Goal: Task Accomplishment & Management: Complete application form

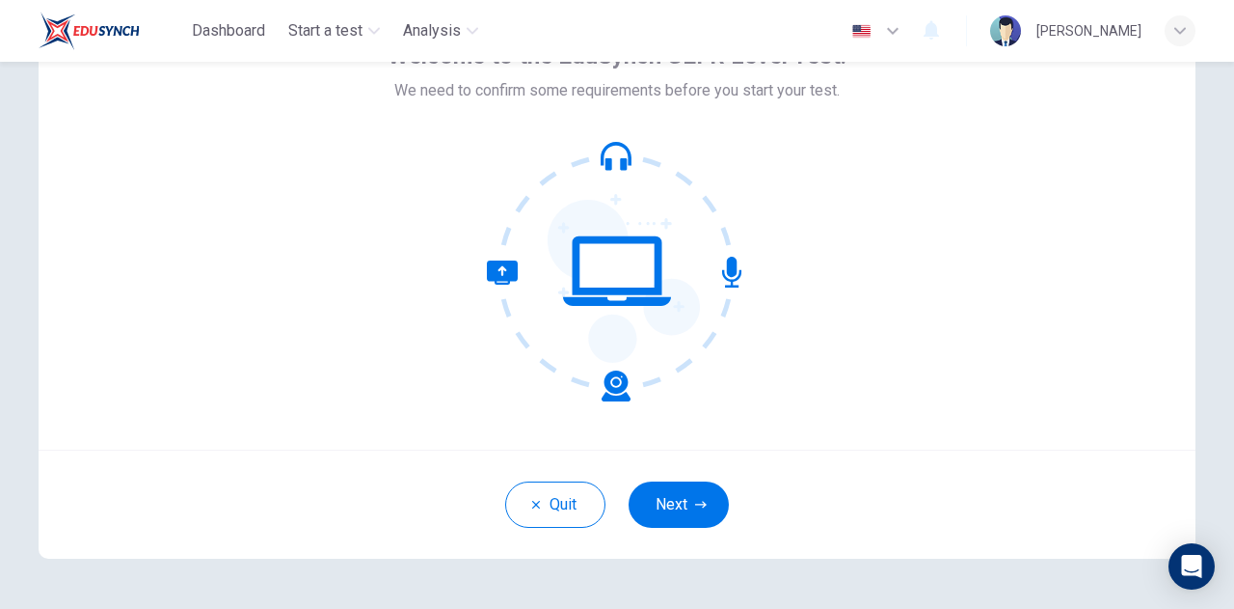
scroll to position [149, 0]
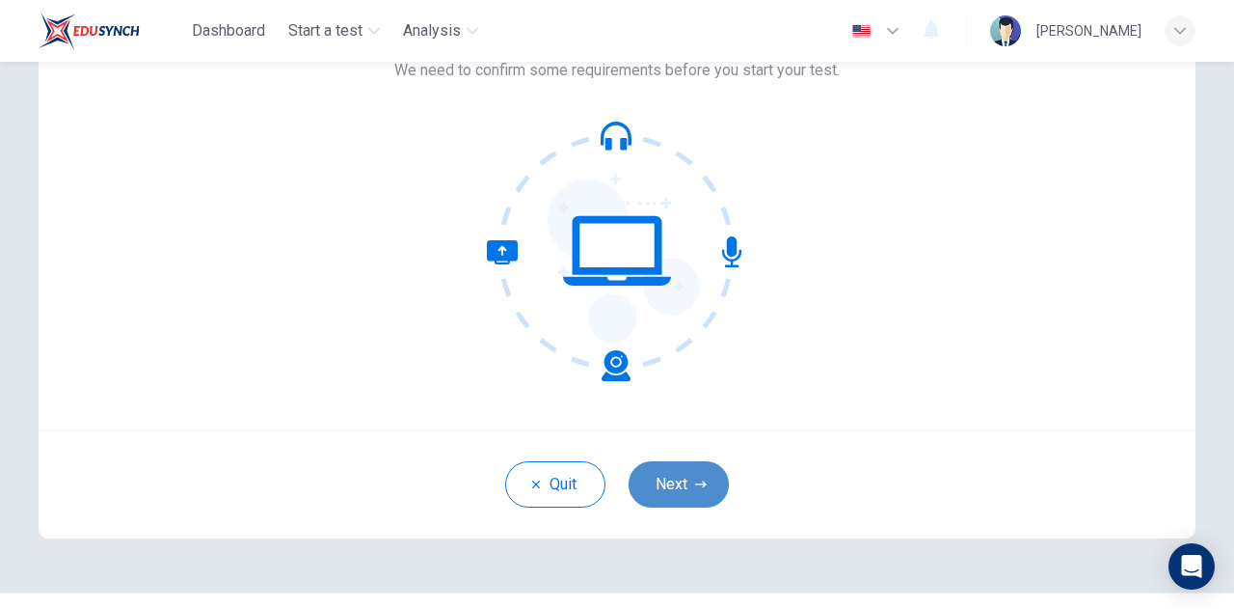
click at [687, 478] on button "Next" at bounding box center [679, 484] width 100 height 46
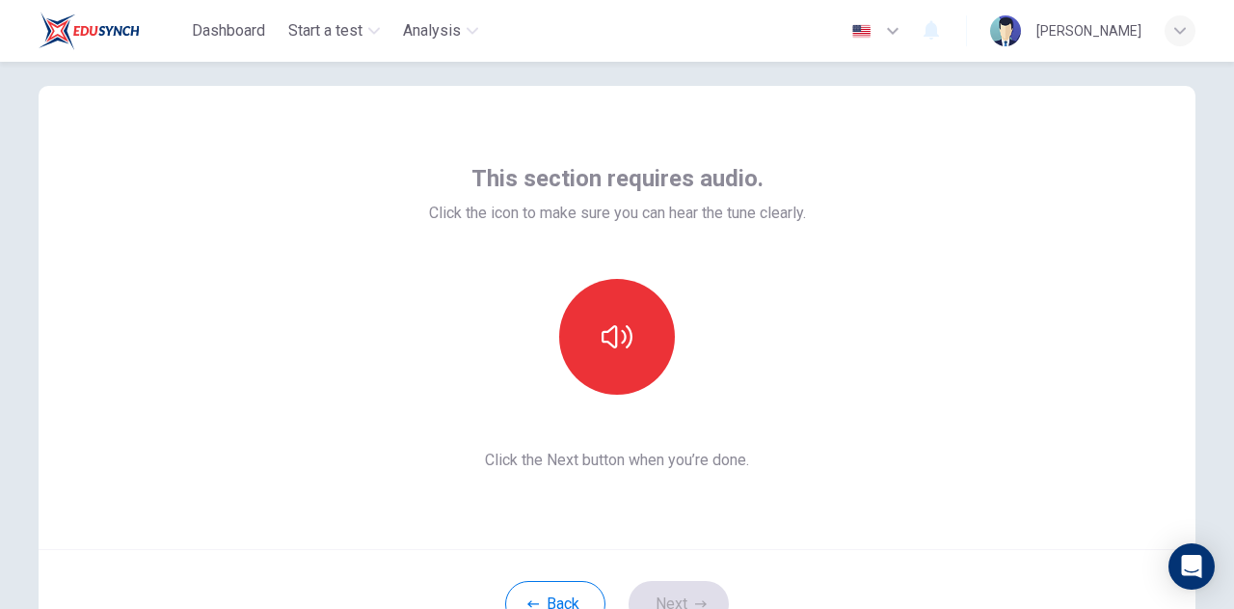
scroll to position [26, 0]
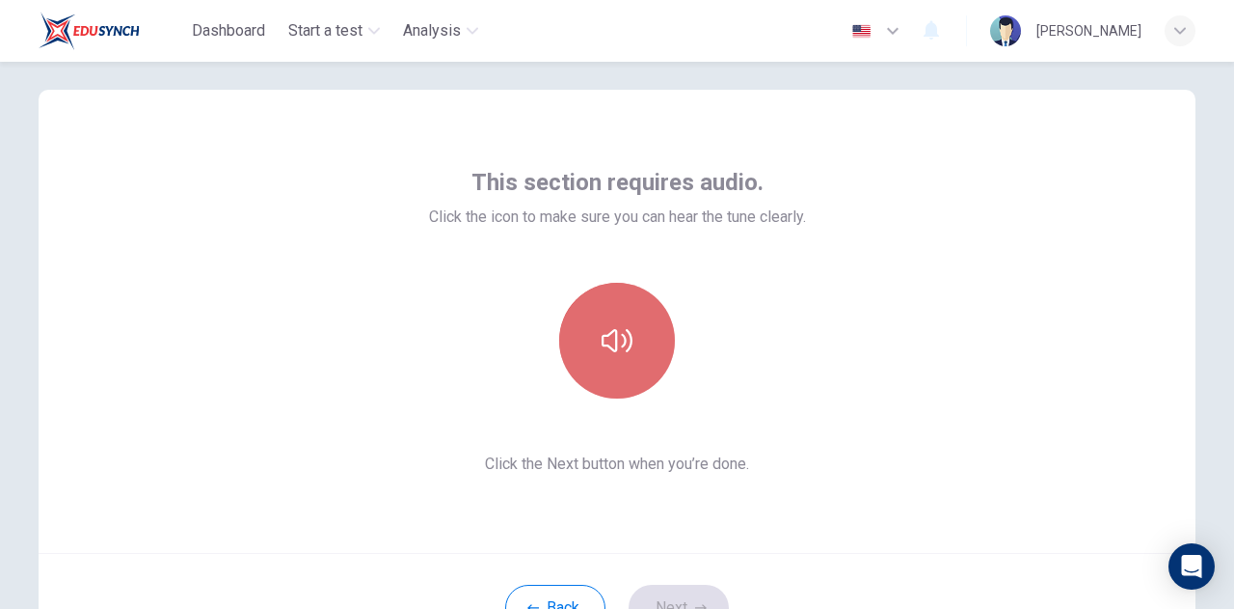
click at [628, 350] on button "button" at bounding box center [617, 341] width 116 height 116
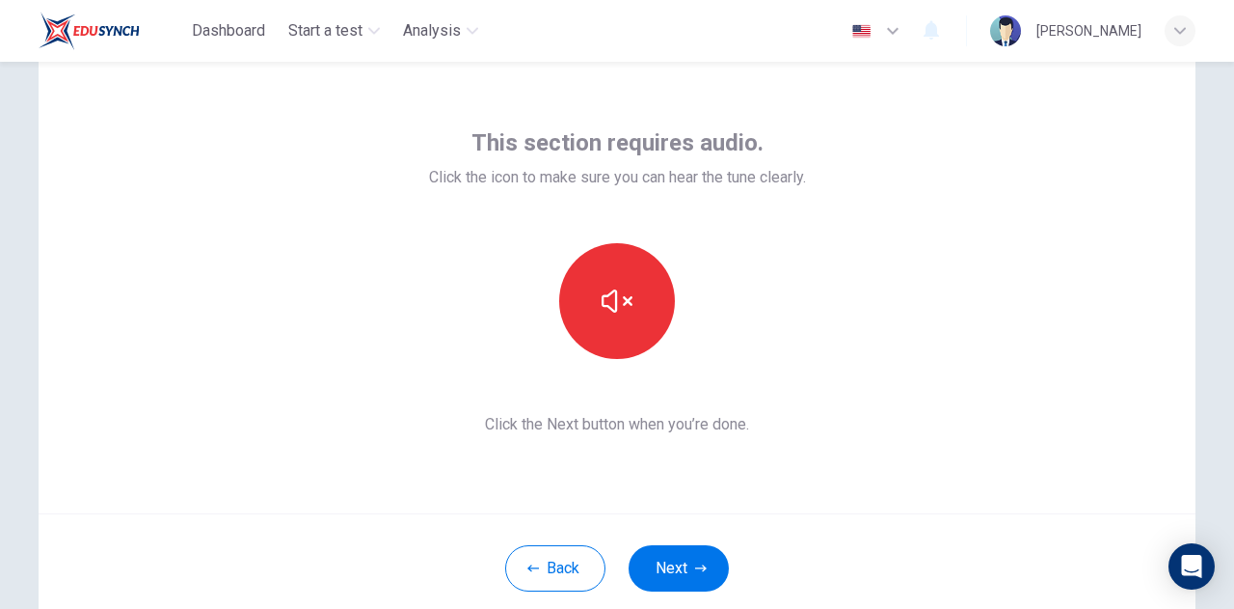
scroll to position [103, 0]
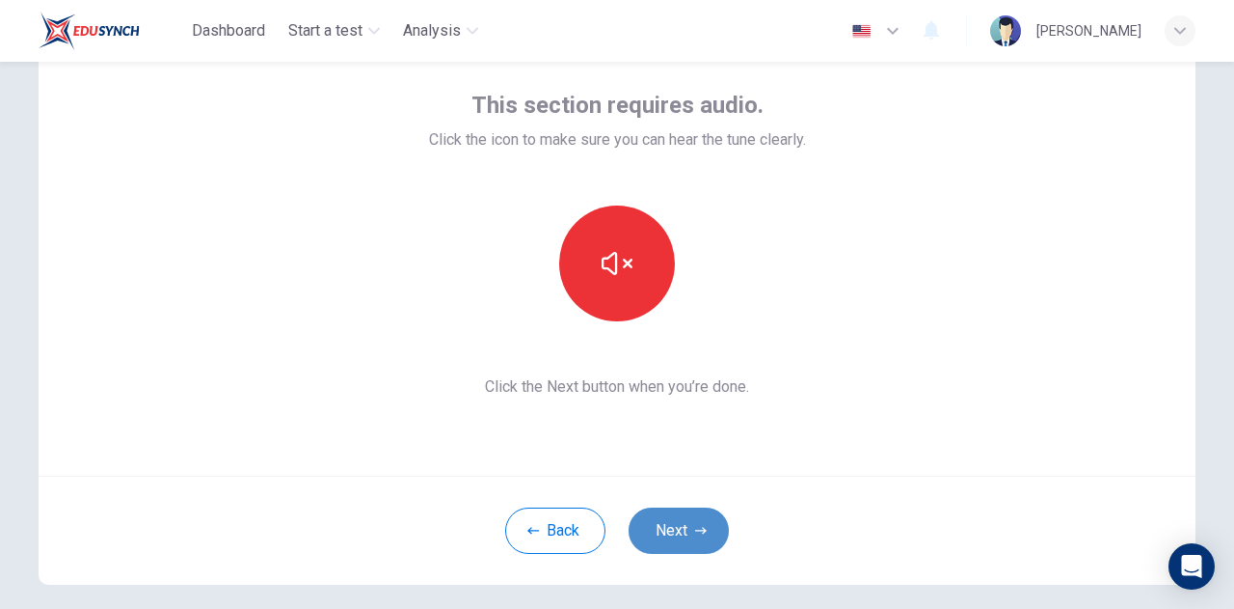
click at [675, 528] on button "Next" at bounding box center [679, 530] width 100 height 46
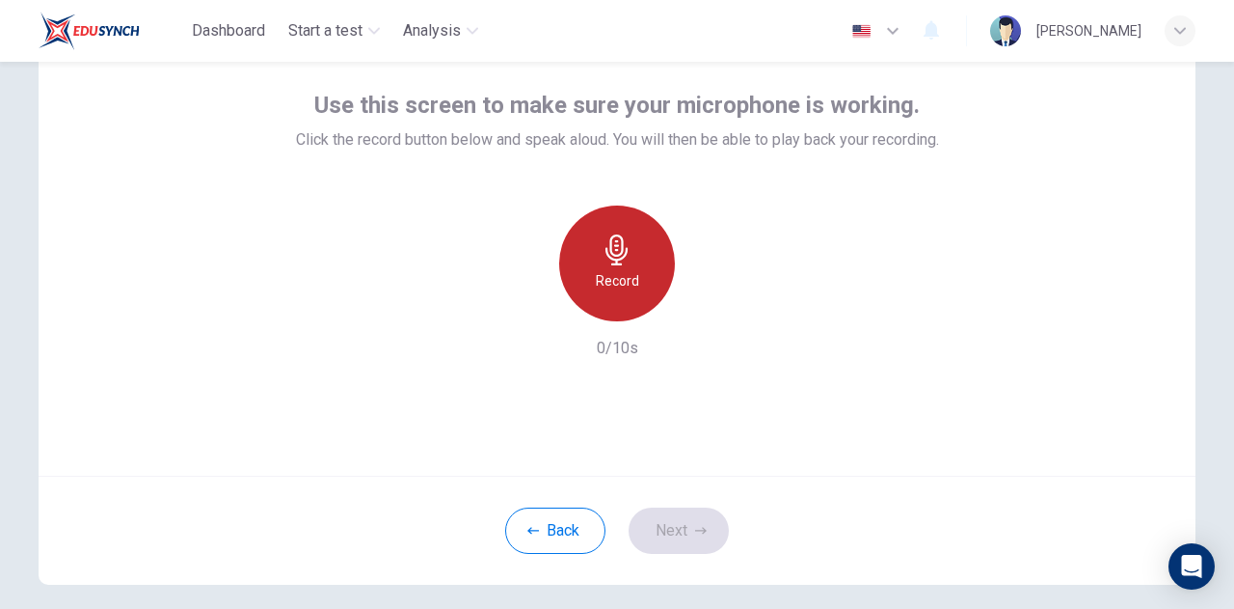
click at [594, 252] on div "Record" at bounding box center [617, 263] width 116 height 116
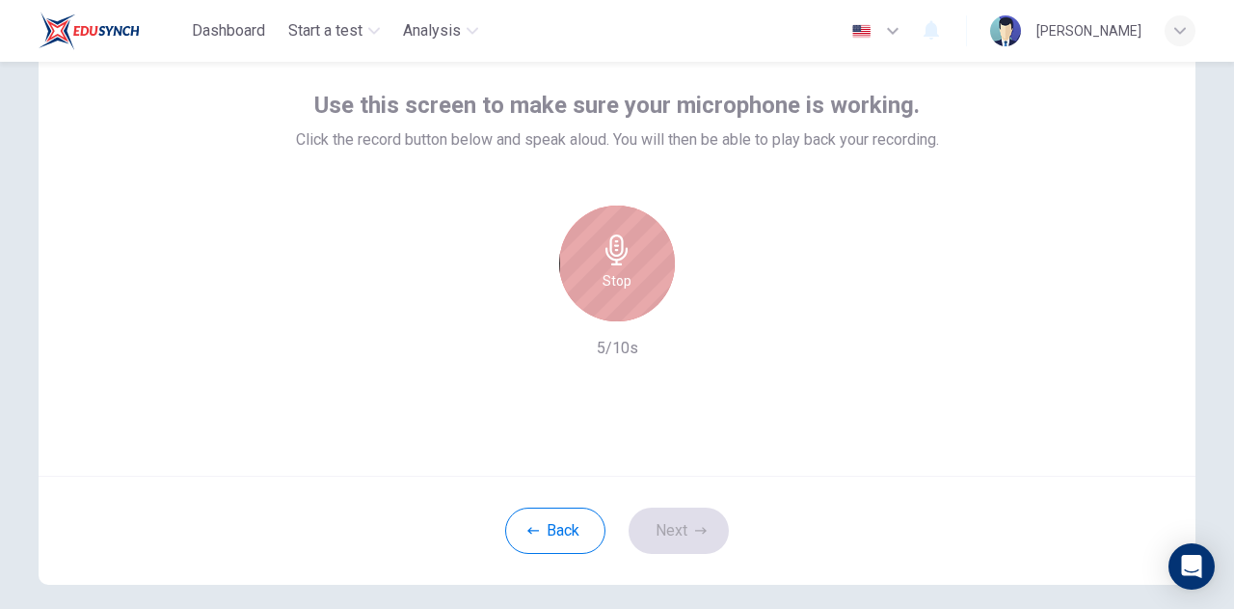
click at [653, 298] on div "Stop" at bounding box center [617, 263] width 116 height 116
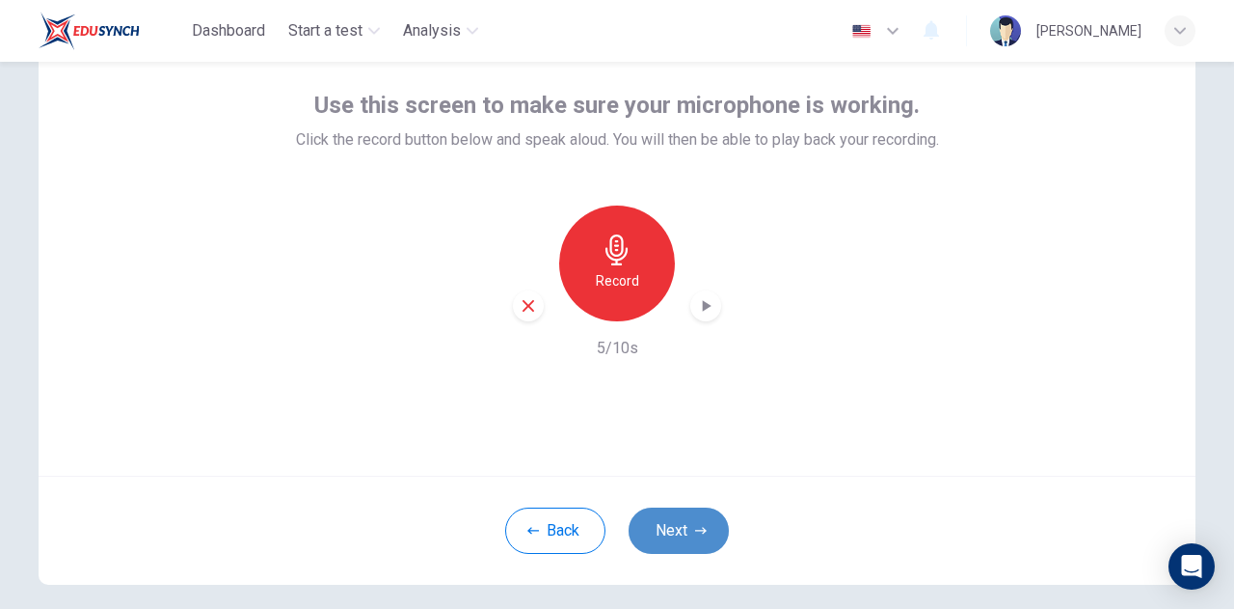
click at [683, 527] on button "Next" at bounding box center [679, 530] width 100 height 46
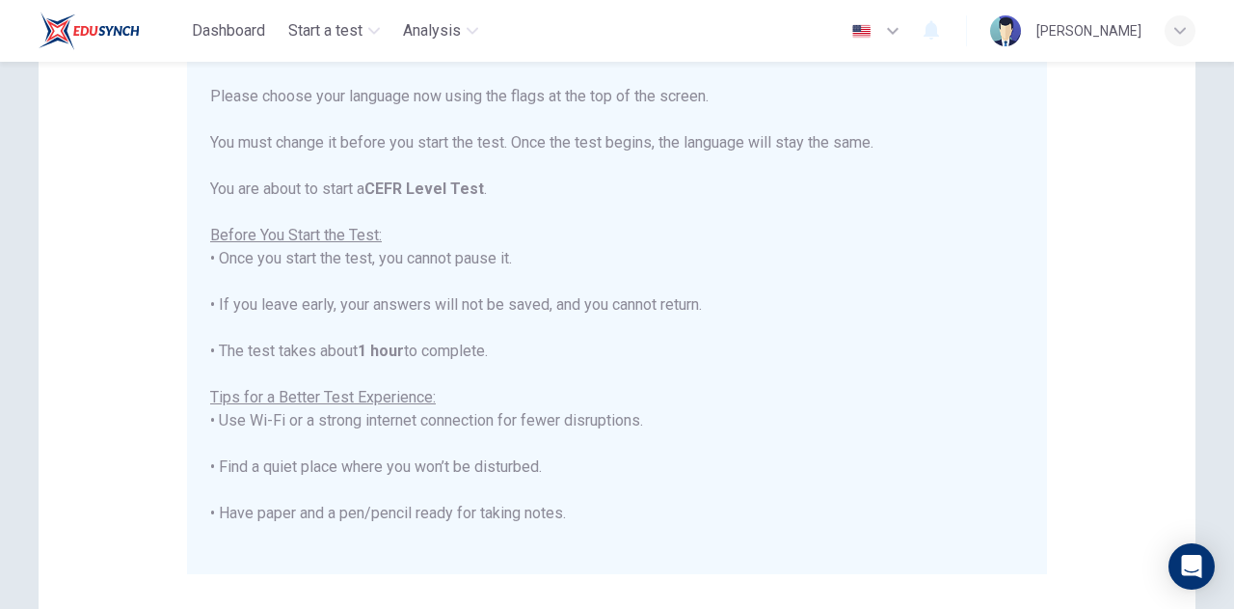
scroll to position [270, 0]
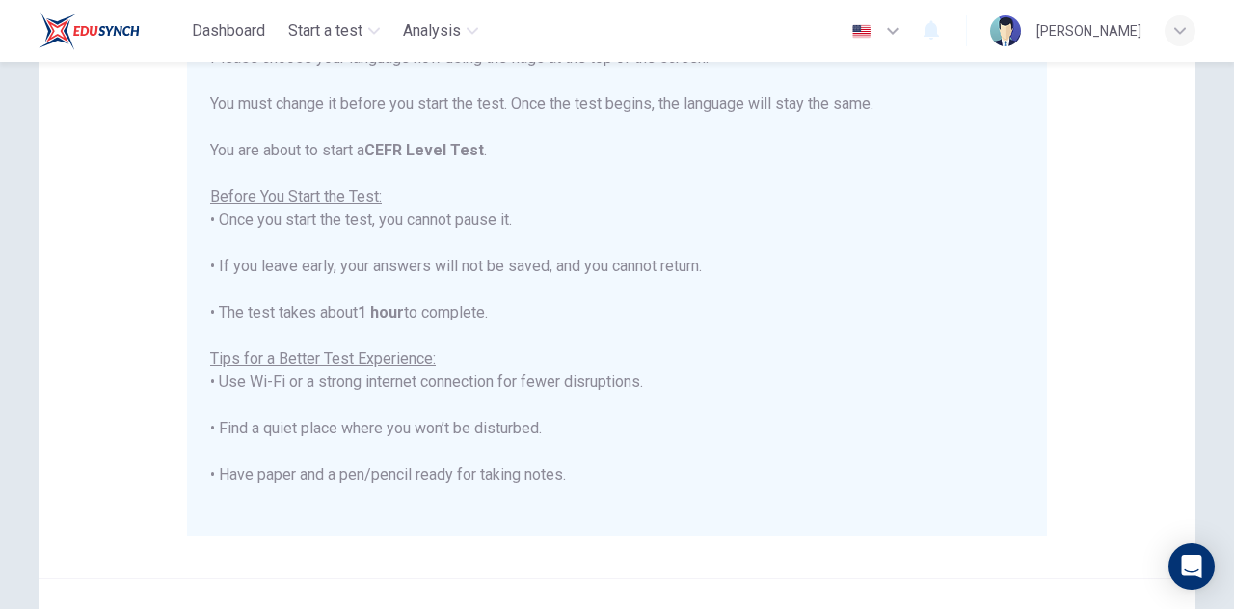
click at [799, 503] on div "****IMPORTANT: You cannot change the language during the test.**** Please choos…" at bounding box center [617, 347] width 814 height 694
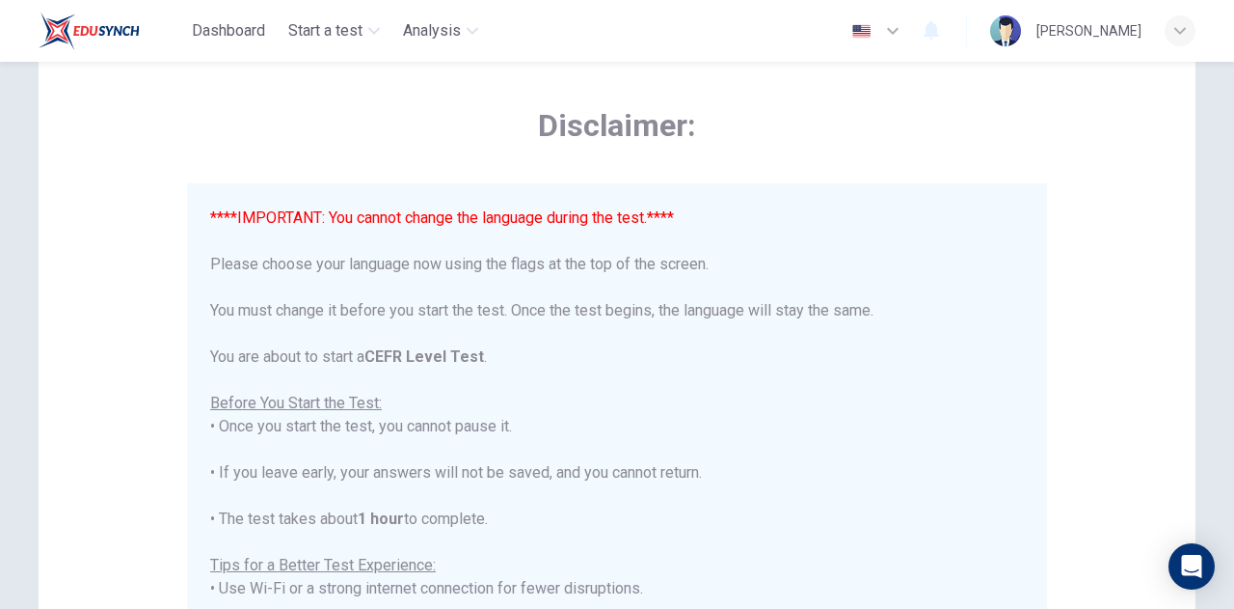
scroll to position [0, 0]
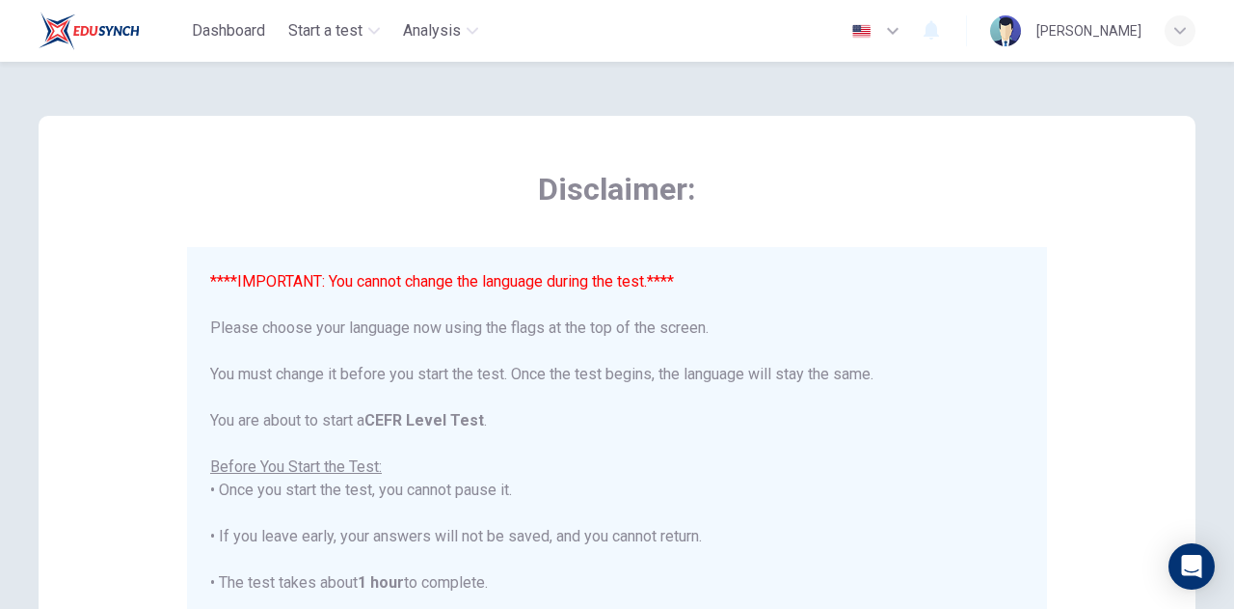
click at [899, 40] on icon "button" at bounding box center [892, 30] width 23 height 23
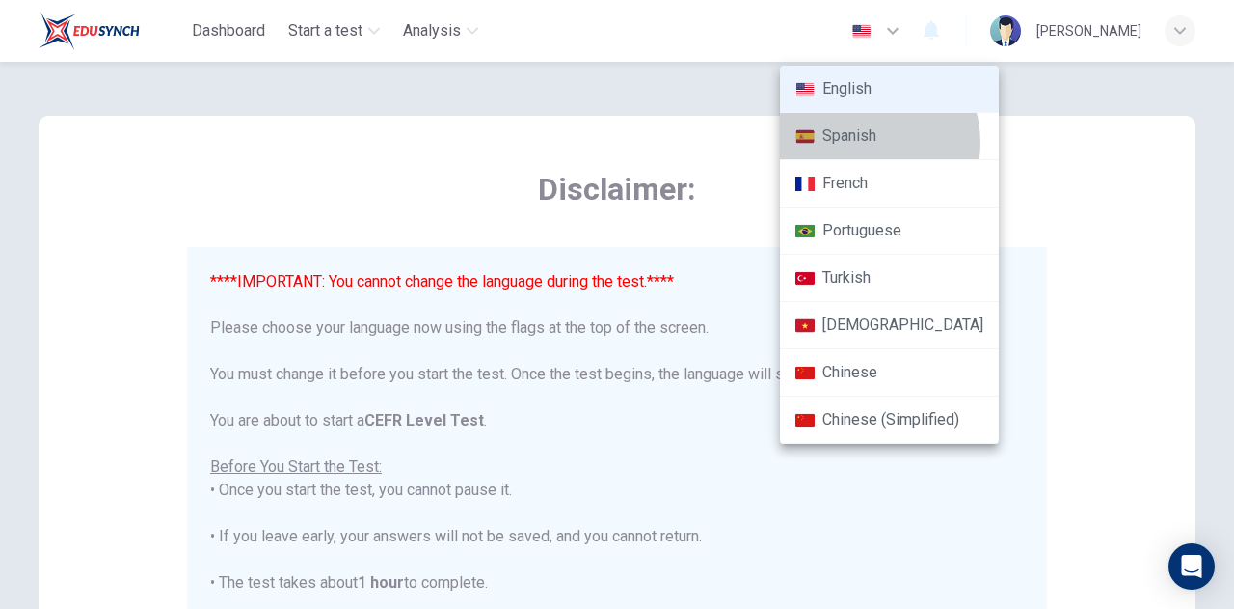
click at [860, 143] on li "Spanish" at bounding box center [889, 136] width 219 height 47
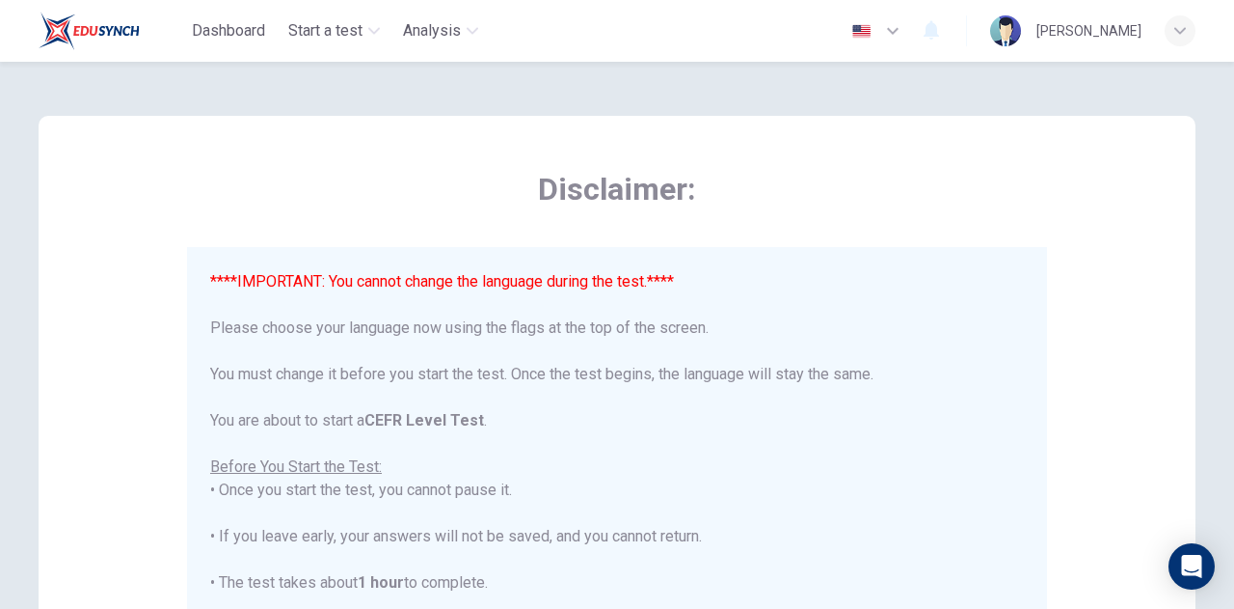
type input "es"
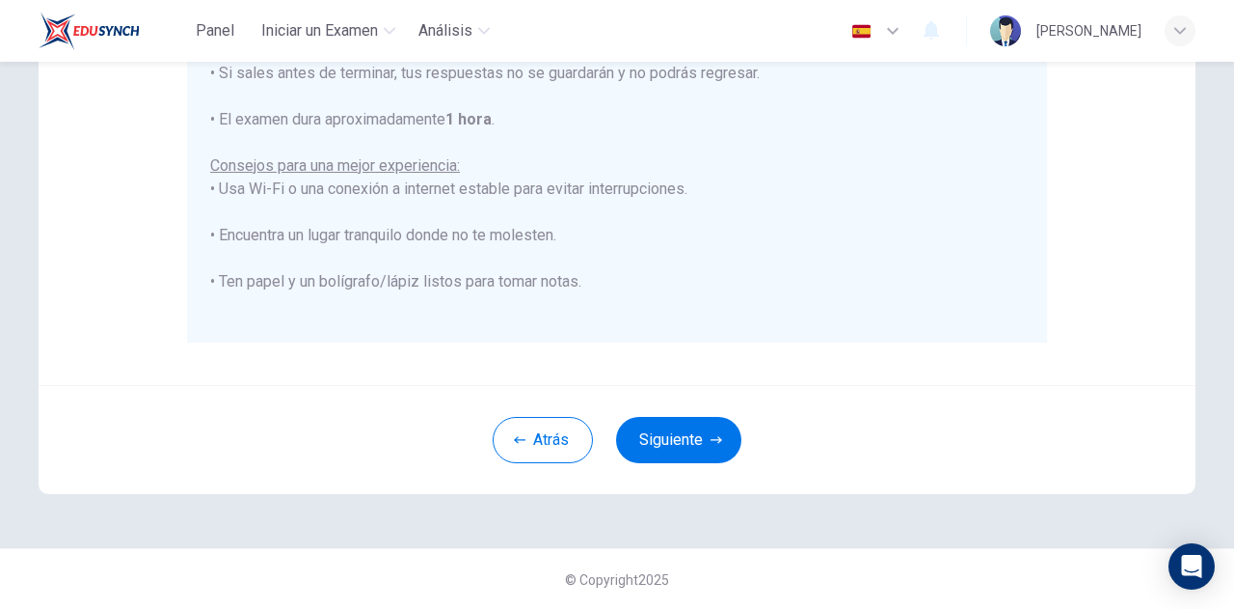
scroll to position [463, 0]
click at [666, 446] on button "Siguiente" at bounding box center [678, 440] width 125 height 46
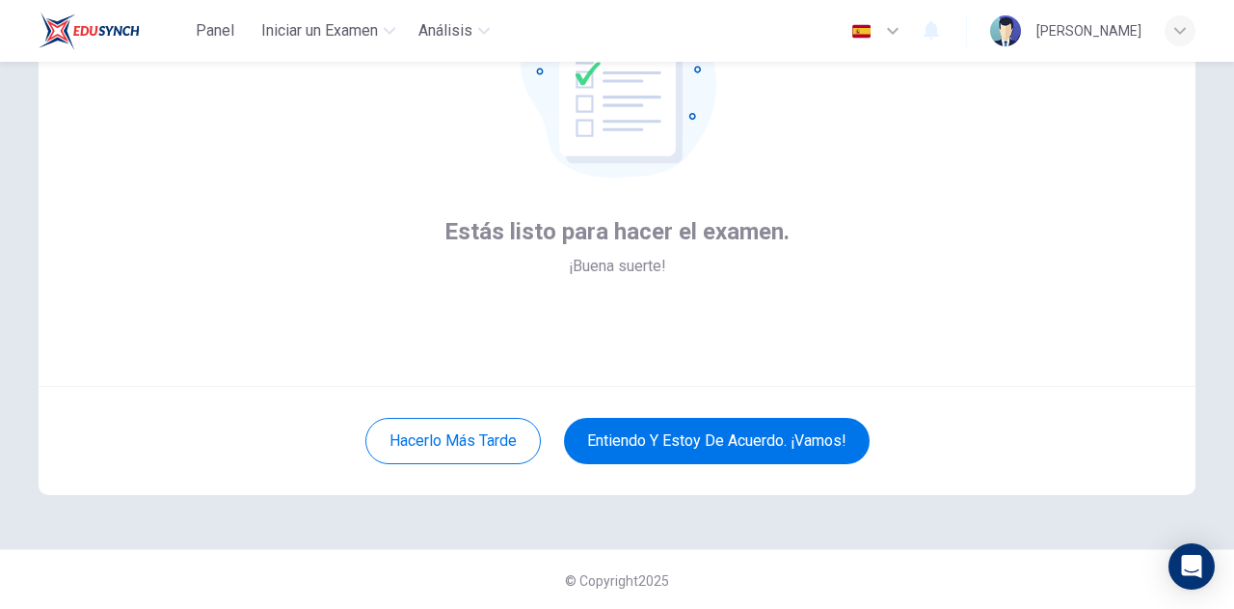
scroll to position [194, 0]
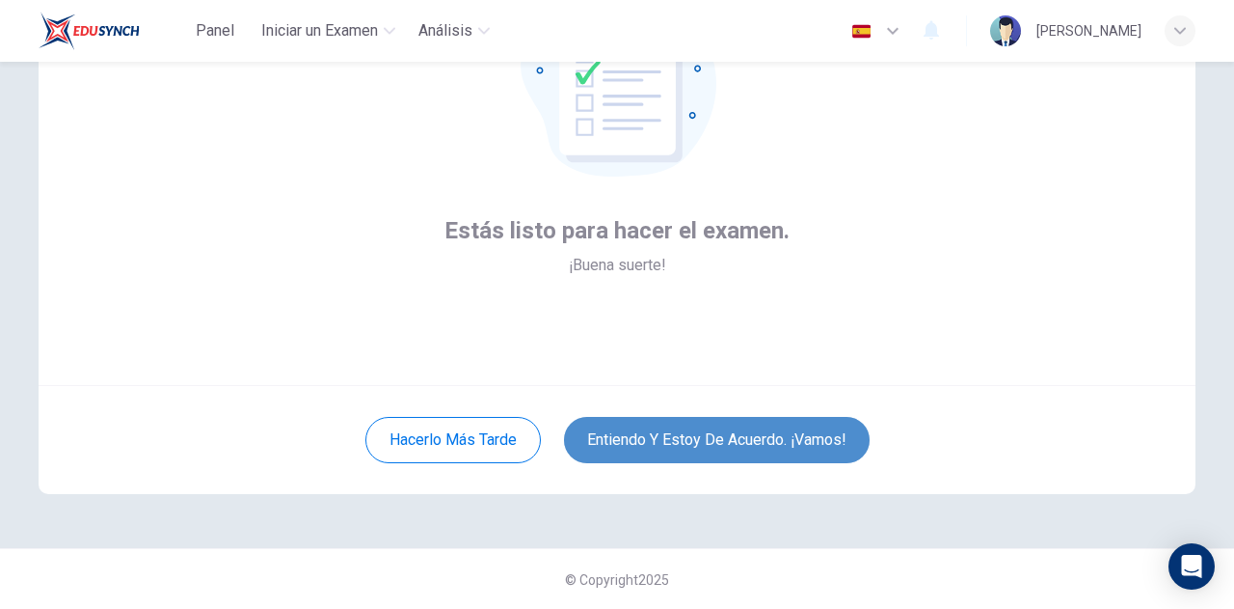
click at [761, 439] on button "Entiendo y estoy de acuerdo. ¡Vamos!" at bounding box center [717, 440] width 306 height 46
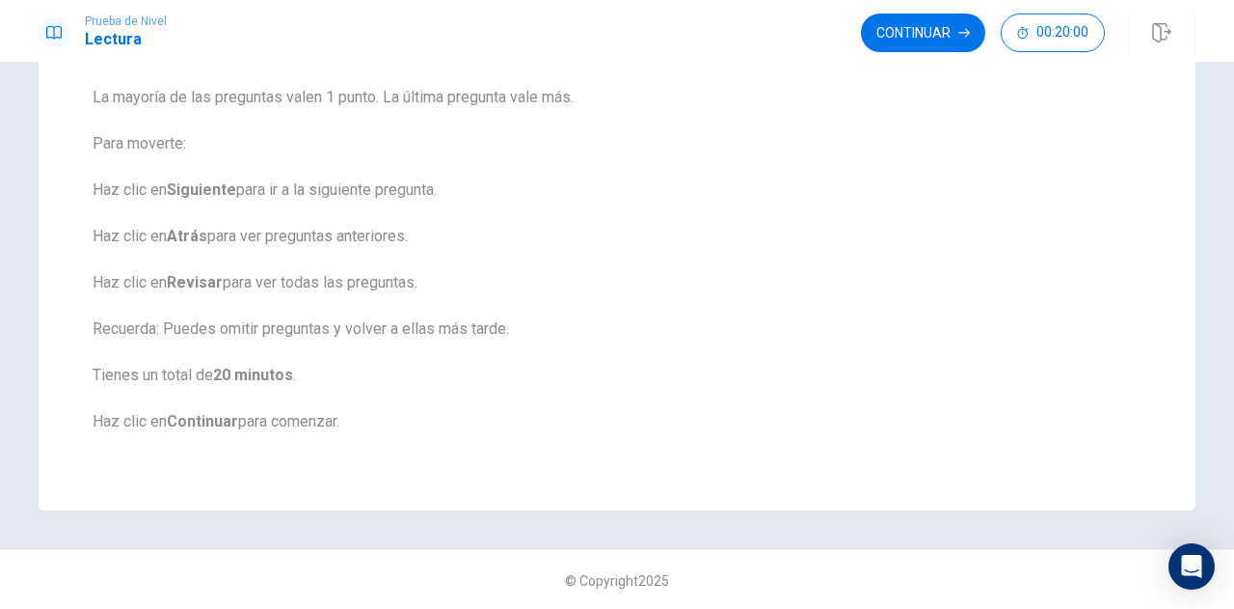
scroll to position [239, 0]
click at [900, 36] on button "Continuar" at bounding box center [923, 33] width 124 height 39
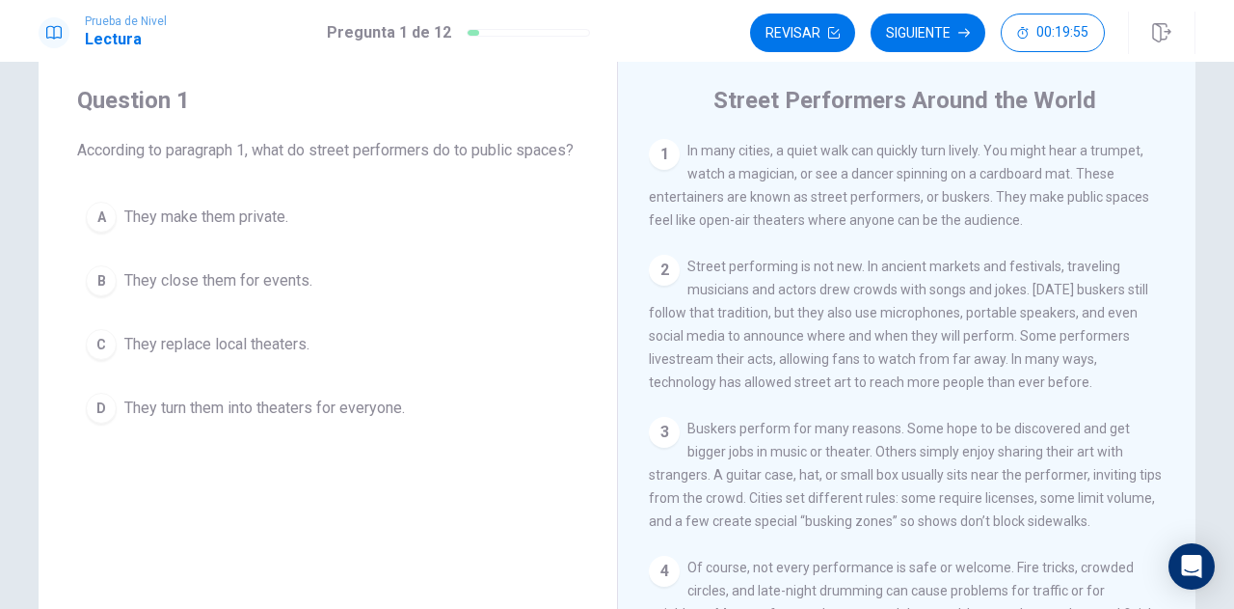
scroll to position [8, 0]
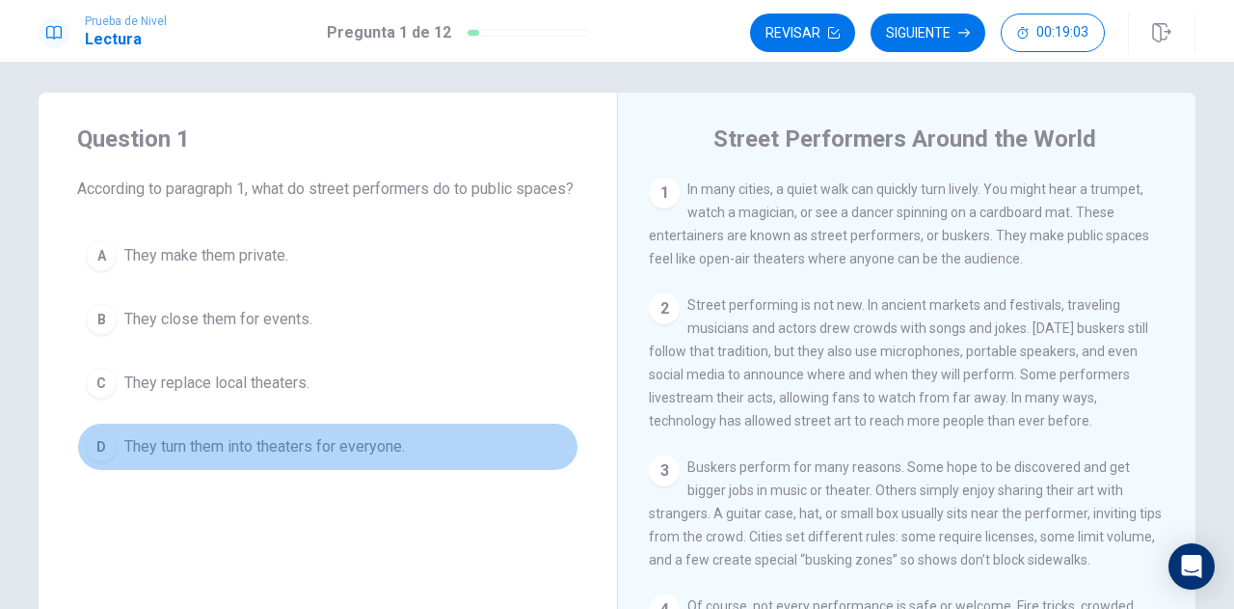
click at [96, 462] on div "D" at bounding box center [101, 446] width 31 height 31
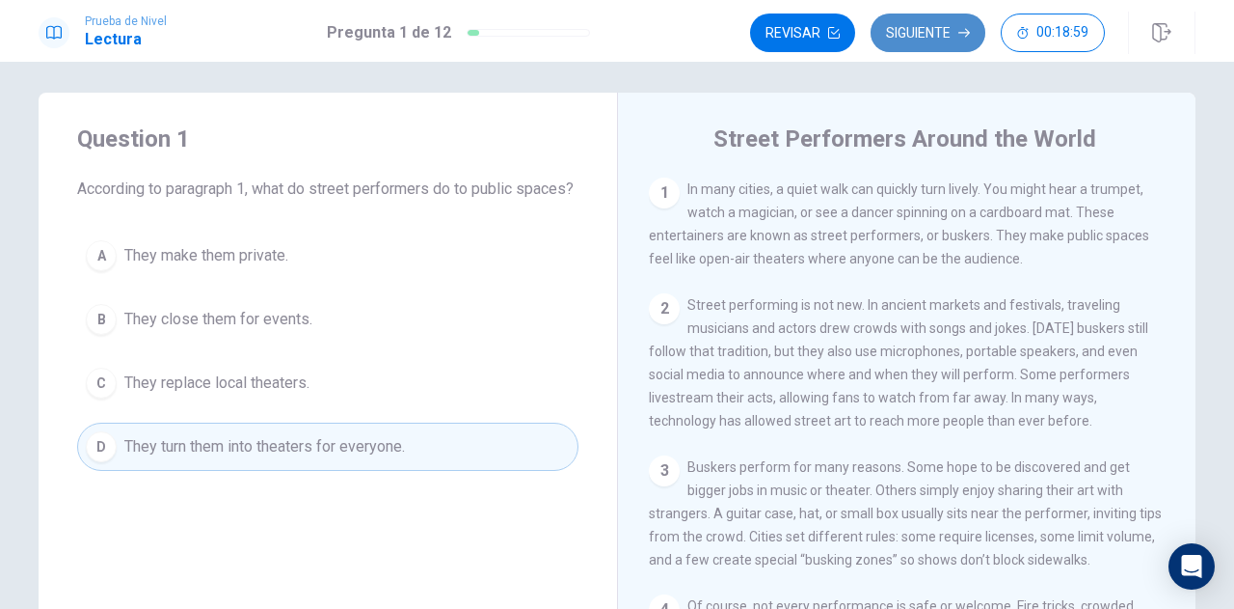
click at [916, 33] on button "Siguiente" at bounding box center [928, 33] width 115 height 39
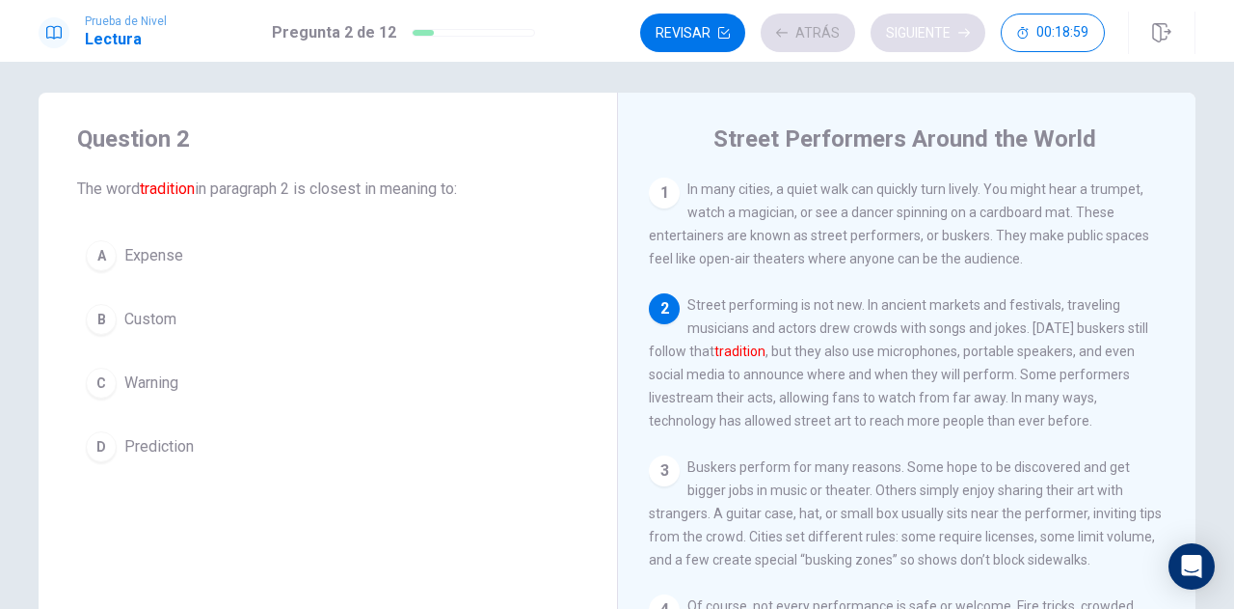
scroll to position [118, 0]
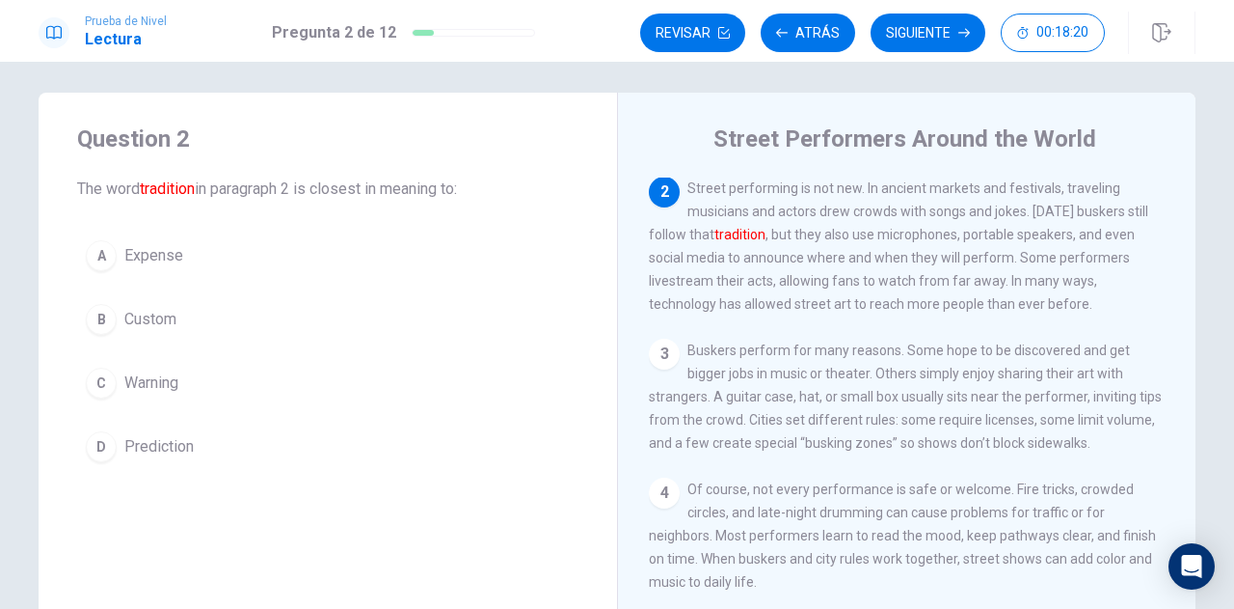
click at [98, 323] on div "B" at bounding box center [101, 319] width 31 height 31
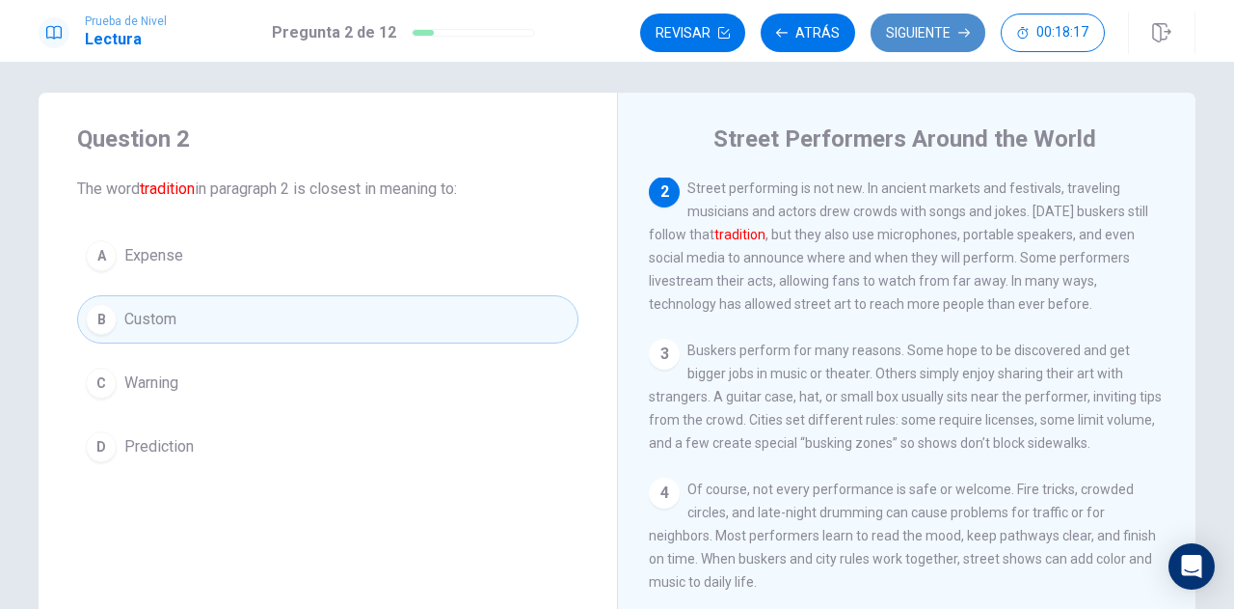
click at [924, 34] on button "Siguiente" at bounding box center [928, 33] width 115 height 39
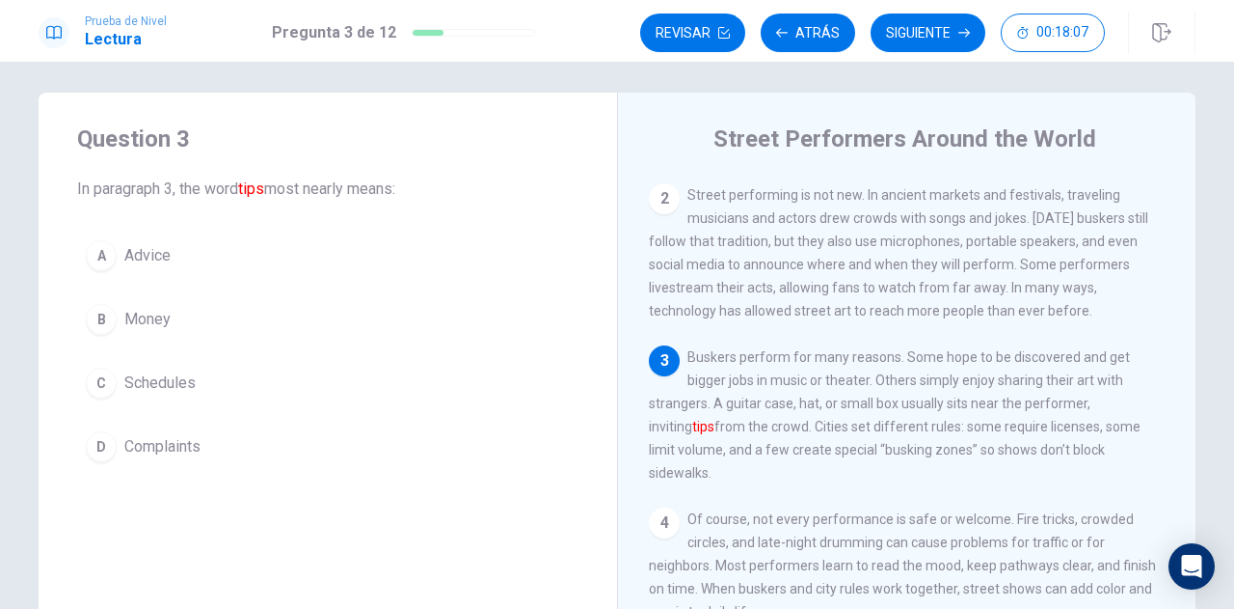
scroll to position [93, 0]
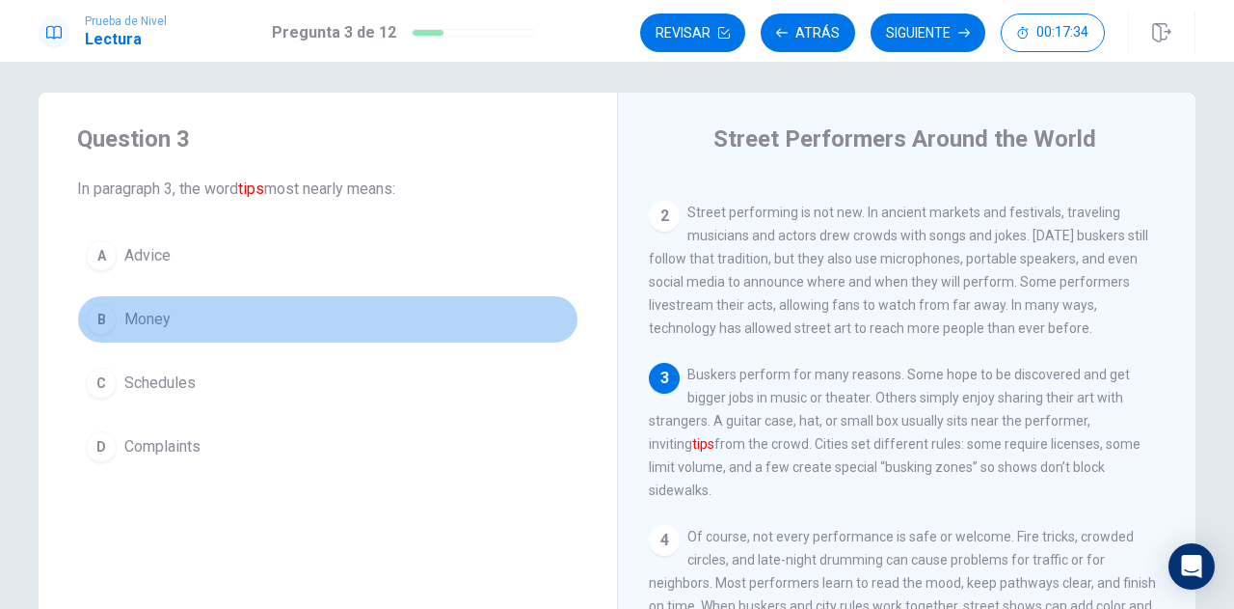
click at [96, 325] on div "B" at bounding box center [101, 319] width 31 height 31
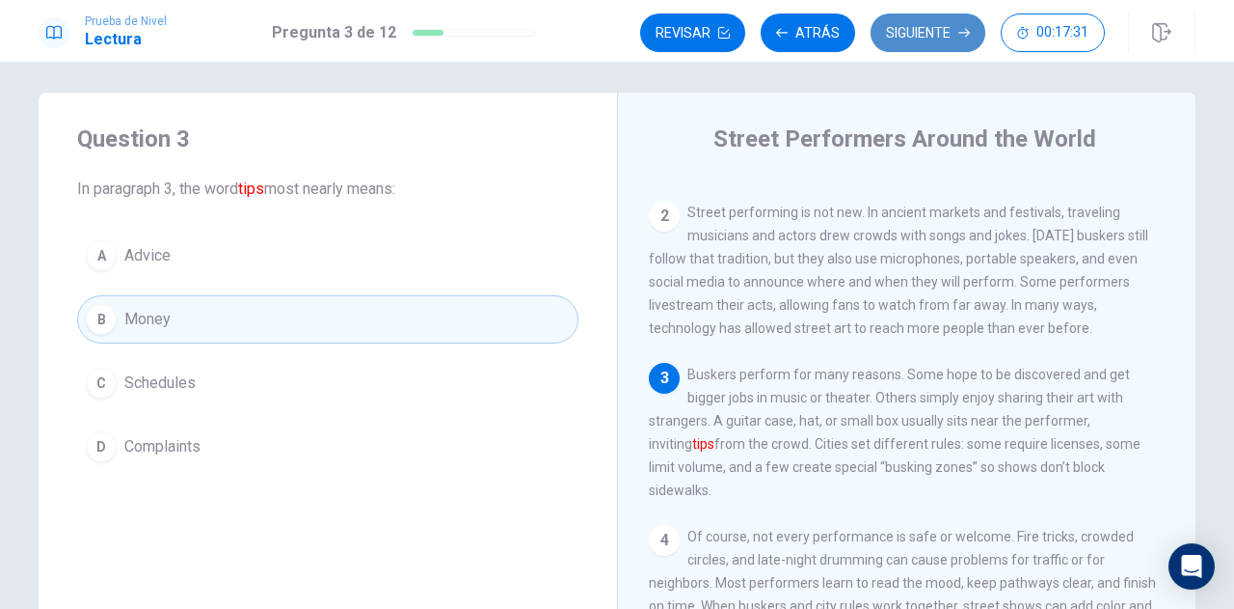
click at [920, 42] on button "Siguiente" at bounding box center [928, 33] width 115 height 39
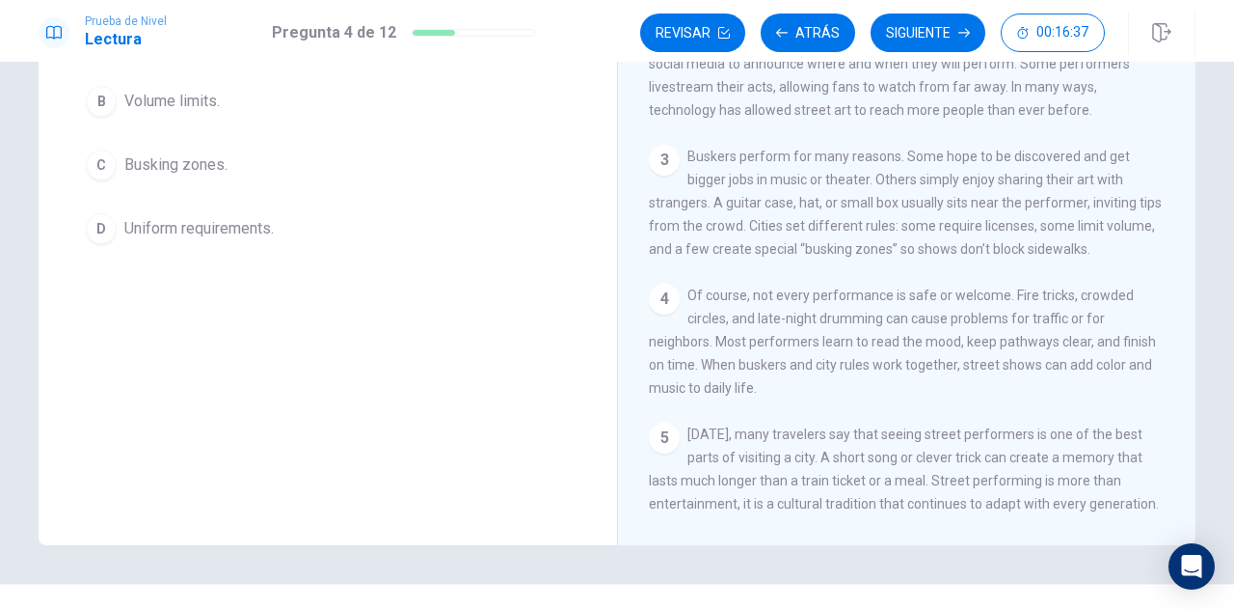
scroll to position [218, 0]
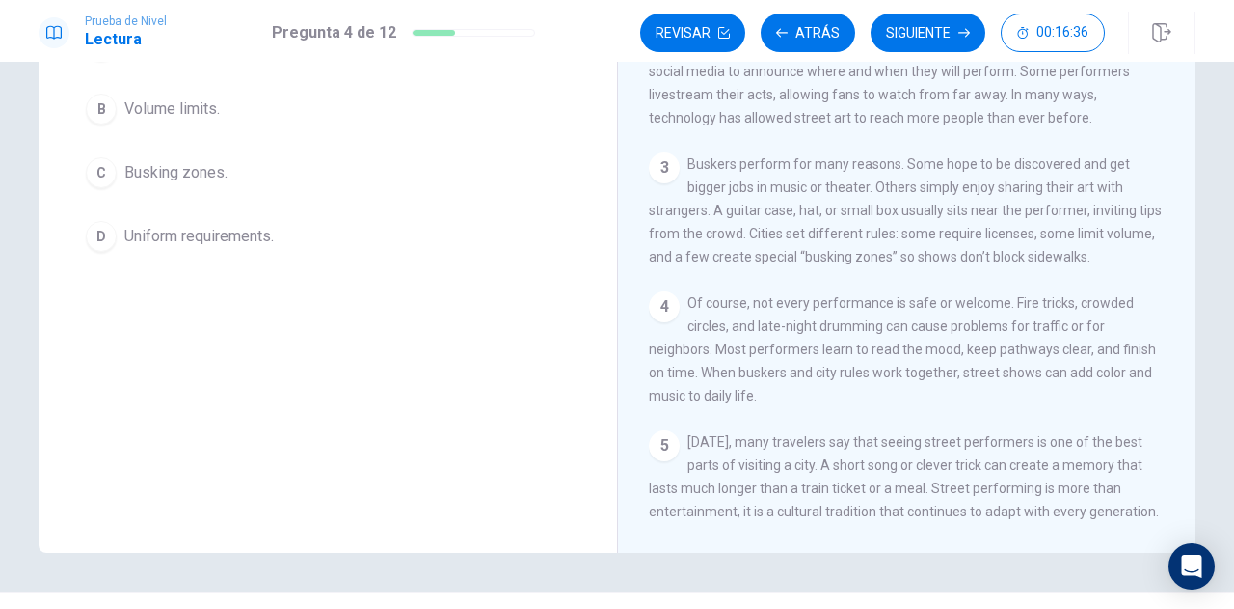
drag, startPoint x: 1186, startPoint y: 399, endPoint x: 1184, endPoint y: 430, distance: 30.9
click at [1184, 430] on div "Street Performers Around the World 1 In many cities, a quiet walk can quickly t…" at bounding box center [906, 217] width 579 height 670
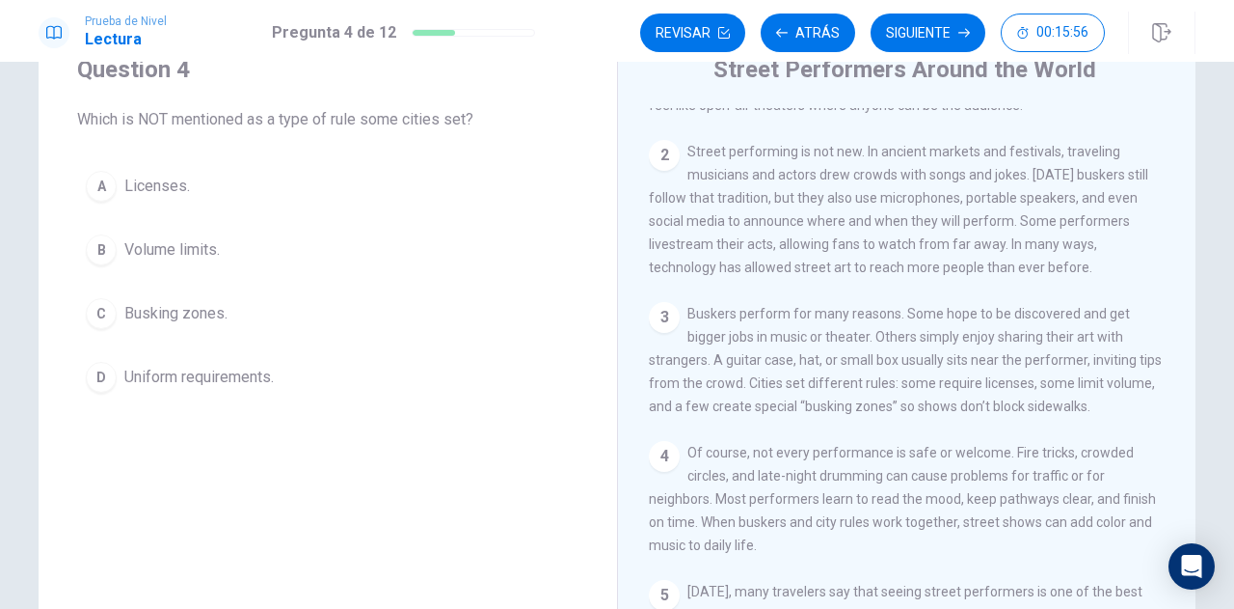
scroll to position [81, 0]
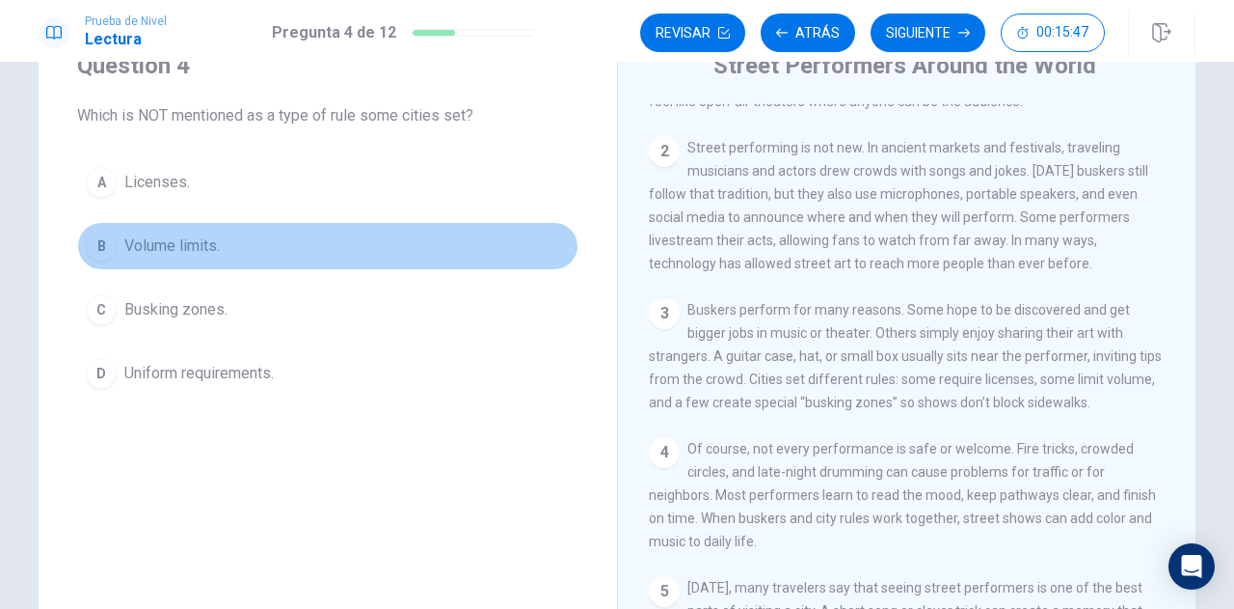
drag, startPoint x: 94, startPoint y: 256, endPoint x: 230, endPoint y: 256, distance: 136.9
click at [230, 256] on button "B Volume limits." at bounding box center [327, 246] width 501 height 48
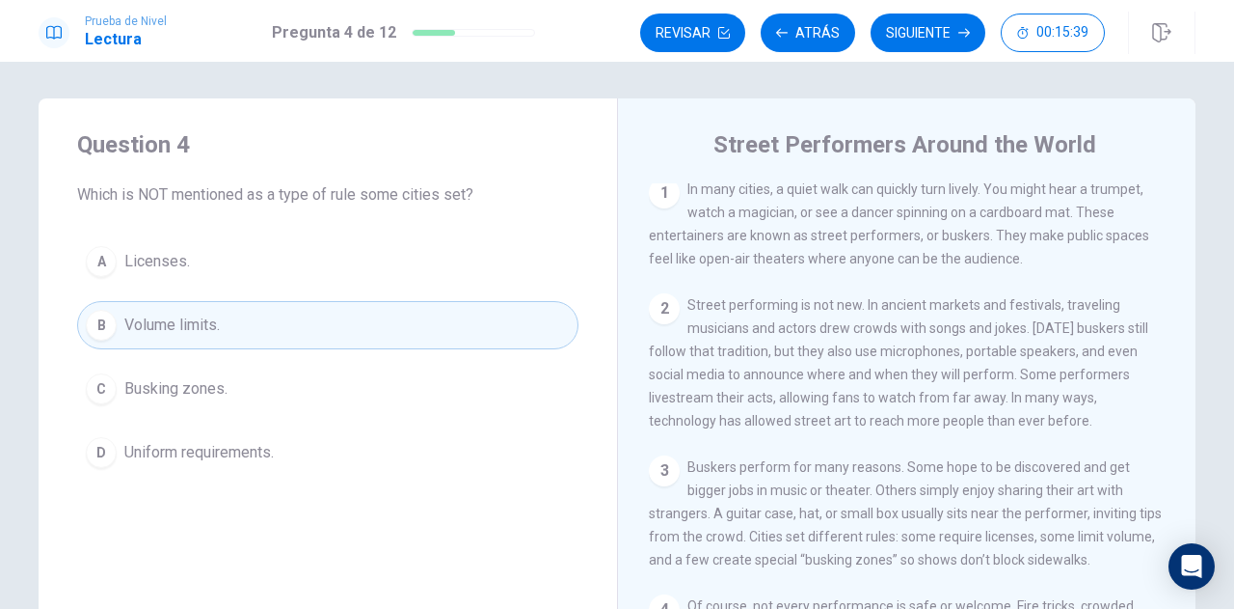
scroll to position [0, 0]
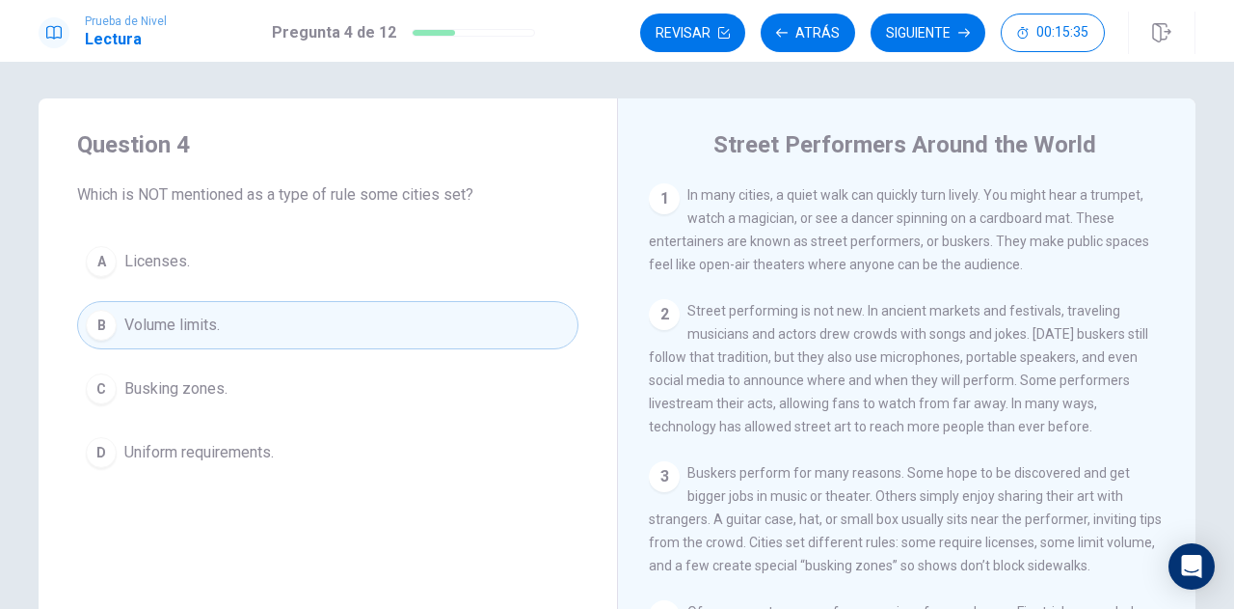
click at [98, 266] on div "A" at bounding box center [101, 261] width 31 height 31
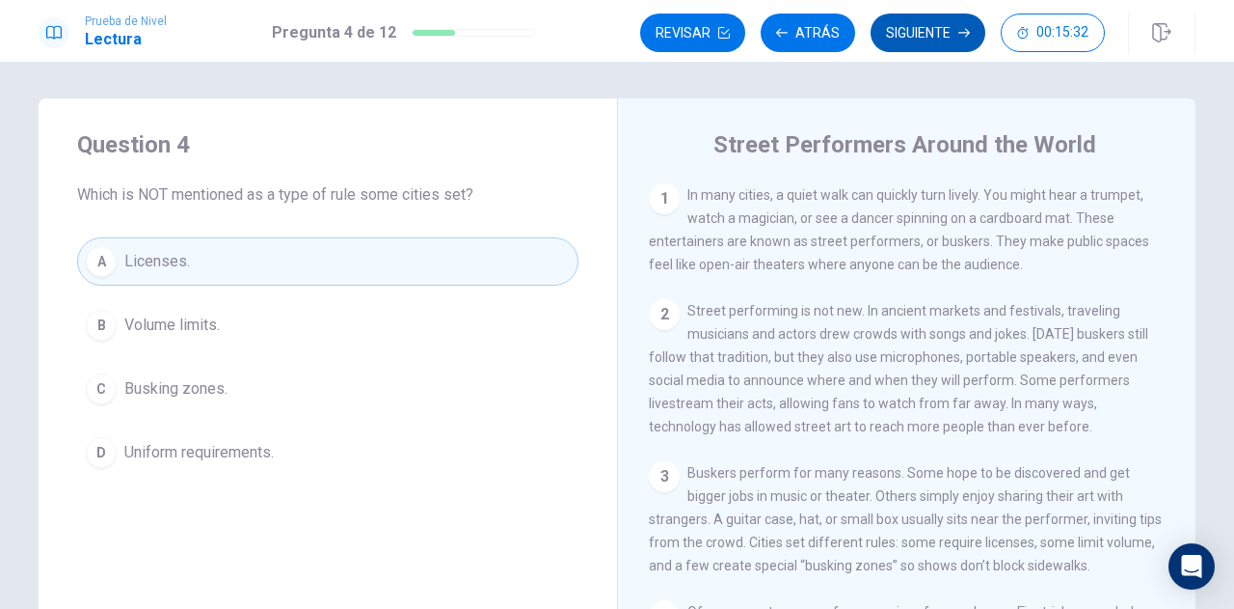
click at [899, 41] on button "Siguiente" at bounding box center [928, 33] width 115 height 39
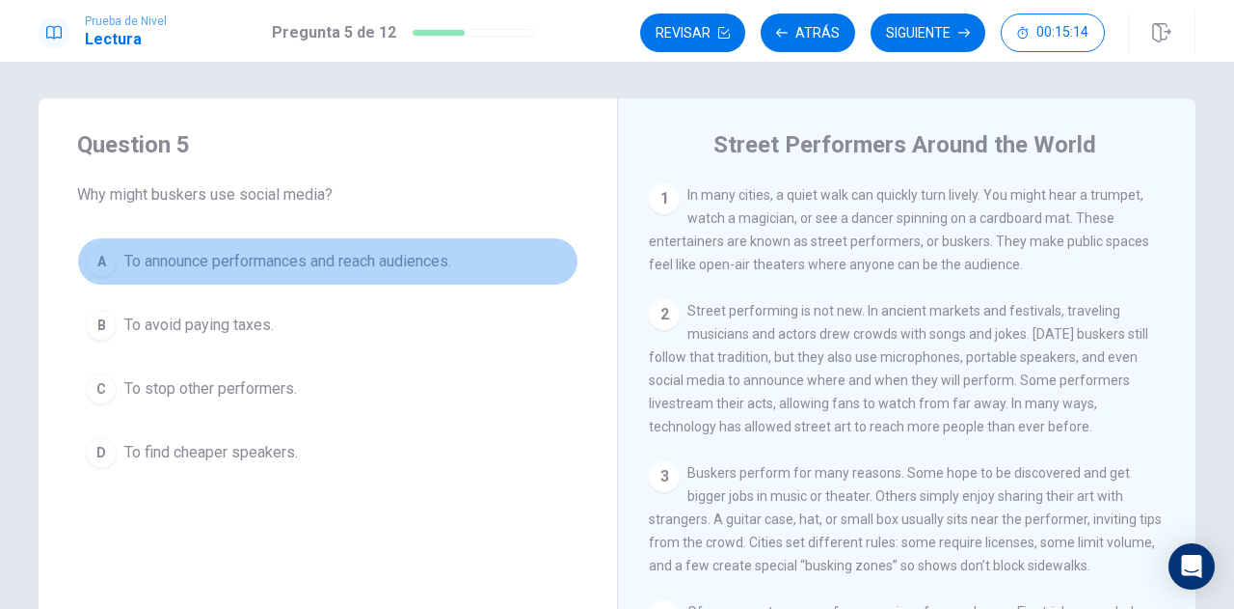
click at [104, 264] on div "A" at bounding box center [101, 261] width 31 height 31
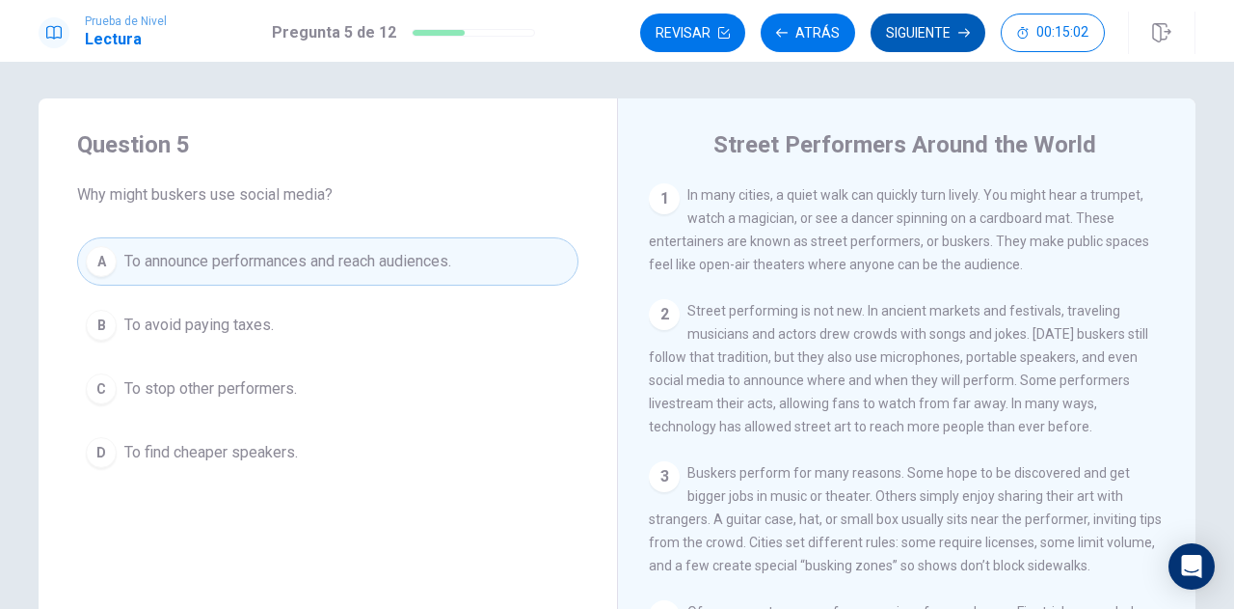
click at [917, 36] on button "Siguiente" at bounding box center [928, 33] width 115 height 39
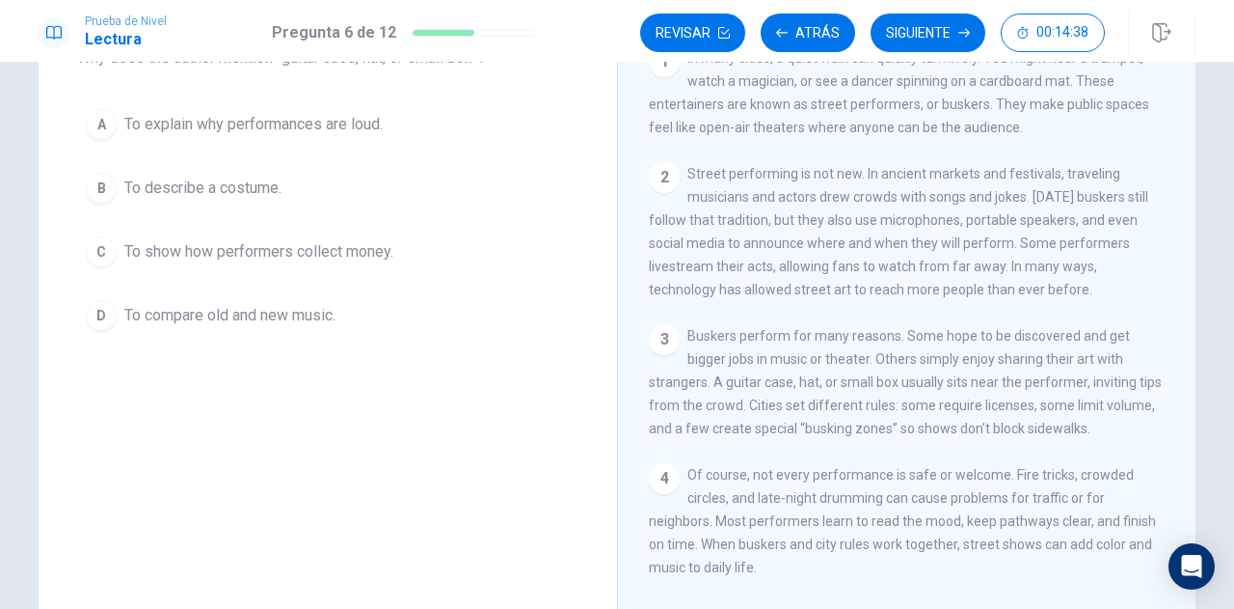
scroll to position [141, 0]
click at [1169, 292] on div "1 In many cities, a quiet walk can quickly turn lively. You might hear a trumpe…" at bounding box center [920, 321] width 542 height 555
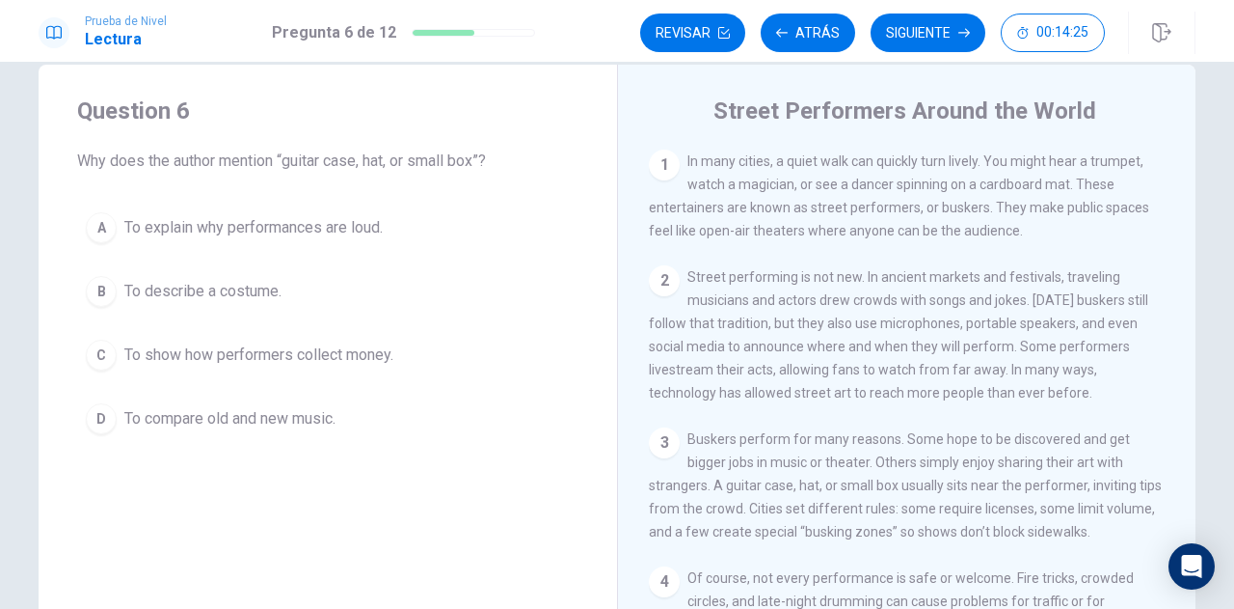
scroll to position [37, 0]
drag, startPoint x: 1173, startPoint y: 339, endPoint x: 1173, endPoint y: 350, distance: 11.6
click at [1173, 350] on div "1 In many cities, a quiet walk can quickly turn lively. You might hear a trumpe…" at bounding box center [920, 426] width 542 height 555
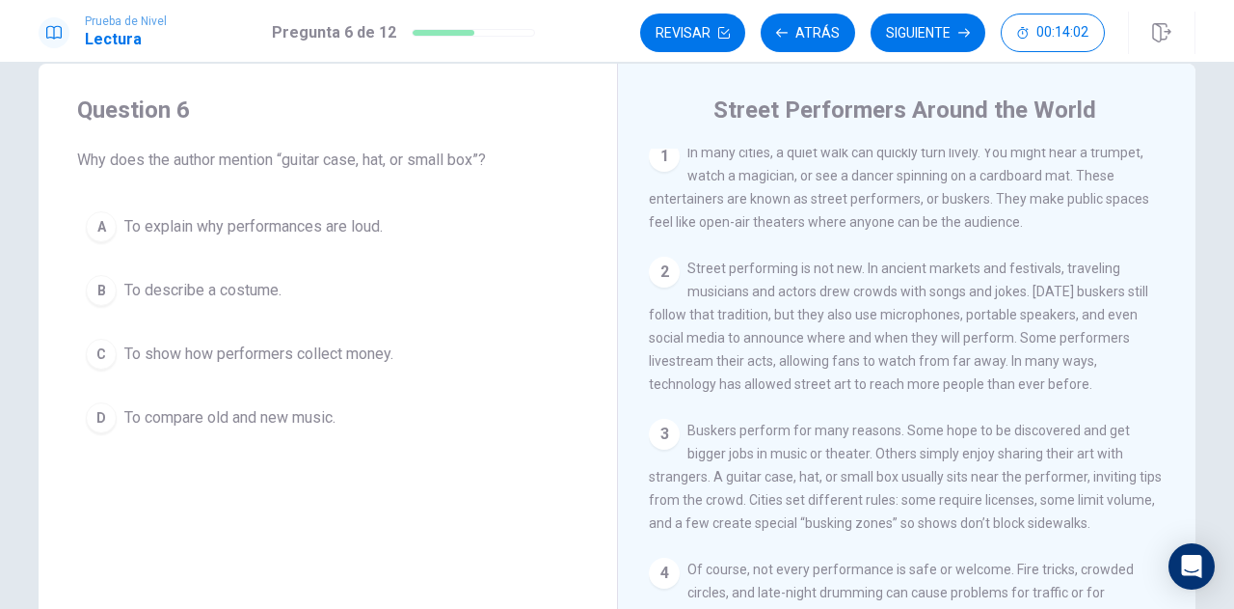
scroll to position [9, 0]
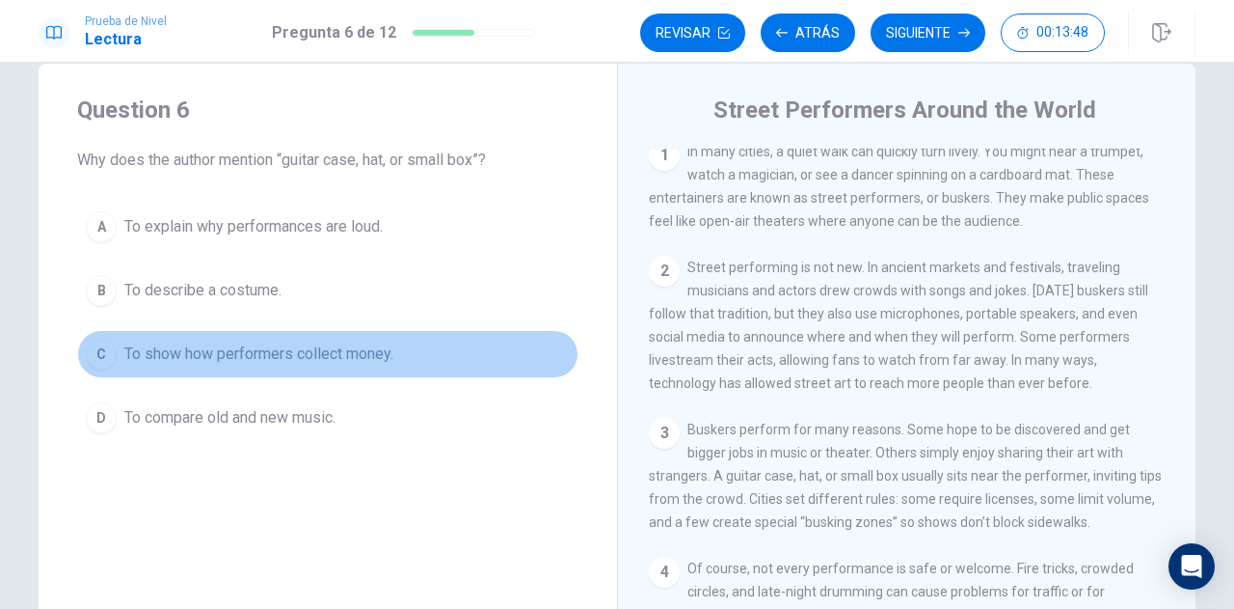
click at [95, 353] on div "C" at bounding box center [101, 354] width 31 height 31
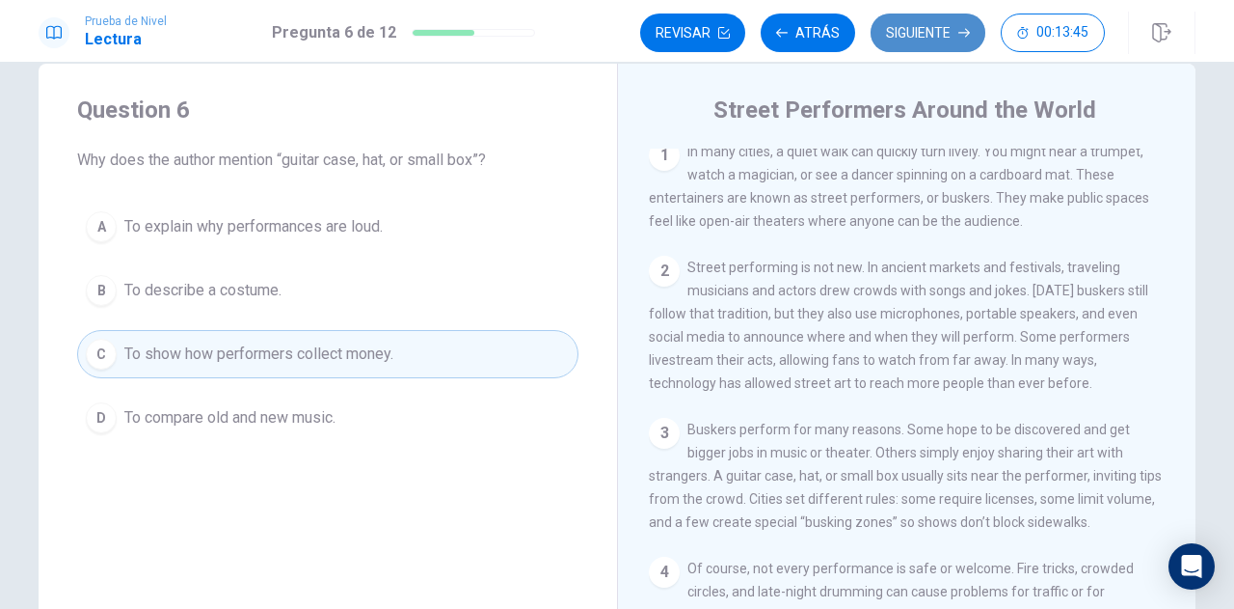
click at [912, 32] on button "Siguiente" at bounding box center [928, 33] width 115 height 39
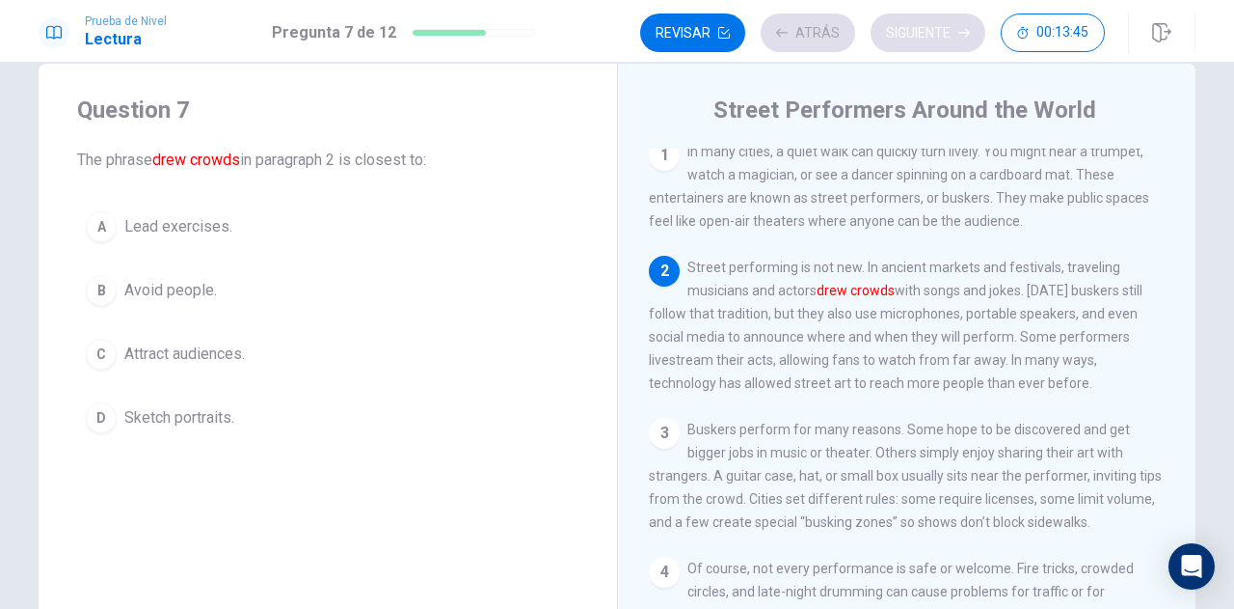
scroll to position [118, 0]
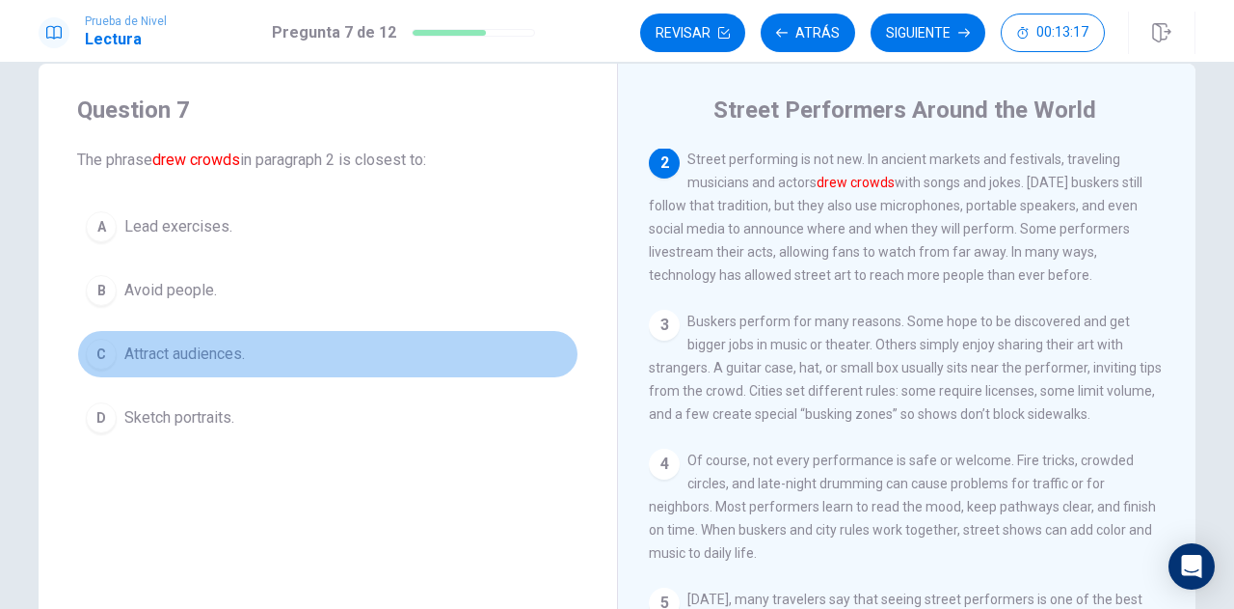
click at [98, 356] on div "C" at bounding box center [101, 354] width 31 height 31
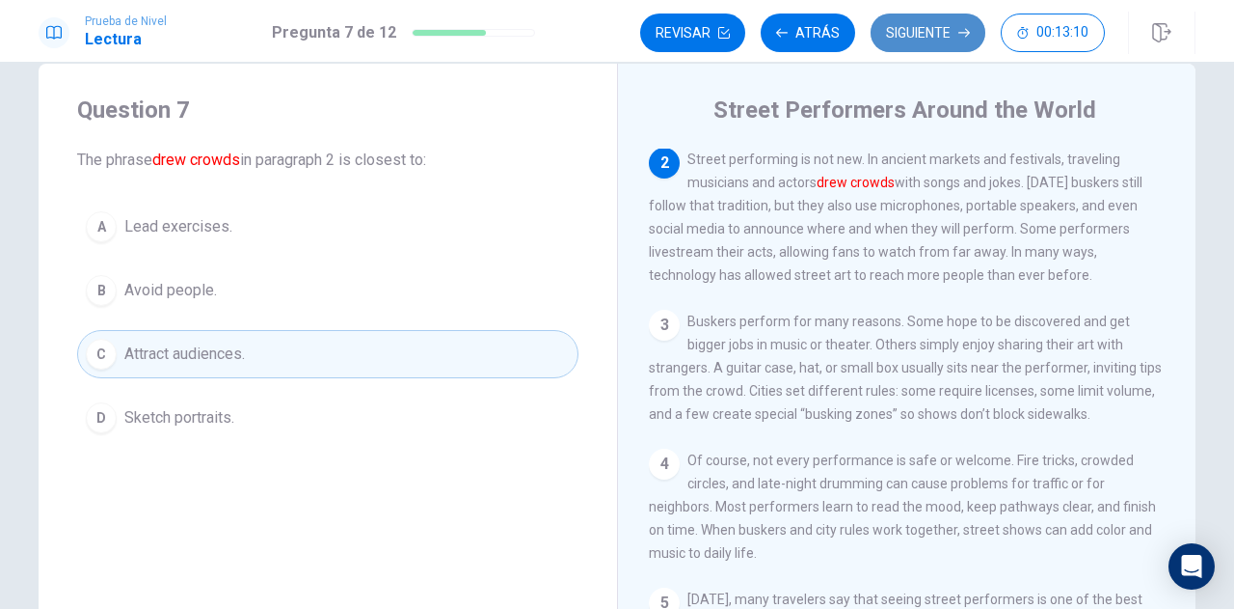
click at [918, 43] on button "Siguiente" at bounding box center [928, 33] width 115 height 39
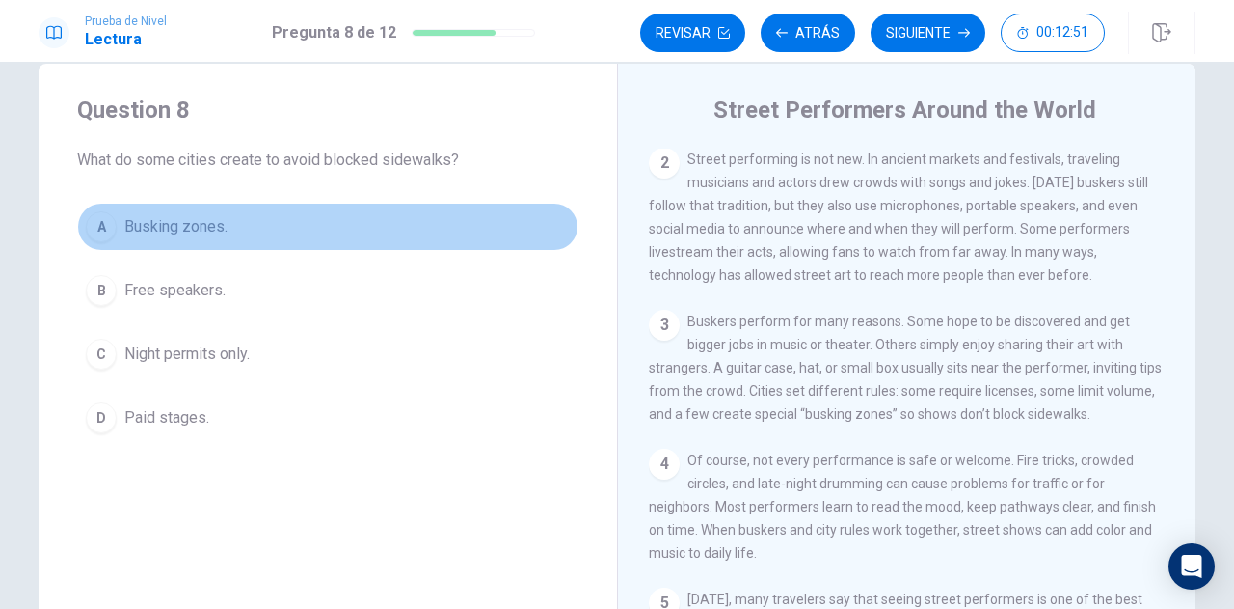
click at [96, 230] on div "A" at bounding box center [101, 226] width 31 height 31
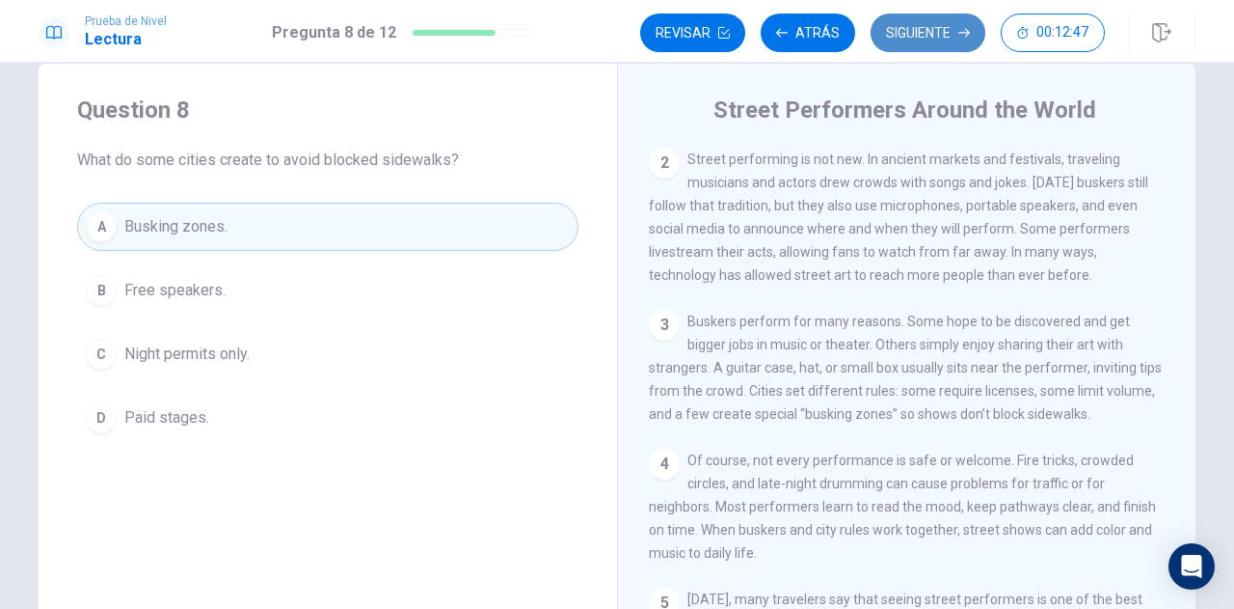
click at [913, 38] on button "Siguiente" at bounding box center [928, 33] width 115 height 39
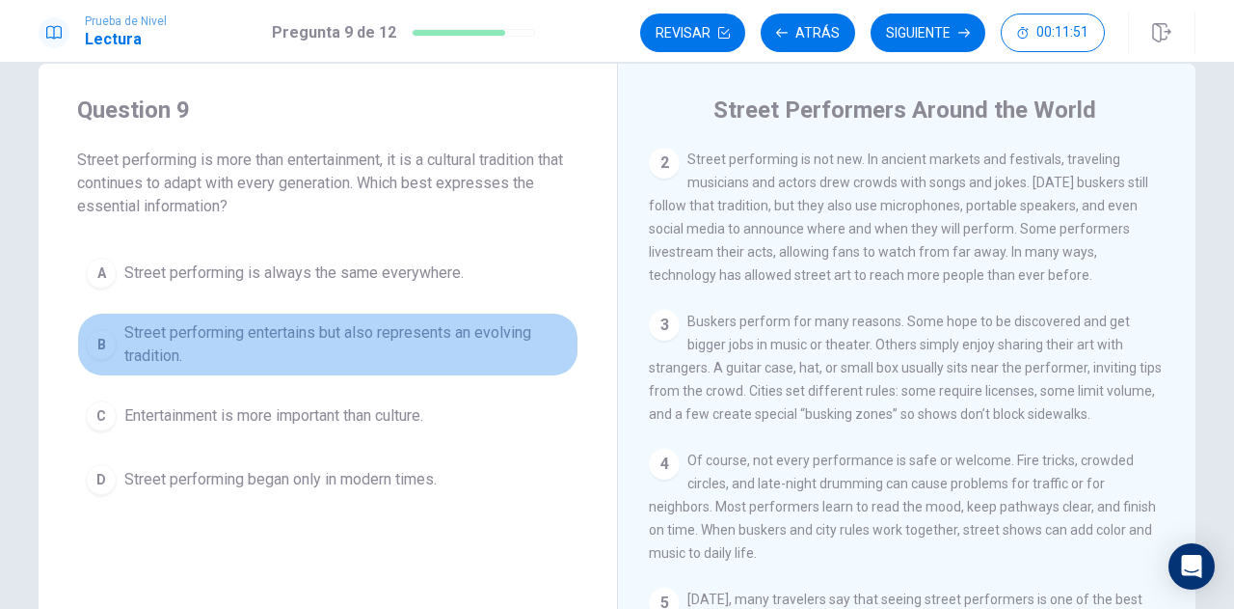
click at [98, 346] on div "B" at bounding box center [101, 344] width 31 height 31
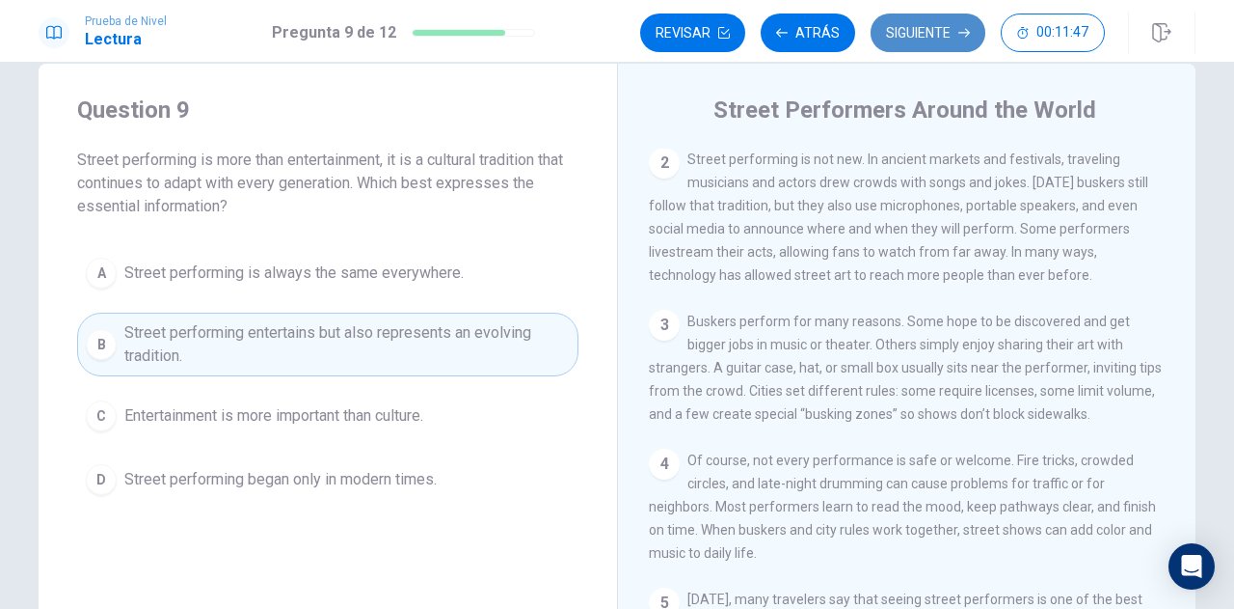
click at [908, 40] on button "Siguiente" at bounding box center [928, 33] width 115 height 39
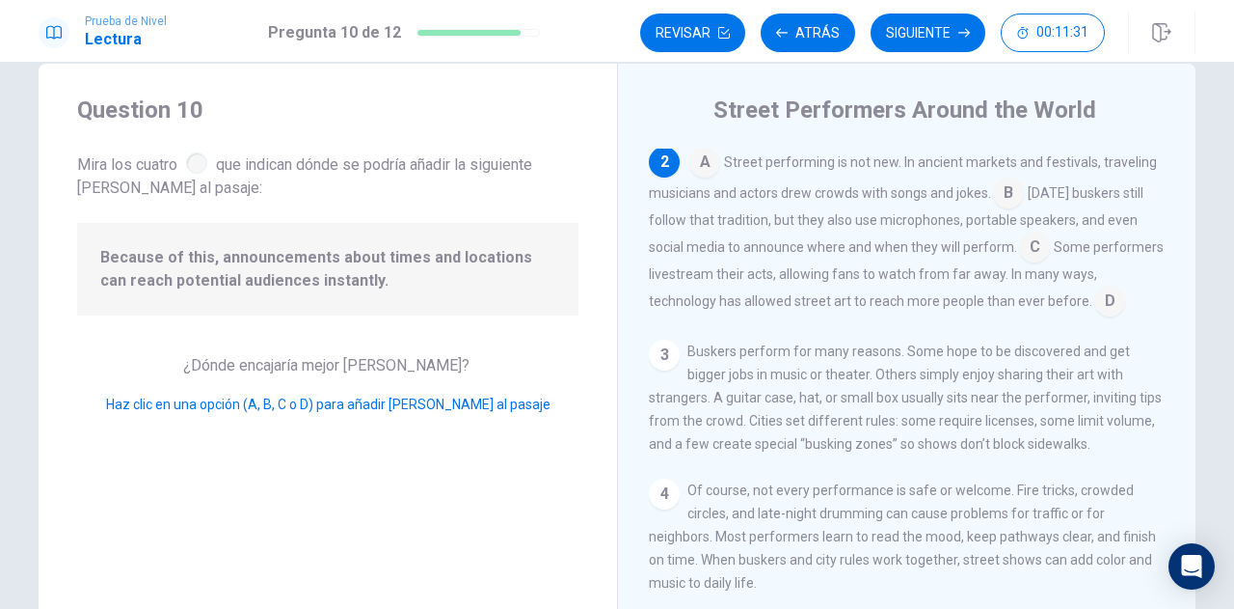
click at [197, 160] on div at bounding box center [196, 162] width 21 height 21
click at [1003, 201] on input at bounding box center [1008, 194] width 31 height 31
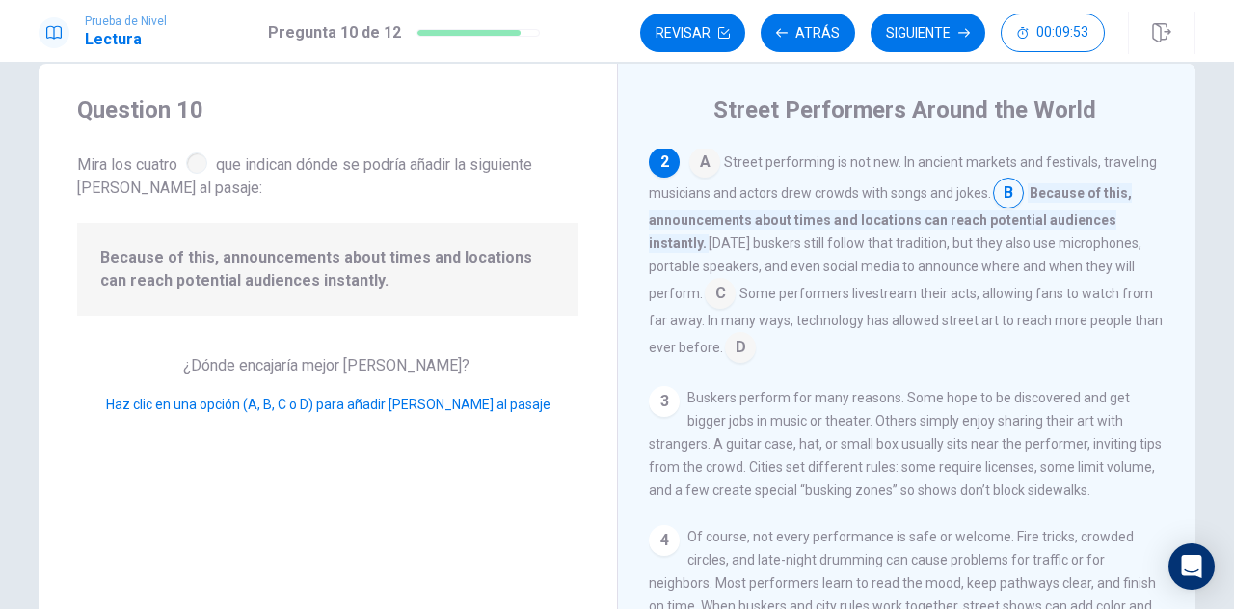
click at [705, 298] on input at bounding box center [720, 295] width 31 height 31
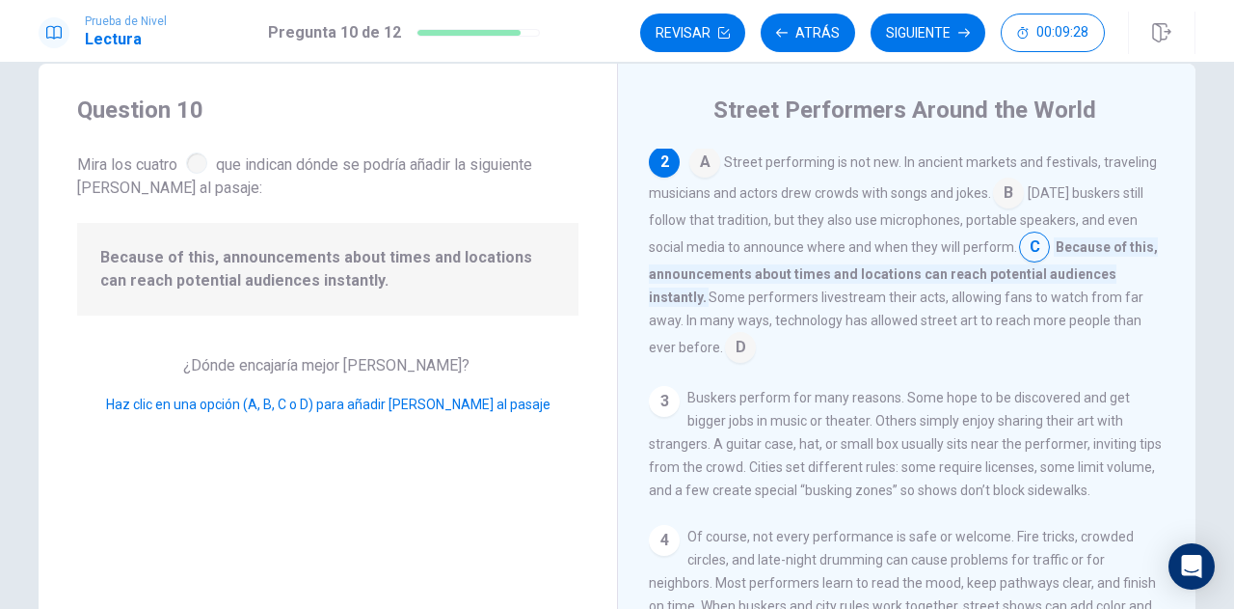
click at [725, 350] on input at bounding box center [740, 349] width 31 height 31
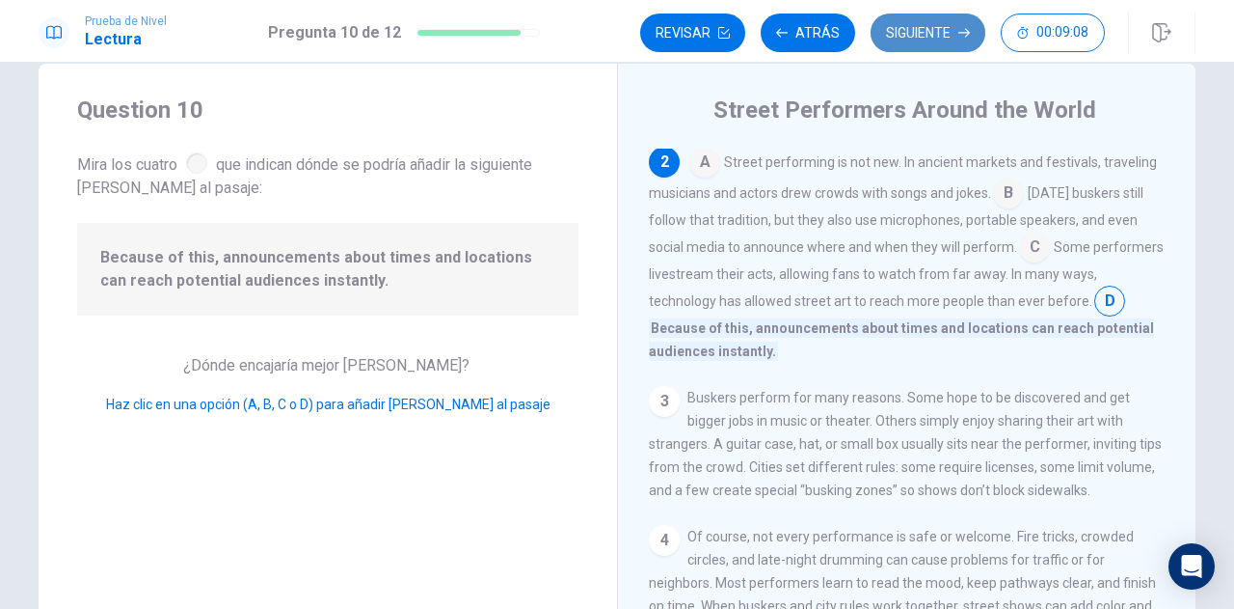
click at [916, 37] on button "Siguiente" at bounding box center [928, 33] width 115 height 39
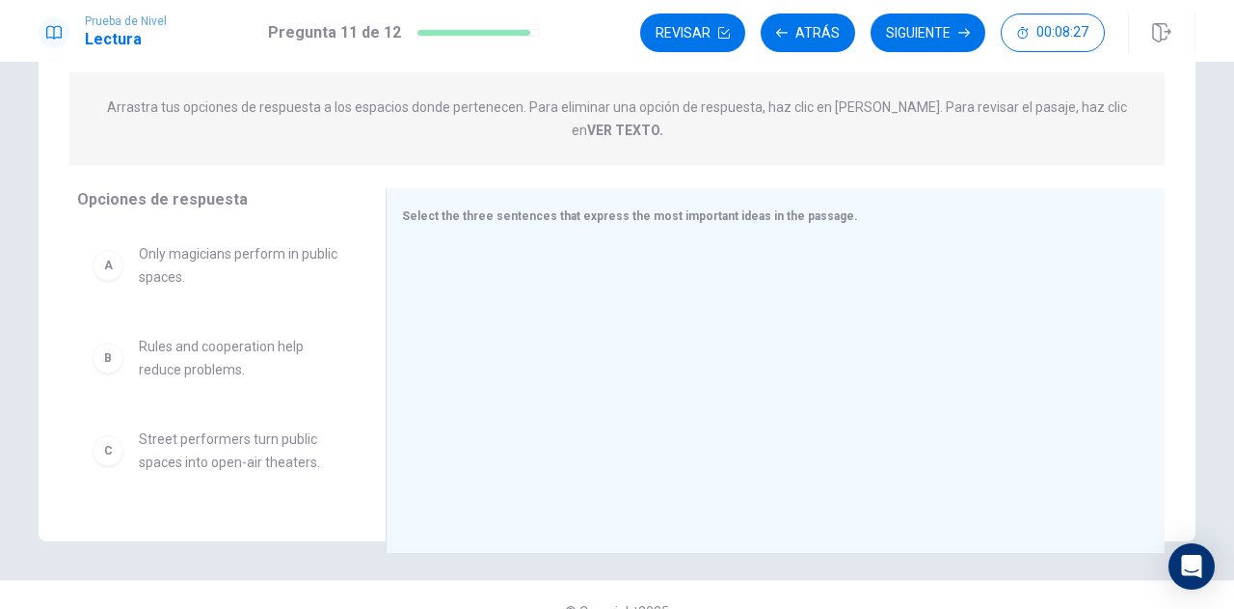
scroll to position [262, 0]
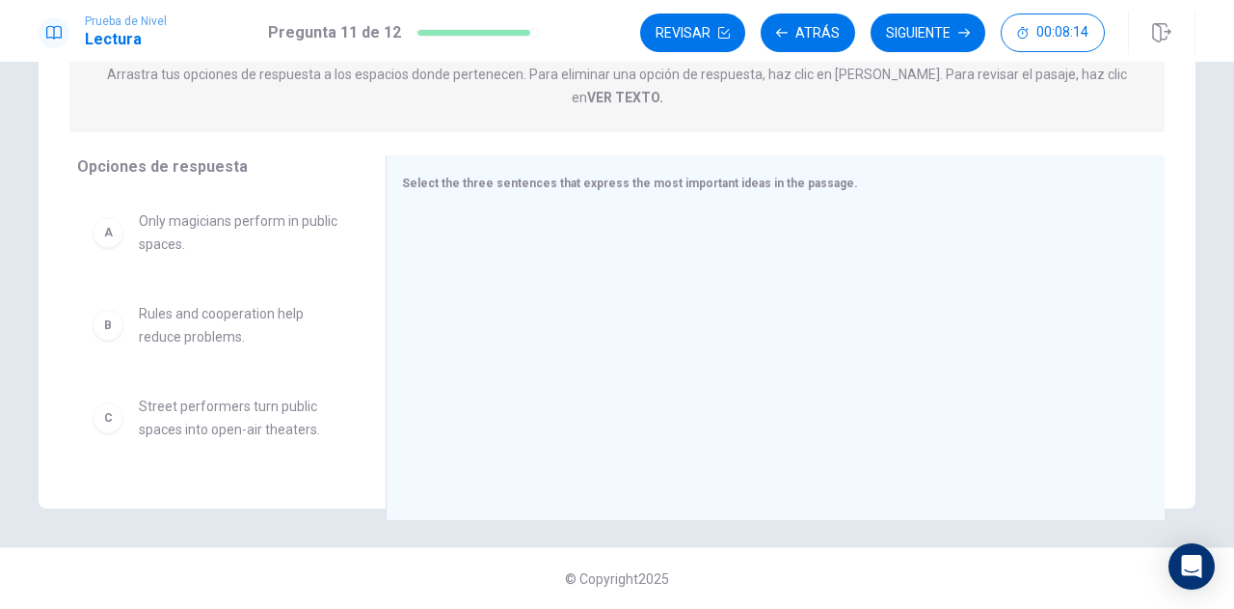
click at [203, 410] on span "Street performers turn public spaces into open-air theaters." at bounding box center [239, 417] width 201 height 46
click at [104, 409] on div "C" at bounding box center [108, 417] width 31 height 31
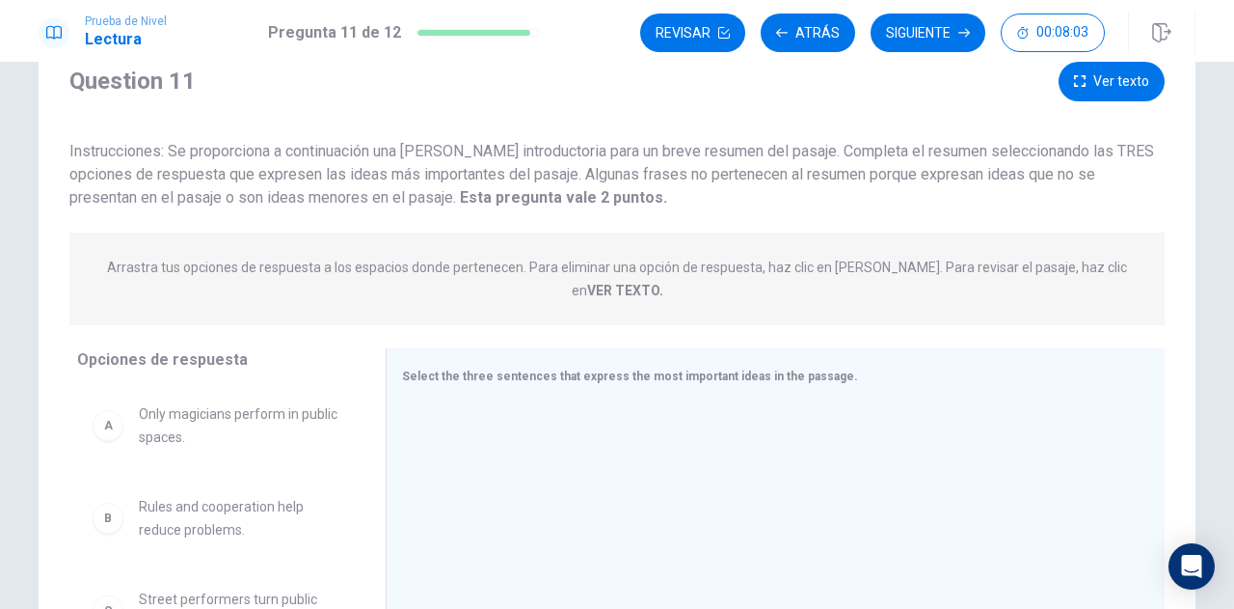
scroll to position [31, 0]
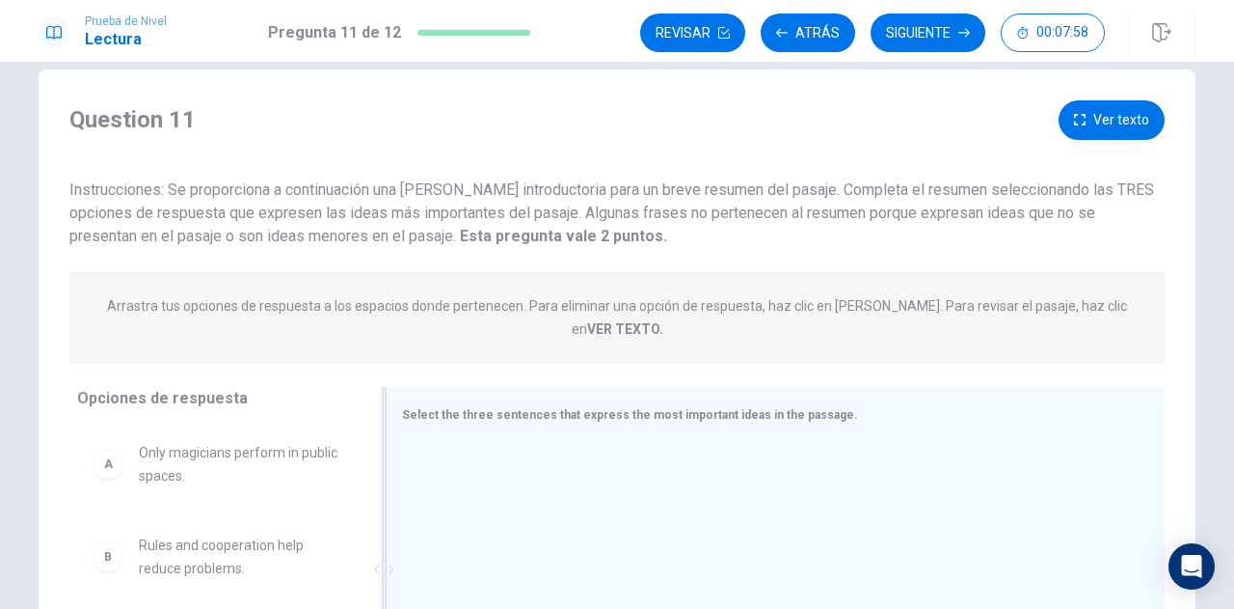
click at [376, 511] on div at bounding box center [384, 569] width 24 height 365
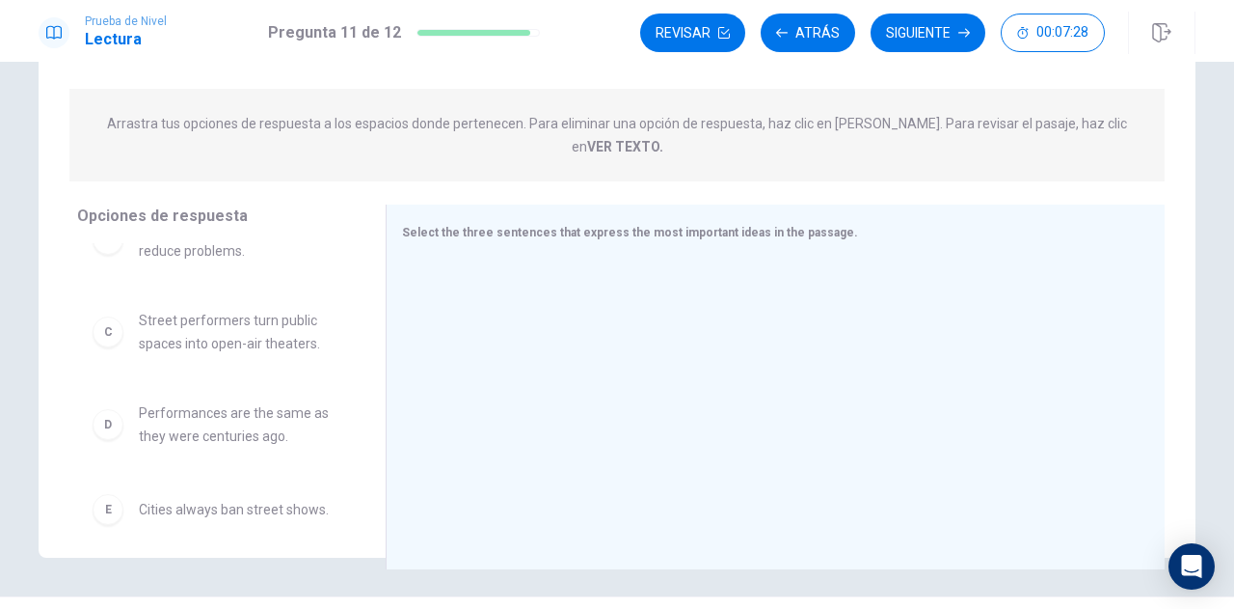
scroll to position [96, 0]
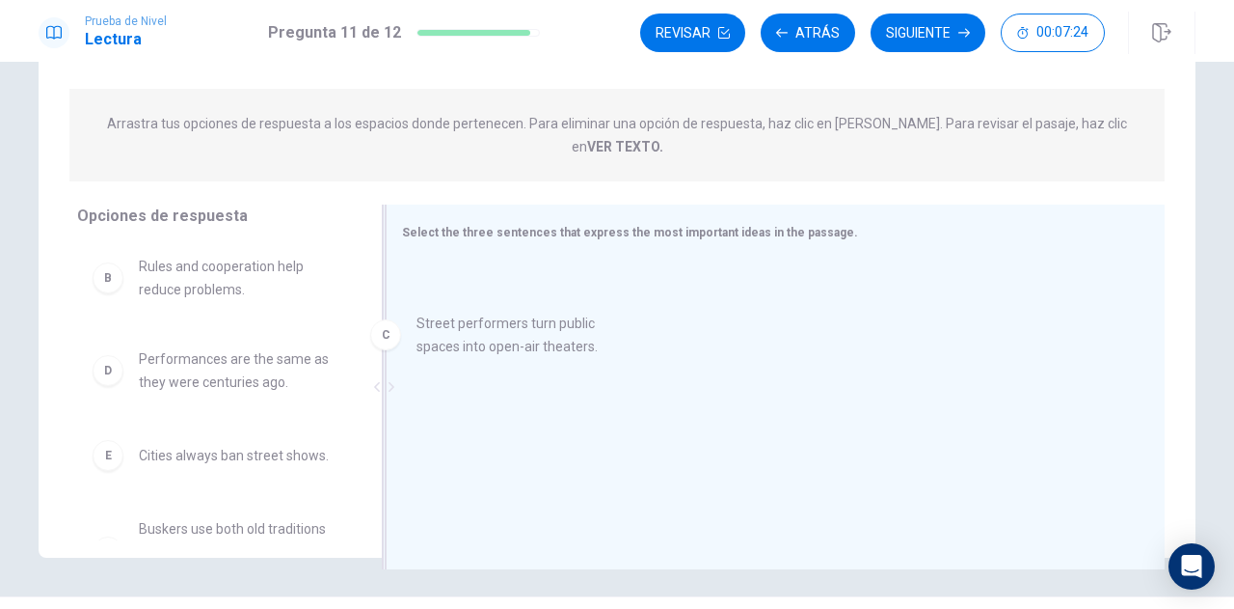
drag, startPoint x: 106, startPoint y: 358, endPoint x: 405, endPoint y: 344, distance: 299.3
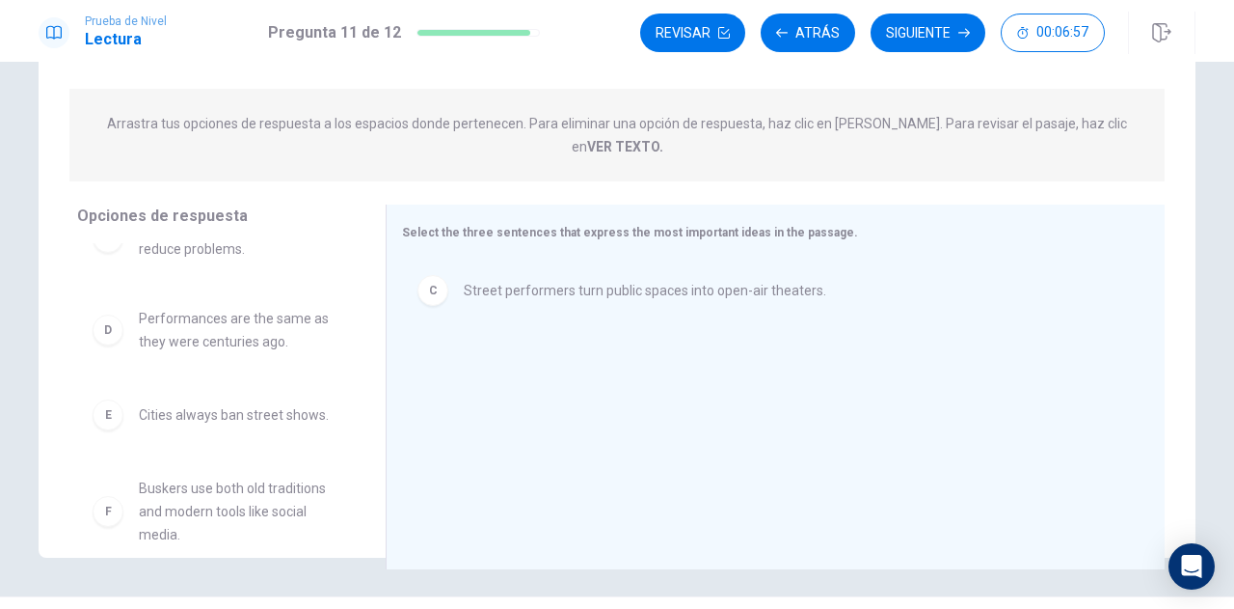
scroll to position [158, 0]
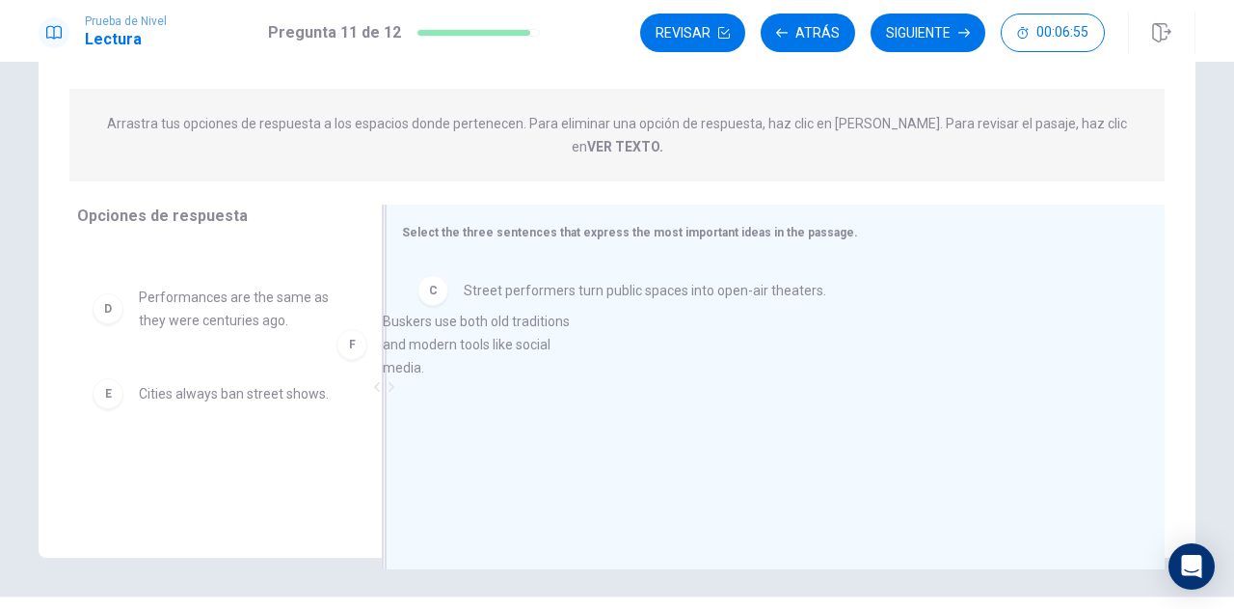
drag, startPoint x: 216, startPoint y: 467, endPoint x: 506, endPoint y: 326, distance: 322.6
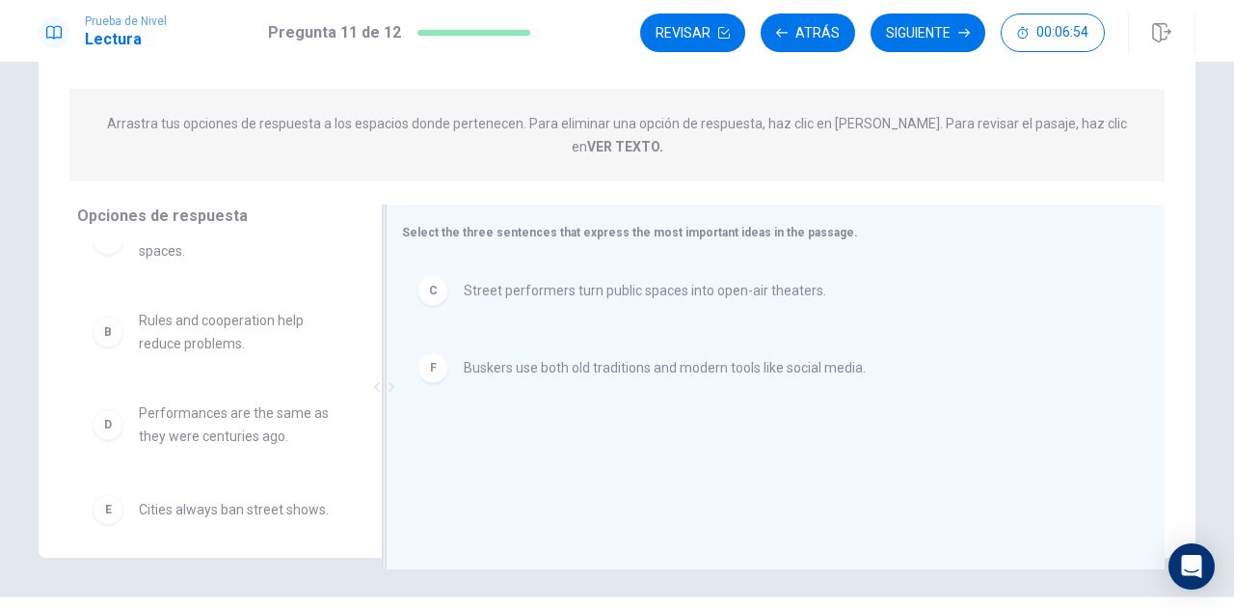
scroll to position [42, 0]
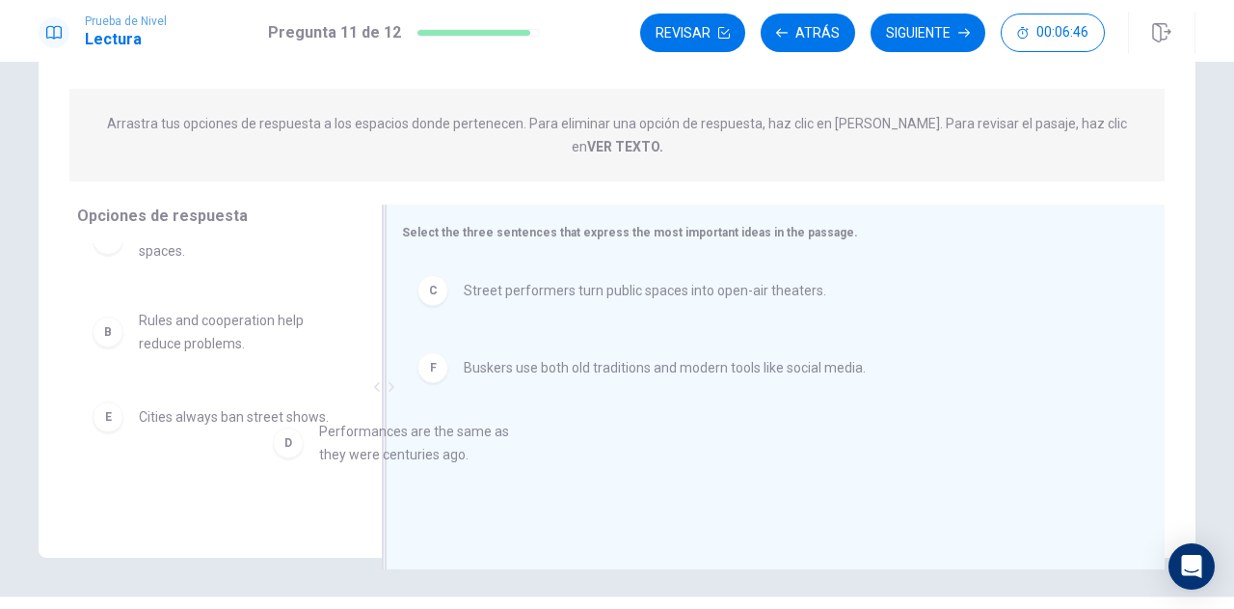
drag, startPoint x: 200, startPoint y: 404, endPoint x: 449, endPoint y: 430, distance: 251.1
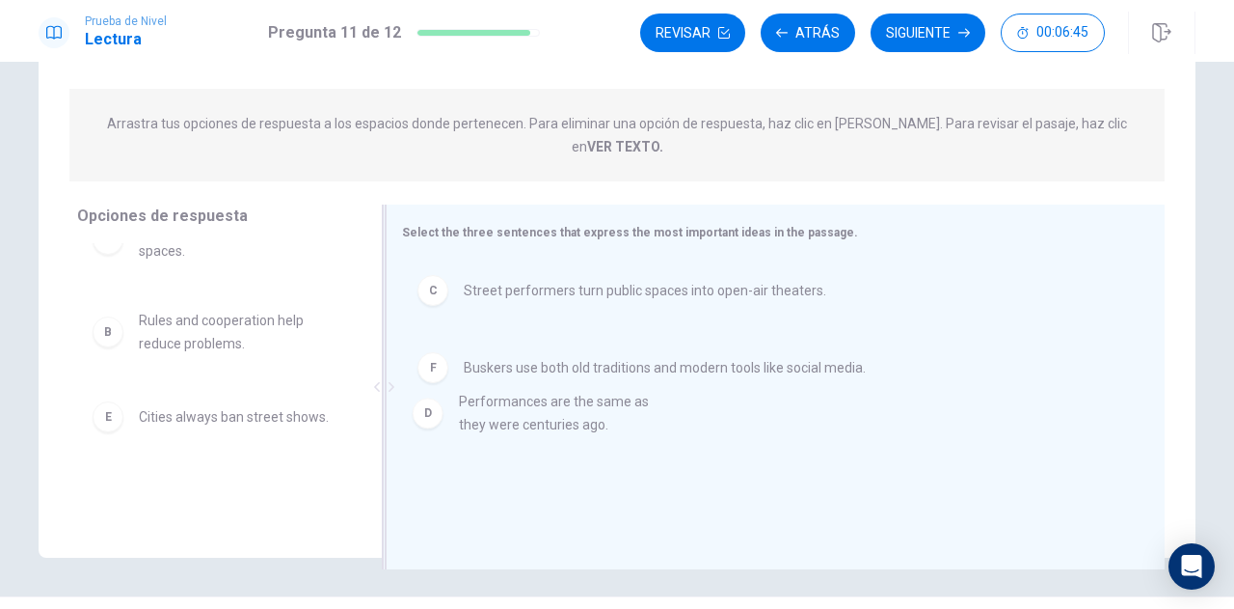
scroll to position [0, 0]
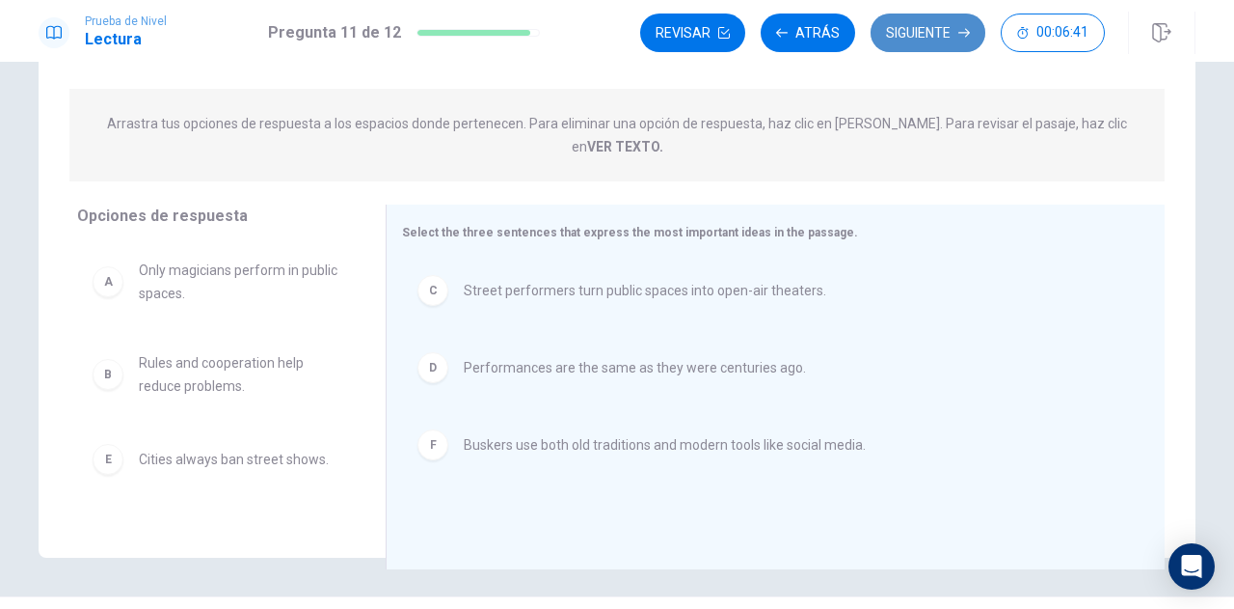
click at [939, 32] on button "Siguiente" at bounding box center [928, 33] width 115 height 39
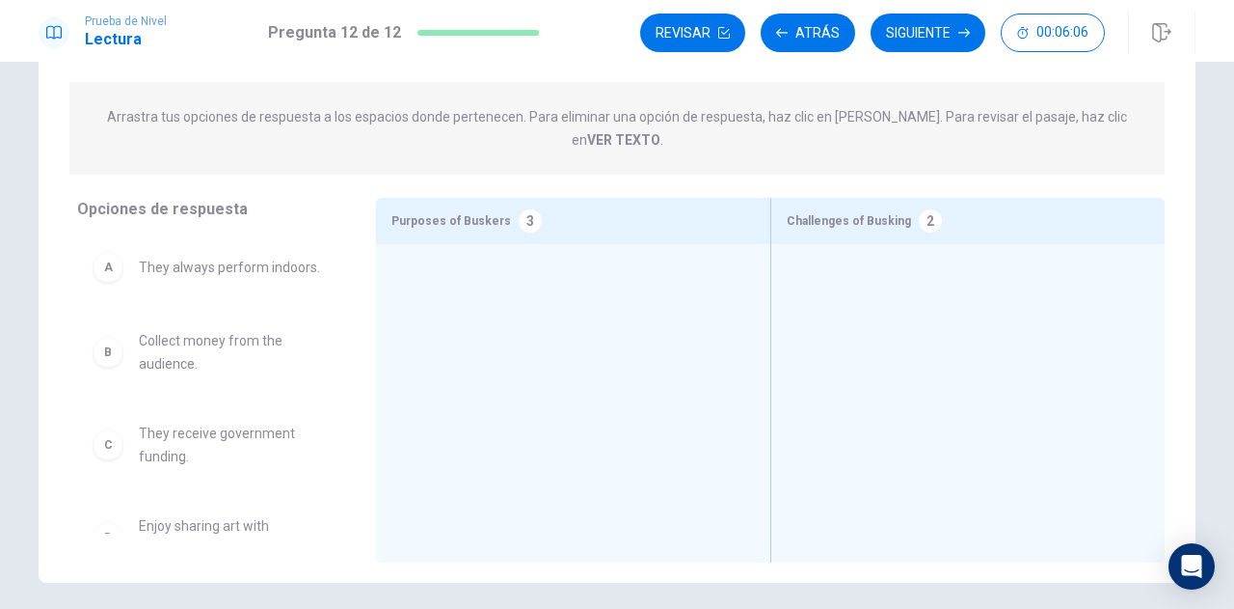
scroll to position [189, 0]
drag, startPoint x: 170, startPoint y: 337, endPoint x: 446, endPoint y: 276, distance: 282.4
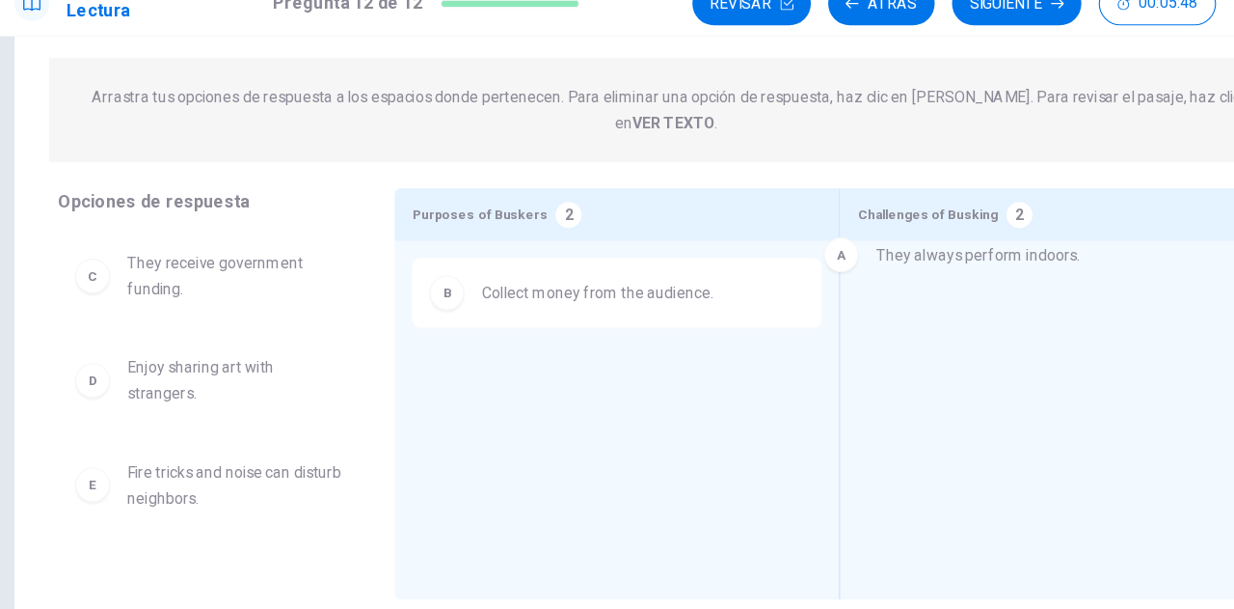
drag, startPoint x: 197, startPoint y: 250, endPoint x: 881, endPoint y: 262, distance: 683.9
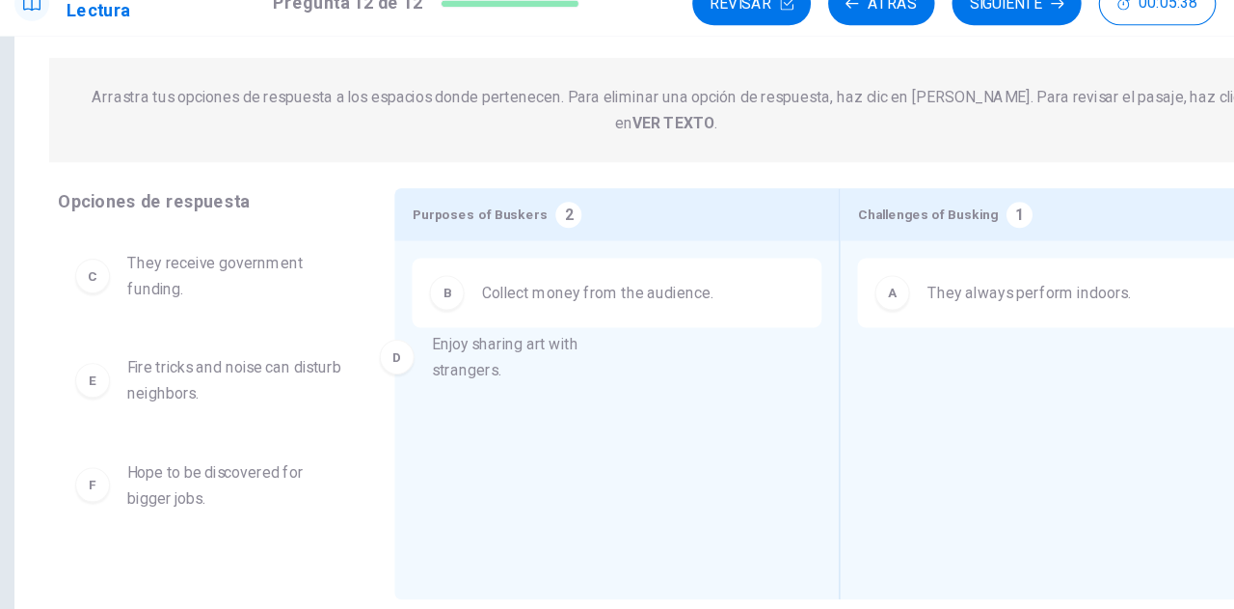
drag, startPoint x: 195, startPoint y: 357, endPoint x: 481, endPoint y: 361, distance: 286.5
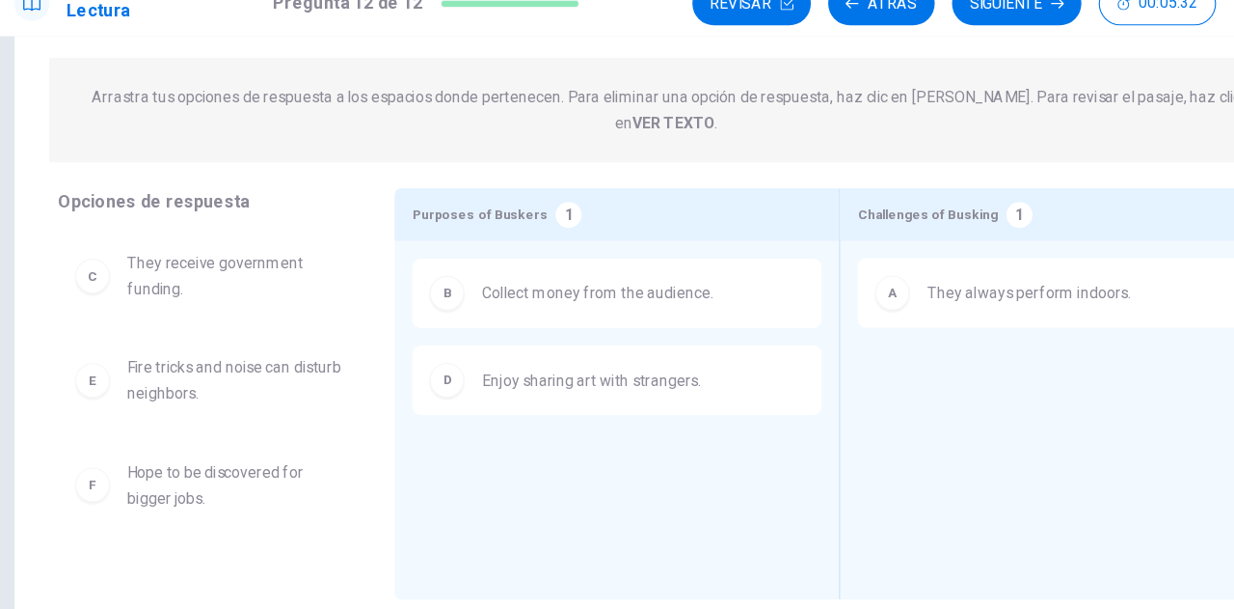
click at [345, 505] on div "C They receive government funding. E Fire tricks and noise can disturb neighbor…" at bounding box center [219, 383] width 284 height 297
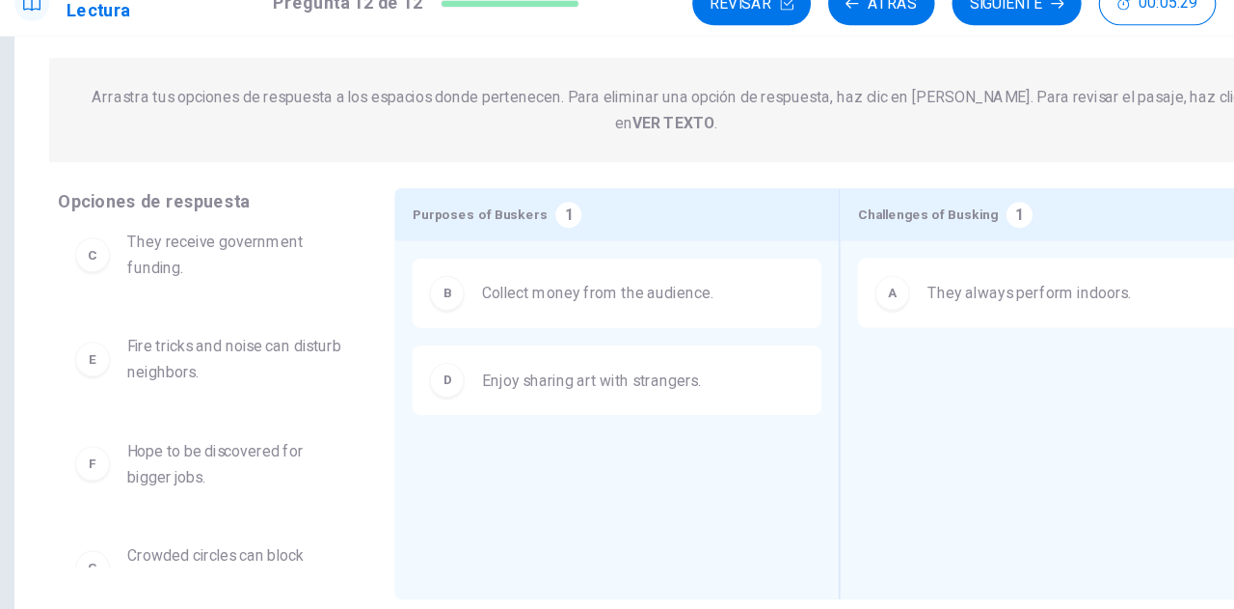
scroll to position [34, 0]
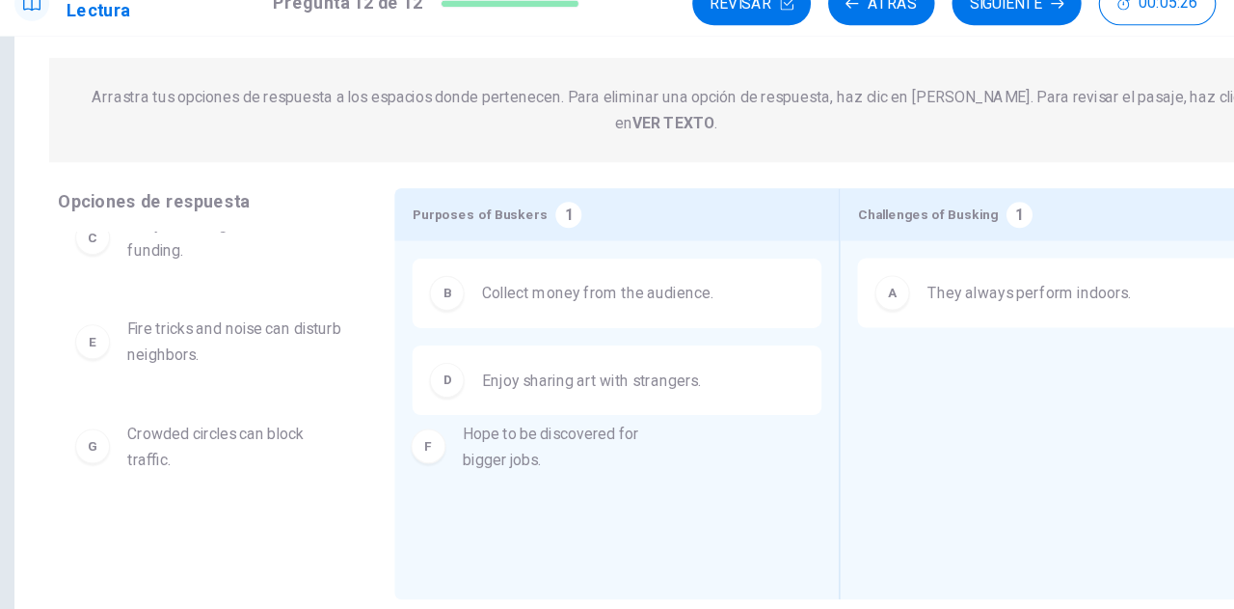
drag, startPoint x: 203, startPoint y: 413, endPoint x: 512, endPoint y: 436, distance: 309.5
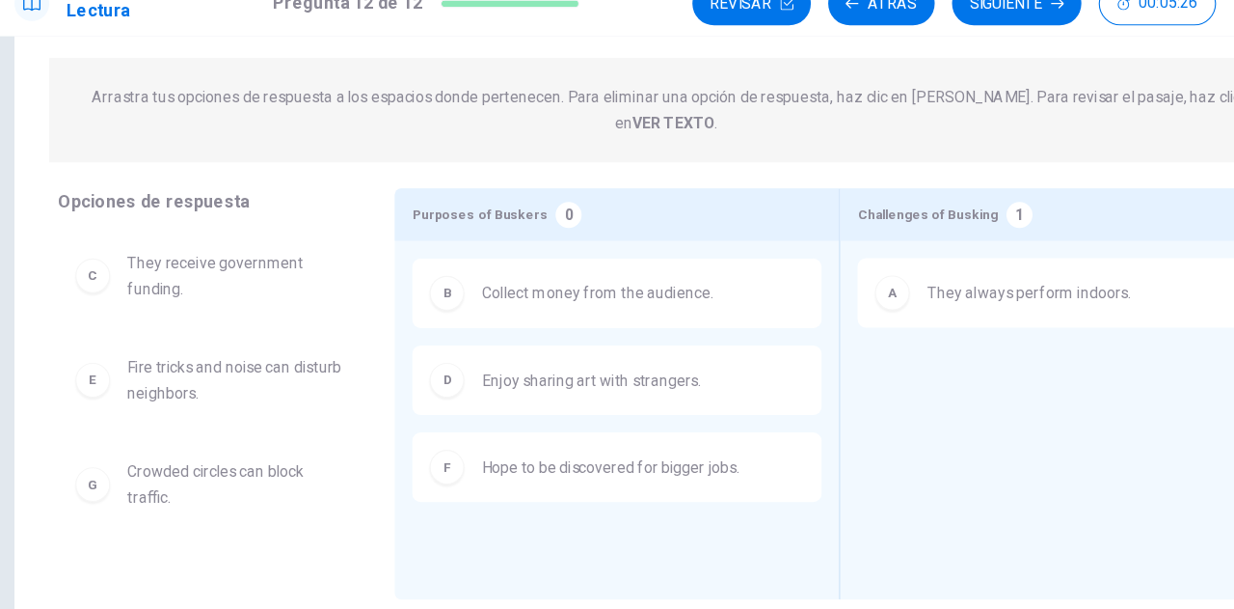
scroll to position [0, 0]
drag, startPoint x: 211, startPoint y: 444, endPoint x: 888, endPoint y: 355, distance: 682.8
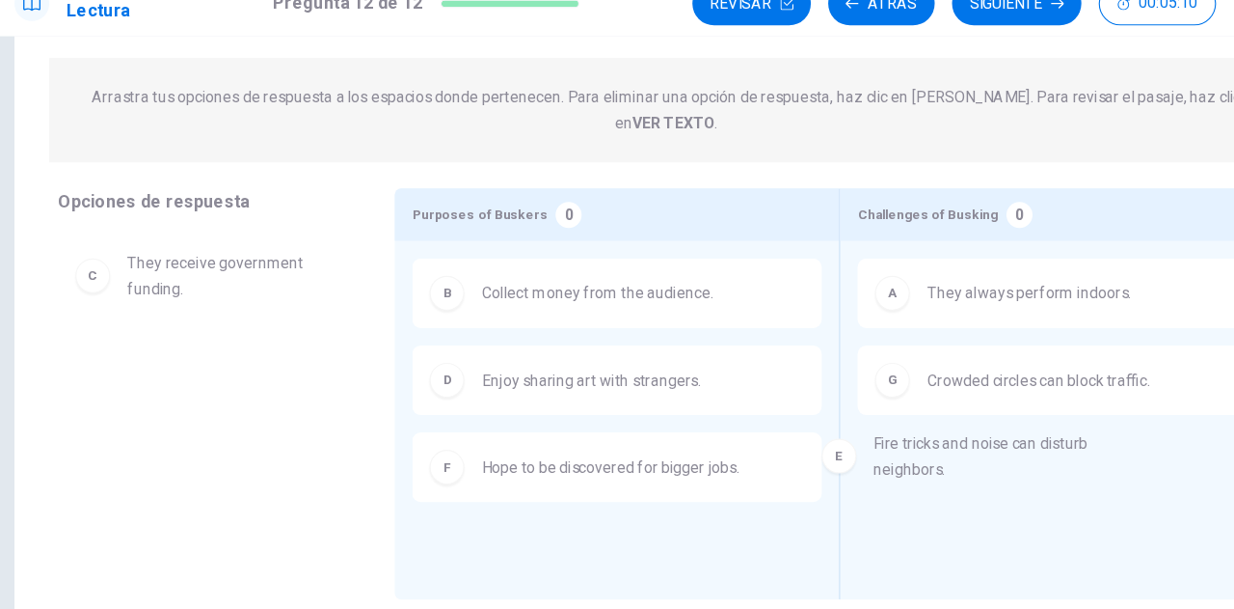
drag, startPoint x: 186, startPoint y: 358, endPoint x: 861, endPoint y: 448, distance: 681.1
drag, startPoint x: 268, startPoint y: 340, endPoint x: 946, endPoint y: 426, distance: 683.4
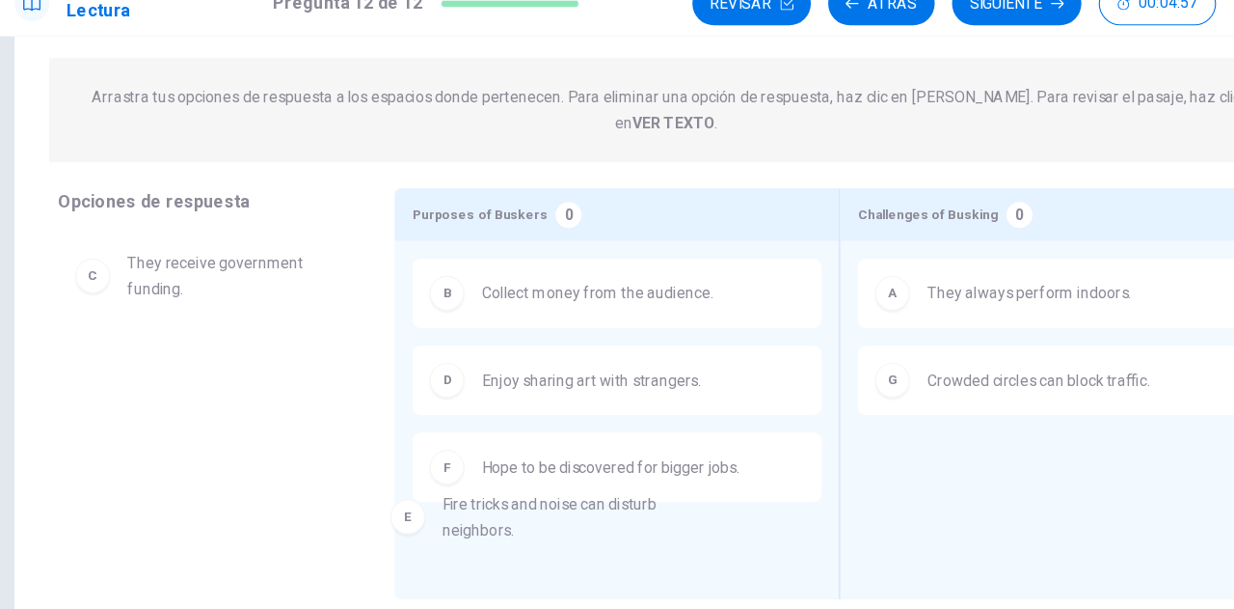
drag, startPoint x: 188, startPoint y: 345, endPoint x: 491, endPoint y: 499, distance: 339.4
drag, startPoint x: 237, startPoint y: 246, endPoint x: 561, endPoint y: 508, distance: 416.9
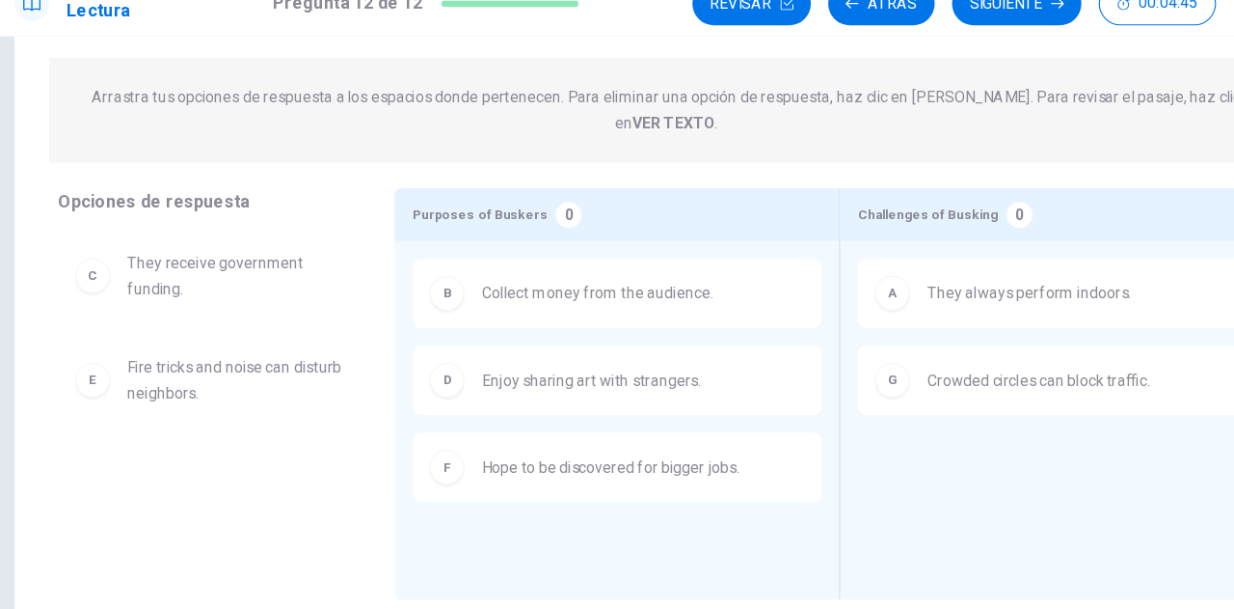
click at [754, 309] on div "B Collect money from the audience. D Enjoy sharing art with strangers. F Hope t…" at bounding box center [573, 372] width 394 height 258
drag, startPoint x: 404, startPoint y: 157, endPoint x: 297, endPoint y: 210, distance: 119.5
click at [297, 210] on div "Question 12 Ver texto Instrucciones: Complete the table by classifying the Purp…" at bounding box center [617, 251] width 1157 height 619
click at [1112, 358] on div "G Crowded circles can block traffic." at bounding box center [968, 366] width 332 height 31
click at [1094, 431] on div "A They always perform indoors. G Crowded circles can block traffic." at bounding box center [968, 372] width 363 height 228
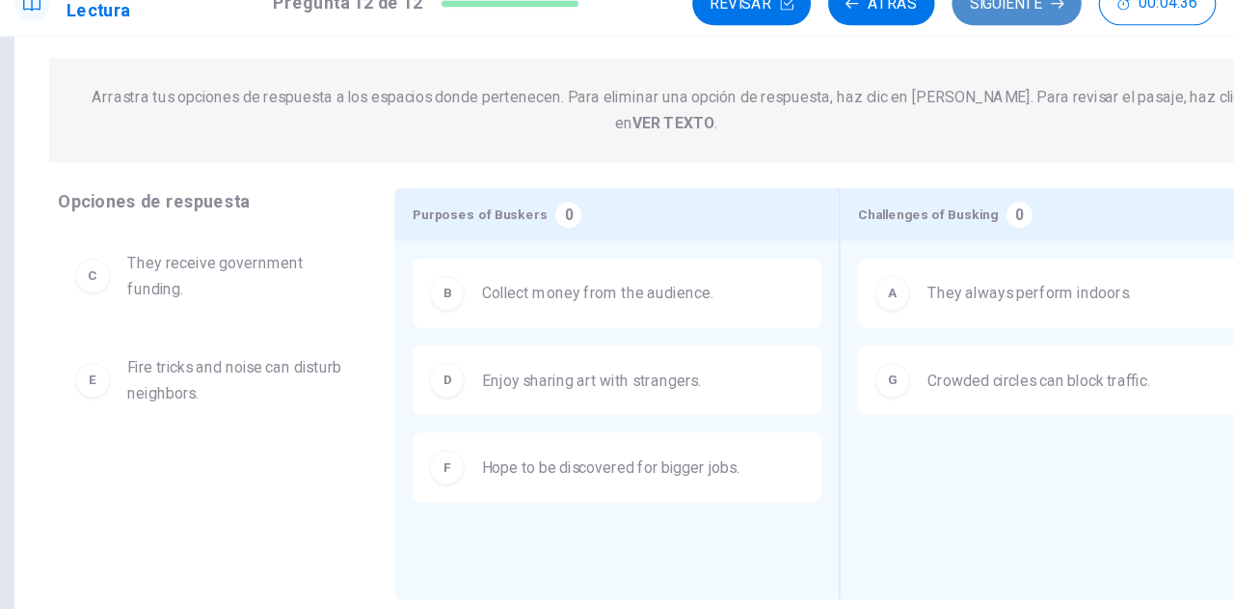
click at [923, 31] on button "Siguiente" at bounding box center [928, 33] width 115 height 39
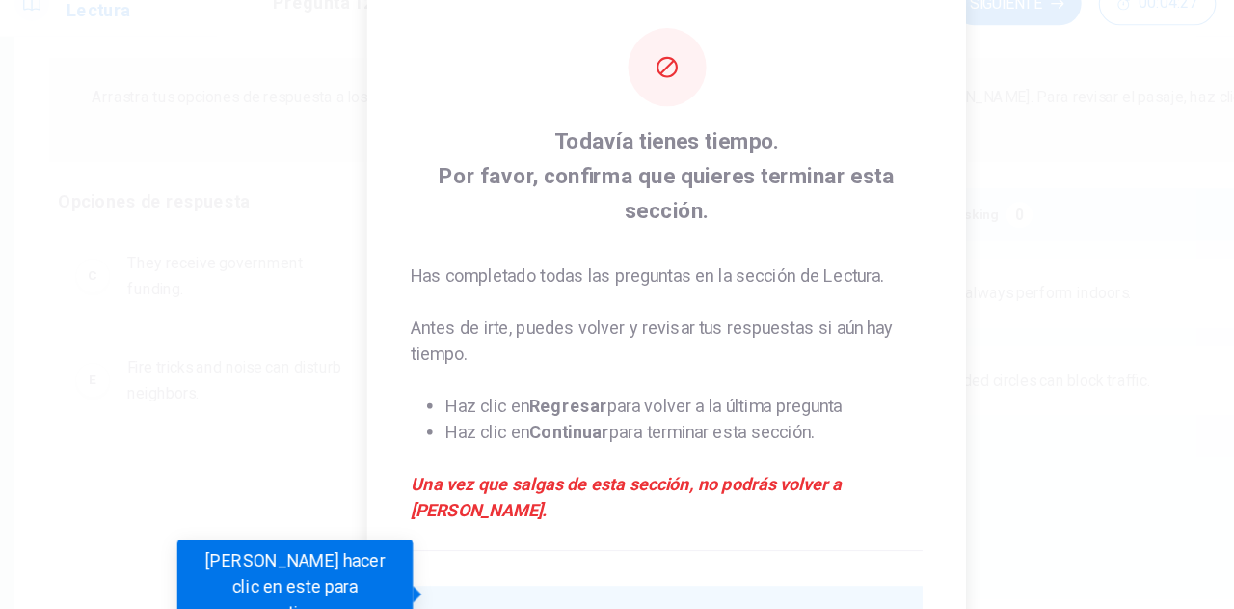
drag, startPoint x: 871, startPoint y: 411, endPoint x: 863, endPoint y: 457, distance: 46.9
click at [863, 457] on div "Todavía tienes tiempo. Por favor, confirma que quieres terminar esta sección. H…" at bounding box center [617, 386] width 531 height 743
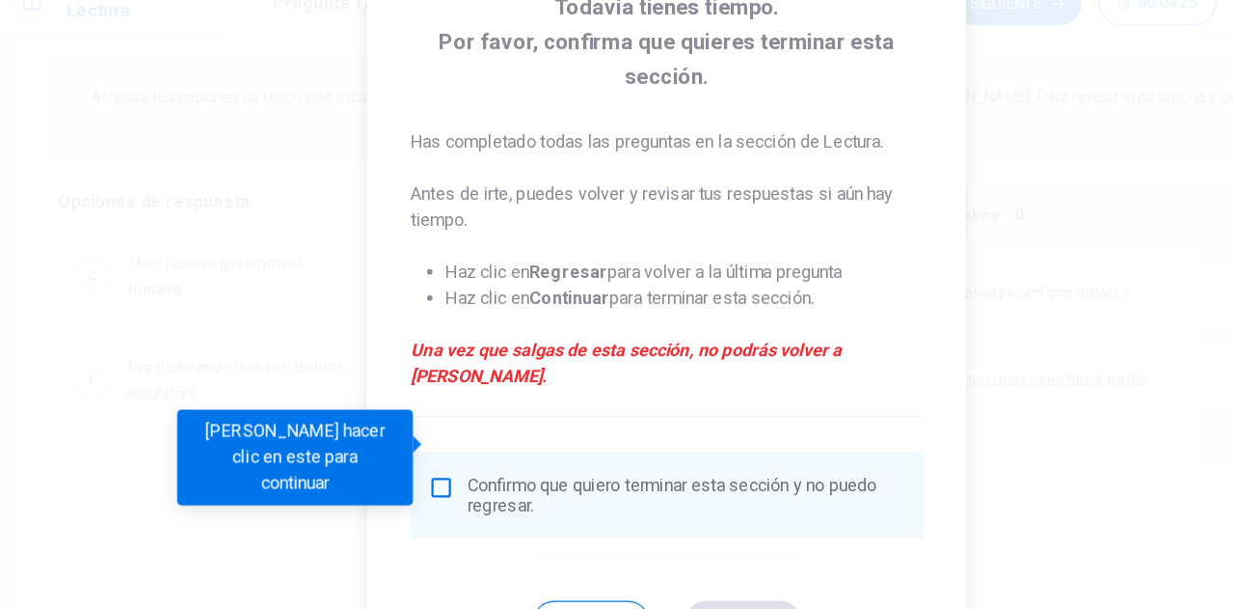
scroll to position [141, 0]
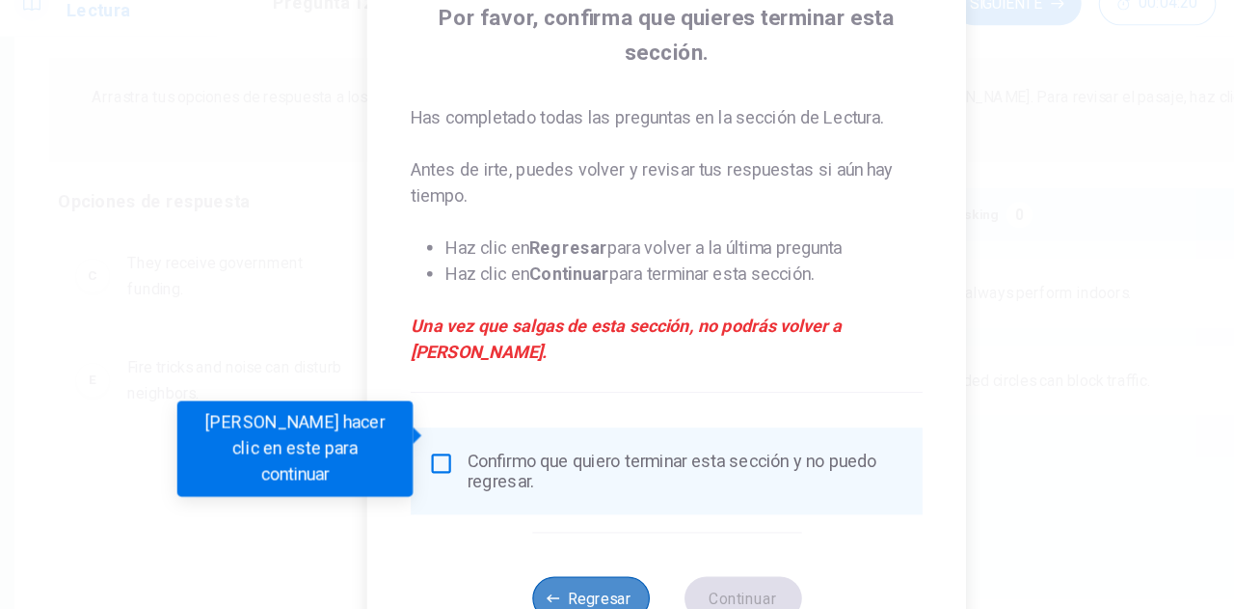
click at [543, 540] on button "Regresar" at bounding box center [550, 559] width 104 height 39
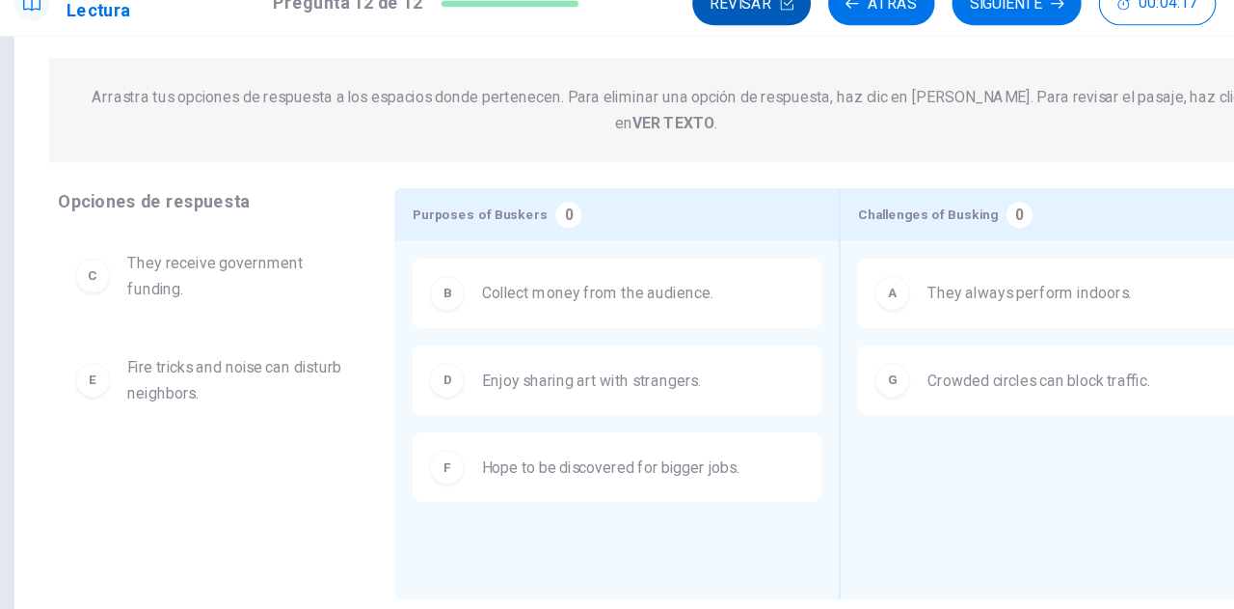
click at [707, 45] on button "Revisar" at bounding box center [692, 33] width 105 height 39
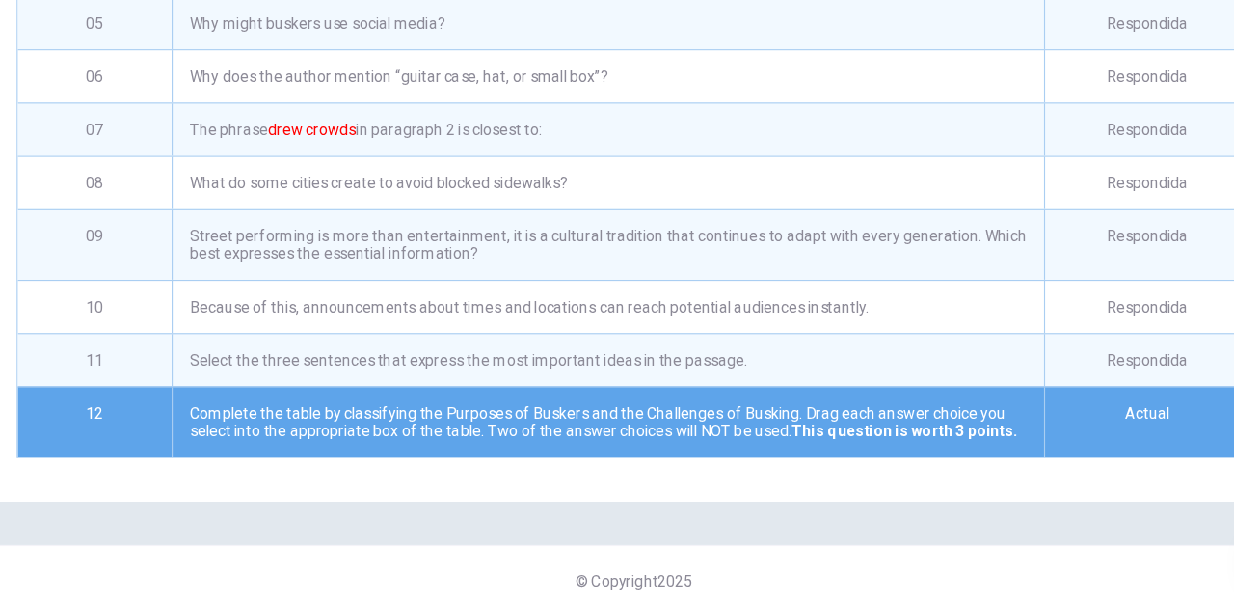
scroll to position [171, 0]
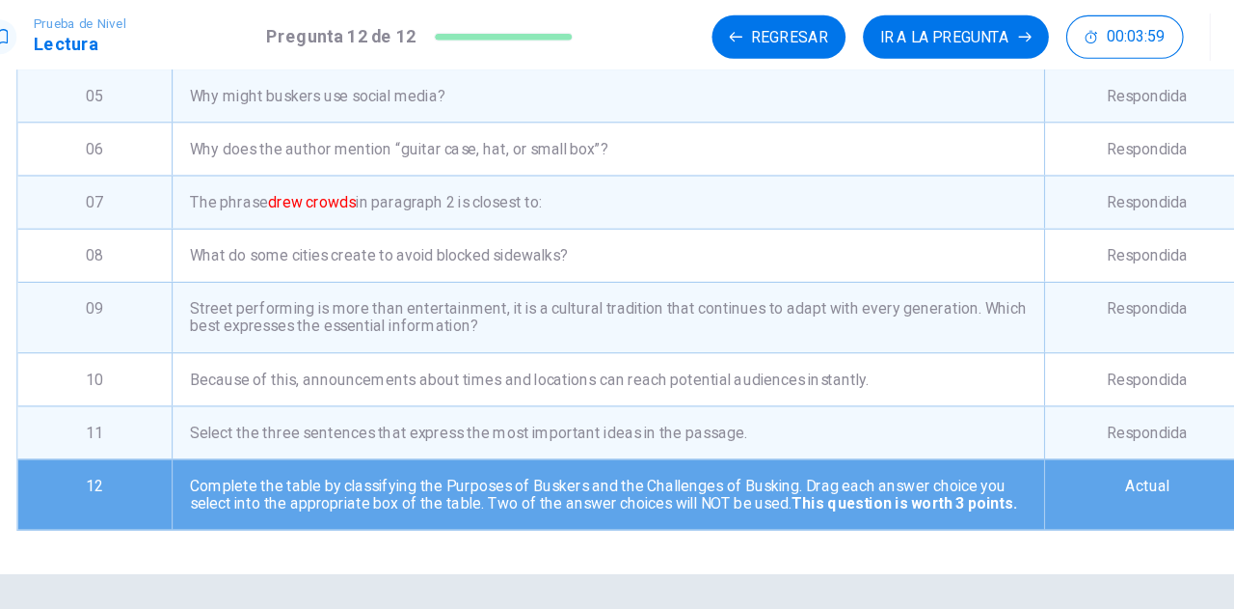
click at [1110, 526] on div "Revisión Esta es una lista de preguntas. La última pregunta que viste está resa…" at bounding box center [617, 335] width 1234 height 547
click at [903, 31] on button "IR A LA PREGUNTA" at bounding box center [903, 33] width 165 height 39
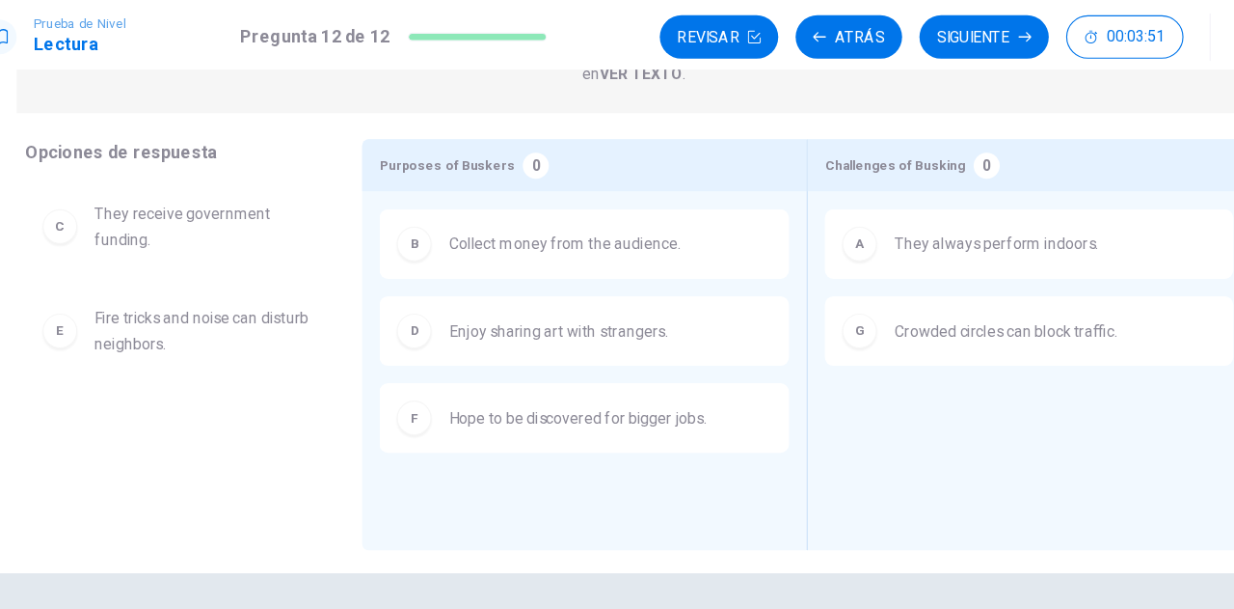
click at [104, 43] on h1 "Lectura" at bounding box center [126, 39] width 82 height 23
click at [811, 32] on button "Atrás" at bounding box center [808, 33] width 95 height 39
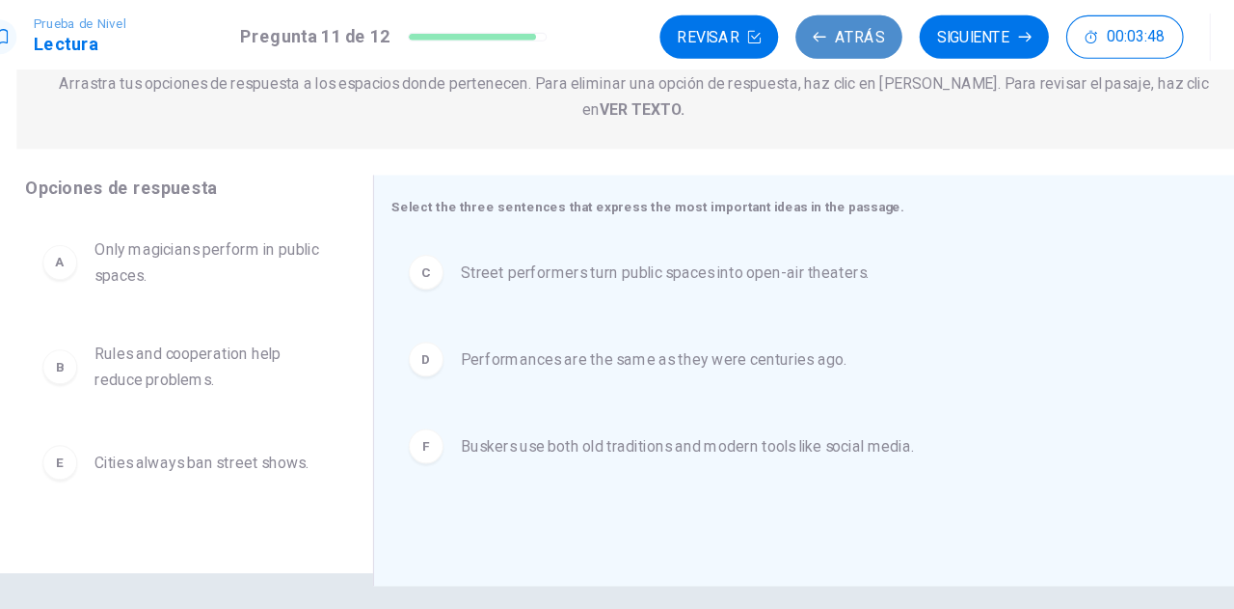
click at [811, 32] on button "Atrás" at bounding box center [808, 33] width 95 height 39
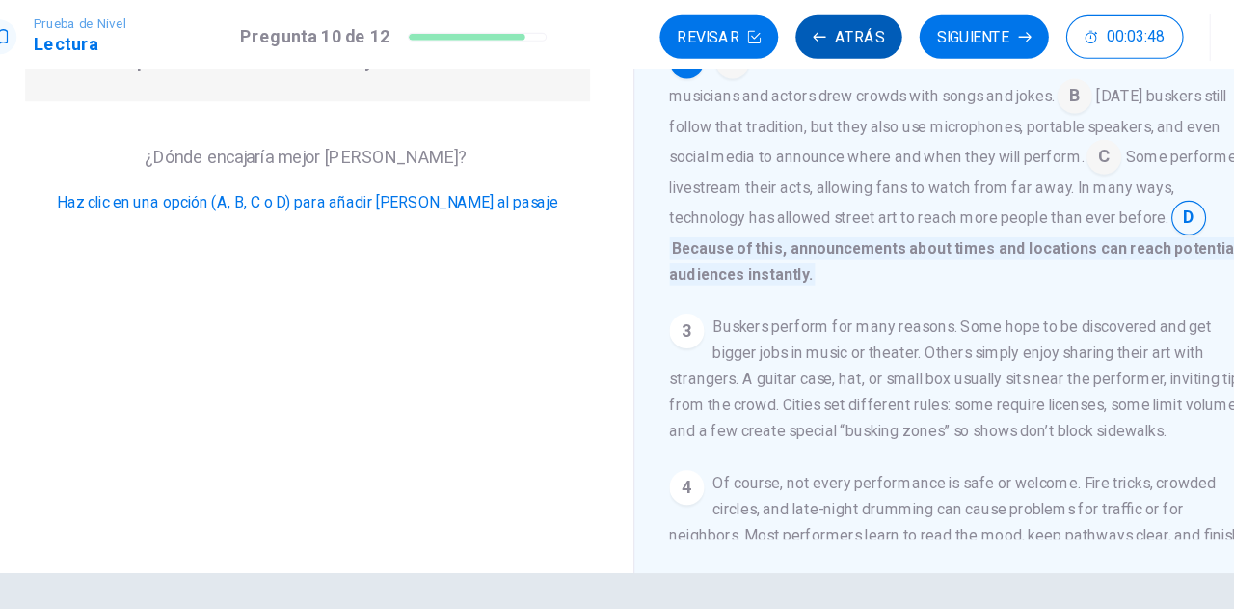
scroll to position [118, 0]
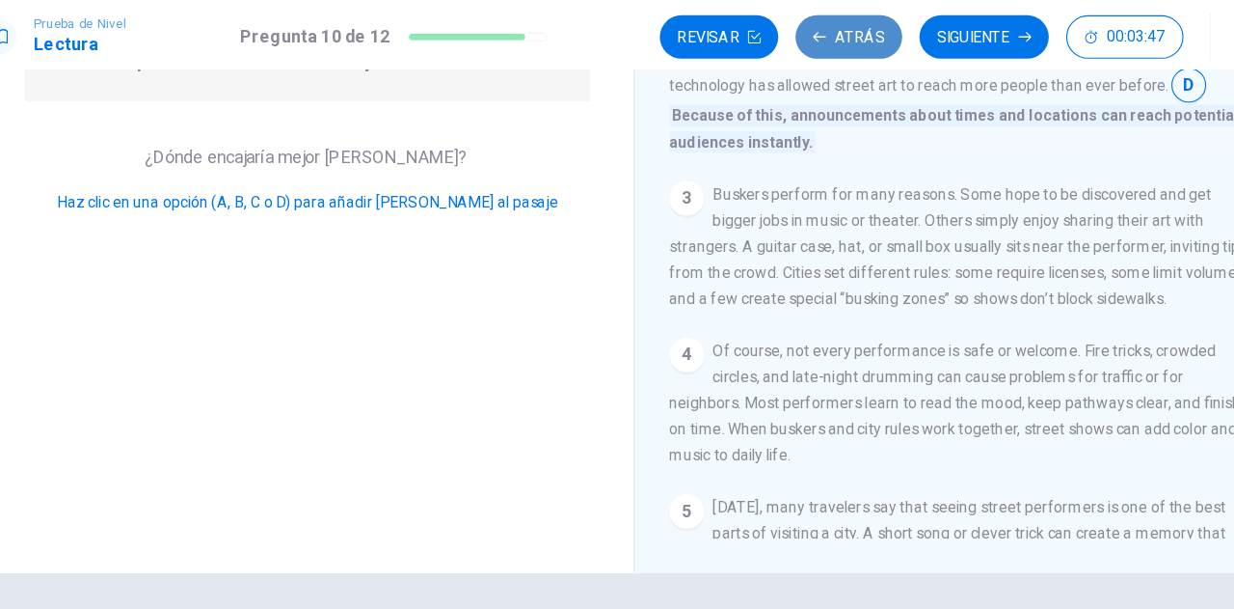
click at [811, 32] on button "Atrás" at bounding box center [808, 33] width 95 height 39
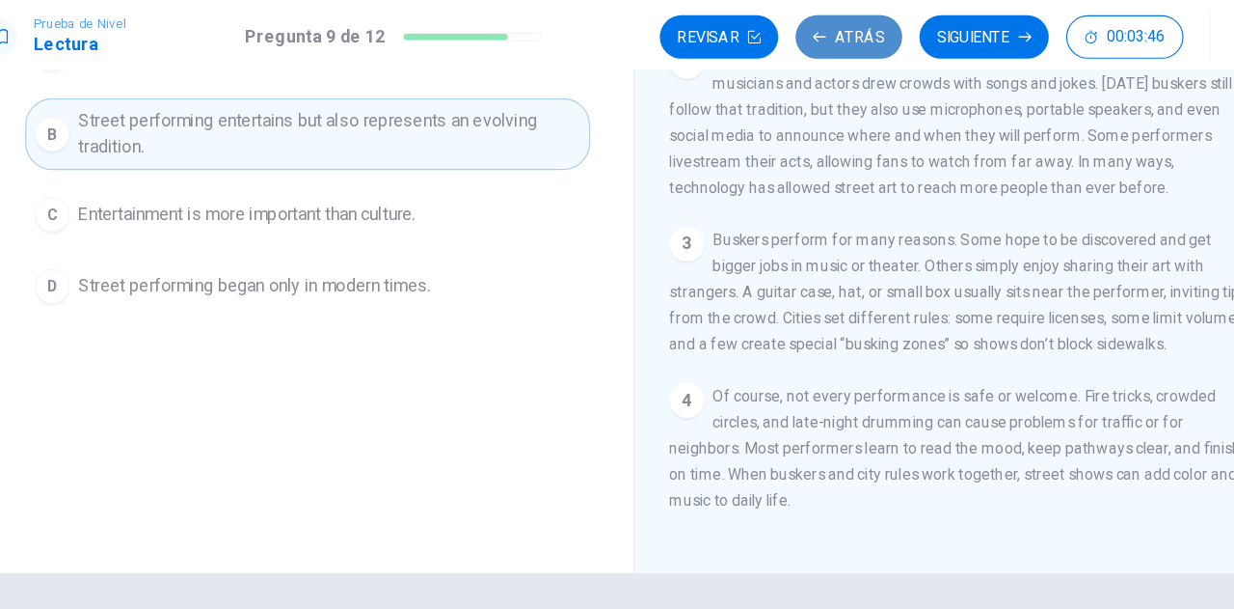
click at [811, 32] on button "Atrás" at bounding box center [808, 33] width 95 height 39
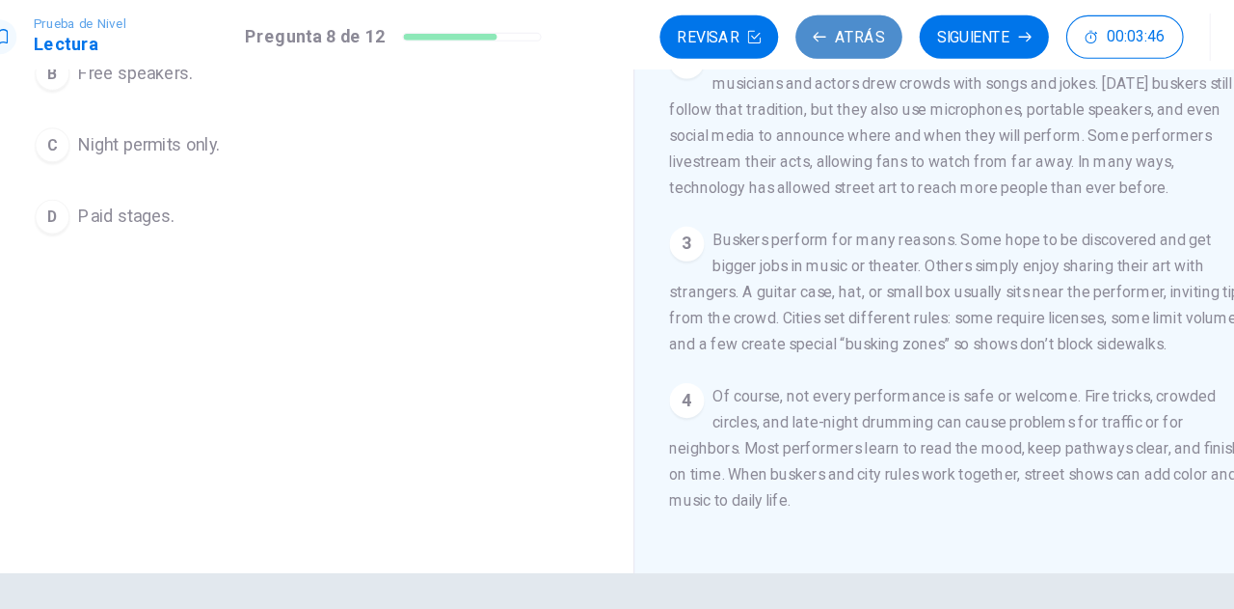
click at [811, 32] on button "Atrás" at bounding box center [808, 33] width 95 height 39
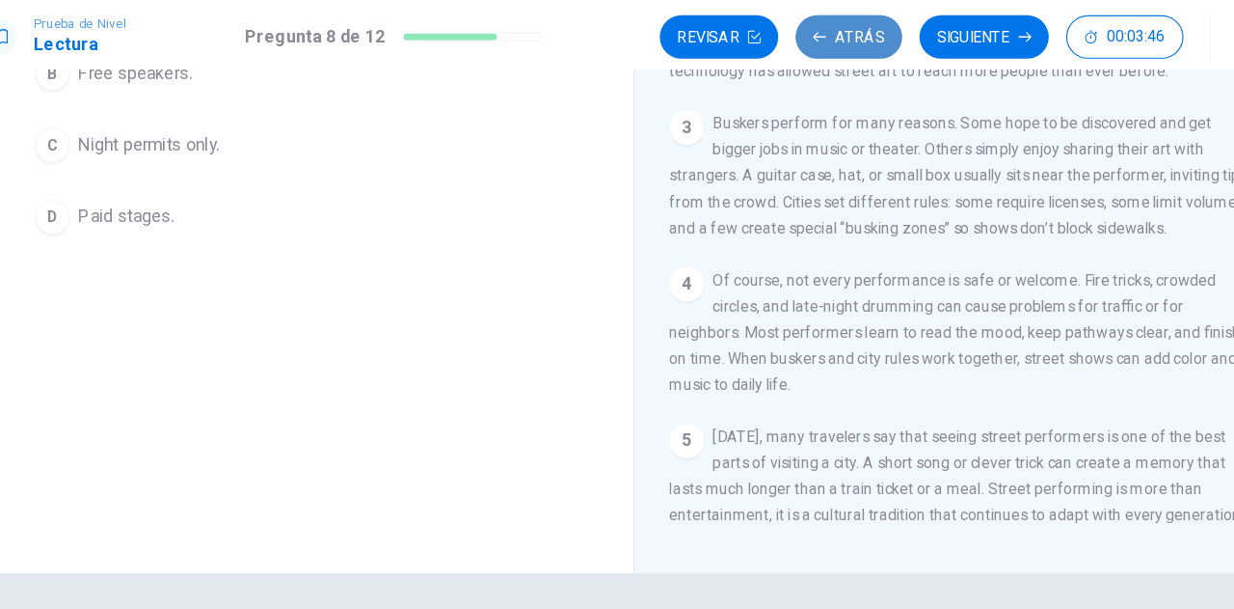
click at [811, 32] on button "Atrás" at bounding box center [808, 33] width 95 height 39
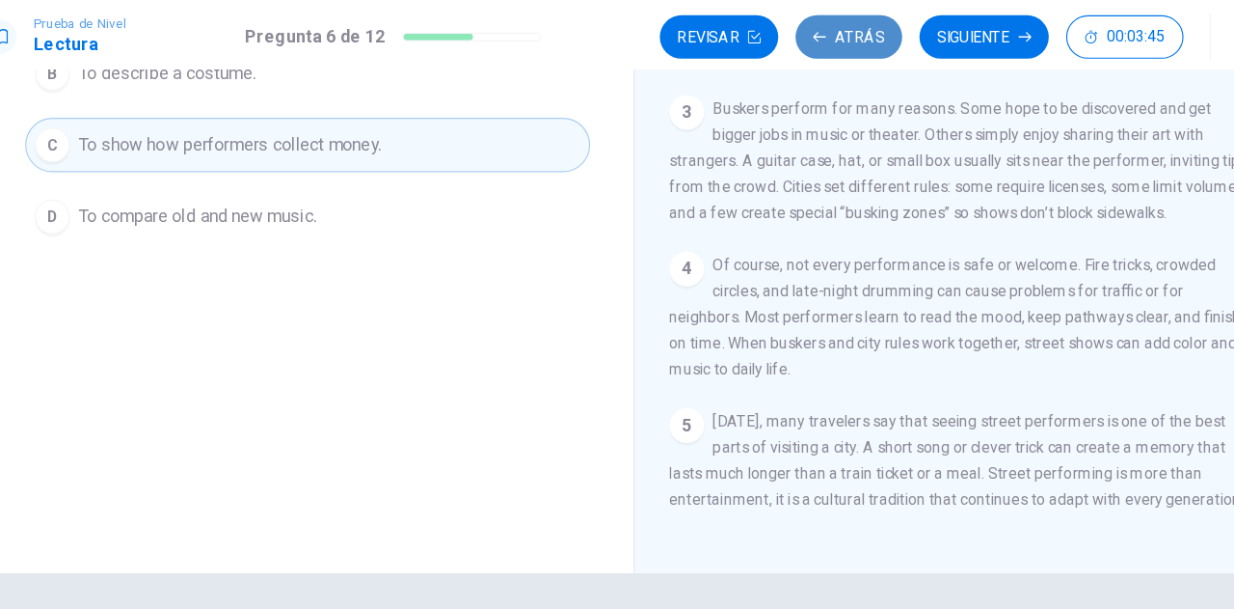
click at [811, 32] on button "Atrás" at bounding box center [808, 33] width 95 height 39
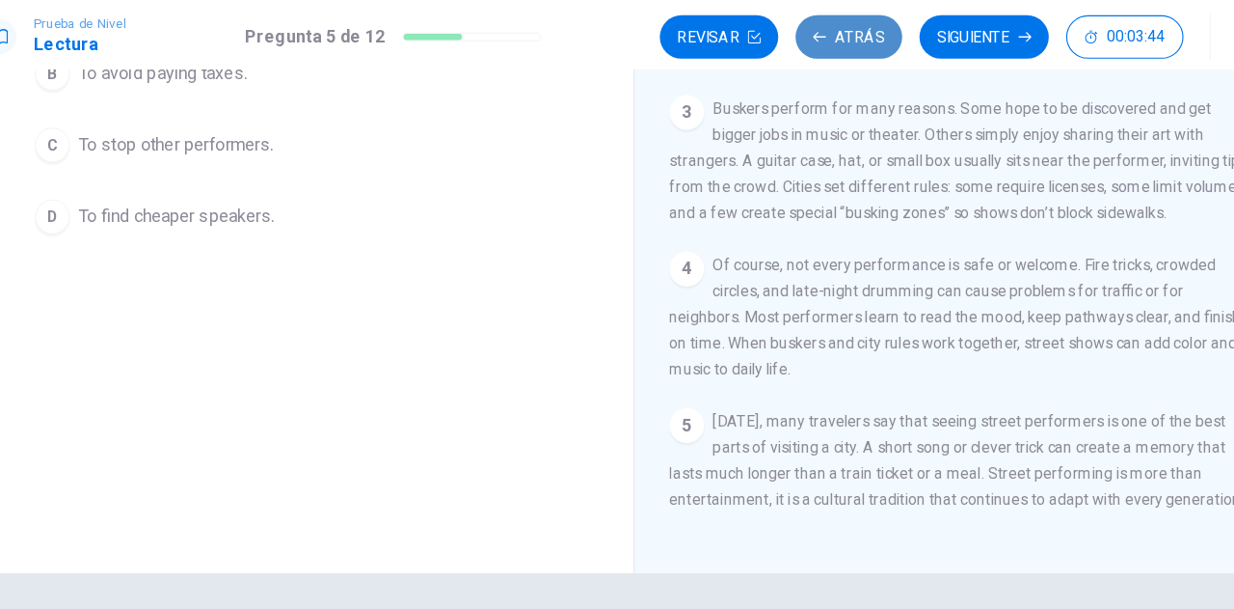
click at [811, 32] on button "Atrás" at bounding box center [808, 33] width 95 height 39
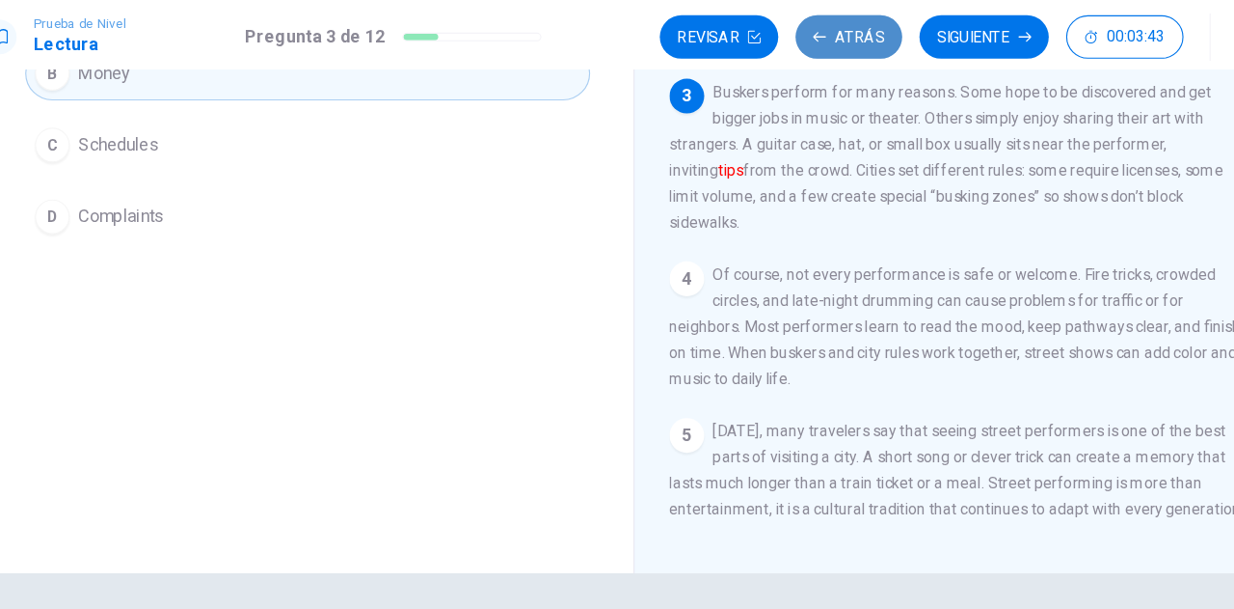
click at [811, 32] on button "Atrás" at bounding box center [808, 33] width 95 height 39
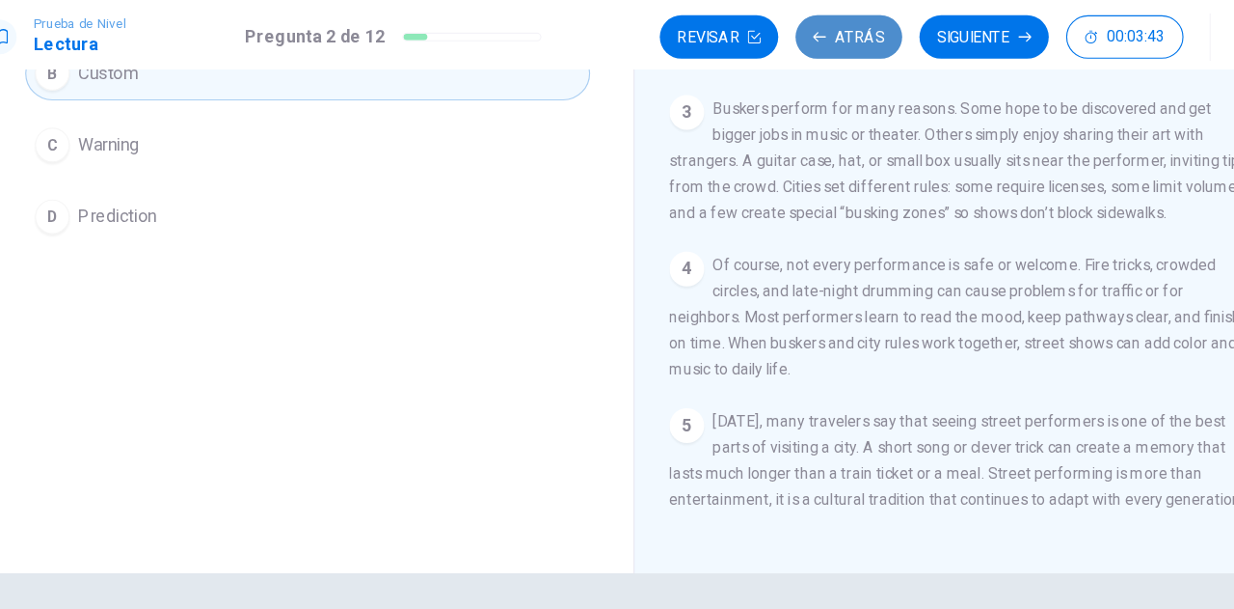
click at [811, 32] on button "Atrás" at bounding box center [808, 33] width 95 height 39
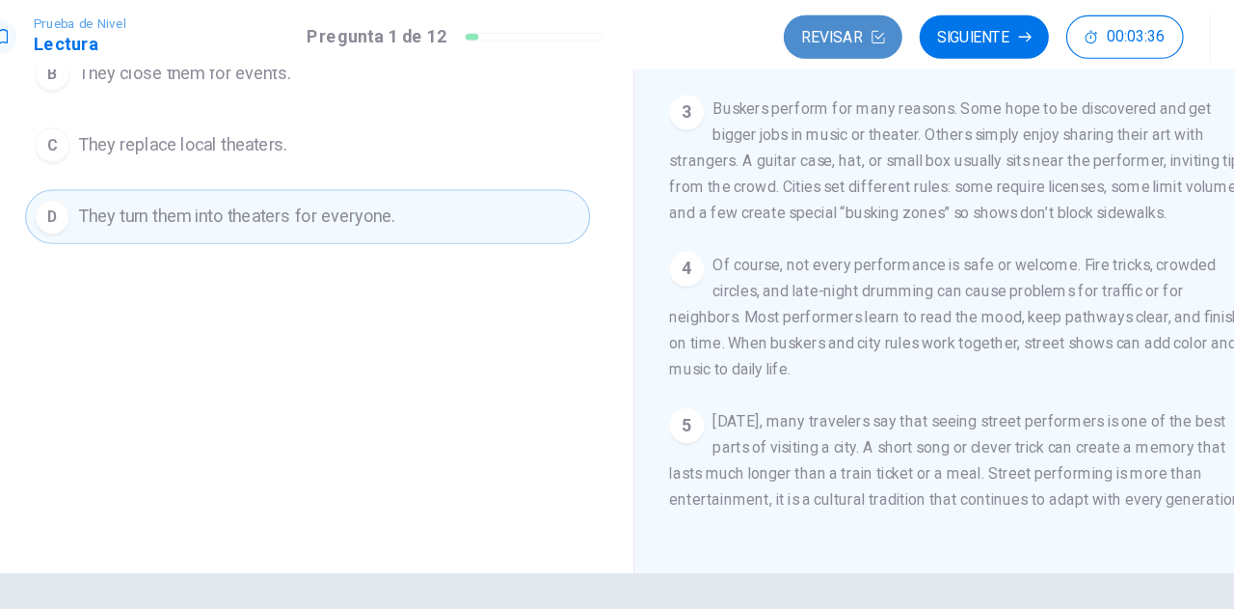
click at [800, 30] on button "Revisar" at bounding box center [802, 33] width 105 height 39
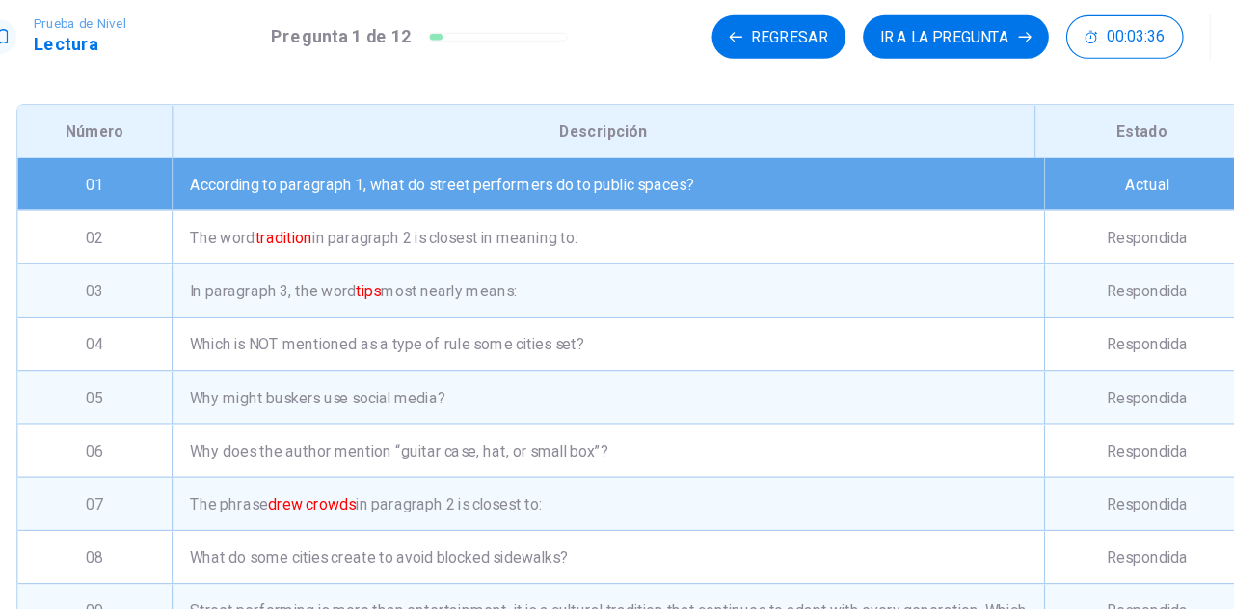
scroll to position [339, 0]
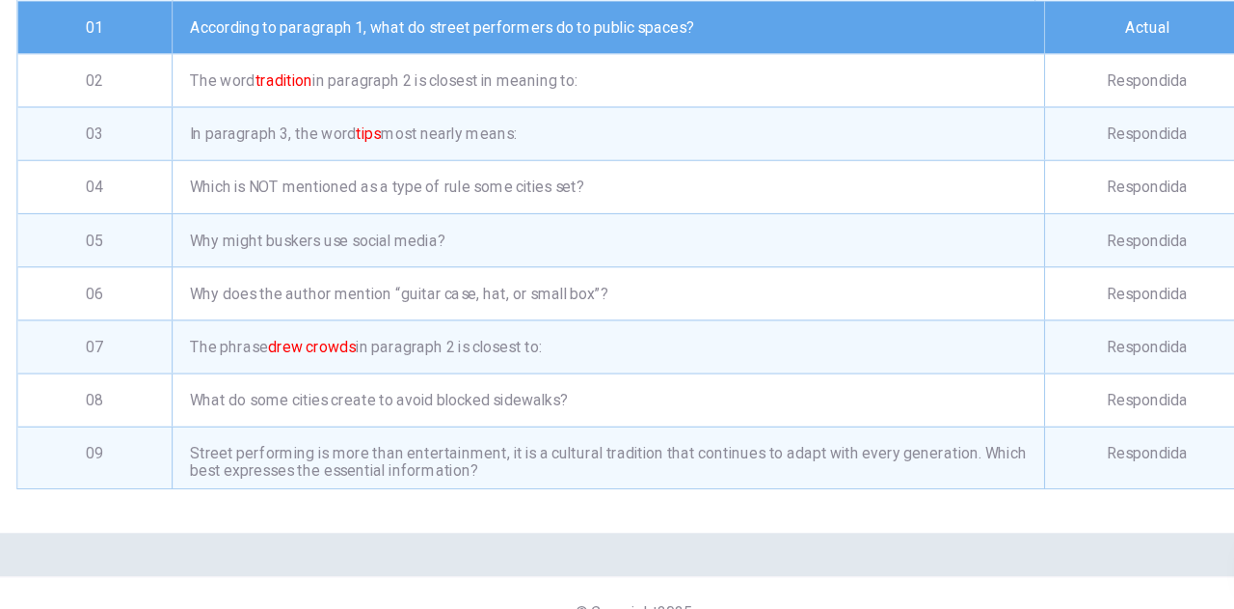
click at [140, 73] on div "01" at bounding box center [138, 86] width 137 height 46
click at [118, 87] on div "01" at bounding box center [138, 86] width 137 height 46
click at [1117, 495] on div "Revisión Esta es una lista de preguntas. La última pregunta que viste está resa…" at bounding box center [617, 147] width 1157 height 773
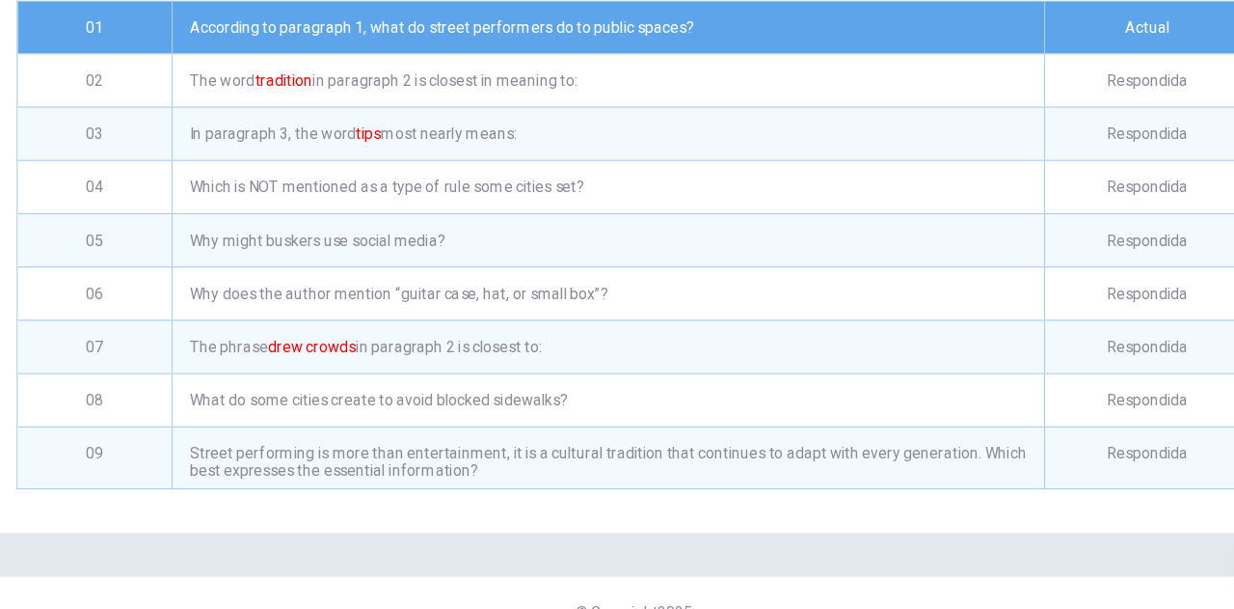
click at [1117, 495] on div "Revisión Esta es una lista de preguntas. La última pregunta que viste está resa…" at bounding box center [617, 147] width 1157 height 773
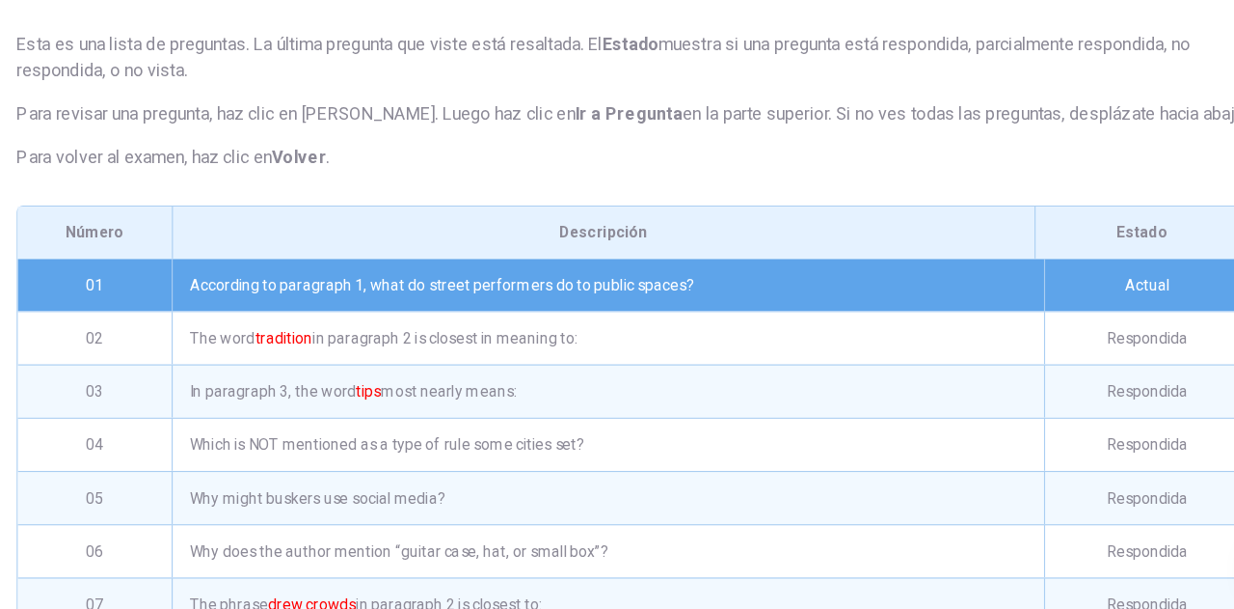
scroll to position [0, 0]
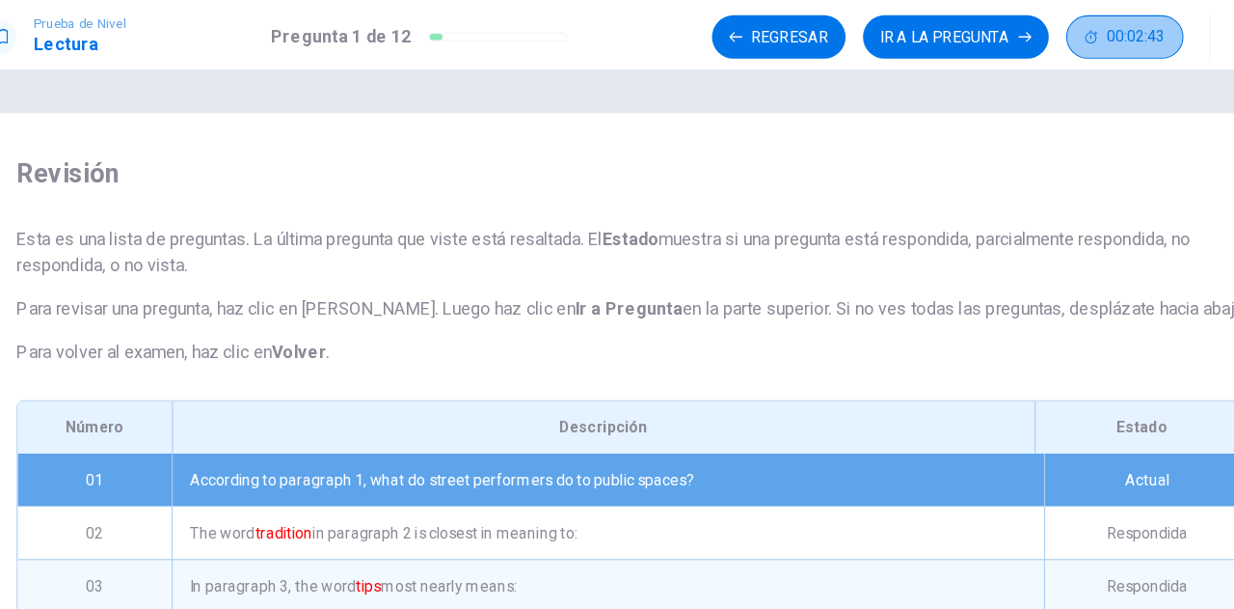
click at [1034, 33] on button "00:02:43" at bounding box center [1053, 33] width 104 height 39
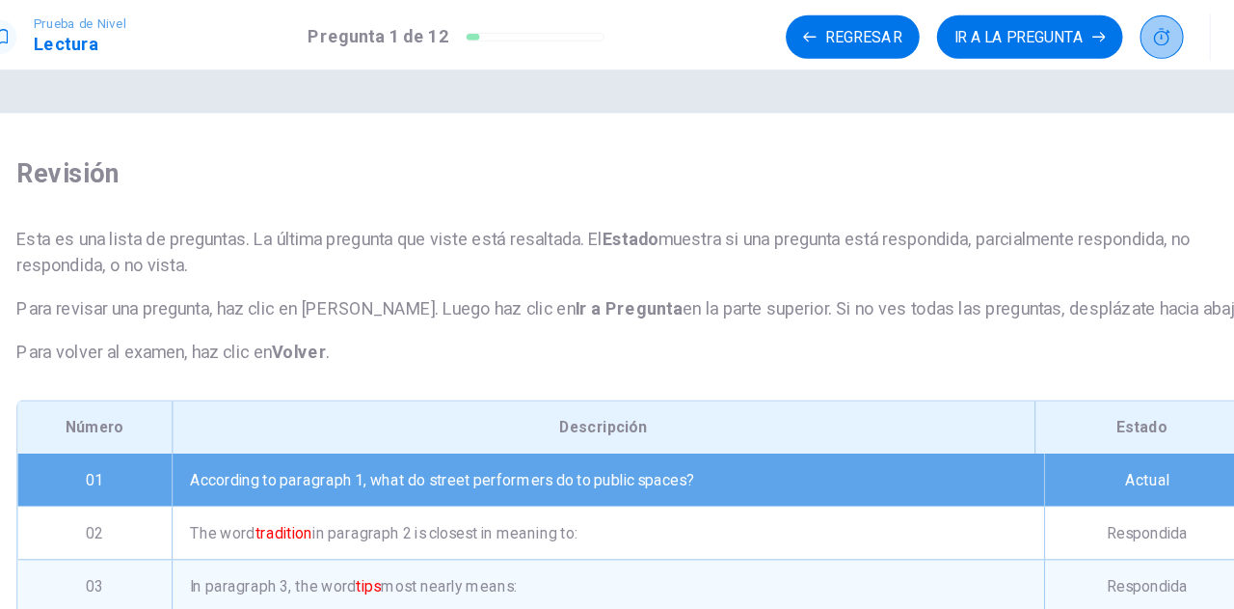
click at [1085, 35] on icon "button" at bounding box center [1085, 32] width 15 height 15
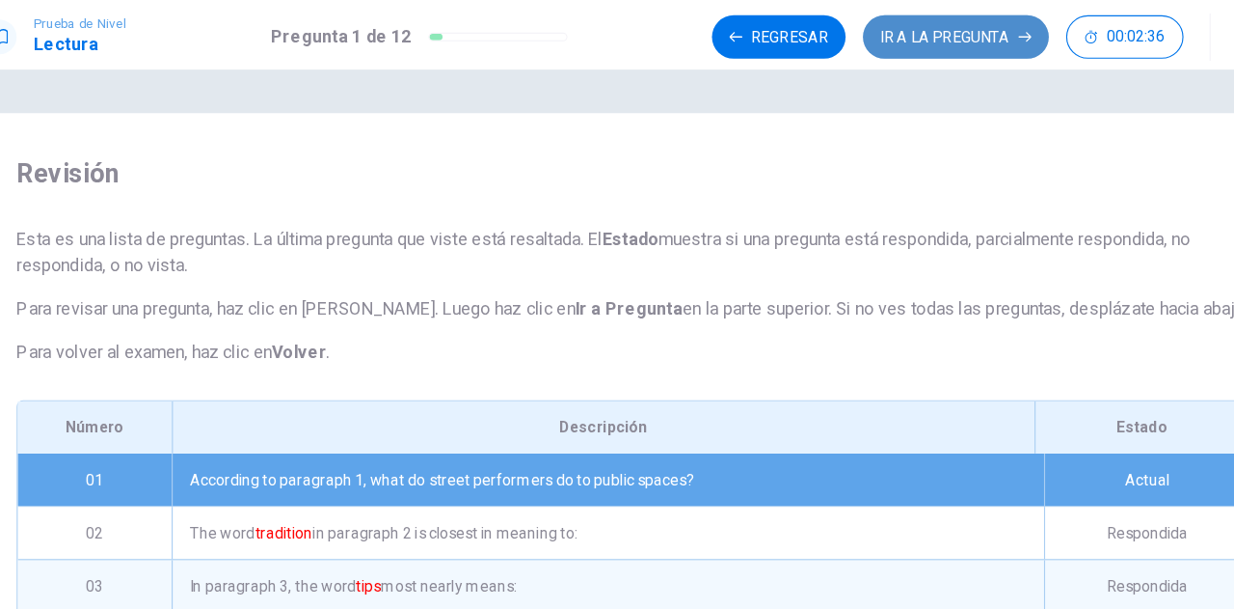
click at [905, 33] on button "IR A LA PREGUNTA" at bounding box center [903, 33] width 165 height 39
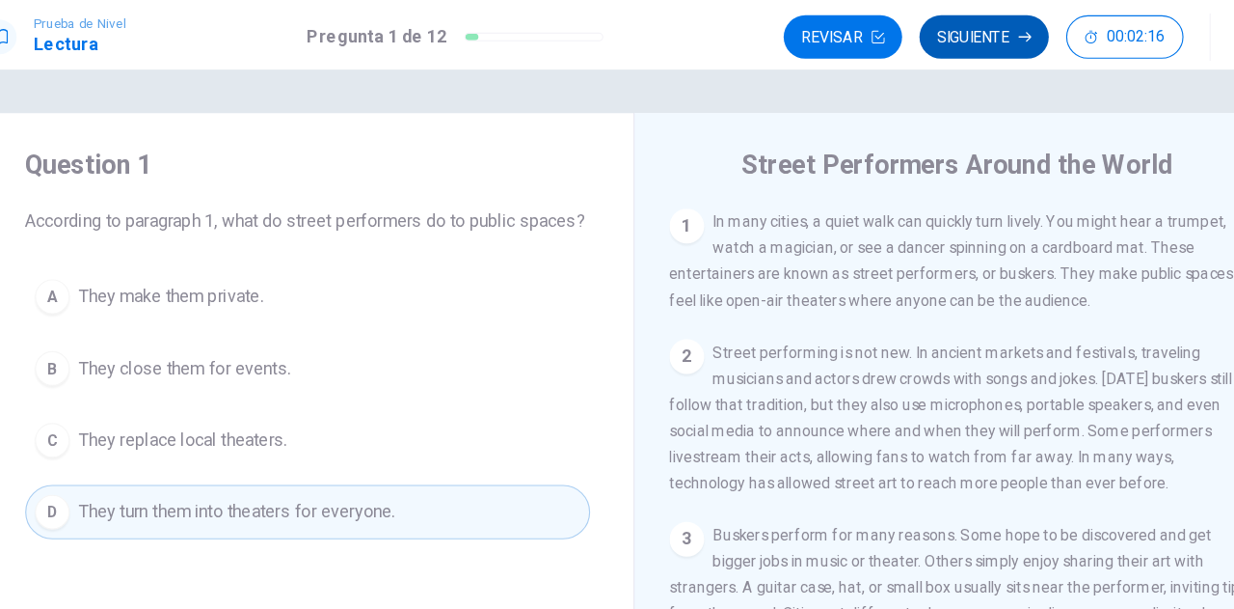
click at [928, 34] on button "Siguiente" at bounding box center [928, 33] width 115 height 39
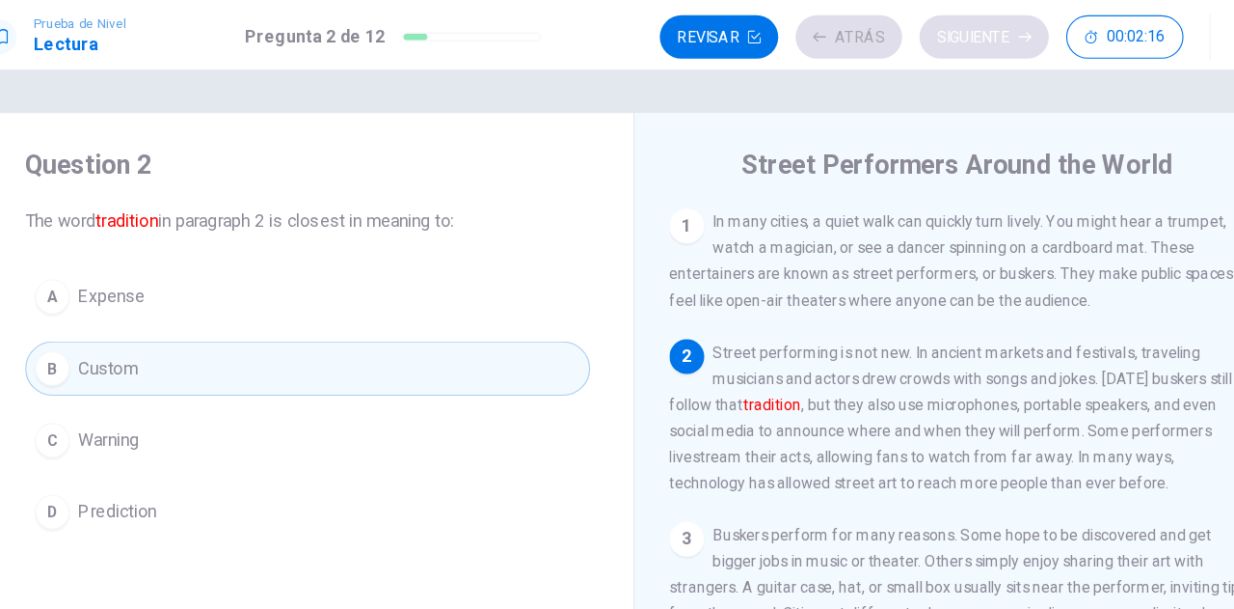
scroll to position [118, 0]
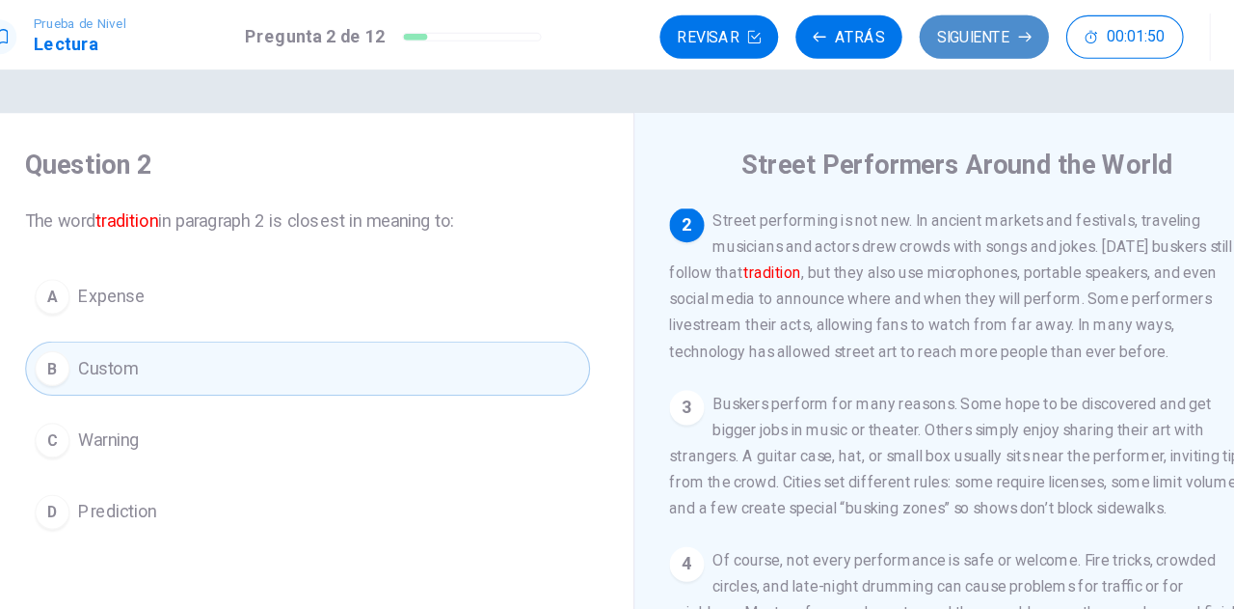
click at [928, 34] on button "Siguiente" at bounding box center [928, 33] width 115 height 39
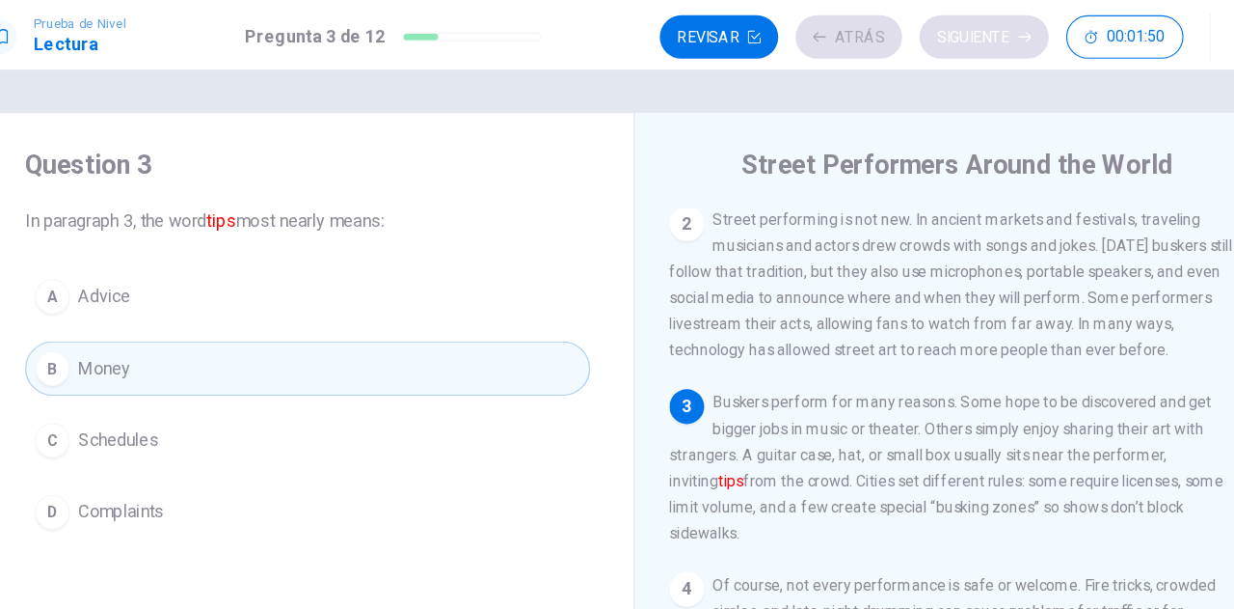
scroll to position [131, 0]
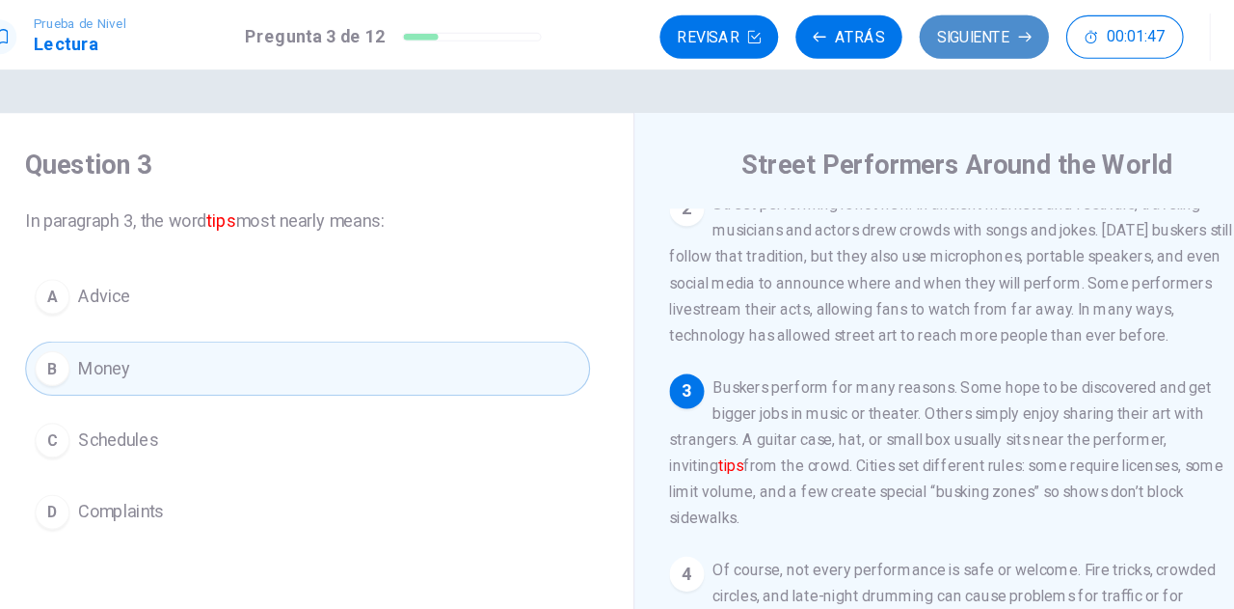
click at [928, 34] on button "Siguiente" at bounding box center [928, 33] width 115 height 39
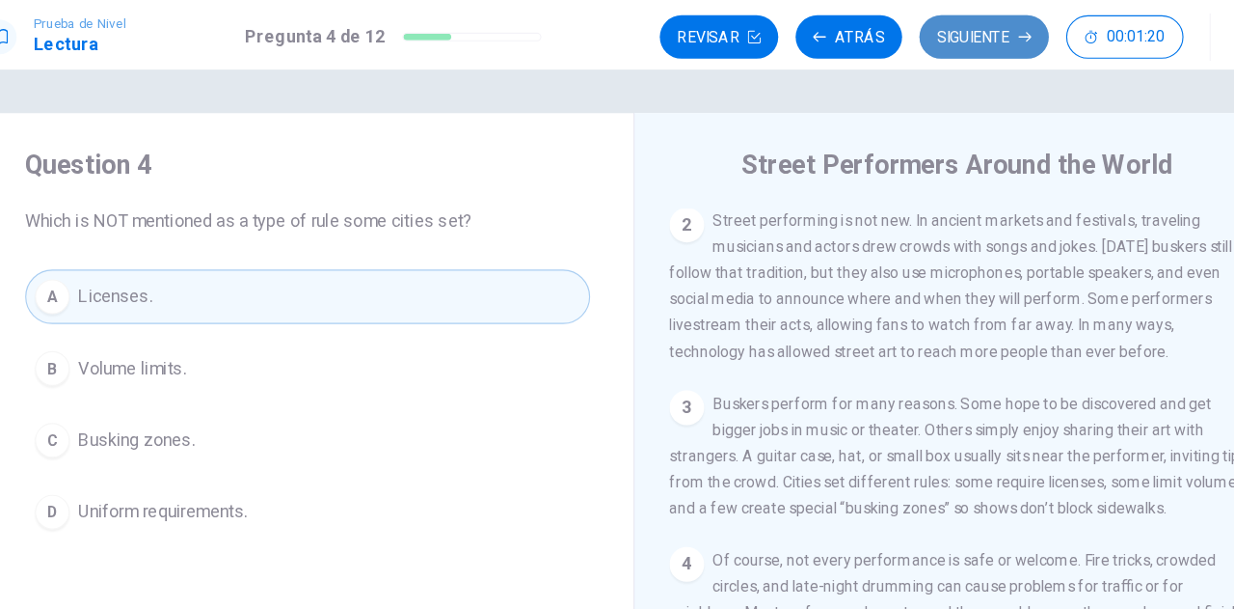
click at [915, 33] on button "Siguiente" at bounding box center [928, 33] width 115 height 39
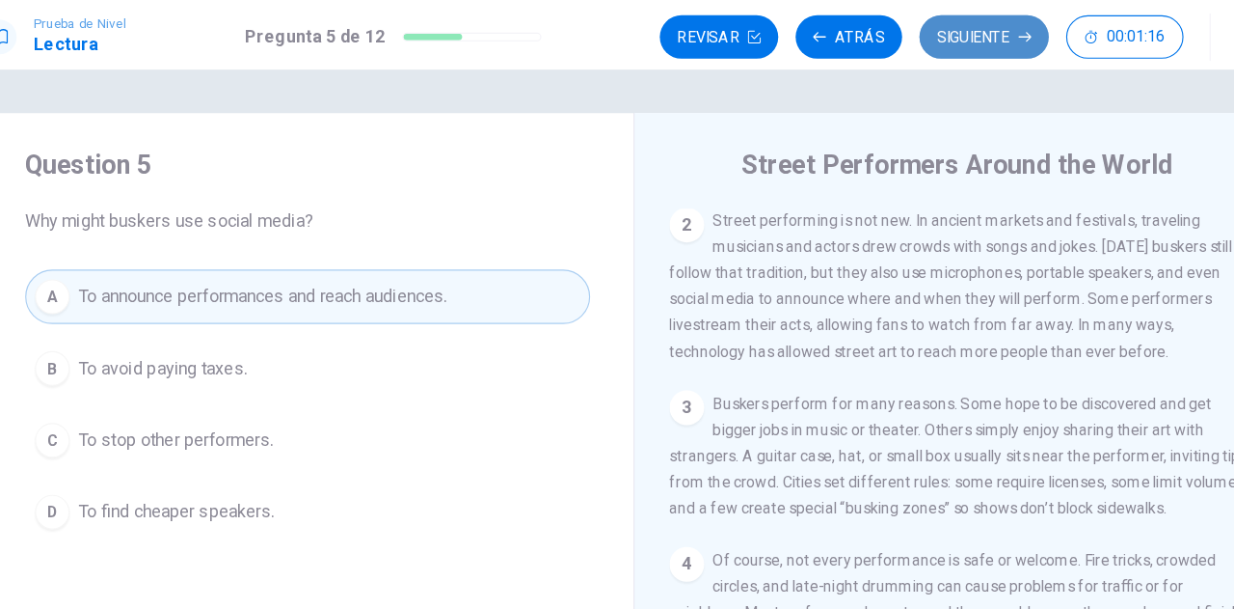
click at [915, 33] on button "Siguiente" at bounding box center [928, 33] width 115 height 39
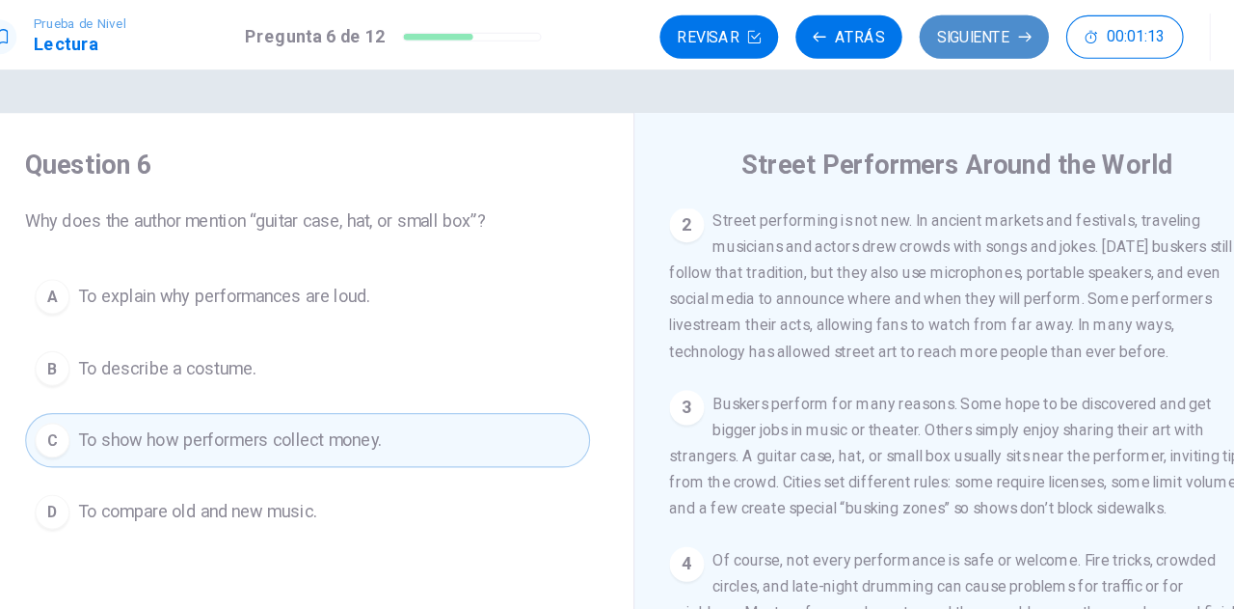
click at [915, 33] on button "Siguiente" at bounding box center [928, 33] width 115 height 39
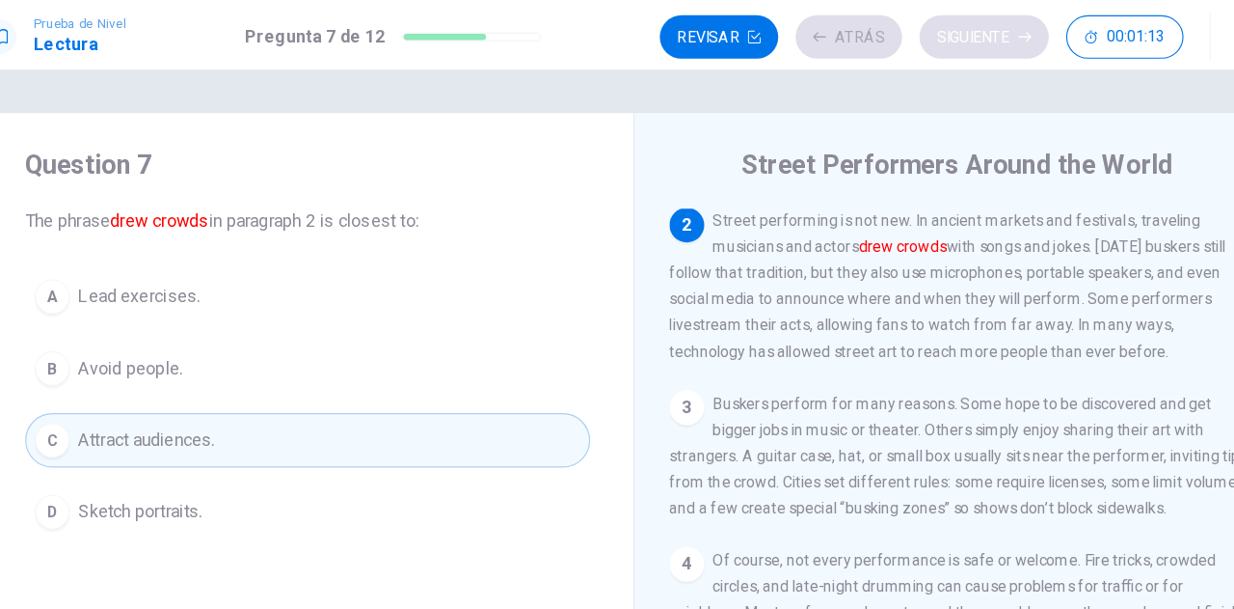
scroll to position [118, 0]
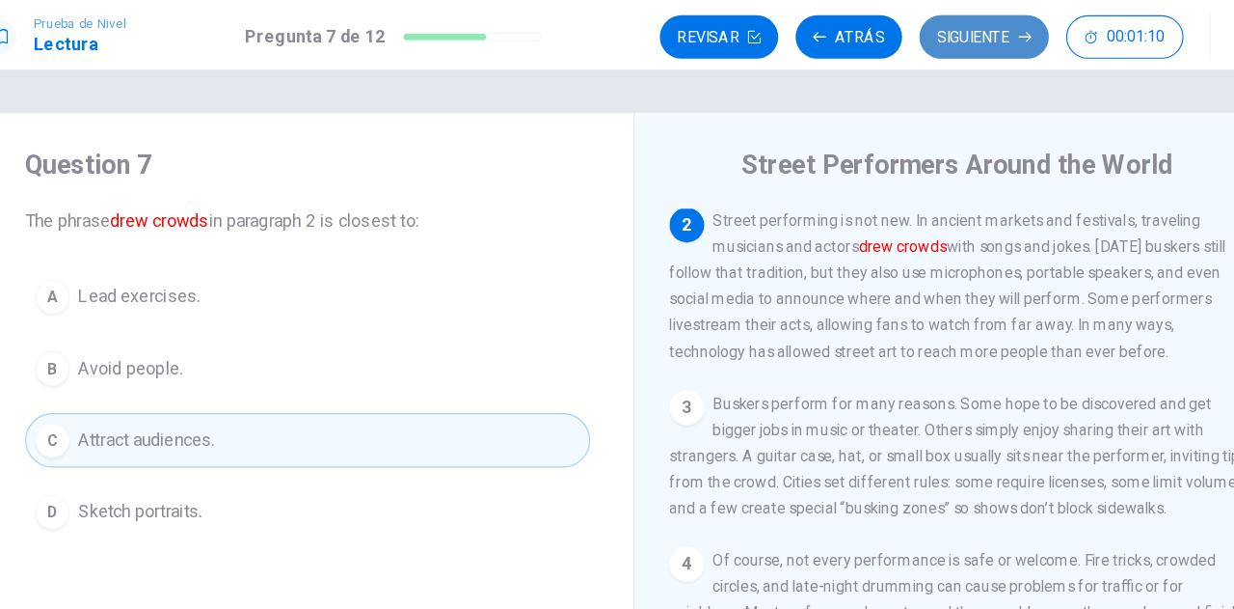
click at [915, 33] on button "Siguiente" at bounding box center [928, 33] width 115 height 39
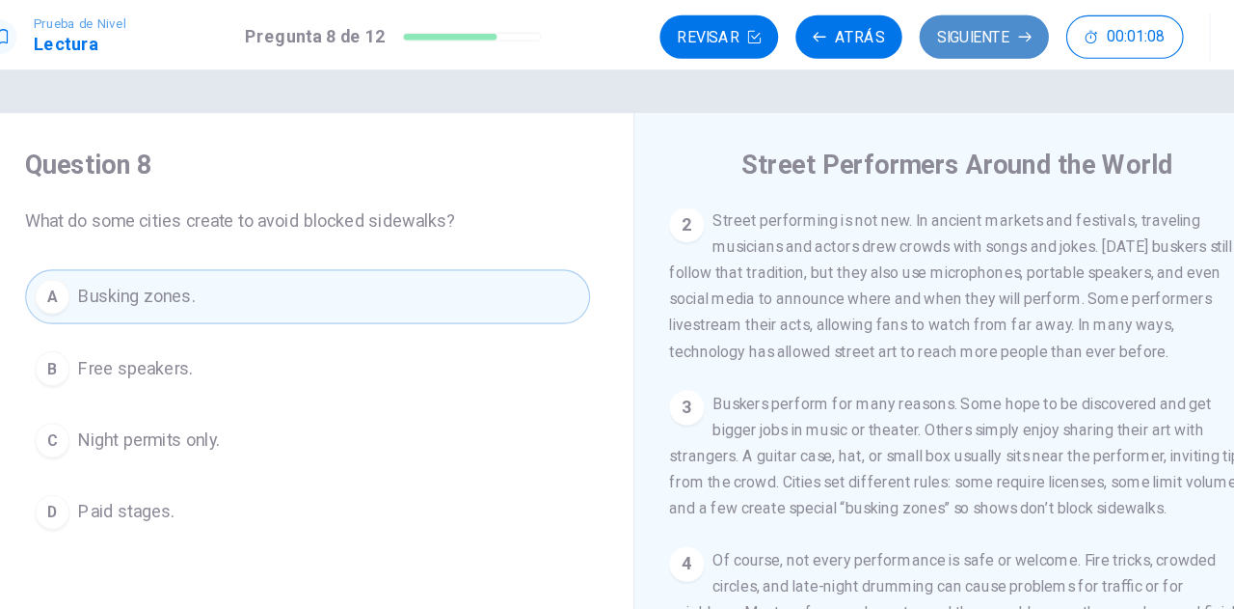
click at [915, 33] on button "Siguiente" at bounding box center [928, 33] width 115 height 39
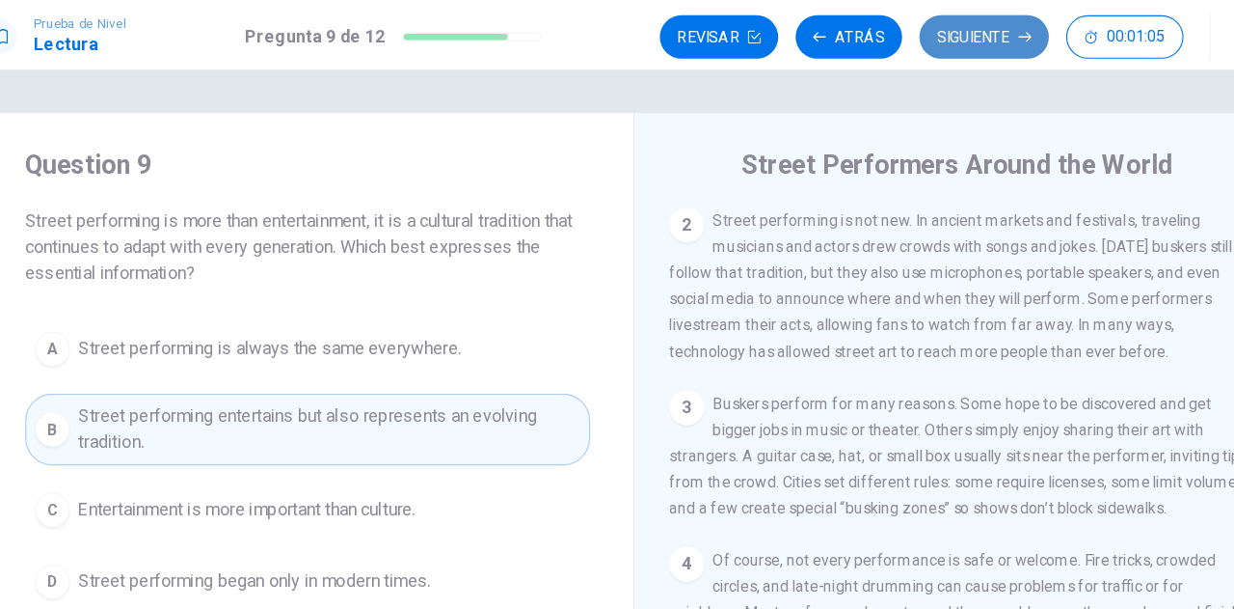
click at [915, 33] on button "Siguiente" at bounding box center [928, 33] width 115 height 39
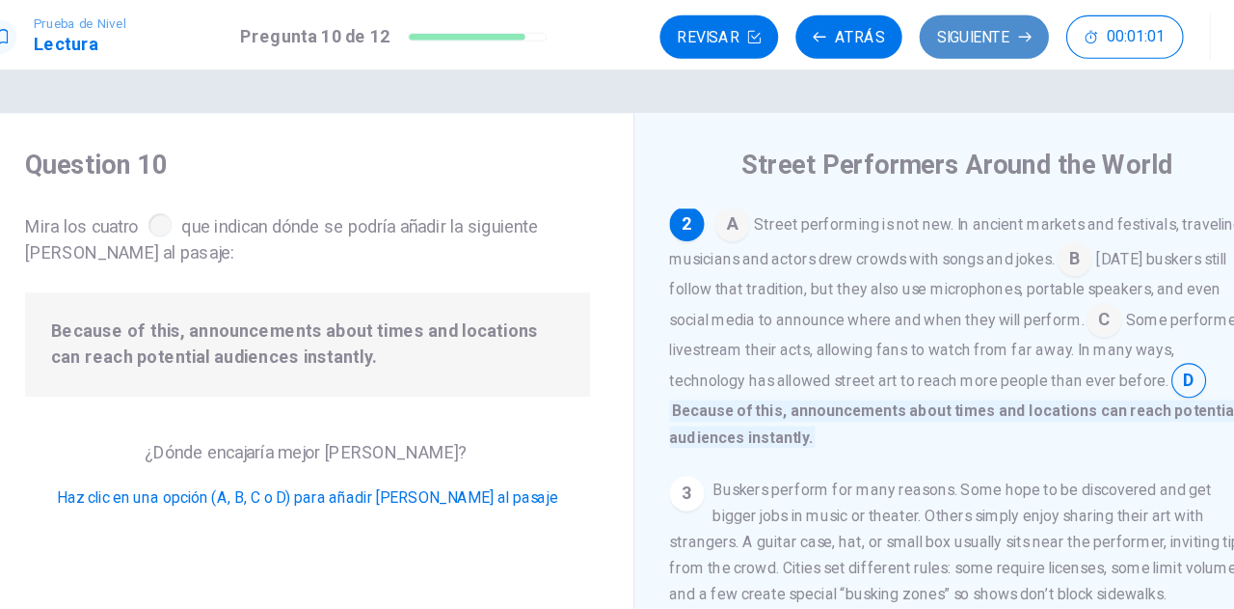
click at [915, 33] on button "Siguiente" at bounding box center [928, 33] width 115 height 39
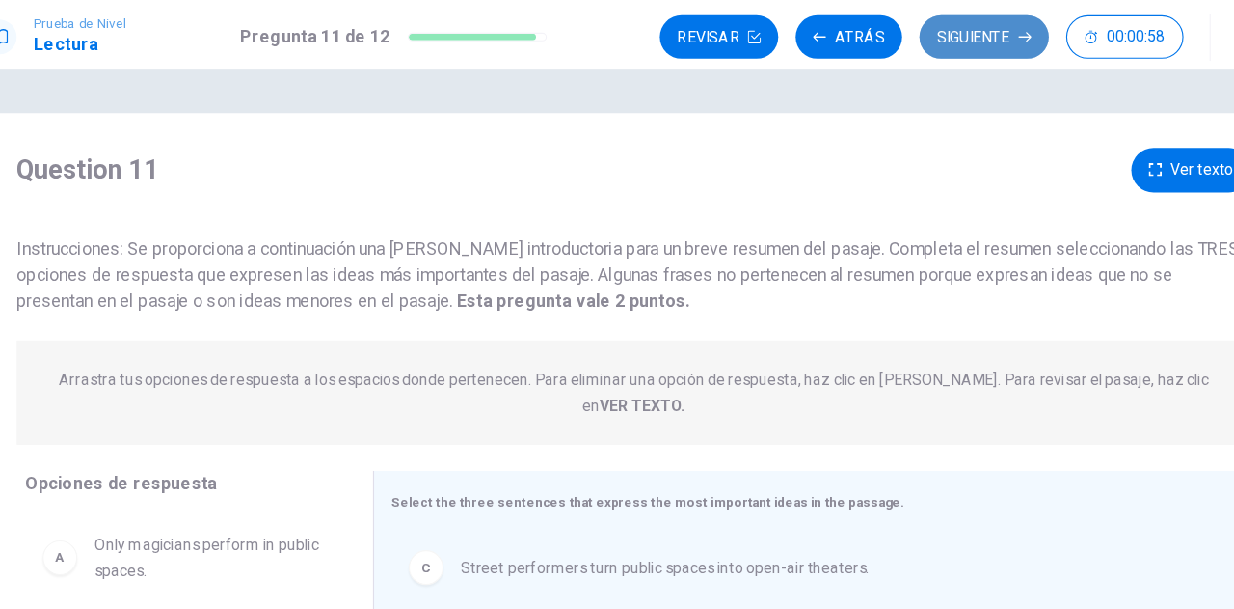
click at [915, 33] on button "Siguiente" at bounding box center [928, 33] width 115 height 39
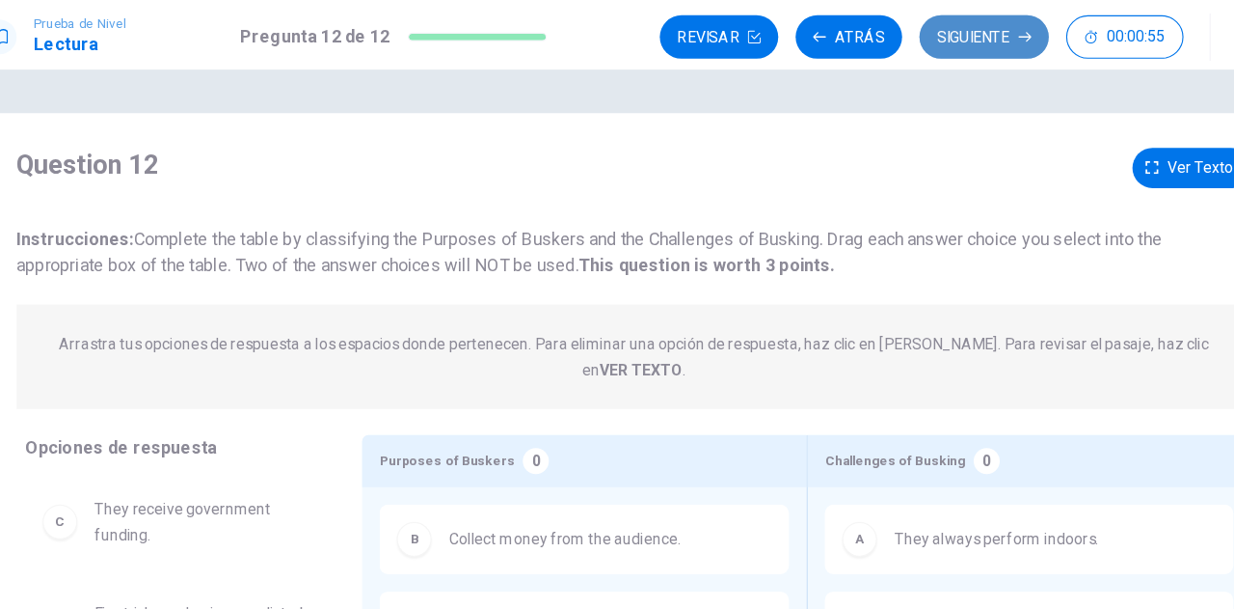
click at [915, 33] on button "Siguiente" at bounding box center [928, 33] width 115 height 39
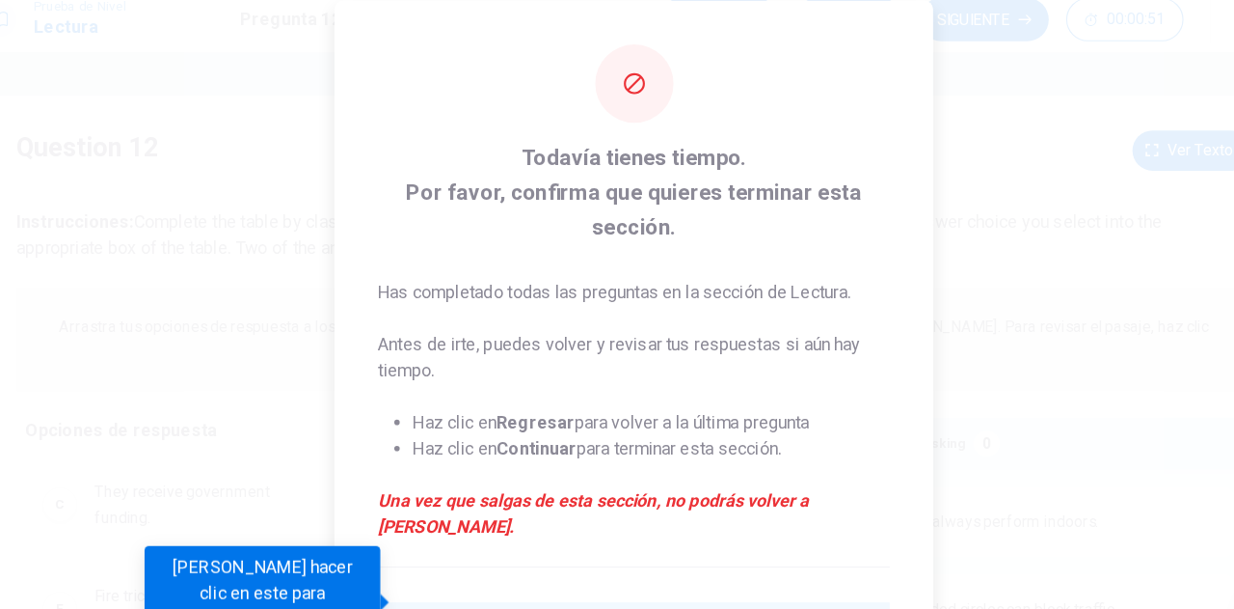
click at [413, 569] on input "Debes hacer clic en este para continuar" at bounding box center [417, 580] width 23 height 23
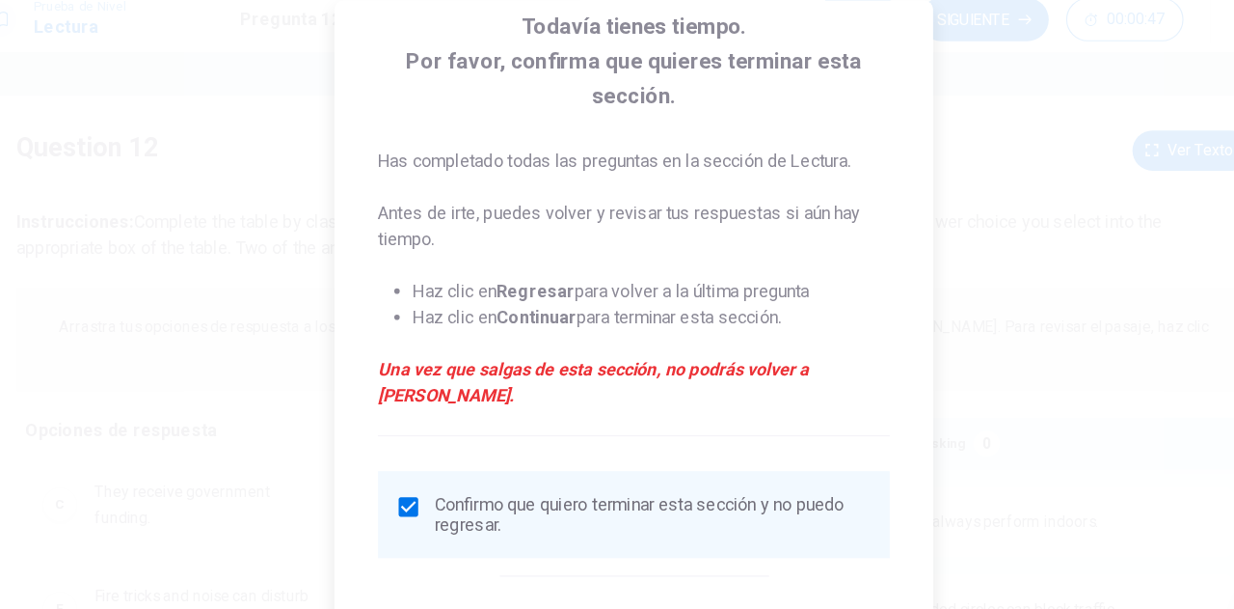
scroll to position [141, 0]
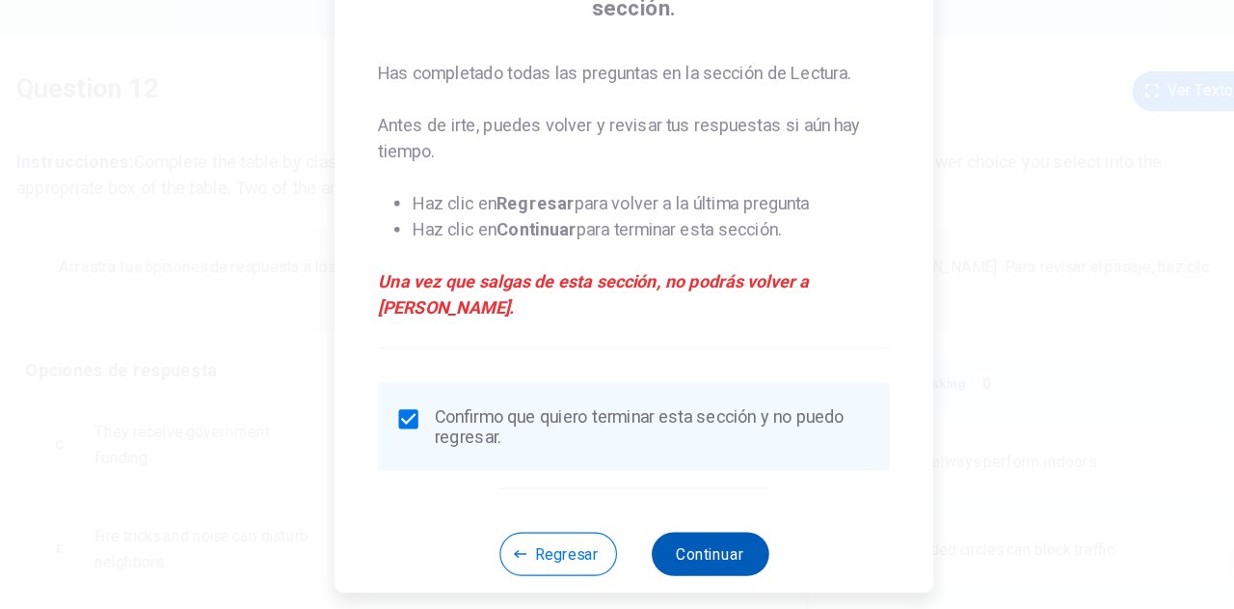
click at [681, 540] on button "Continuar" at bounding box center [685, 559] width 104 height 39
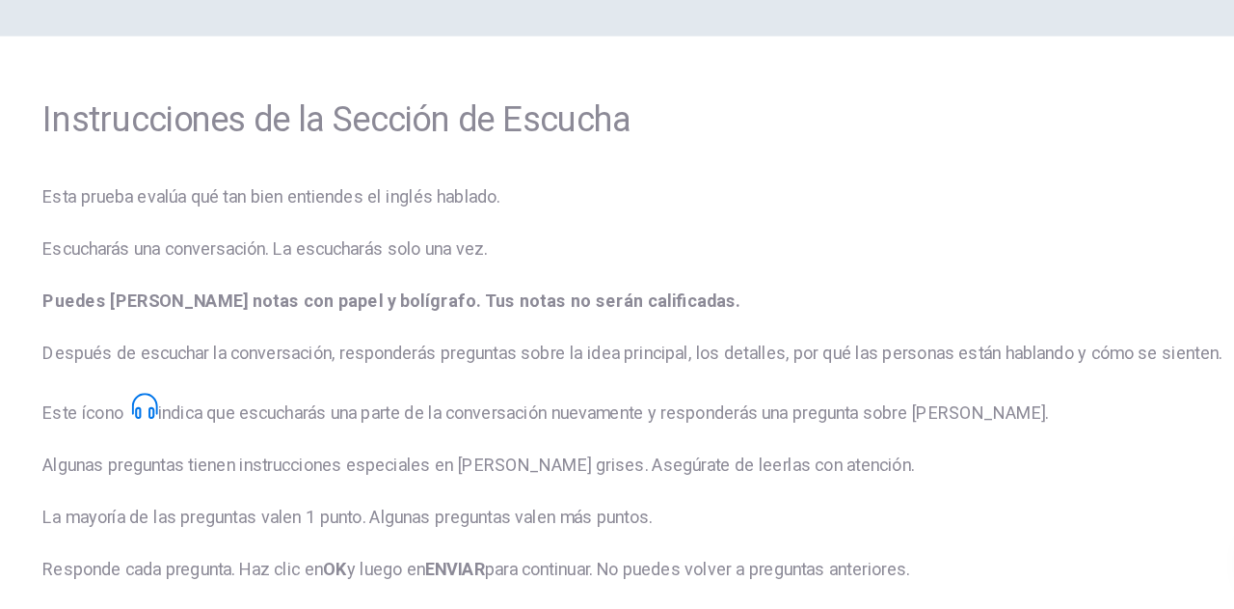
click at [1092, 528] on span "Esta prueba evalúa qué tan bien entiendes el inglés hablado. Escucharás una con…" at bounding box center [617, 512] width 1049 height 562
click at [1146, 606] on div "Instrucciones de la Sección de Escucha Esta prueba evalúa qué tan bien entiende…" at bounding box center [617, 473] width 1157 height 747
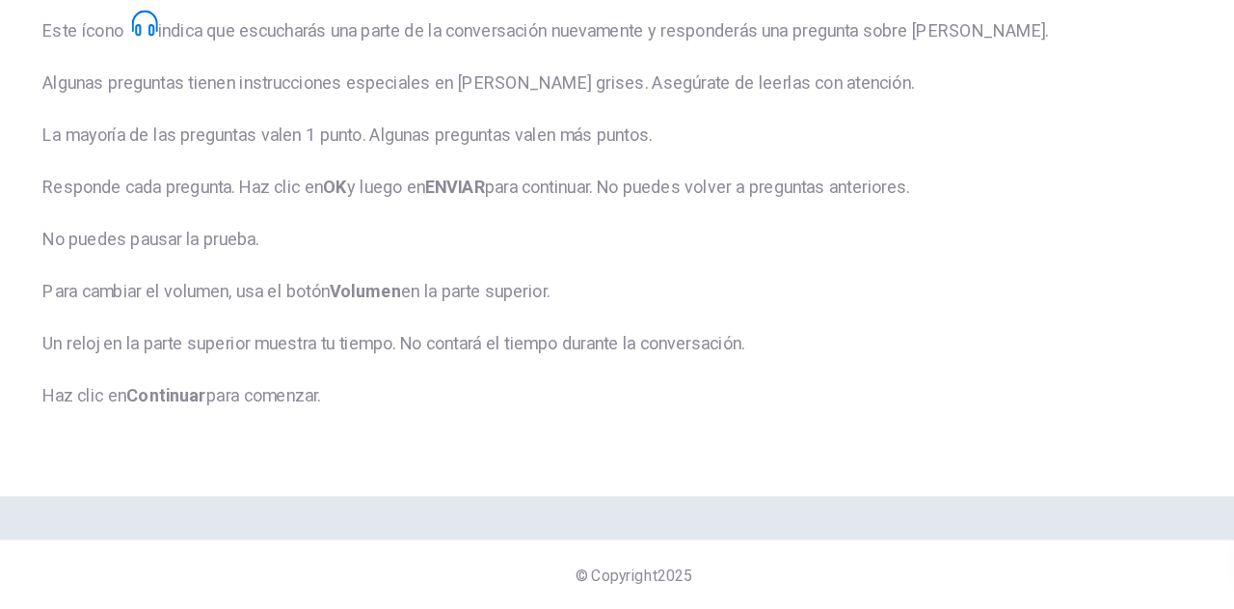
scroll to position [362, 0]
click at [202, 421] on strong "Continuar" at bounding box center [202, 419] width 71 height 18
click at [1139, 597] on div "© Copyright 2025" at bounding box center [617, 578] width 1234 height 62
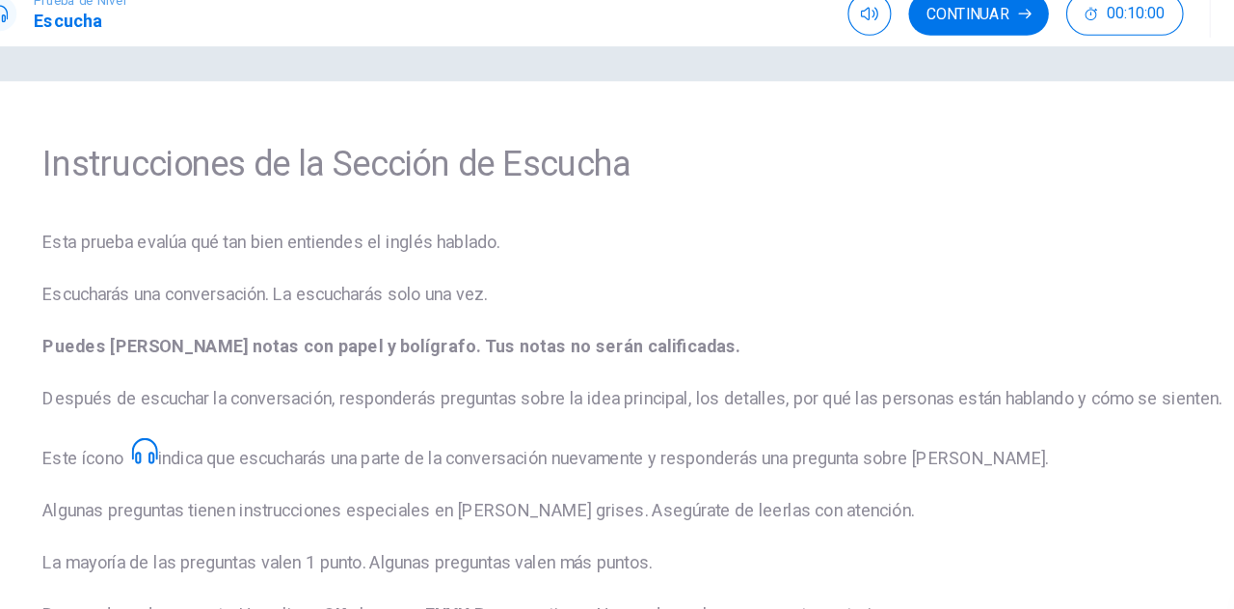
scroll to position [0, 0]
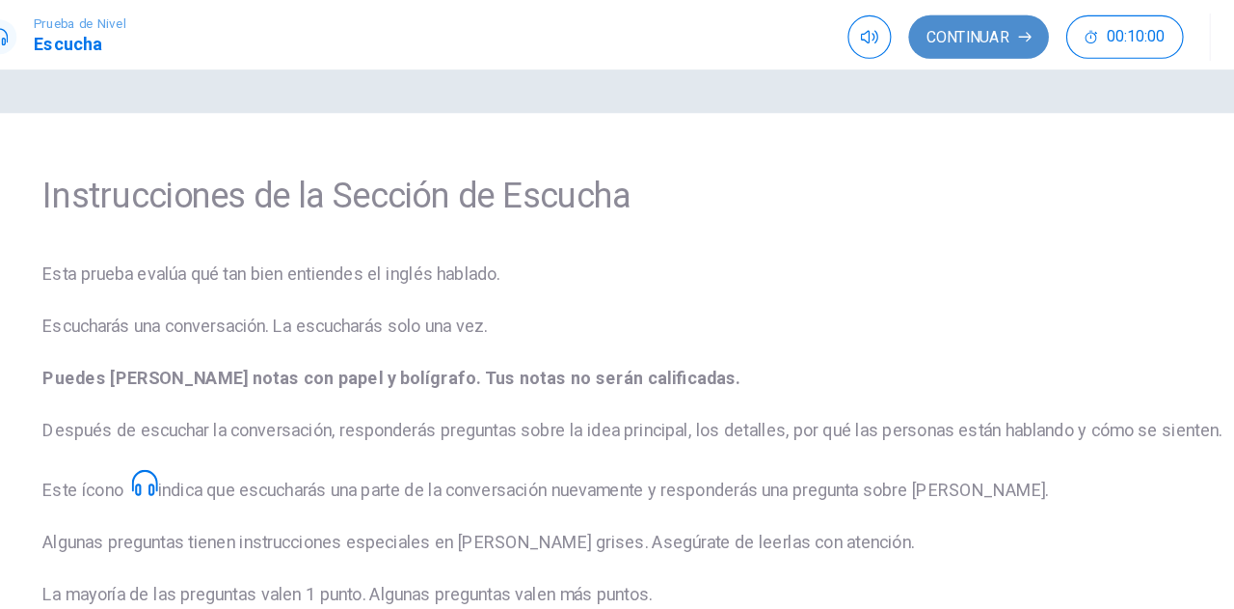
click at [955, 38] on button "Continuar" at bounding box center [923, 33] width 124 height 39
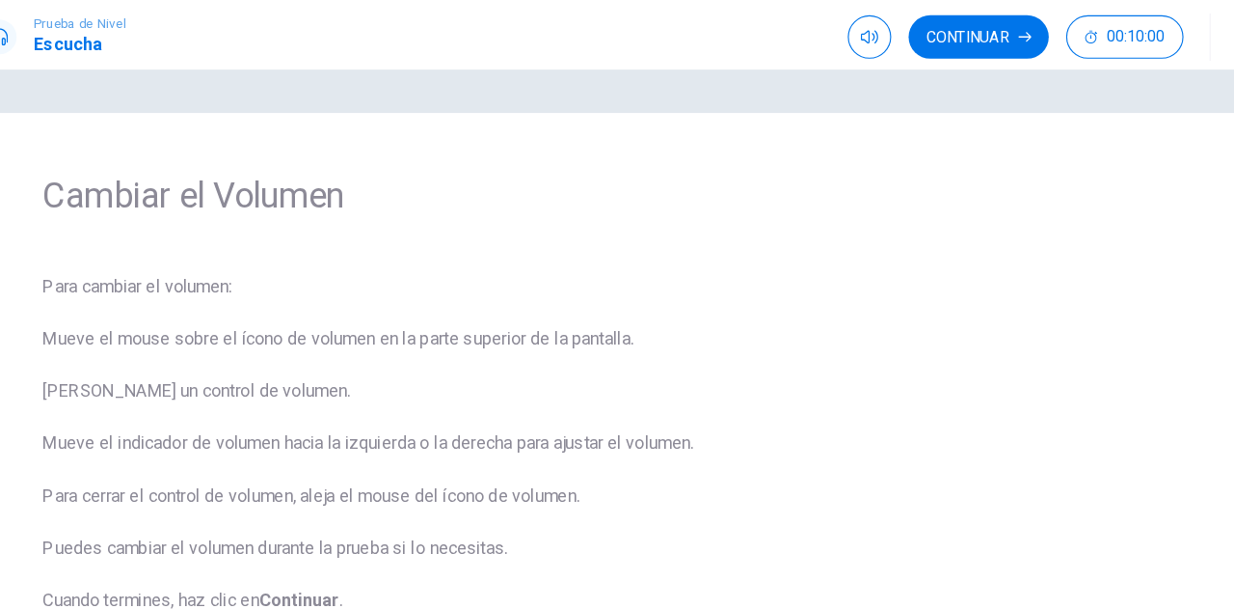
click at [1107, 100] on div "Cambiar el Volumen Para cambiar el volumen: Mueve el mouse sobre el ícono de vo…" at bounding box center [617, 360] width 1157 height 521
click at [833, 38] on icon "button" at bounding box center [826, 32] width 15 height 15
click at [932, 37] on button "Continuar" at bounding box center [923, 33] width 124 height 39
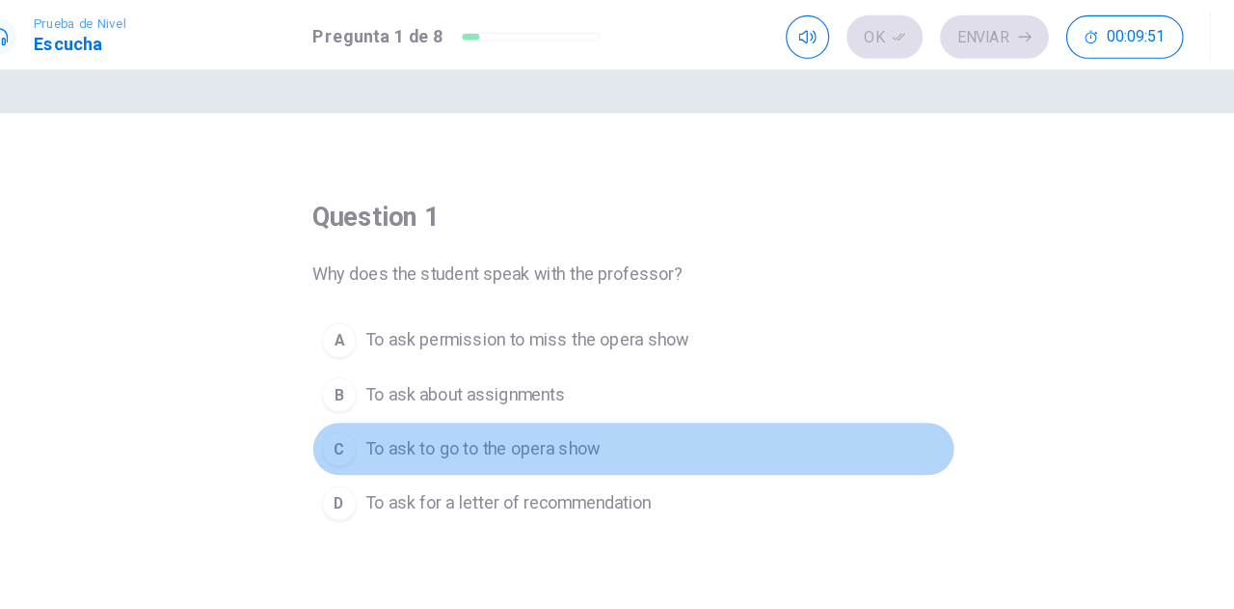
click at [351, 394] on div "C" at bounding box center [355, 398] width 31 height 31
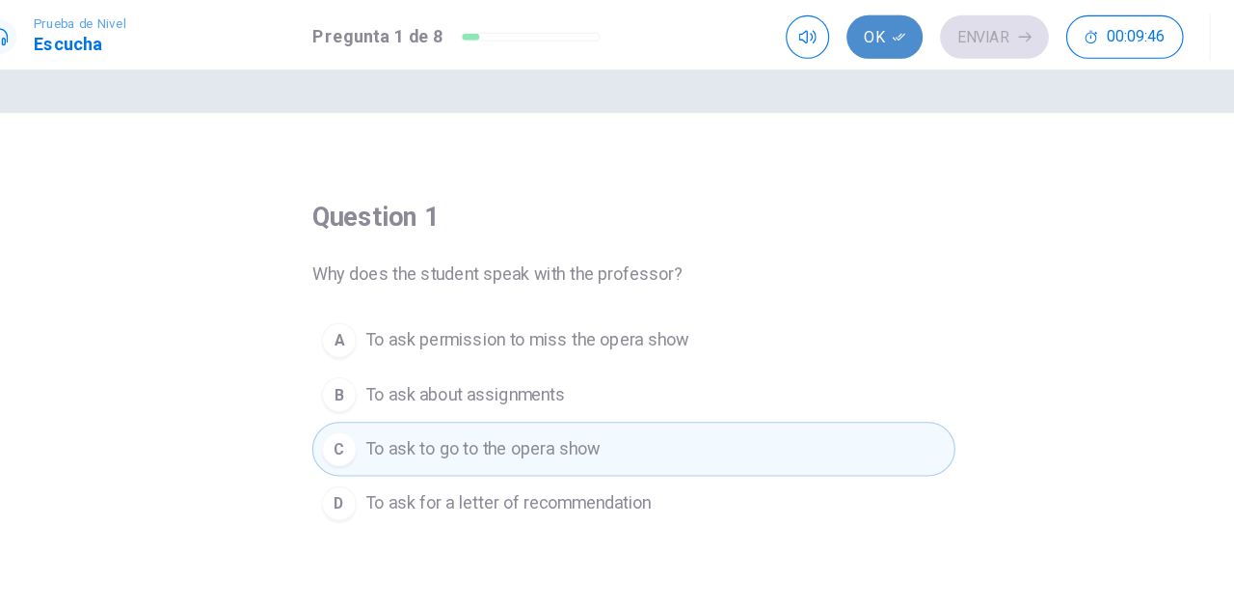
click at [842, 34] on button "Ok" at bounding box center [840, 33] width 68 height 39
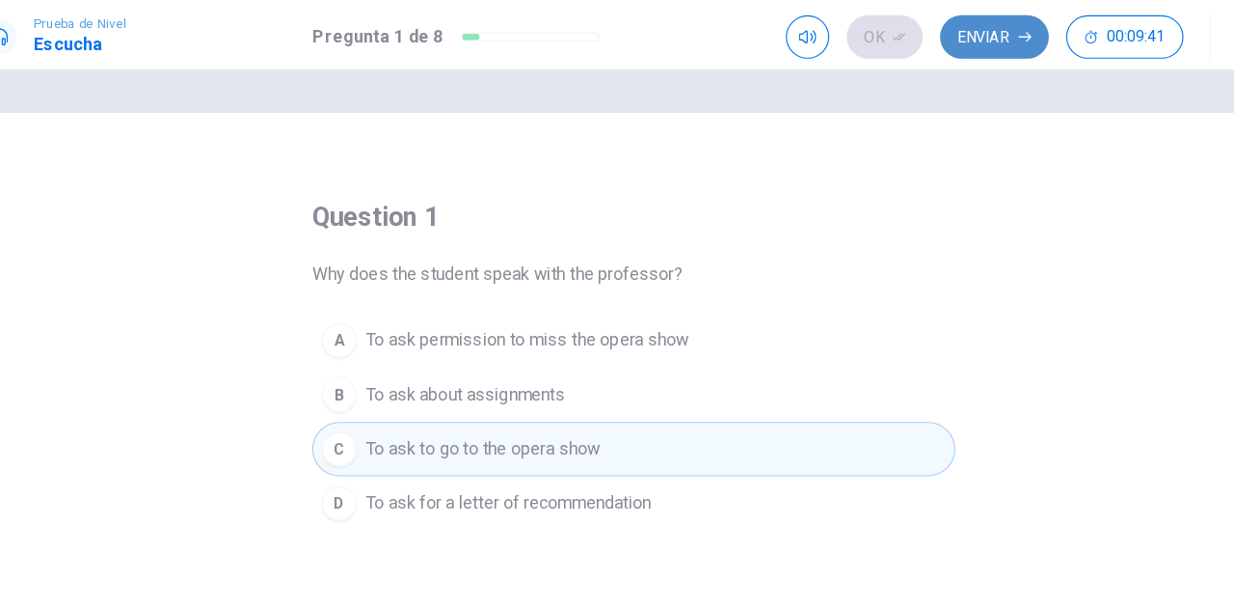
click at [939, 27] on button "Enviar" at bounding box center [937, 33] width 96 height 39
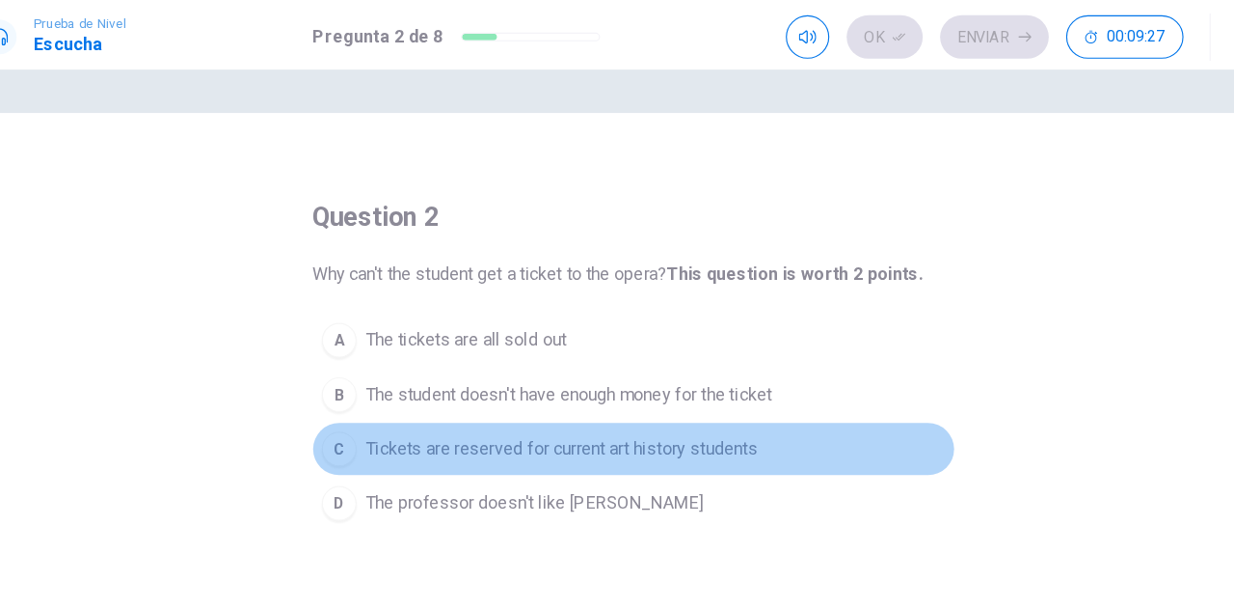
click at [367, 392] on button "C Tickets are reserved for current art history students" at bounding box center [617, 398] width 571 height 48
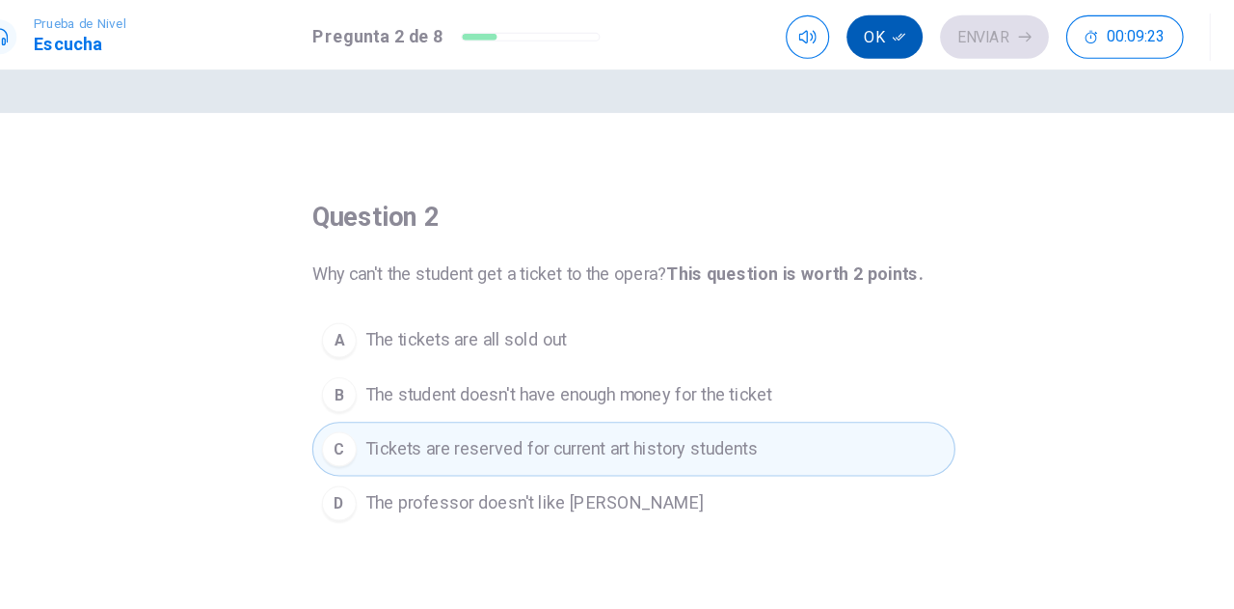
click at [838, 42] on button "Ok" at bounding box center [840, 33] width 68 height 39
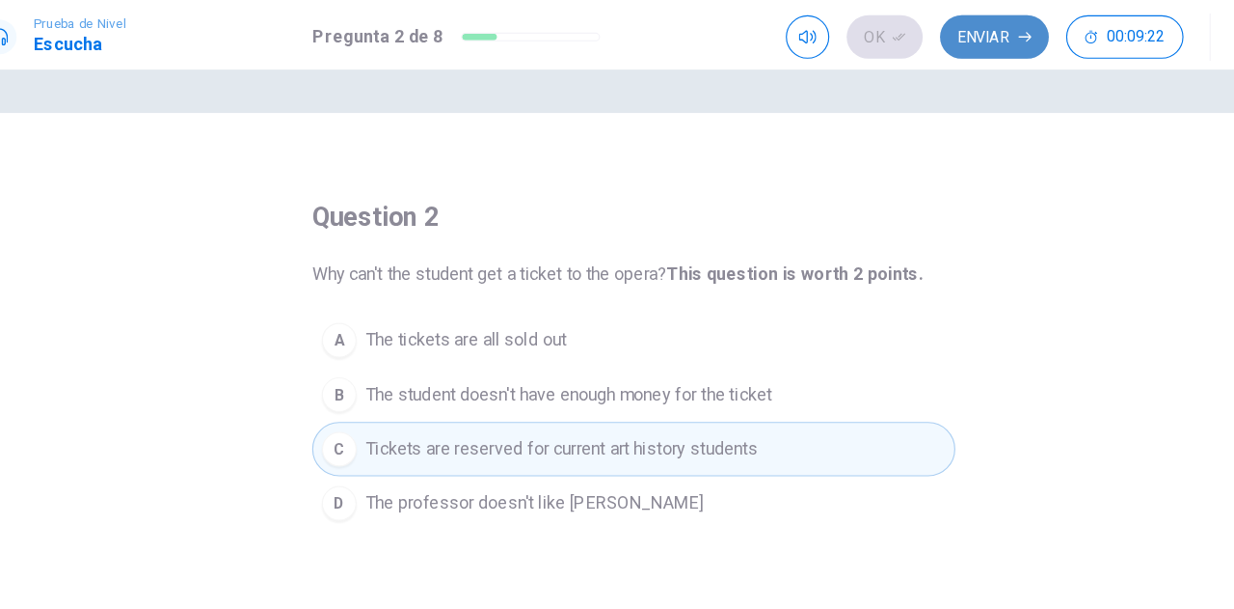
click at [924, 38] on button "Enviar" at bounding box center [937, 33] width 96 height 39
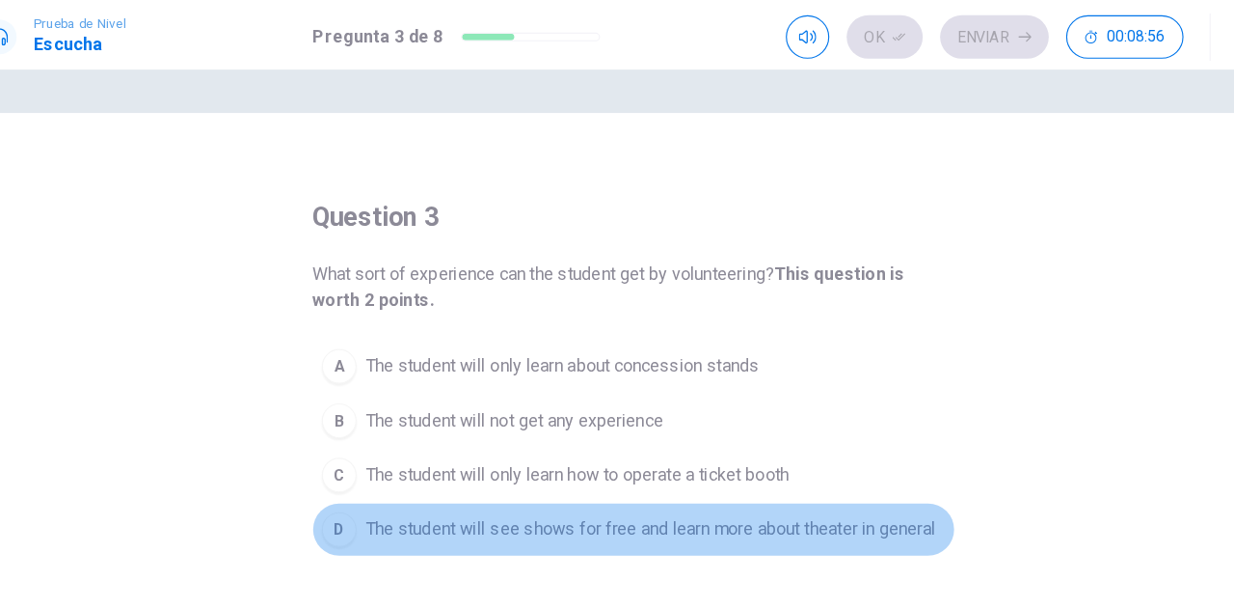
click at [363, 466] on div "D" at bounding box center [355, 469] width 31 height 31
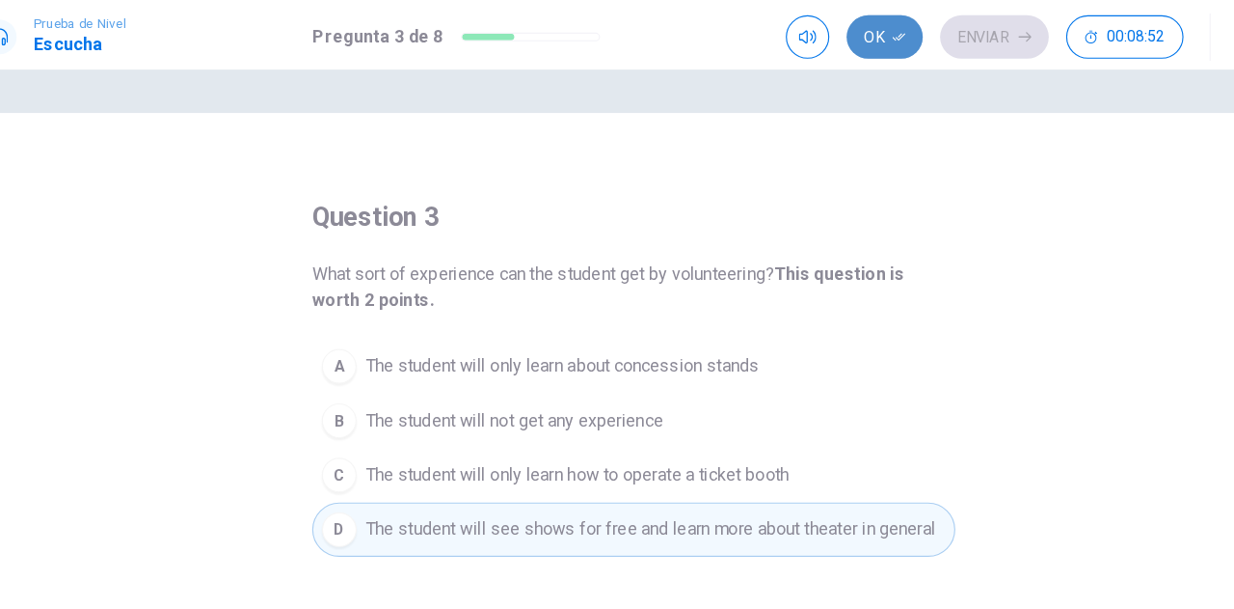
click at [839, 37] on button "Ok" at bounding box center [840, 33] width 68 height 39
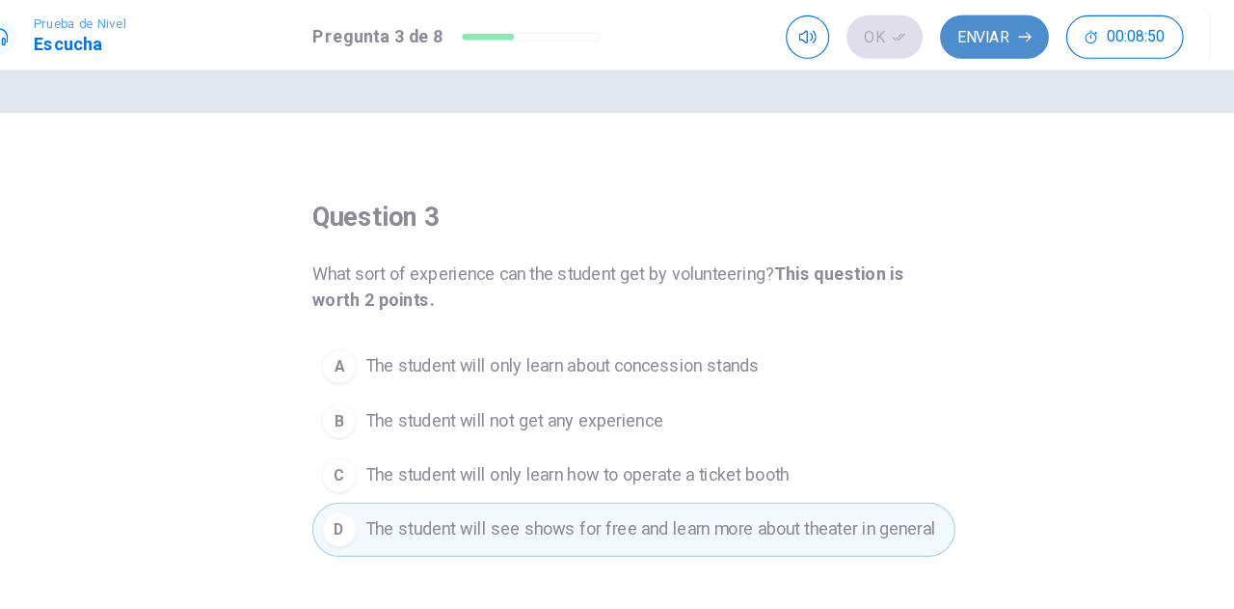
click at [942, 25] on button "Enviar" at bounding box center [937, 33] width 96 height 39
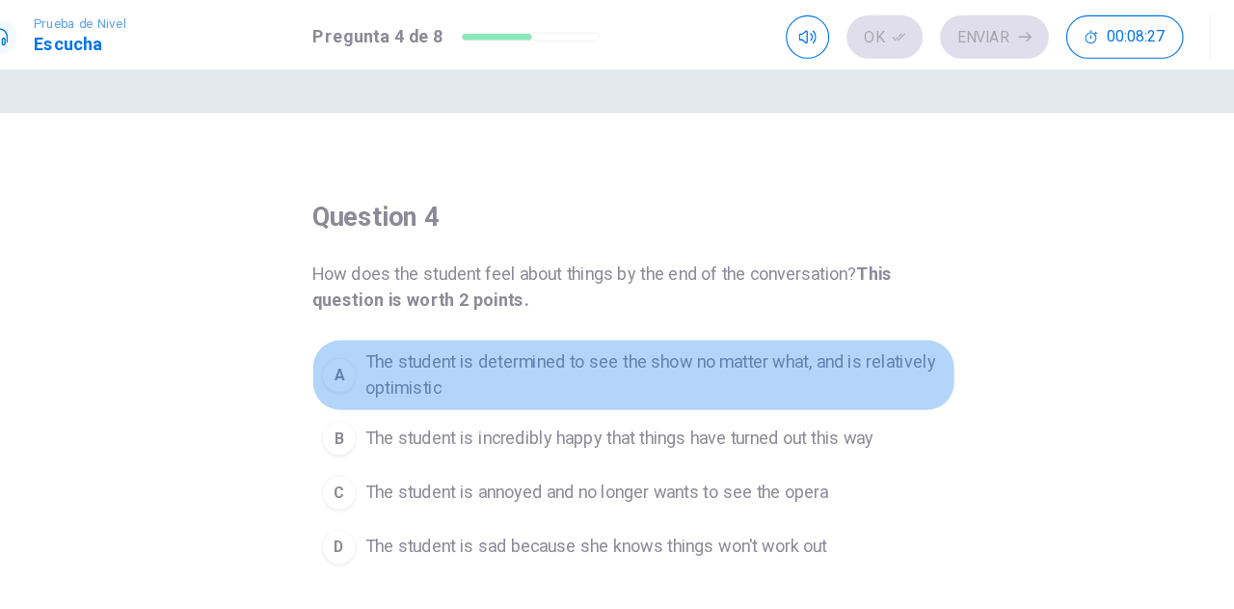
click at [358, 331] on div "A" at bounding box center [355, 332] width 31 height 31
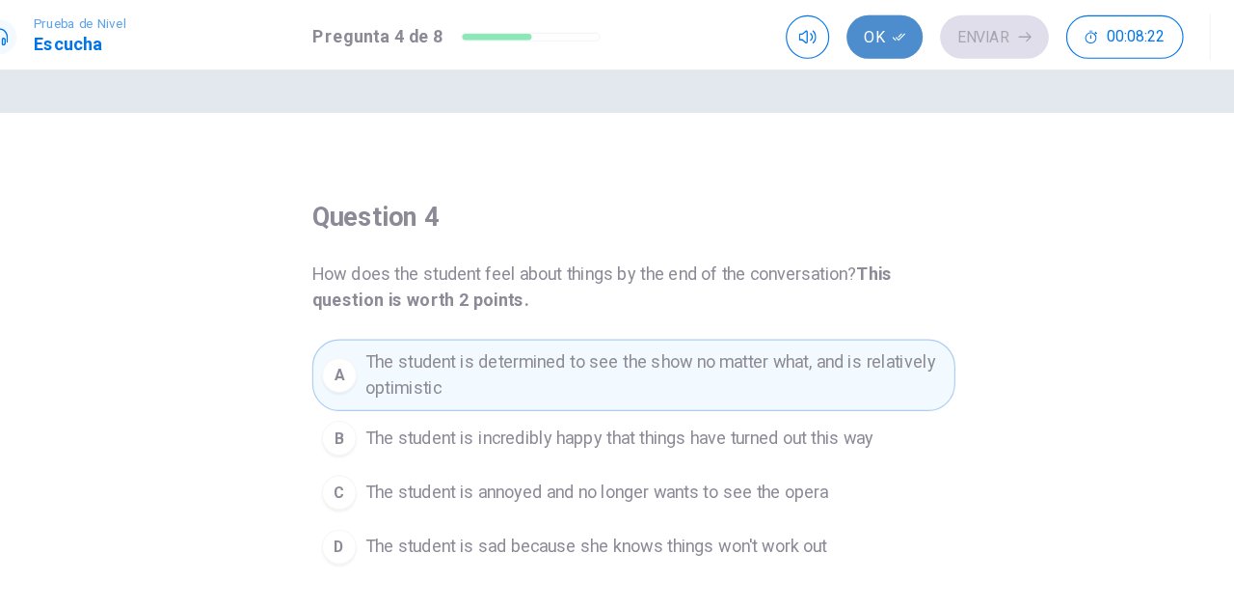
click at [838, 34] on button "Ok" at bounding box center [840, 33] width 68 height 39
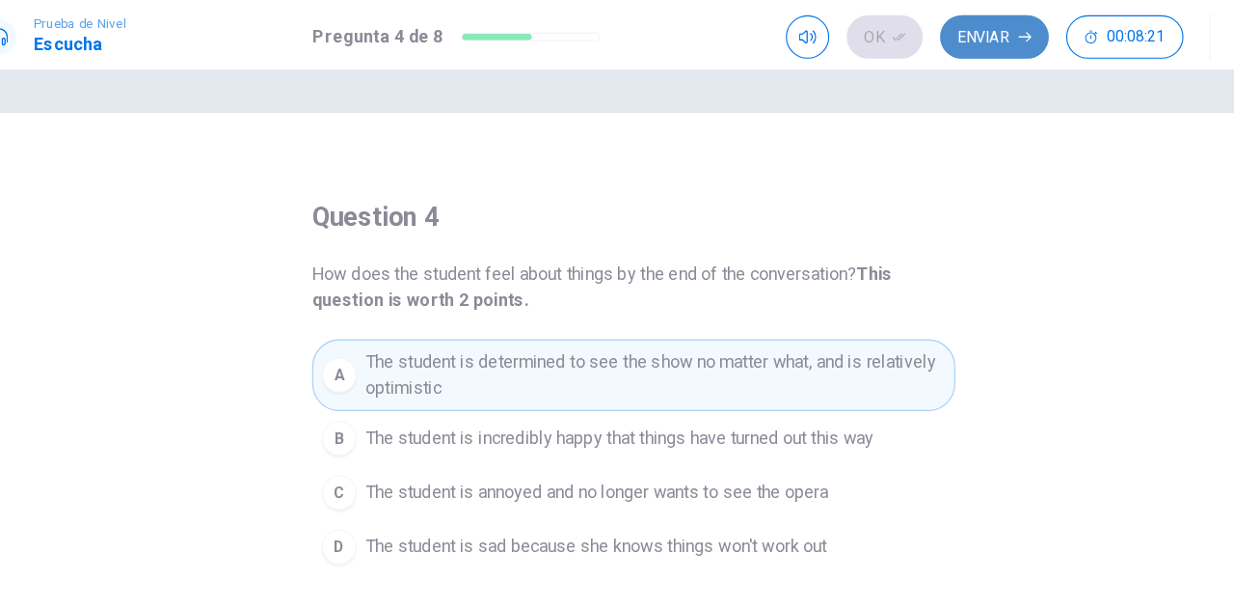
click at [935, 33] on button "Enviar" at bounding box center [937, 33] width 96 height 39
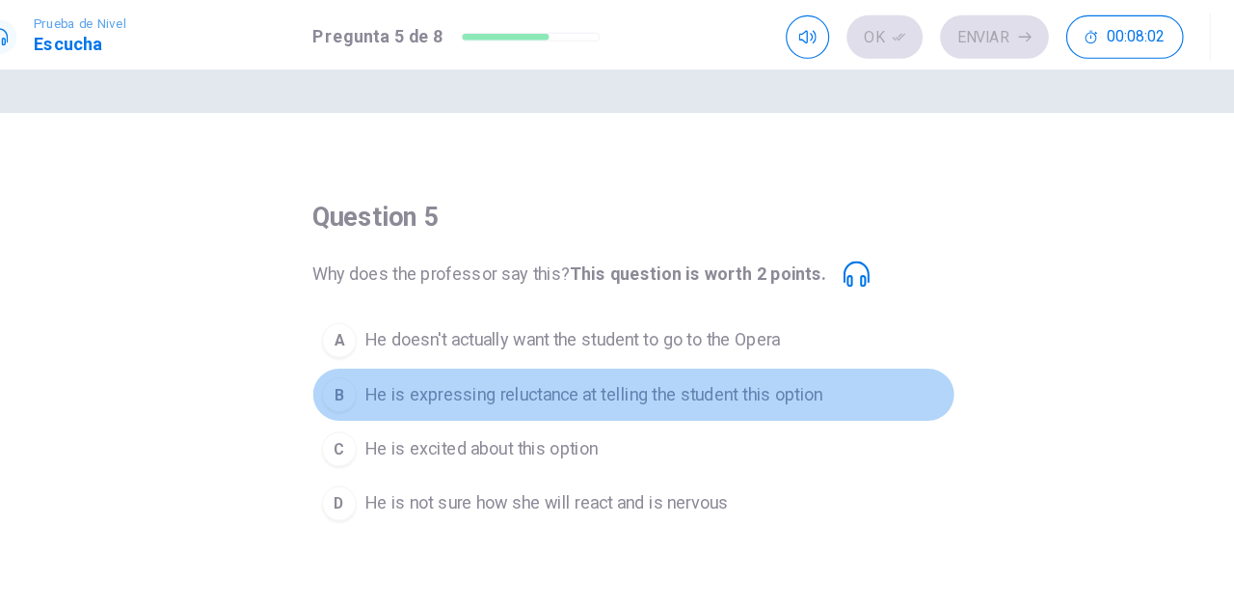
click at [360, 346] on div "B" at bounding box center [355, 350] width 31 height 31
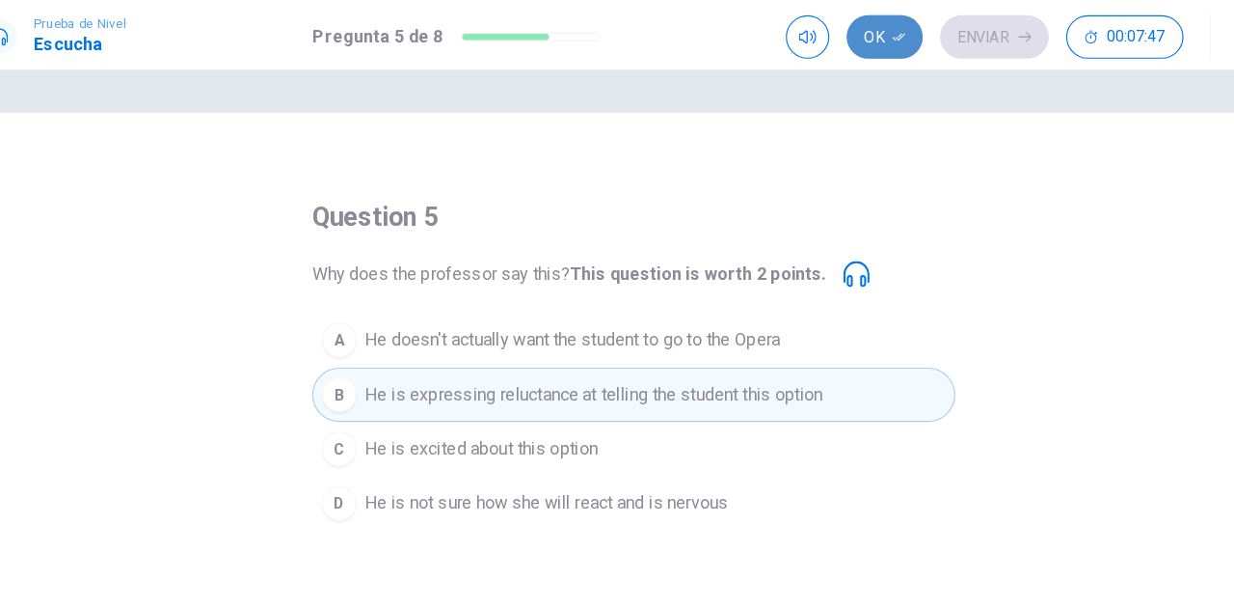
click at [829, 45] on button "Ok" at bounding box center [840, 33] width 68 height 39
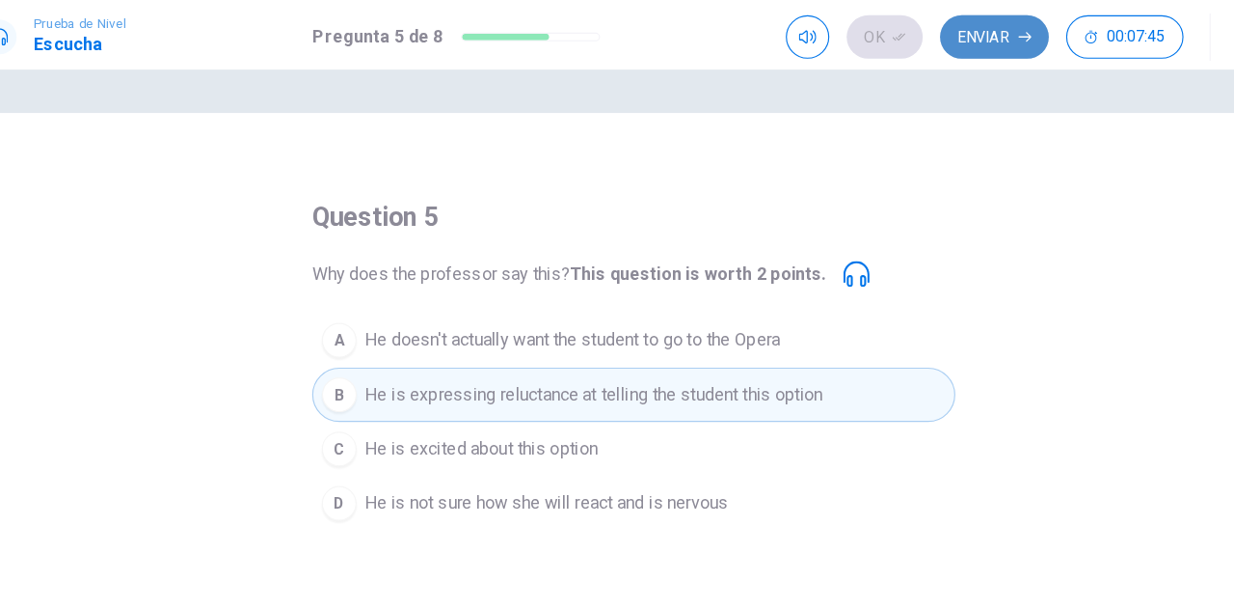
click at [935, 29] on button "Enviar" at bounding box center [937, 33] width 96 height 39
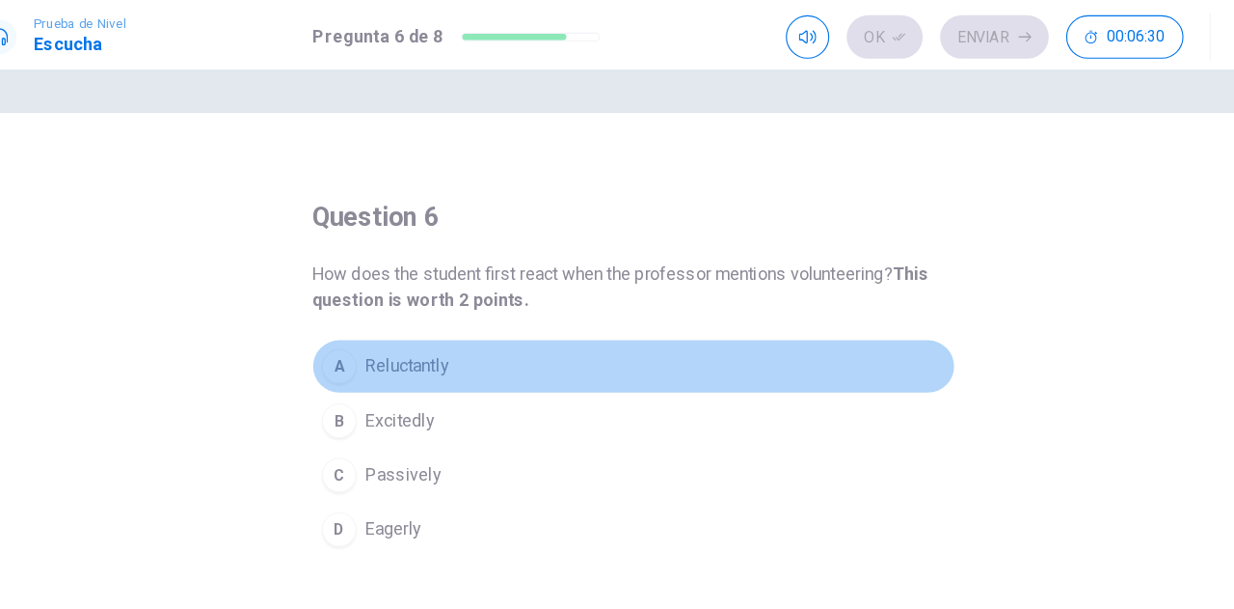
click at [389, 318] on span "Reluctantly" at bounding box center [416, 324] width 74 height 23
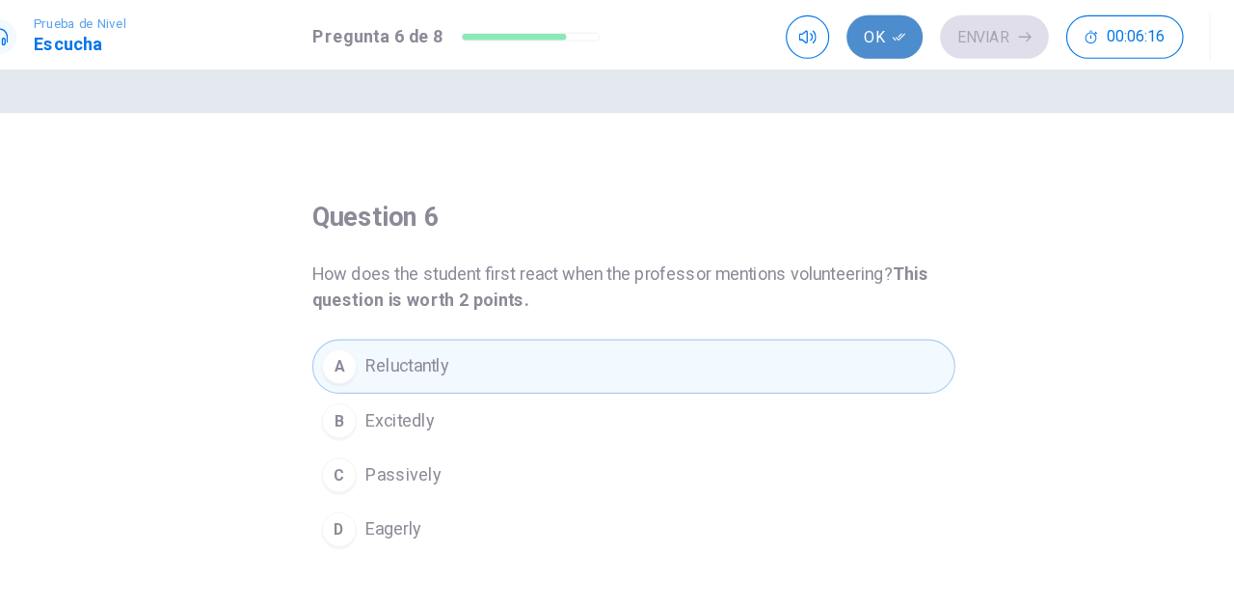
click at [837, 33] on button "Ok" at bounding box center [840, 33] width 68 height 39
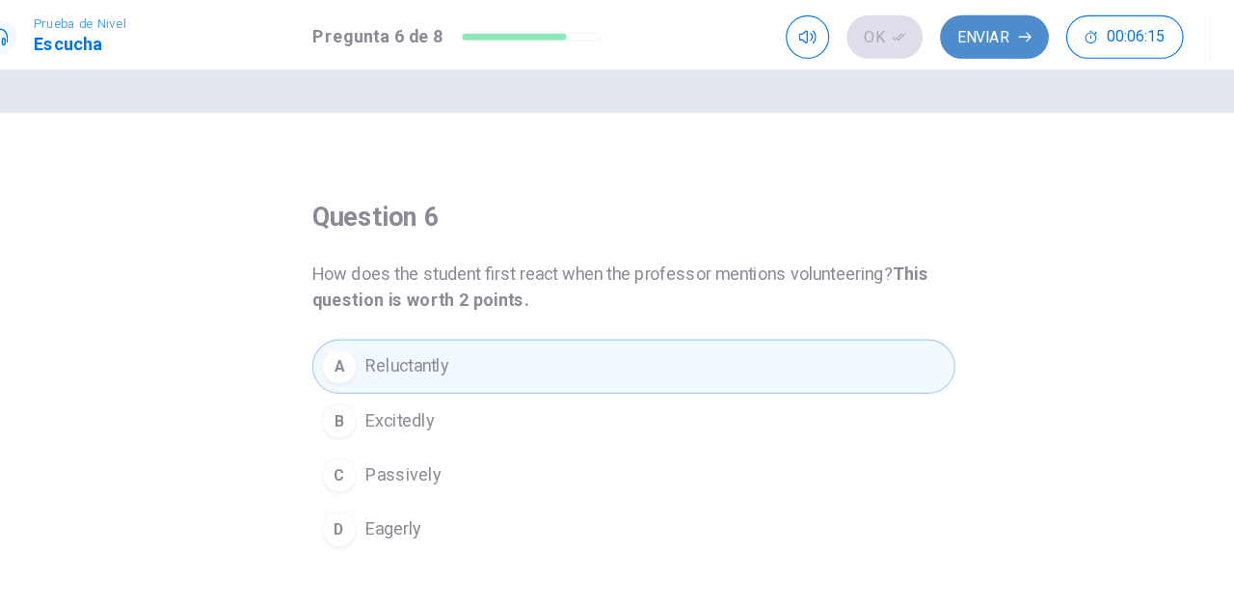
click at [919, 38] on button "Enviar" at bounding box center [937, 33] width 96 height 39
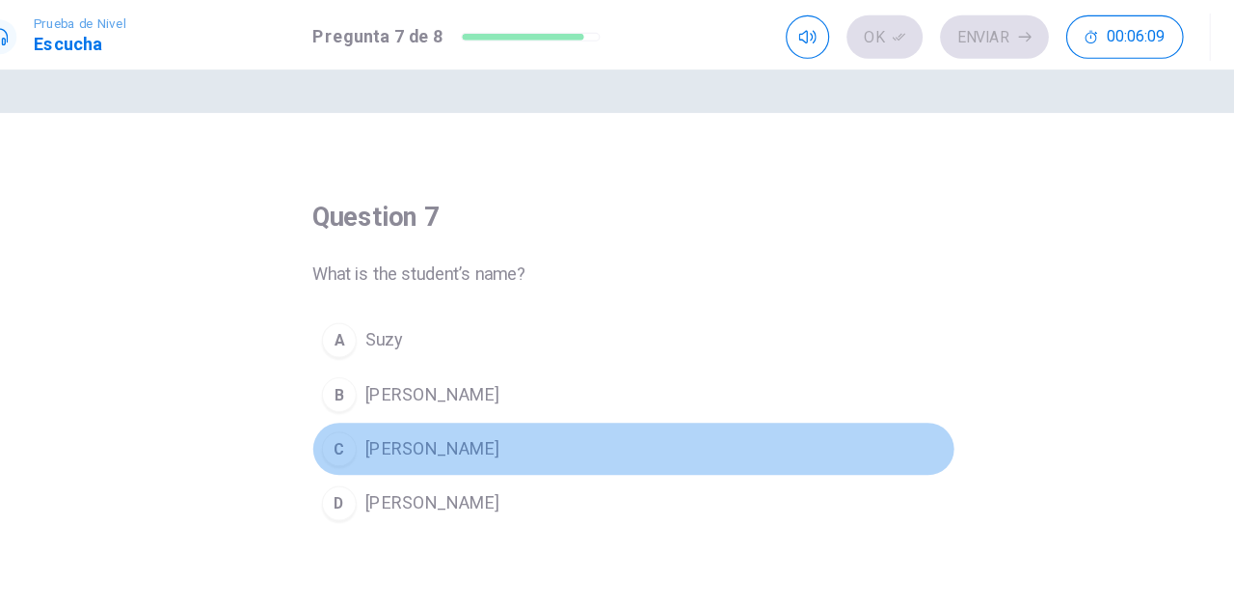
click at [350, 399] on div "C" at bounding box center [355, 398] width 31 height 31
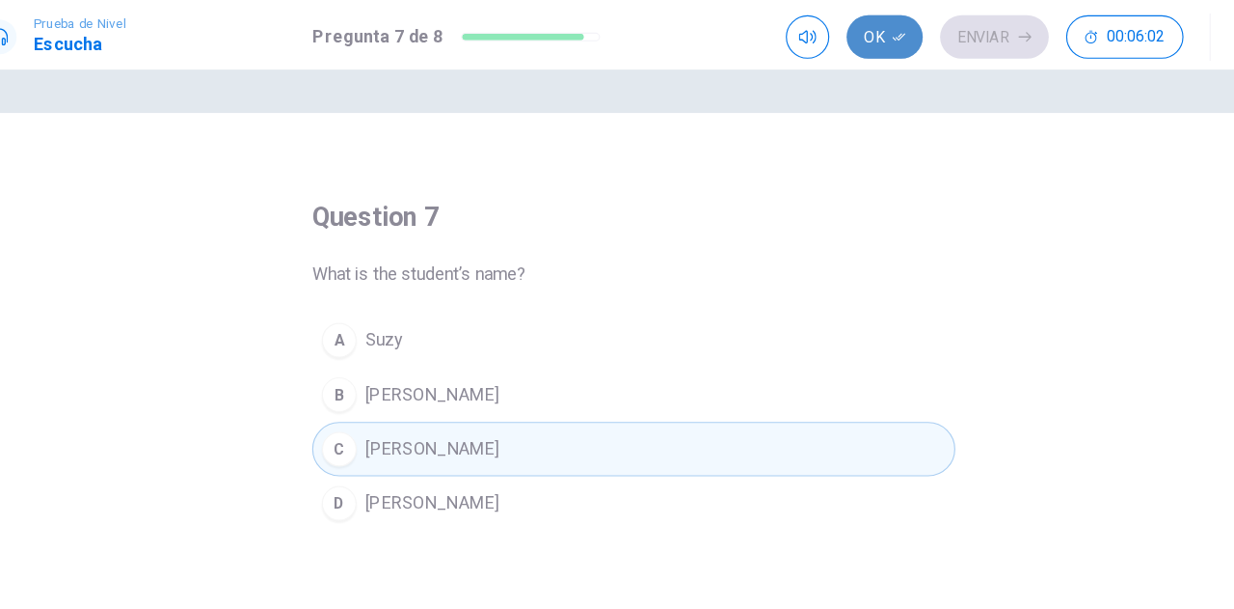
click at [842, 40] on button "Ok" at bounding box center [840, 33] width 68 height 39
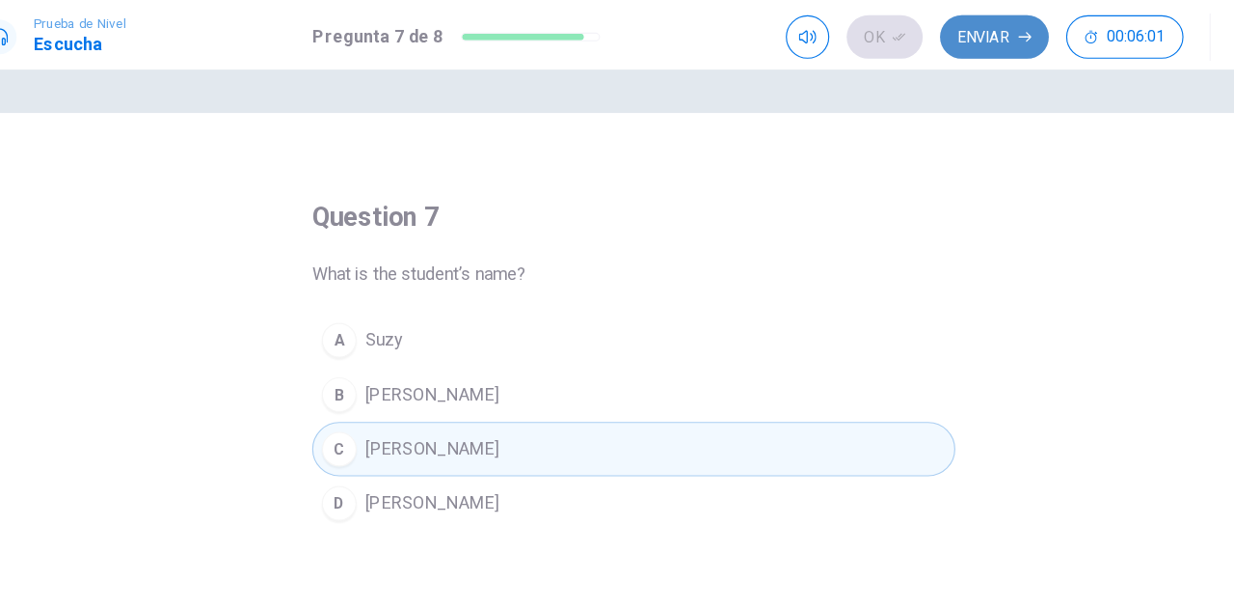
click at [916, 37] on button "Enviar" at bounding box center [937, 33] width 96 height 39
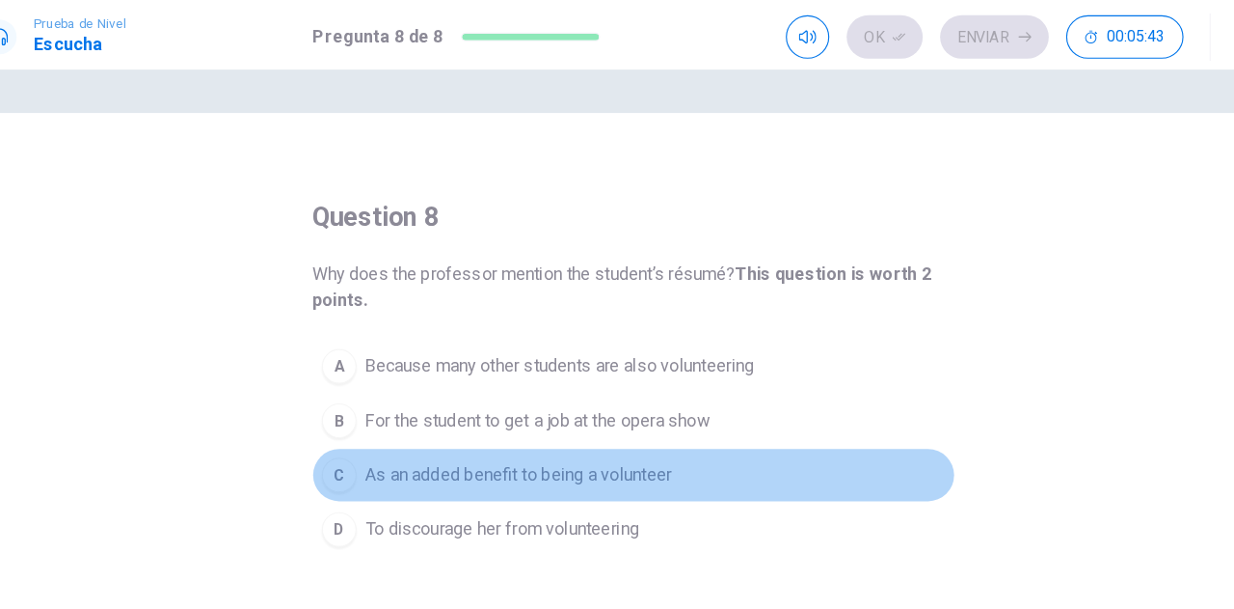
click at [352, 423] on div "C" at bounding box center [355, 421] width 31 height 31
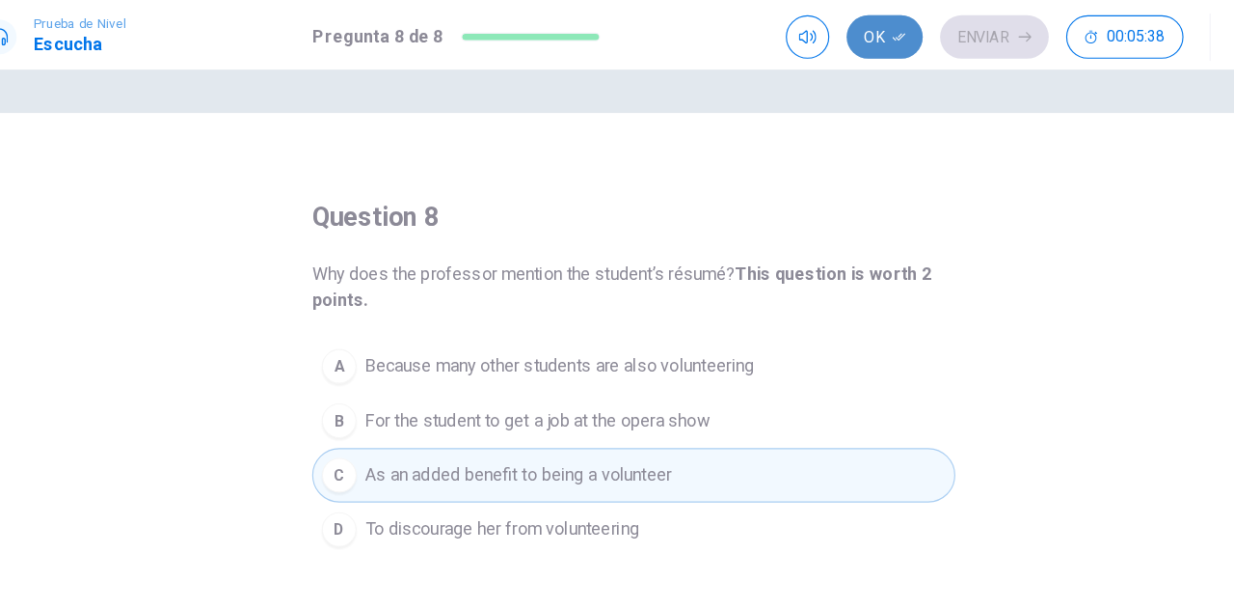
click at [842, 39] on button "Ok" at bounding box center [840, 33] width 68 height 39
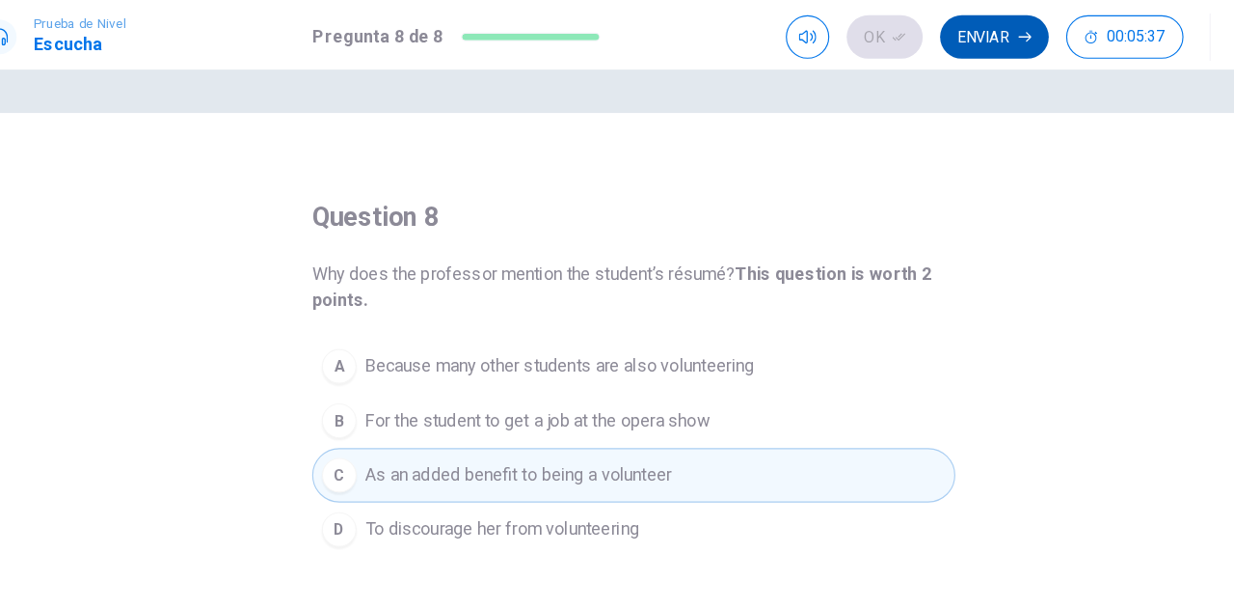
click at [943, 41] on button "Enviar" at bounding box center [937, 33] width 96 height 39
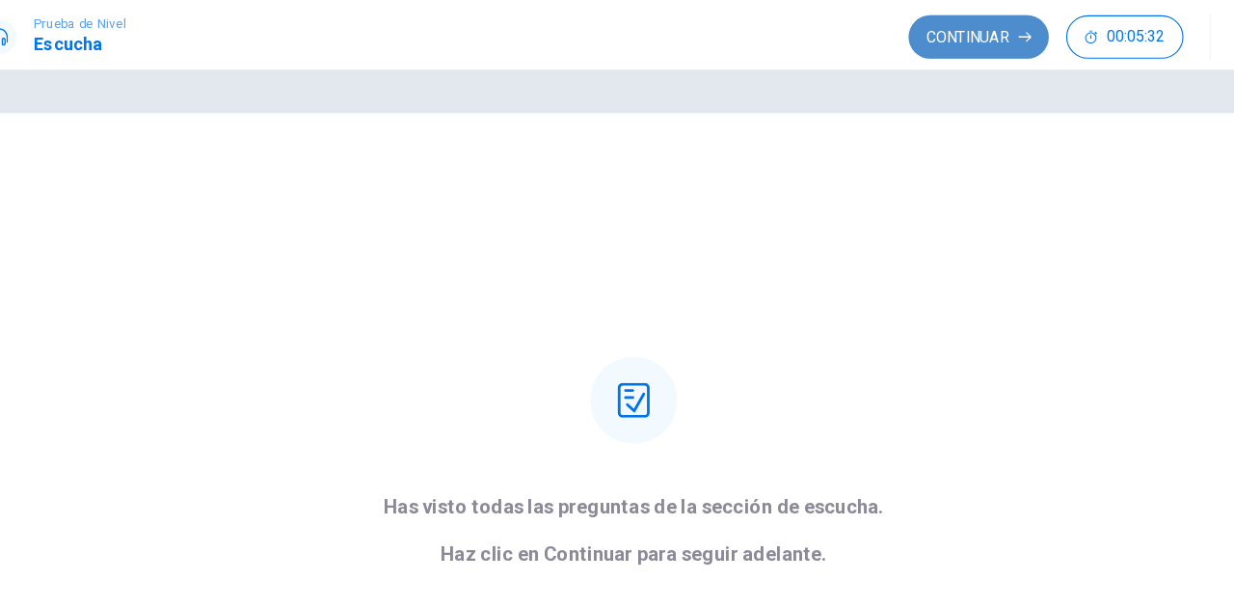
click at [930, 30] on button "Continuar" at bounding box center [923, 33] width 124 height 39
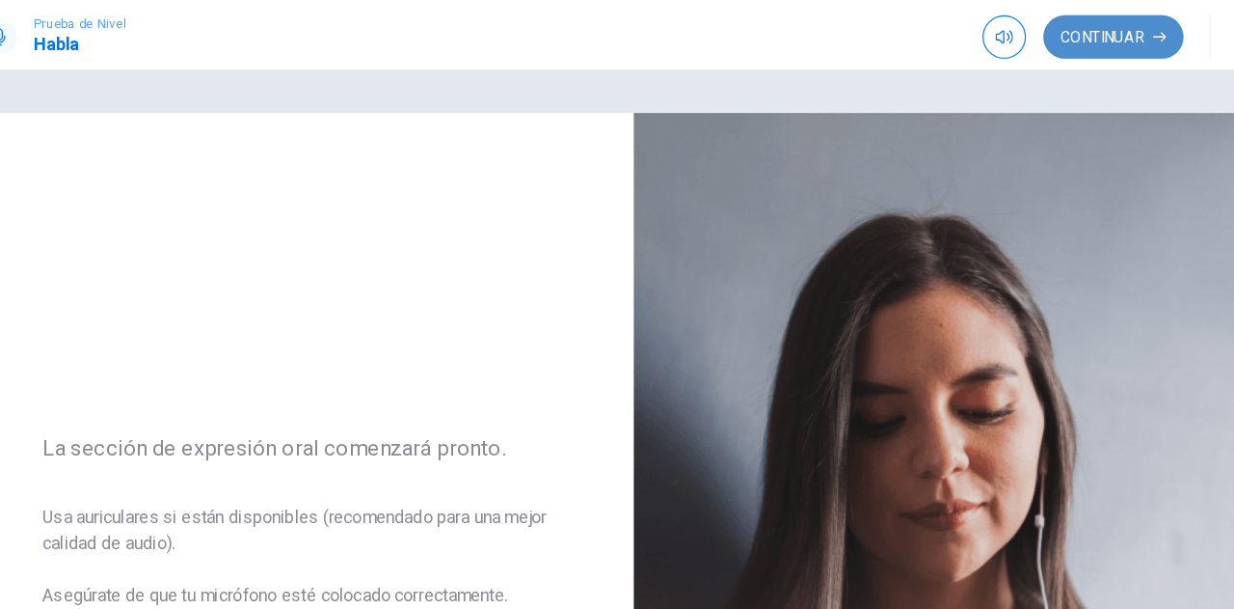
click at [1065, 36] on button "Continuar" at bounding box center [1043, 33] width 124 height 39
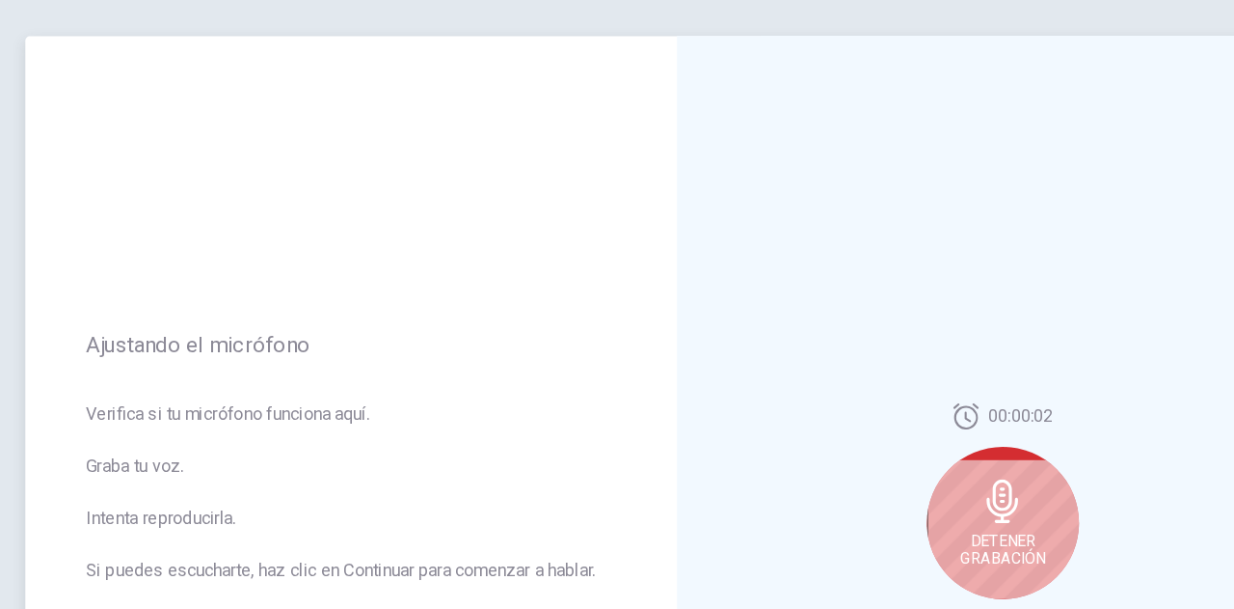
click at [874, 534] on div "Detener Grabación" at bounding box center [906, 532] width 135 height 135
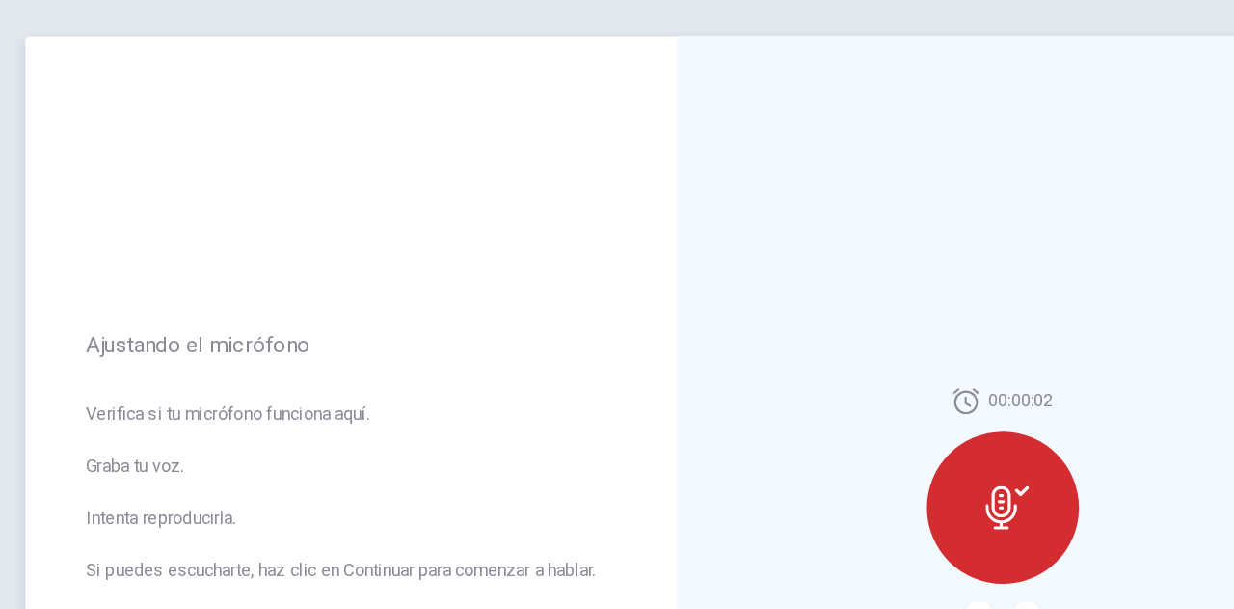
click at [908, 536] on icon at bounding box center [910, 519] width 39 height 39
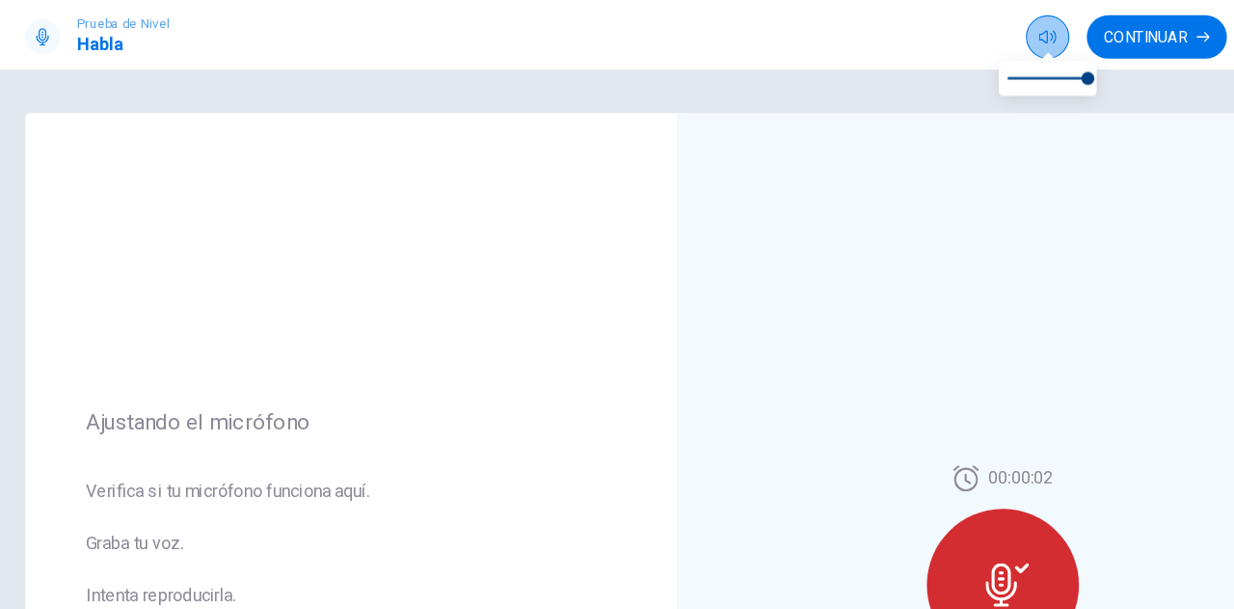
click at [953, 40] on icon "button" at bounding box center [945, 32] width 15 height 15
click at [891, 506] on icon at bounding box center [910, 519] width 39 height 39
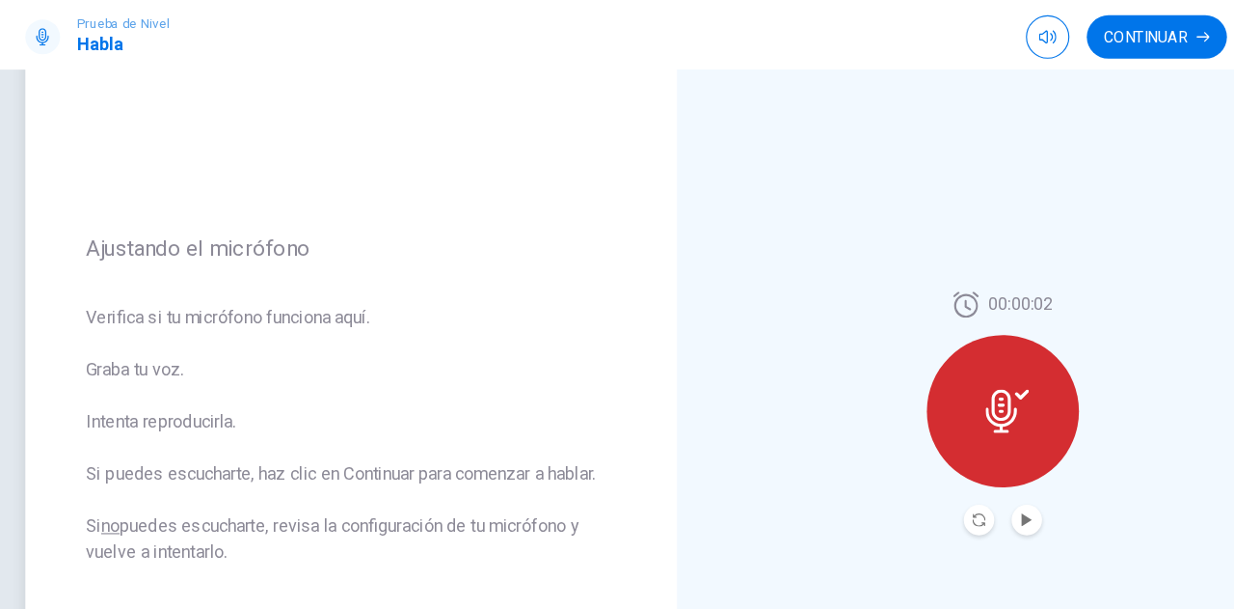
scroll to position [193, 0]
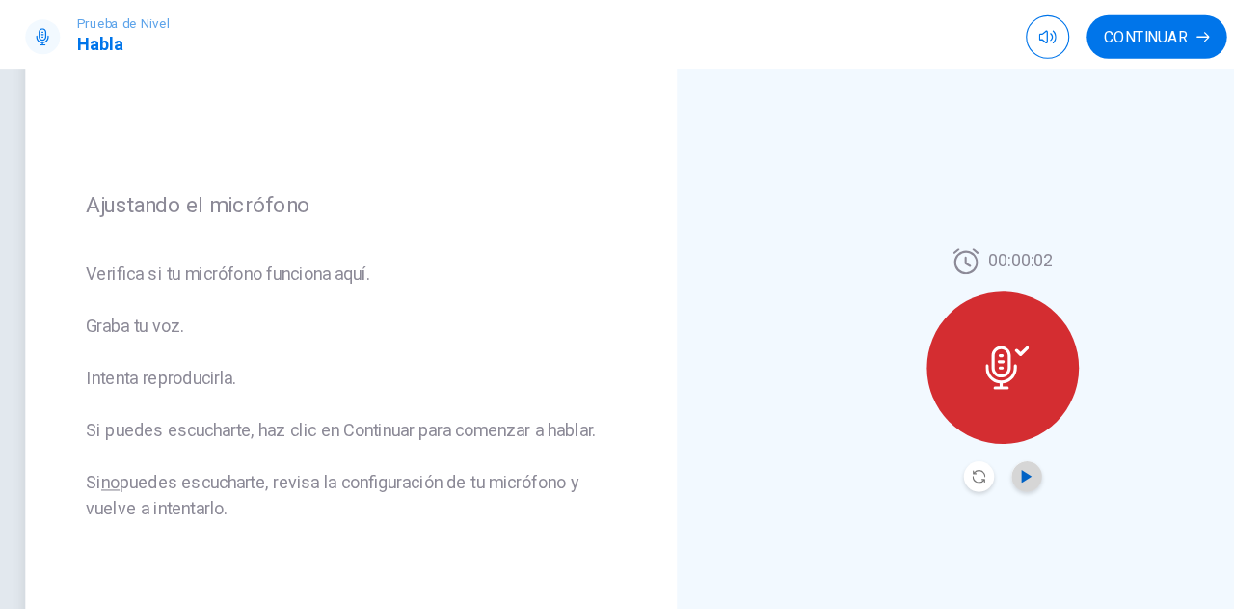
click at [922, 426] on icon "Play Audio" at bounding box center [928, 423] width 12 height 12
click at [887, 426] on button "Record Again" at bounding box center [885, 422] width 27 height 27
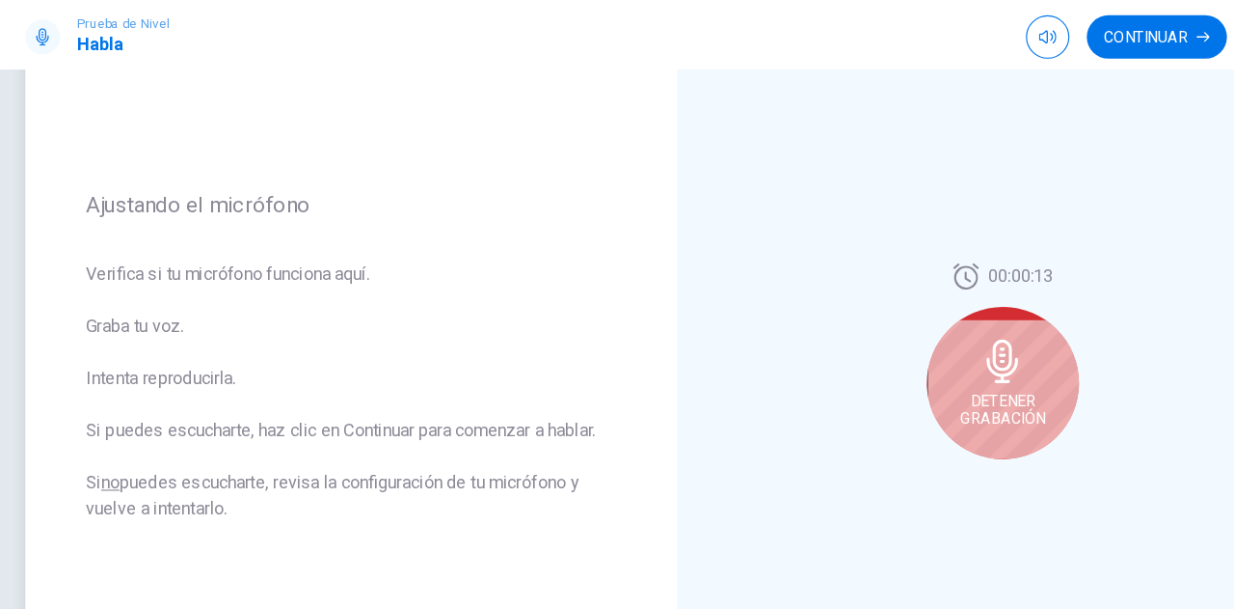
click at [907, 335] on icon at bounding box center [906, 320] width 39 height 39
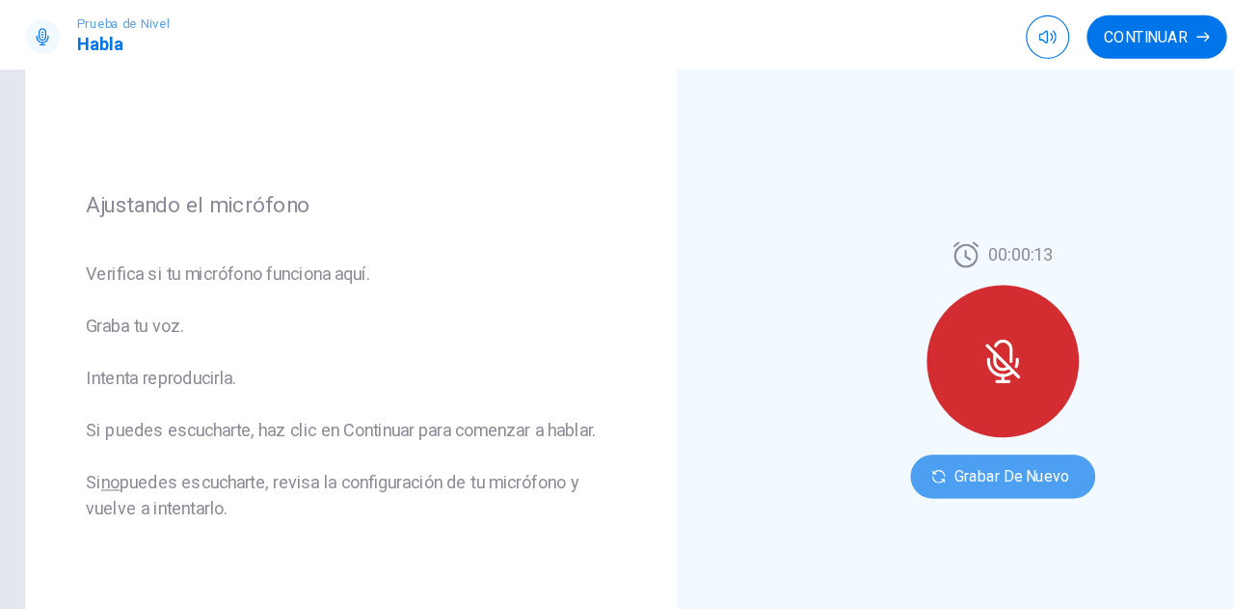
click at [922, 424] on button "Grabar de Nuevo" at bounding box center [907, 422] width 164 height 39
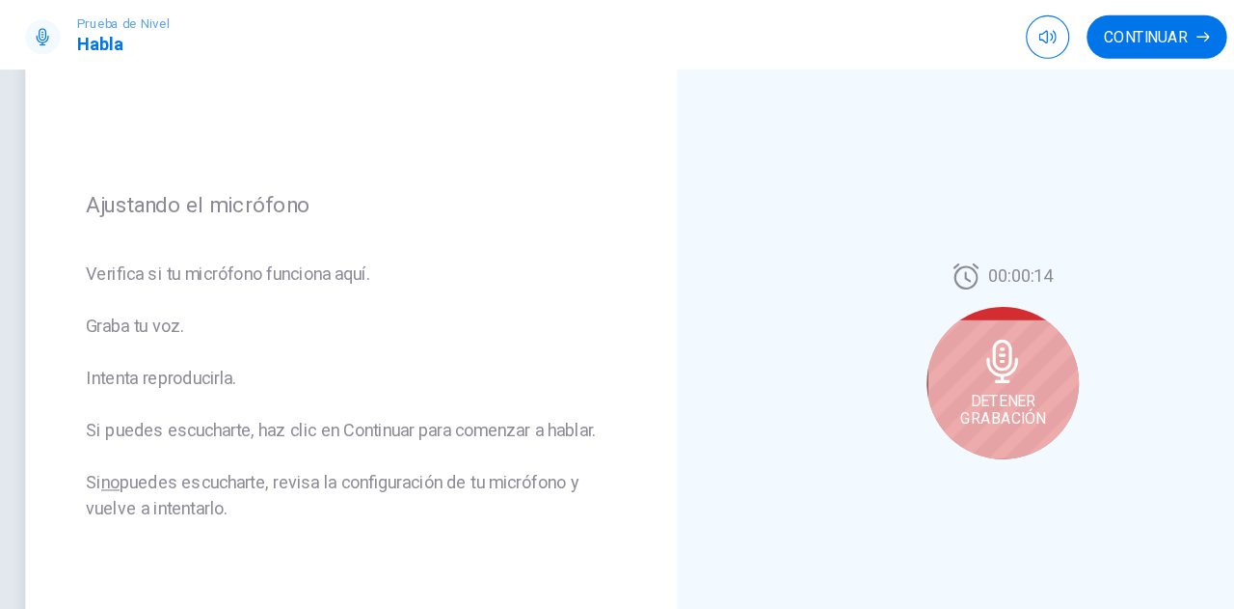
click at [902, 376] on span "Detener Grabación" at bounding box center [906, 362] width 75 height 31
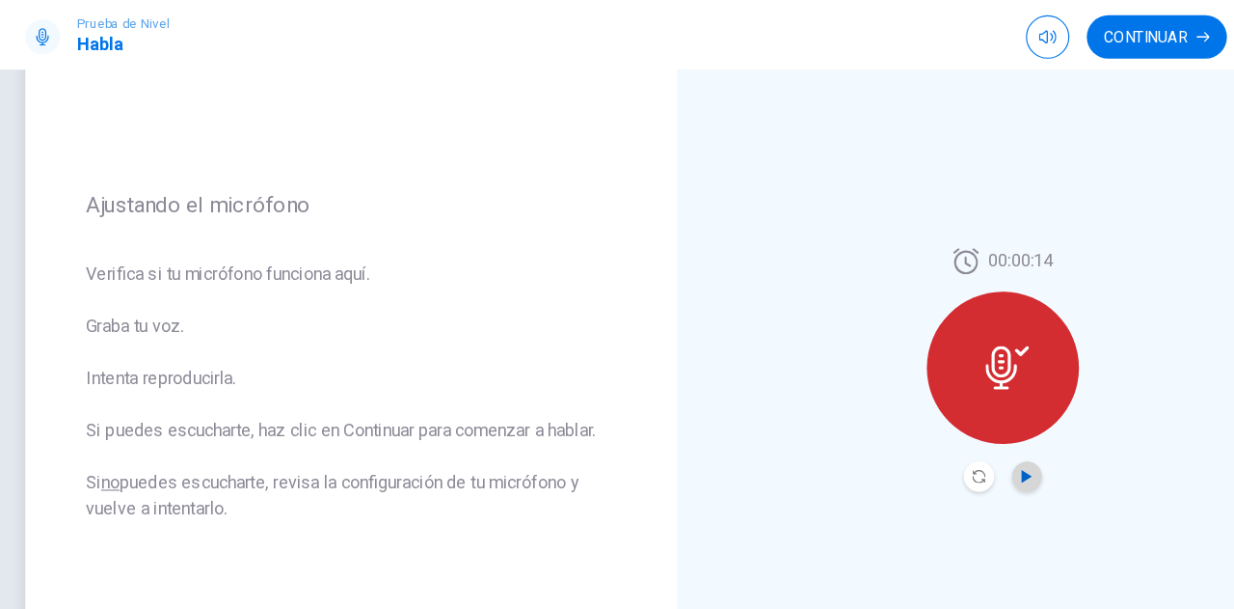
click at [923, 422] on icon "Play Audio" at bounding box center [927, 423] width 9 height 12
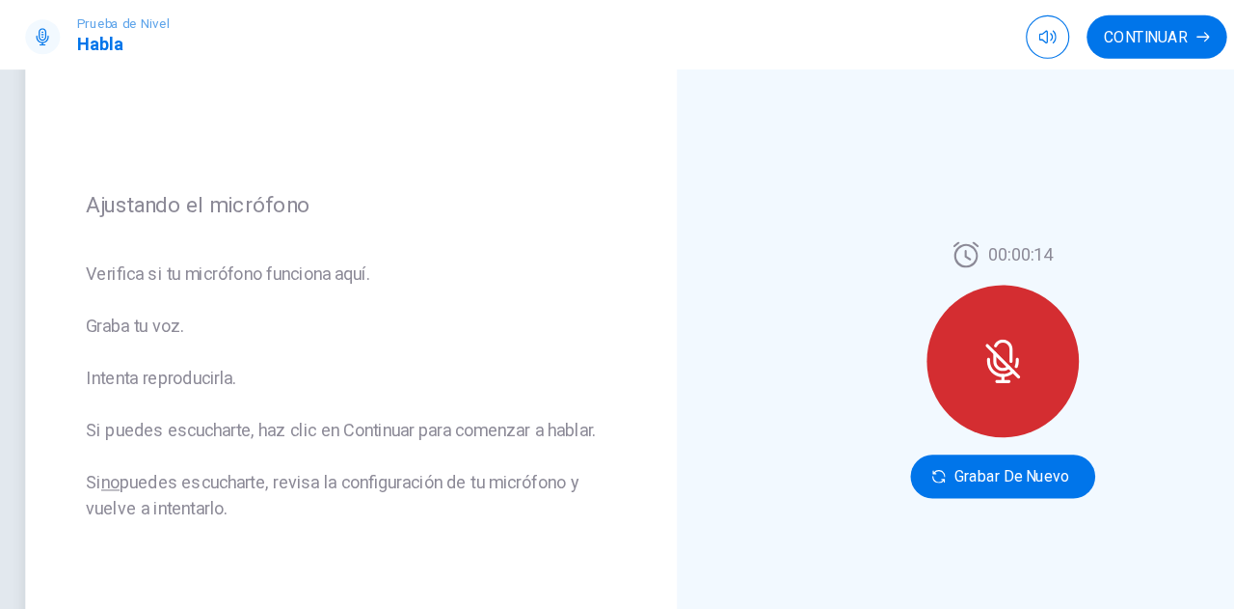
click at [920, 422] on button "Grabar de Nuevo" at bounding box center [907, 422] width 164 height 39
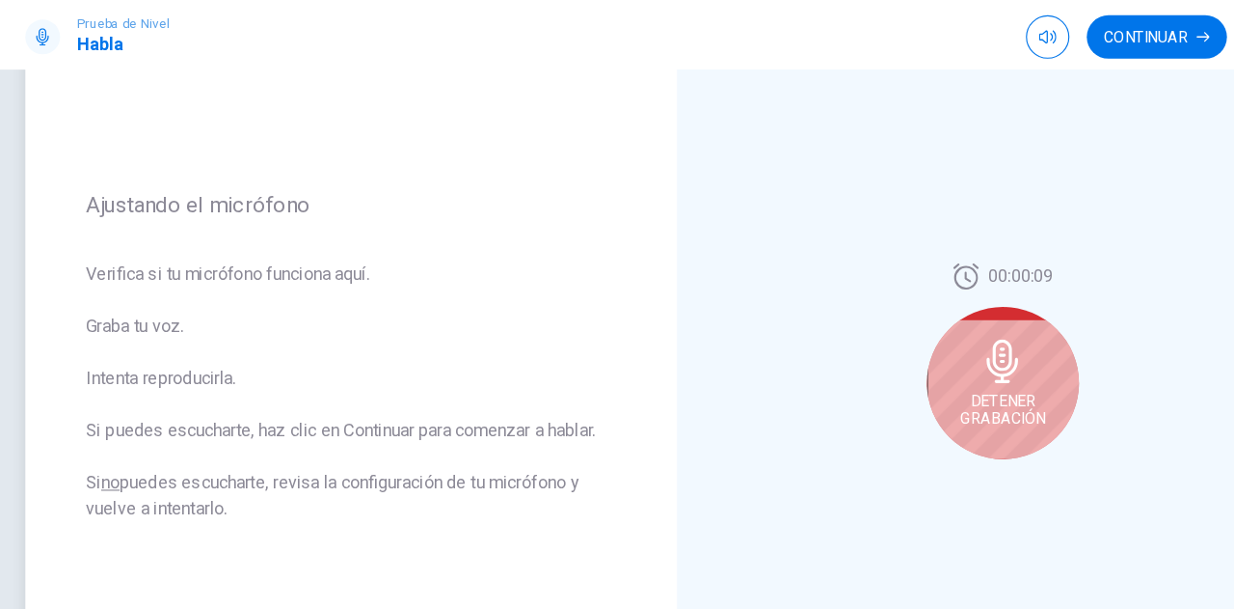
click at [903, 347] on span "Detener Grabación" at bounding box center [906, 362] width 75 height 31
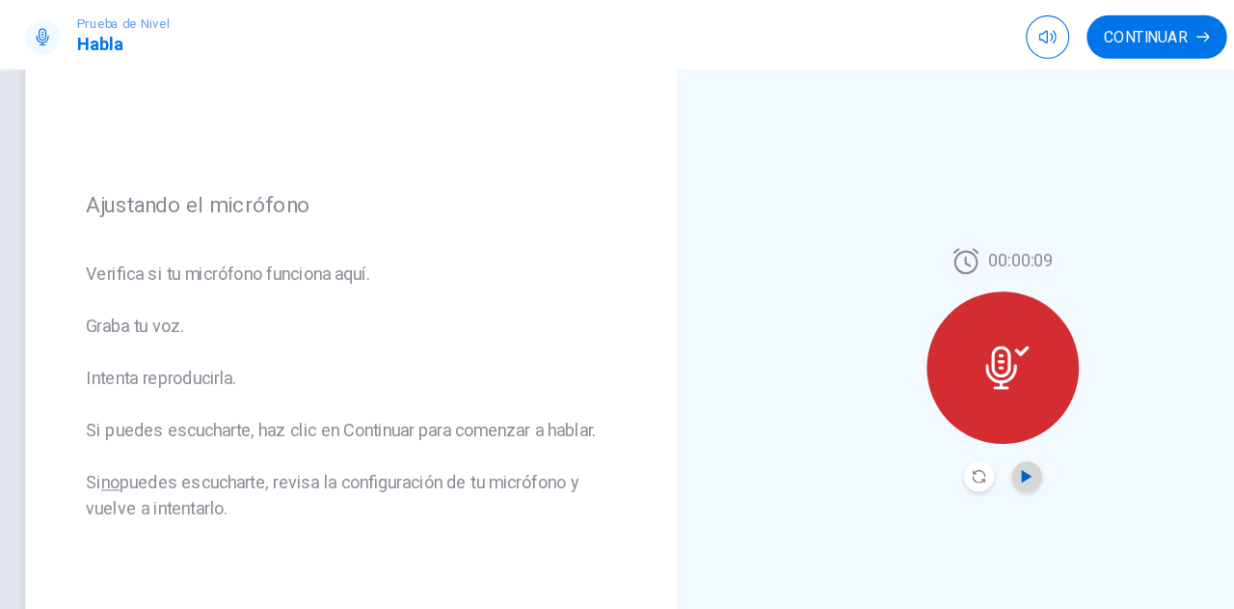
click at [928, 420] on icon "Play Audio" at bounding box center [928, 423] width 12 height 12
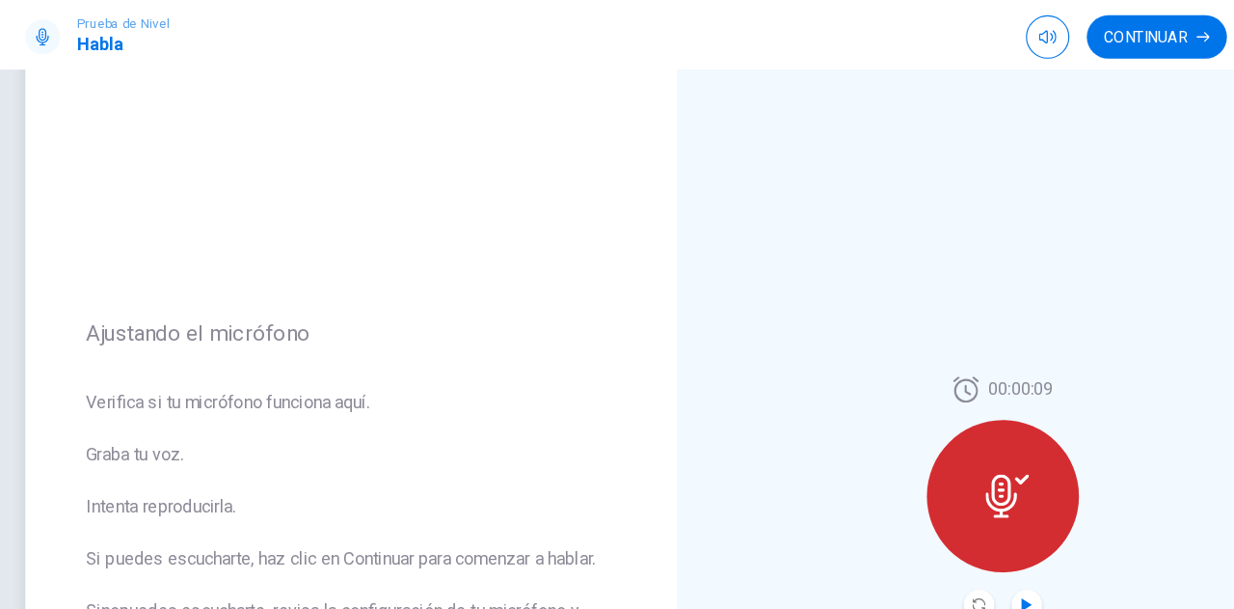
scroll to position [77, 0]
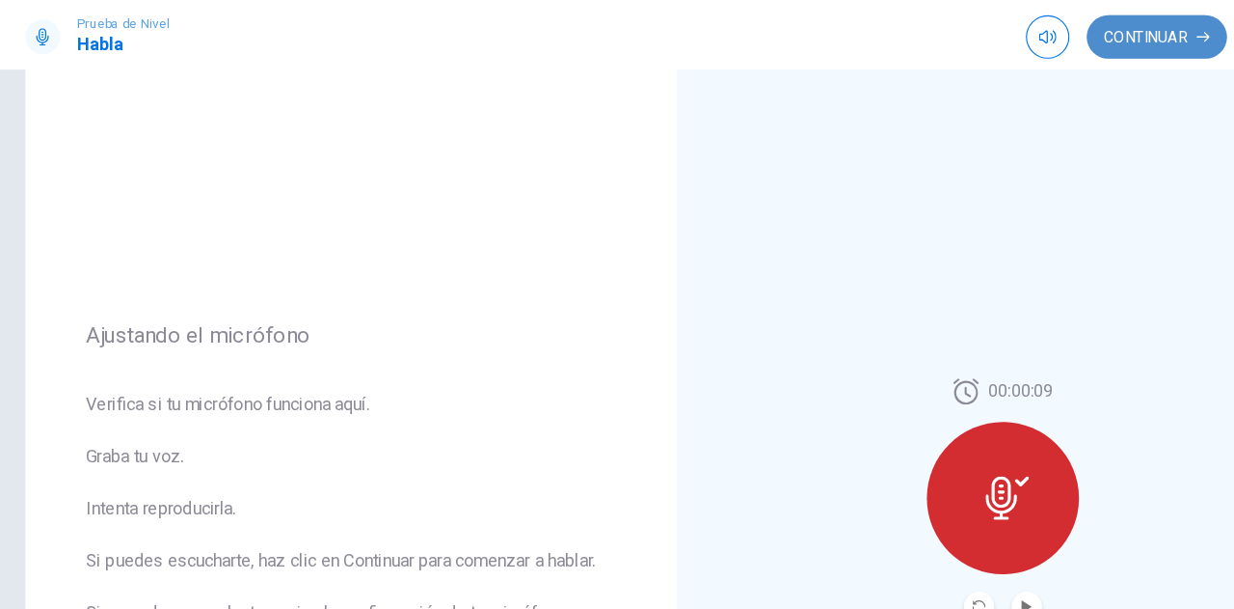
click at [1047, 29] on button "Continuar" at bounding box center [1043, 33] width 124 height 39
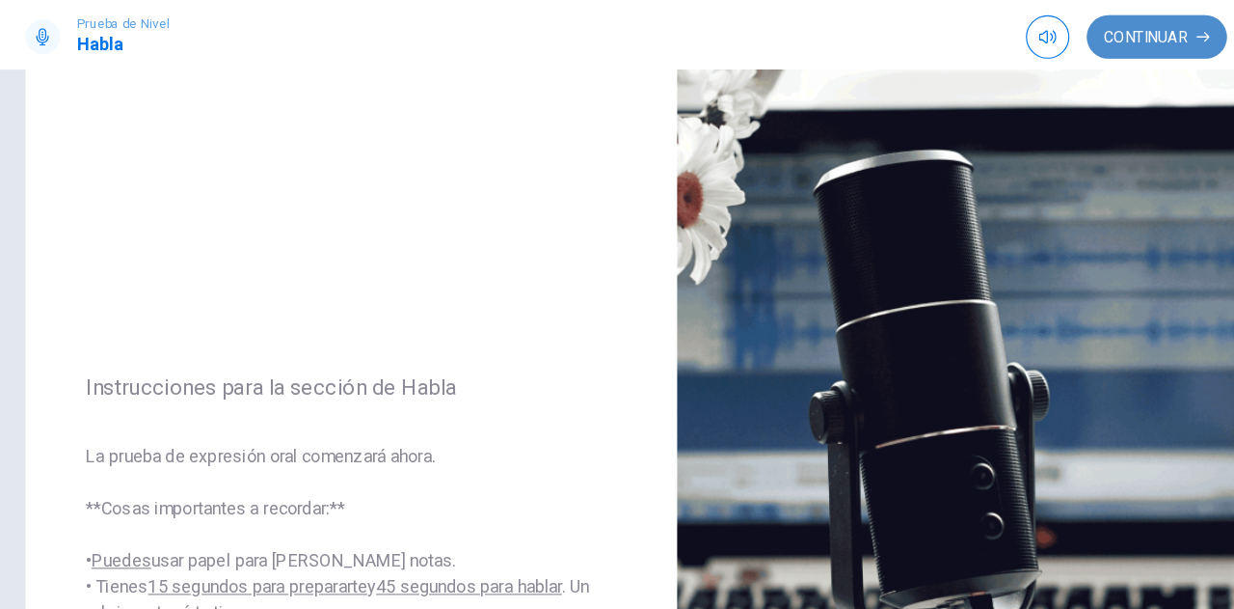
click at [1036, 31] on button "Continuar" at bounding box center [1043, 33] width 124 height 39
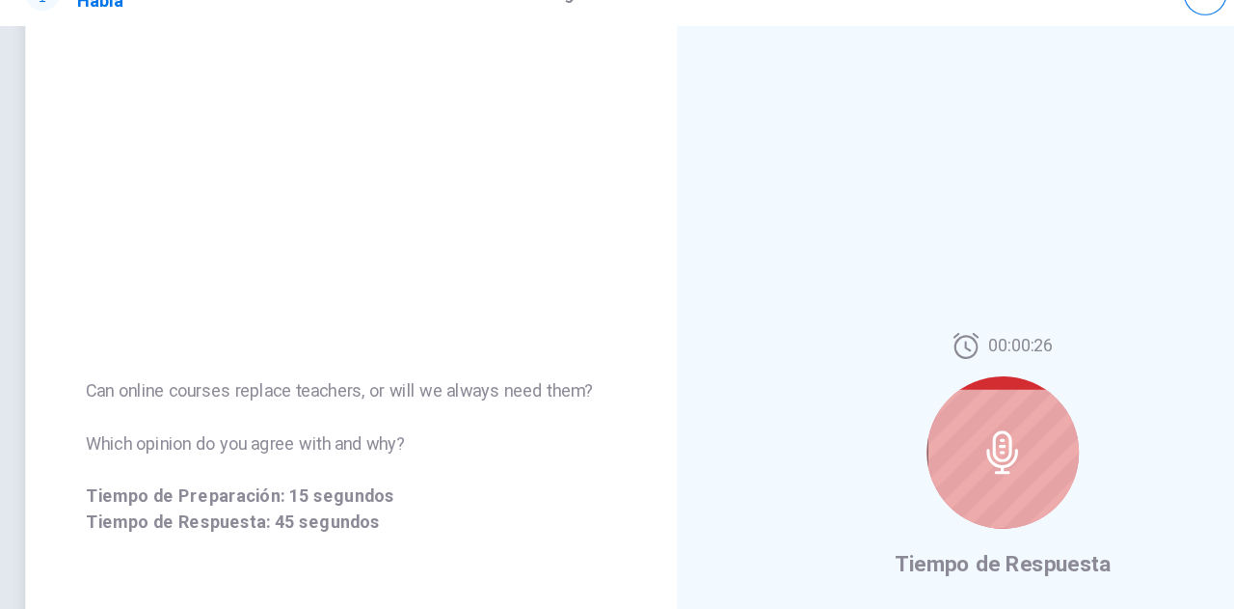
click at [900, 466] on div at bounding box center [906, 439] width 135 height 135
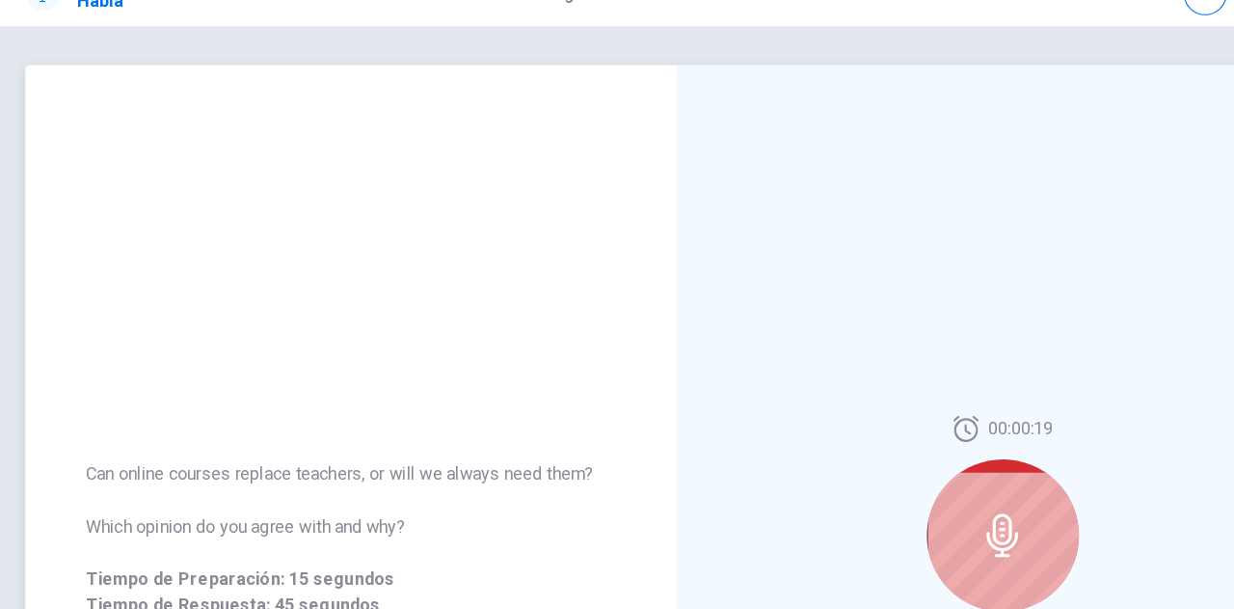
scroll to position [0, 0]
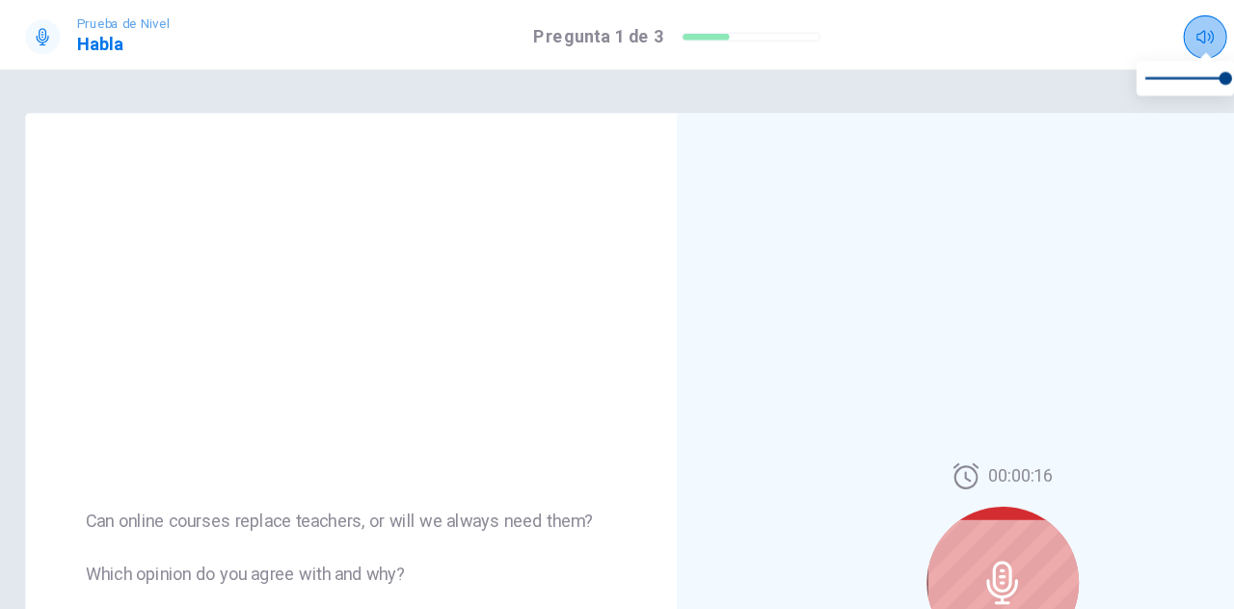
click at [1080, 33] on icon "button" at bounding box center [1085, 32] width 15 height 15
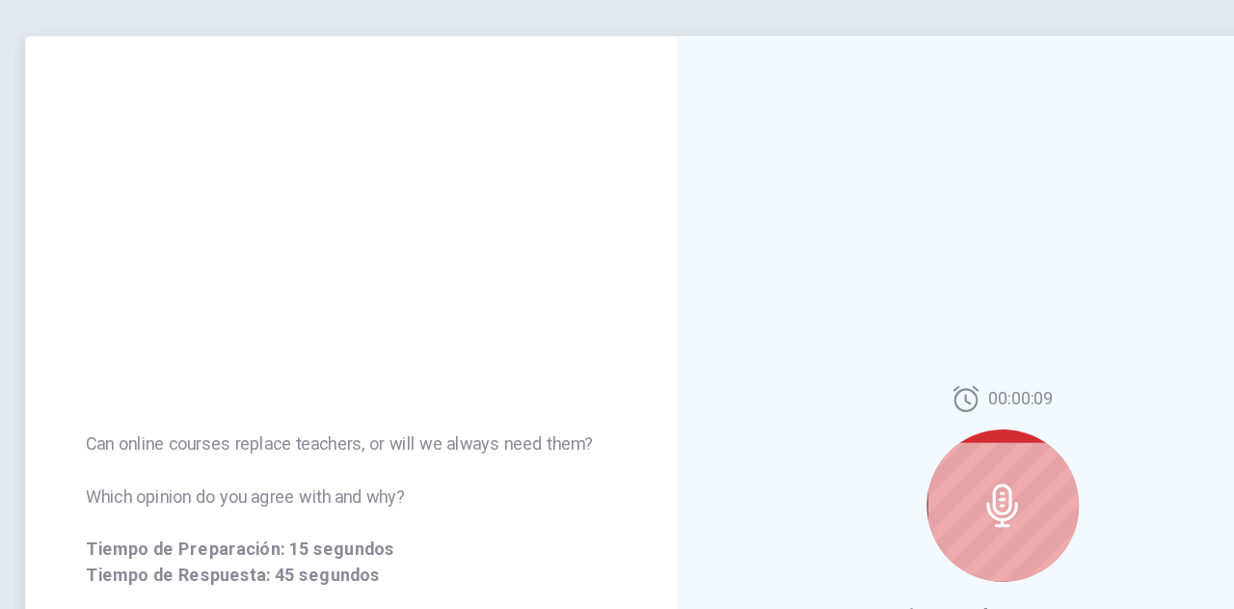
click at [914, 525] on icon at bounding box center [906, 517] width 39 height 39
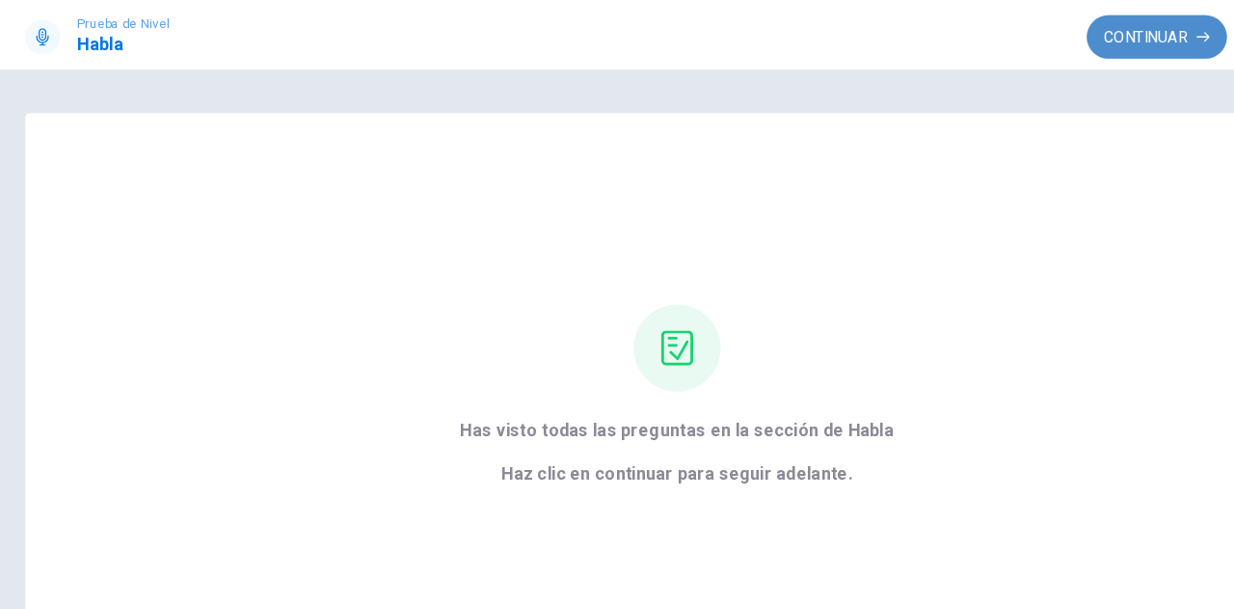
click at [1055, 29] on button "Continuar" at bounding box center [1043, 33] width 124 height 39
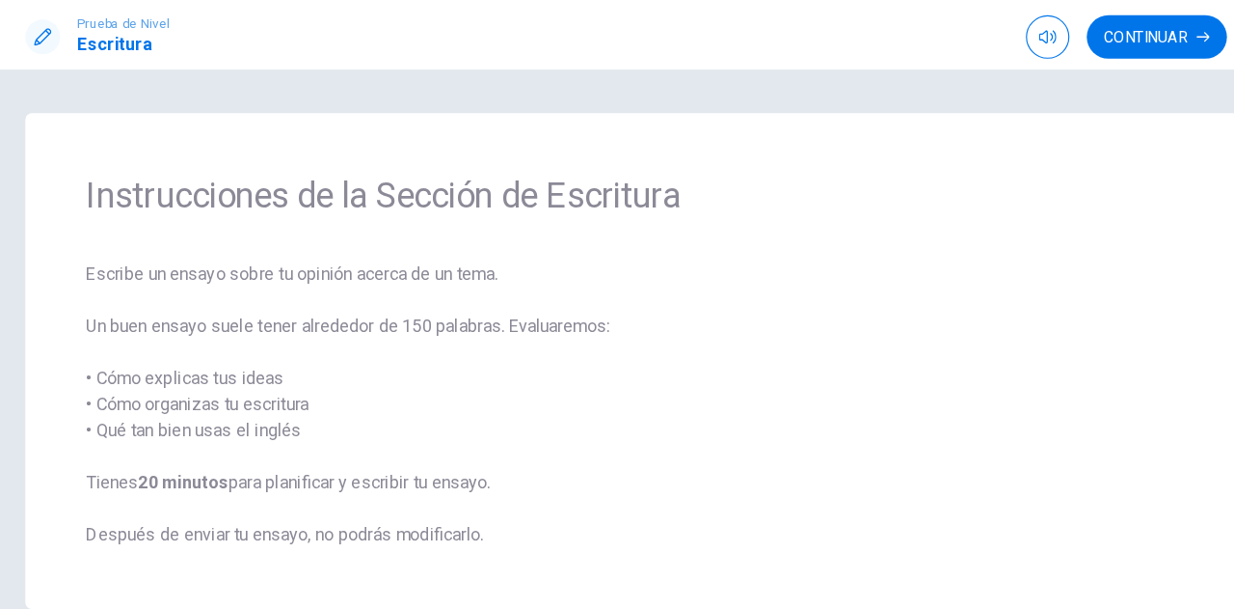
click at [1100, 518] on div "Instrucciones de la Sección de Escritura Escribe un ensayo sobre tu opinión ace…" at bounding box center [617, 320] width 1157 height 440
click at [1044, 35] on button "Continuar" at bounding box center [1043, 33] width 124 height 39
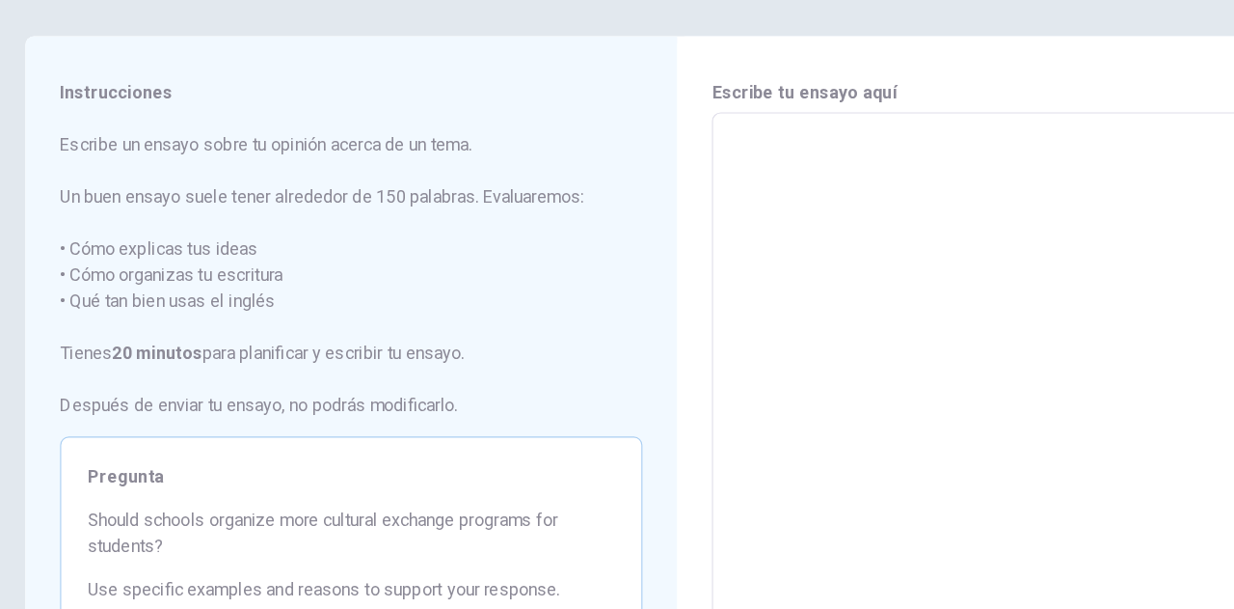
click at [750, 204] on textarea at bounding box center [907, 434] width 490 height 501
type textarea "S"
type textarea "x"
type textarea "Sc"
type textarea "x"
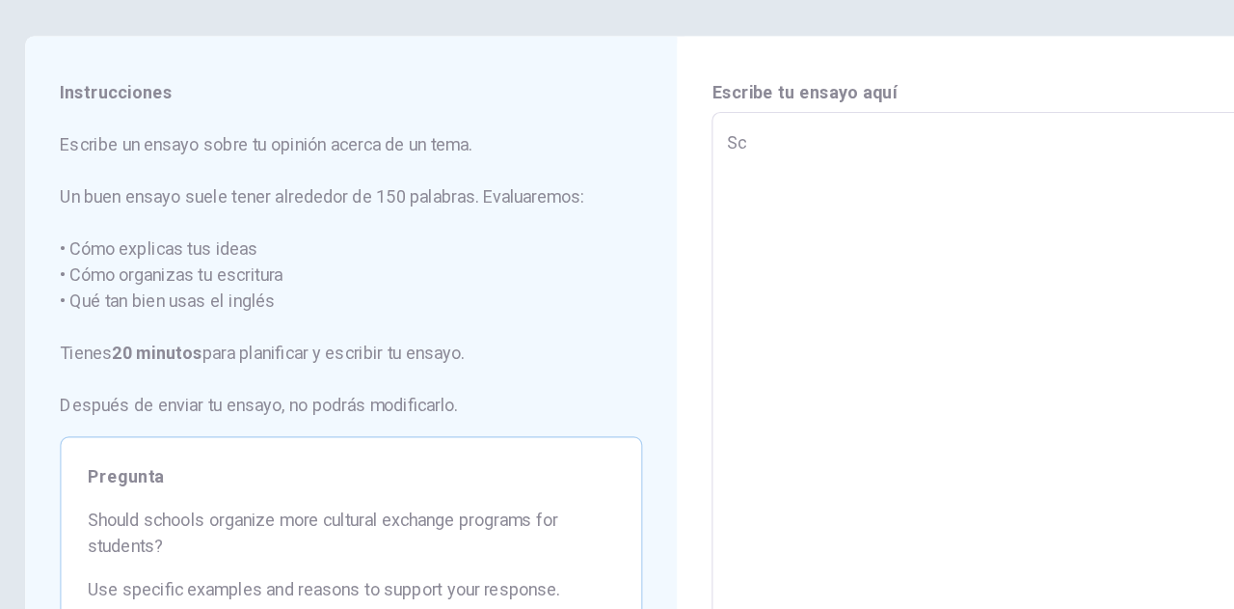
type textarea "Sch"
type textarea "x"
type textarea "Scho"
type textarea "x"
type textarea "Schoo"
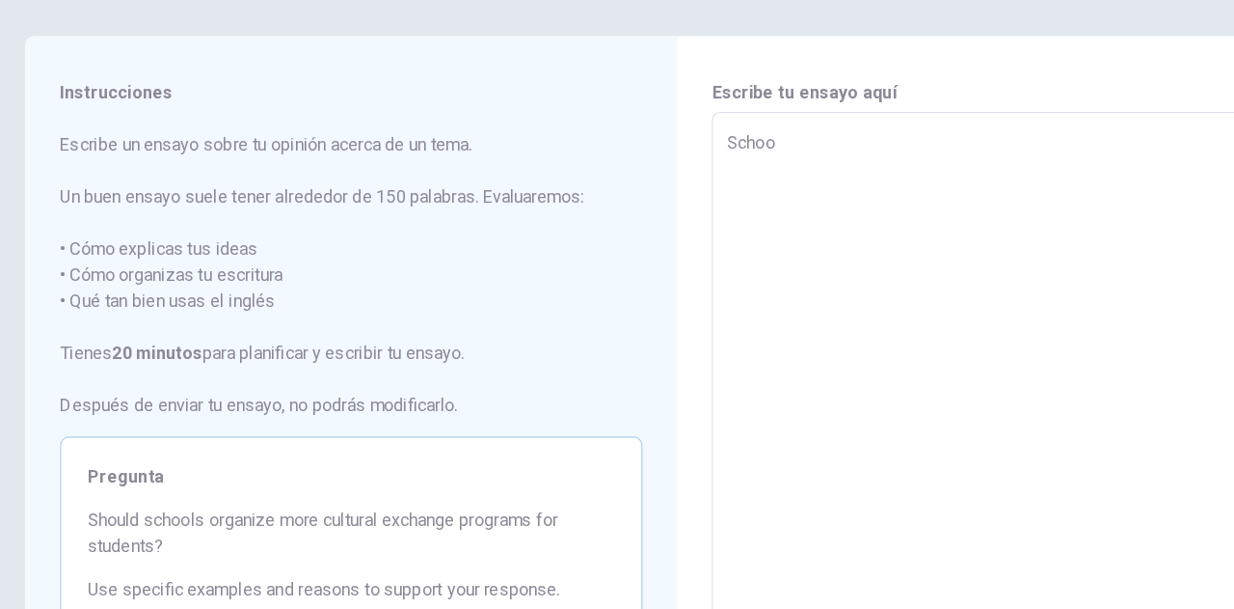
type textarea "x"
type textarea "School"
type textarea "x"
type textarea "Schooll"
type textarea "x"
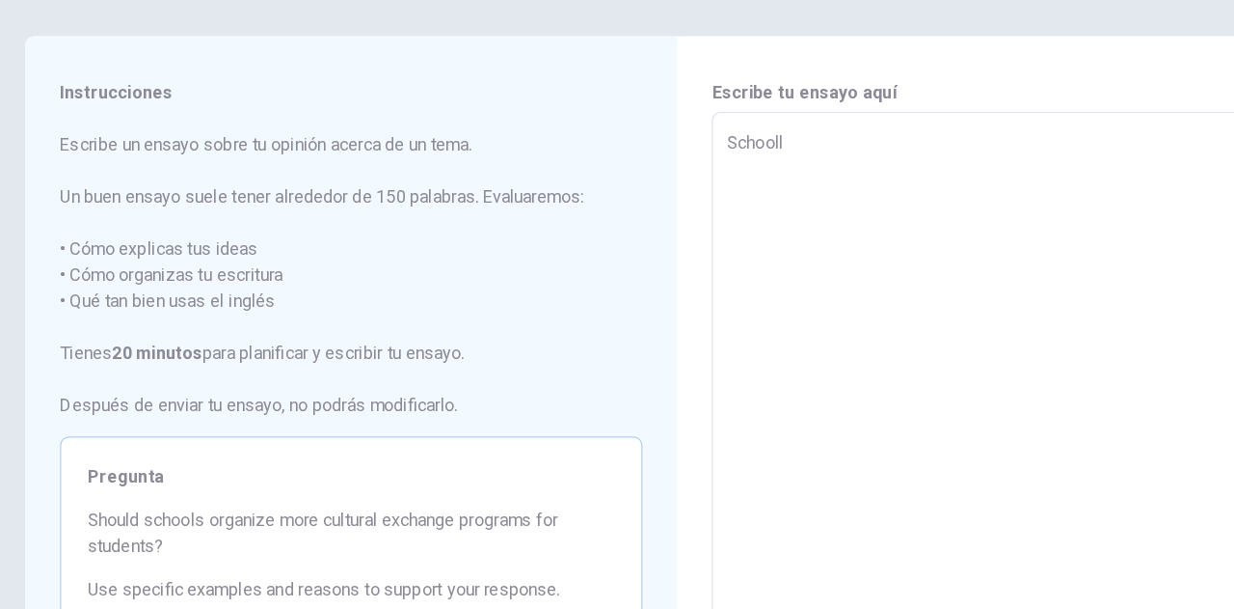
type textarea "Schoolls"
type textarea "x"
type textarea "Schooll"
type textarea "x"
type textarea "School"
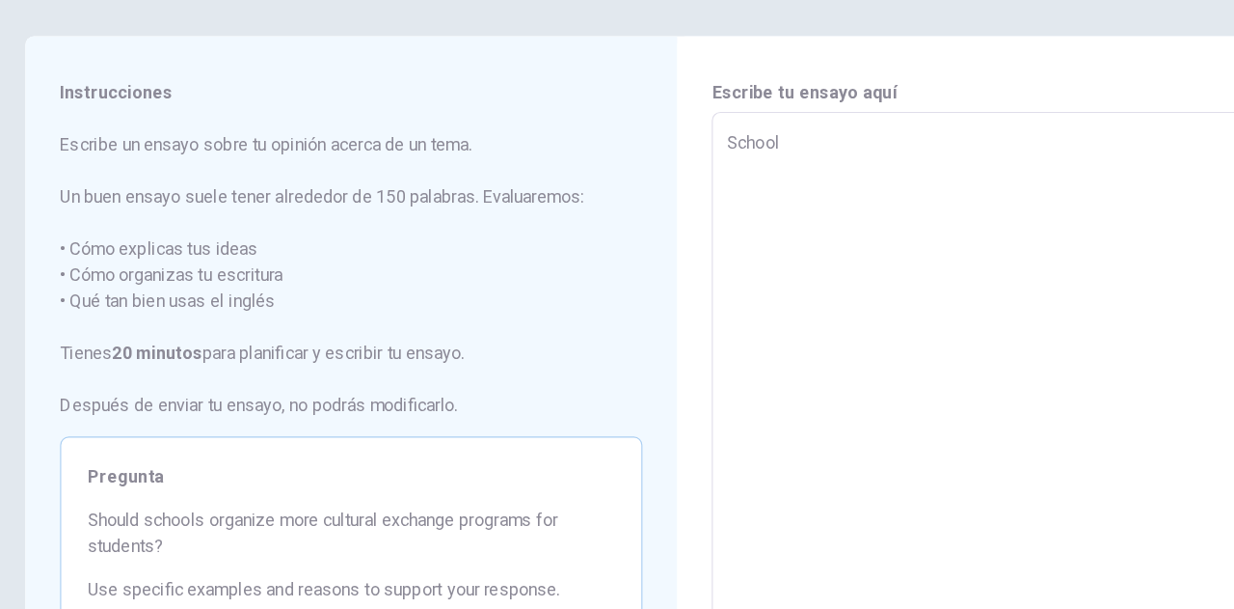
type textarea "x"
type textarea "Schools"
type textarea "x"
type textarea "Schools"
type textarea "x"
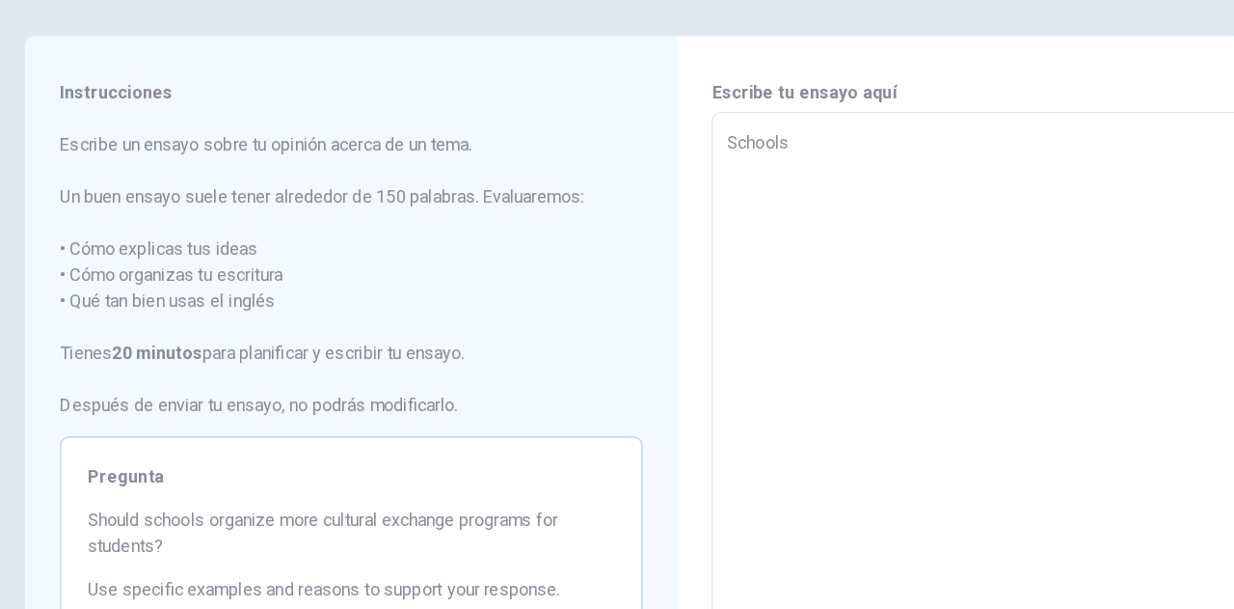
type textarea "Schools s"
type textarea "x"
type textarea "Schools sh"
type textarea "x"
type textarea "Schools sho"
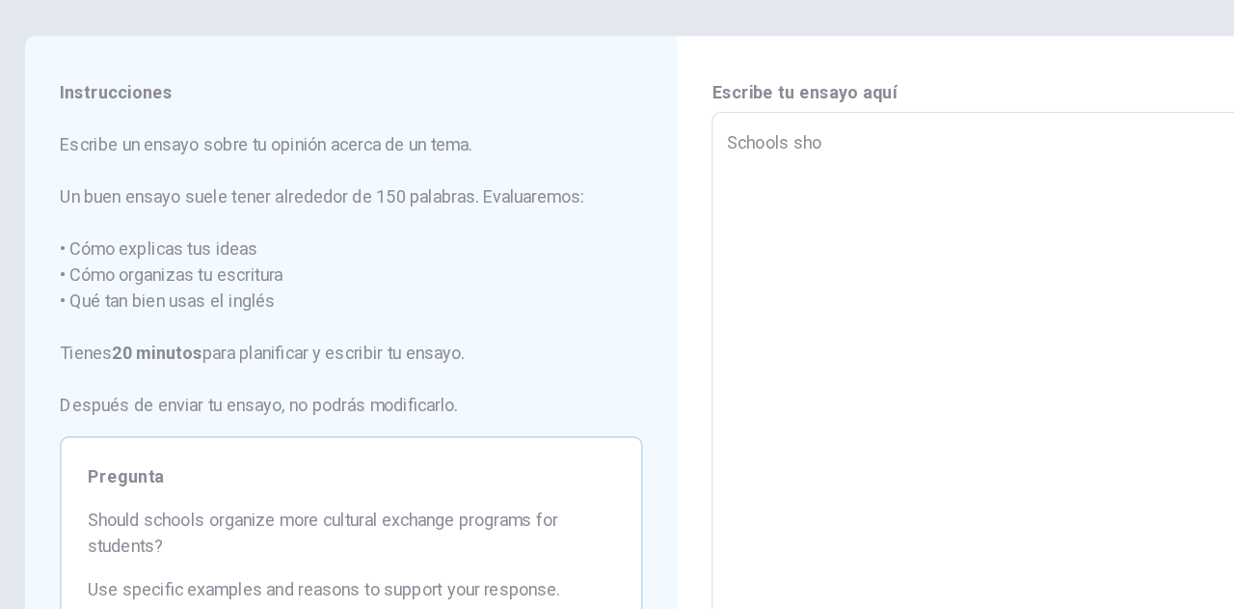
type textarea "x"
type textarea "Schools shou"
type textarea "x"
type textarea "Schools shoul"
type textarea "x"
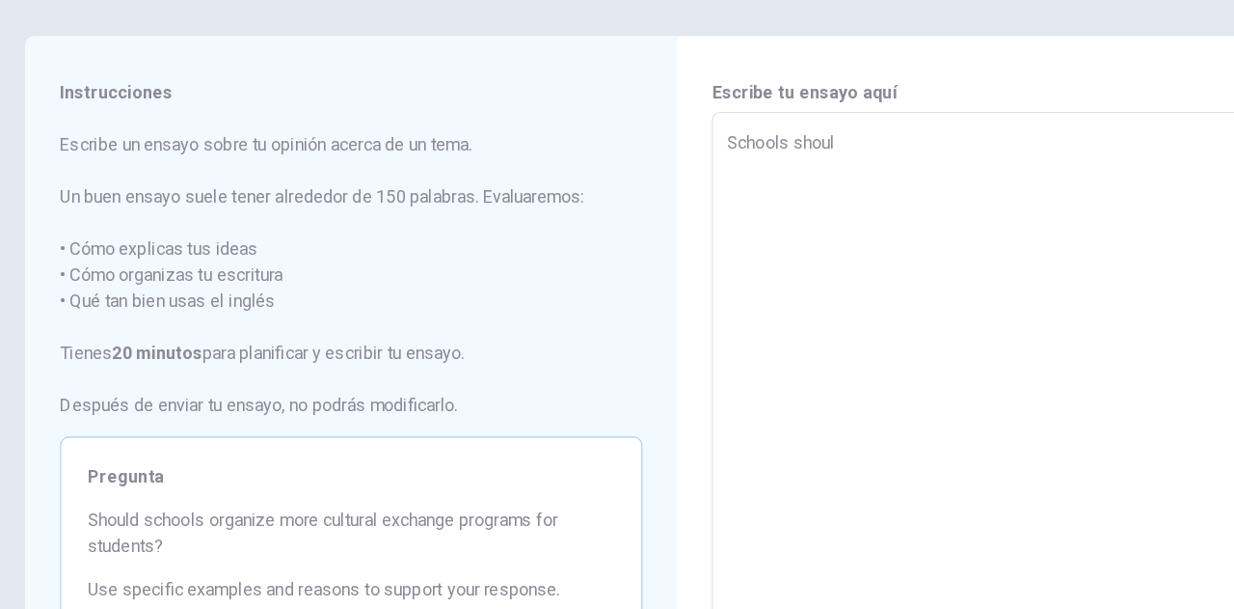
type textarea "Schools should"
type textarea "x"
type textarea "Schools should"
type textarea "x"
type textarea "Schools should h"
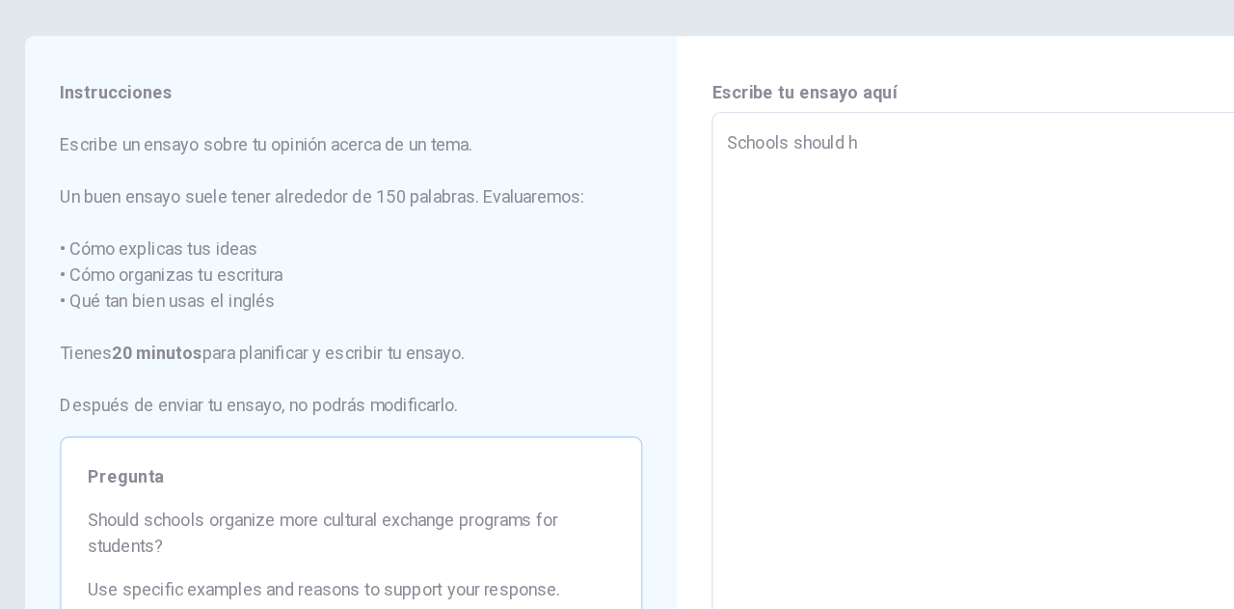
type textarea "x"
type textarea "Schools should ha"
type textarea "x"
type textarea "Schools should hav"
type textarea "x"
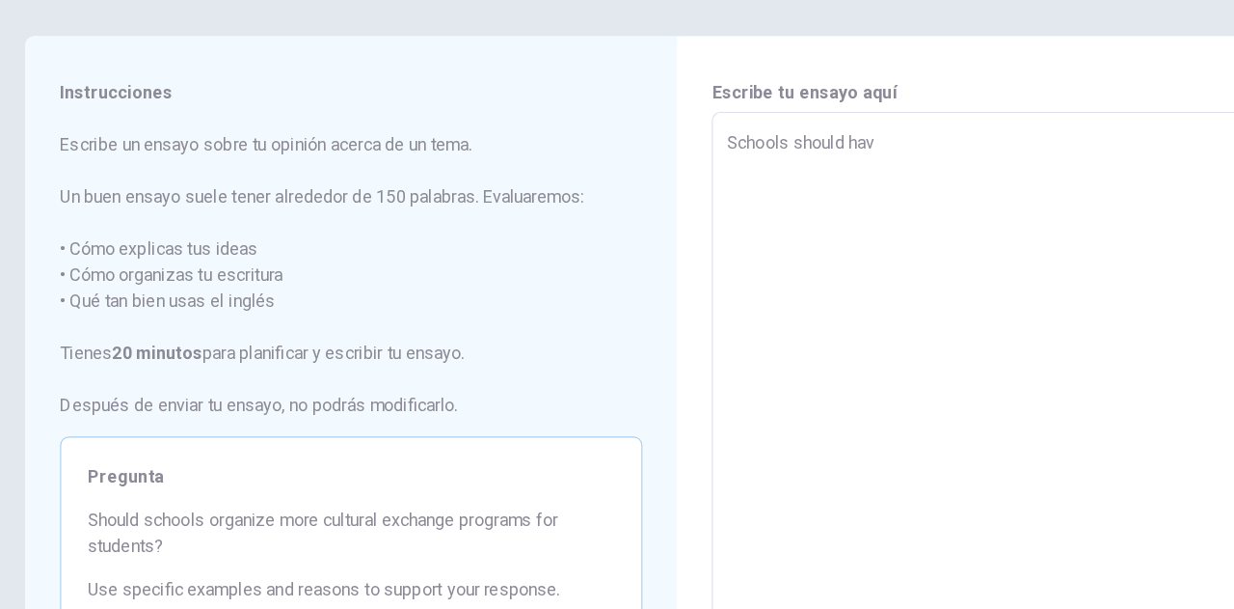
type textarea "Schools should have"
type textarea "x"
type textarea "Schools should have"
type textarea "x"
type textarea "Schools should have m"
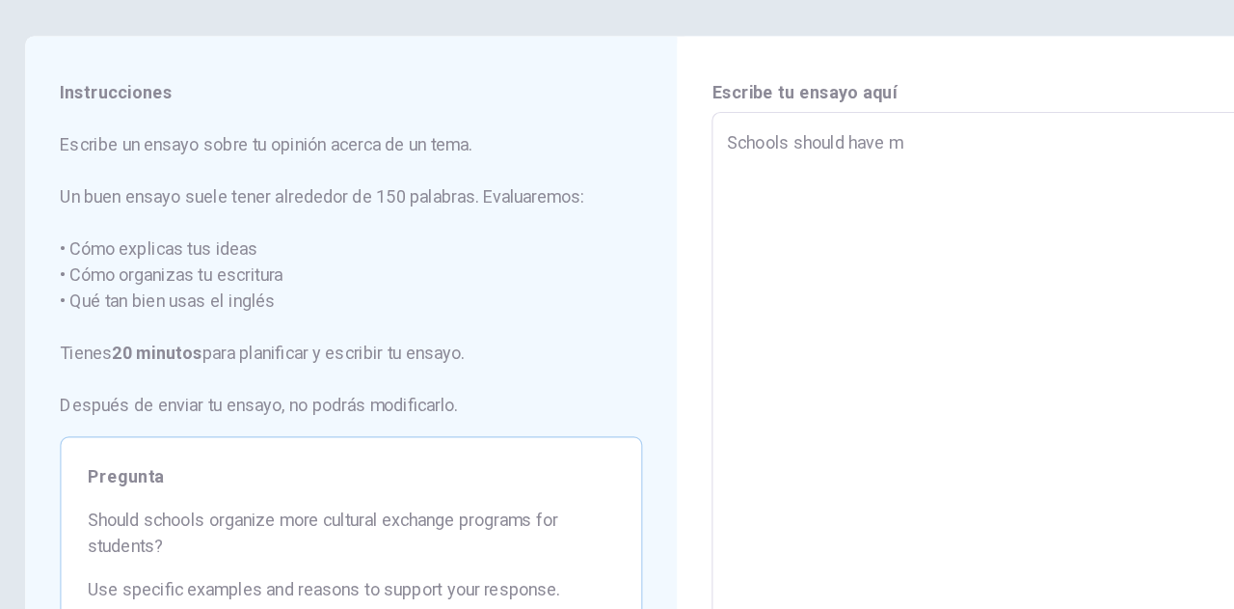
type textarea "x"
type textarea "Schools should have mo"
type textarea "x"
type textarea "Schools should have mor"
type textarea "x"
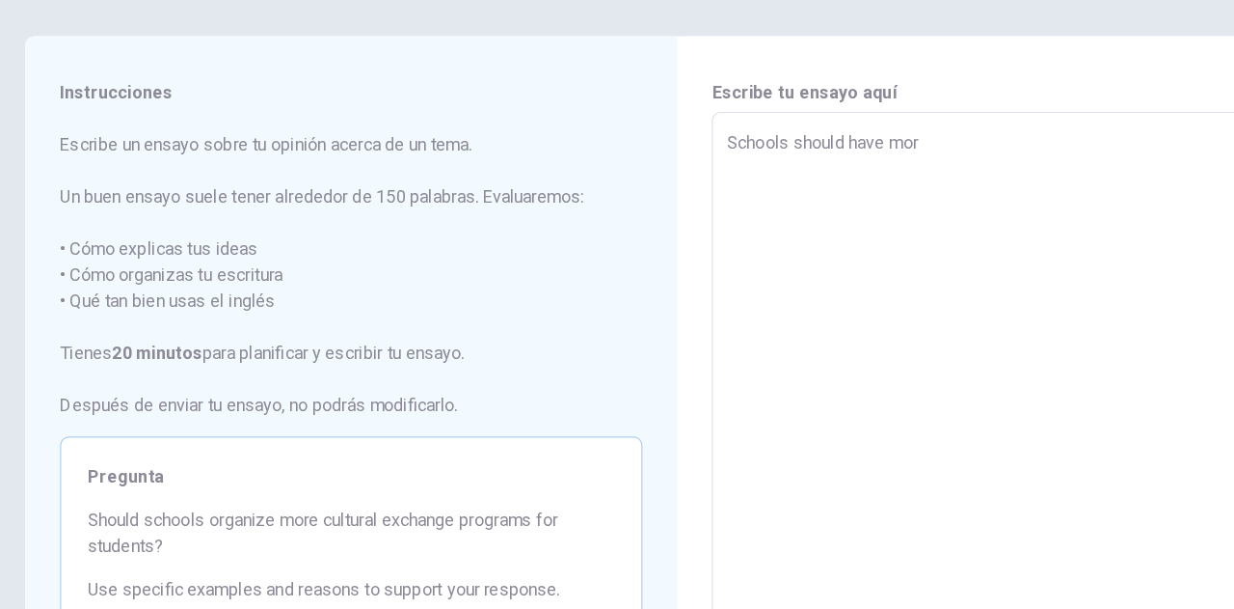
type textarea "Schools should have more"
type textarea "x"
type textarea "Schools should have more"
type textarea "x"
type textarea "Schools should have more p"
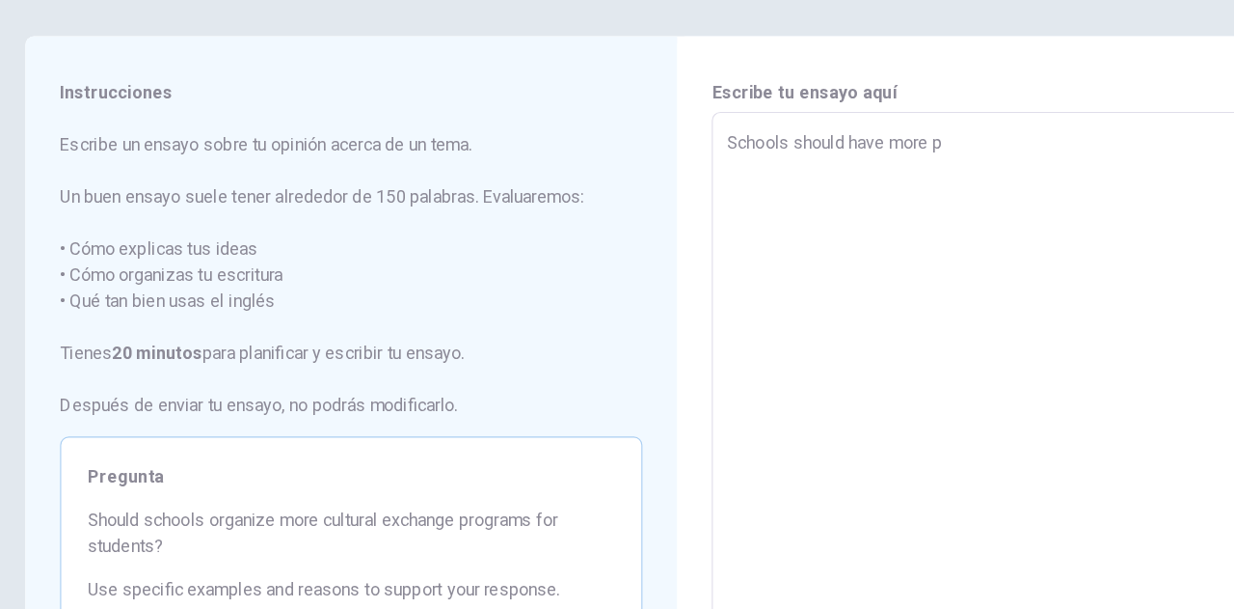
type textarea "x"
type textarea "Schools should have more pr"
type textarea "x"
type textarea "Schools should have more pro"
type textarea "x"
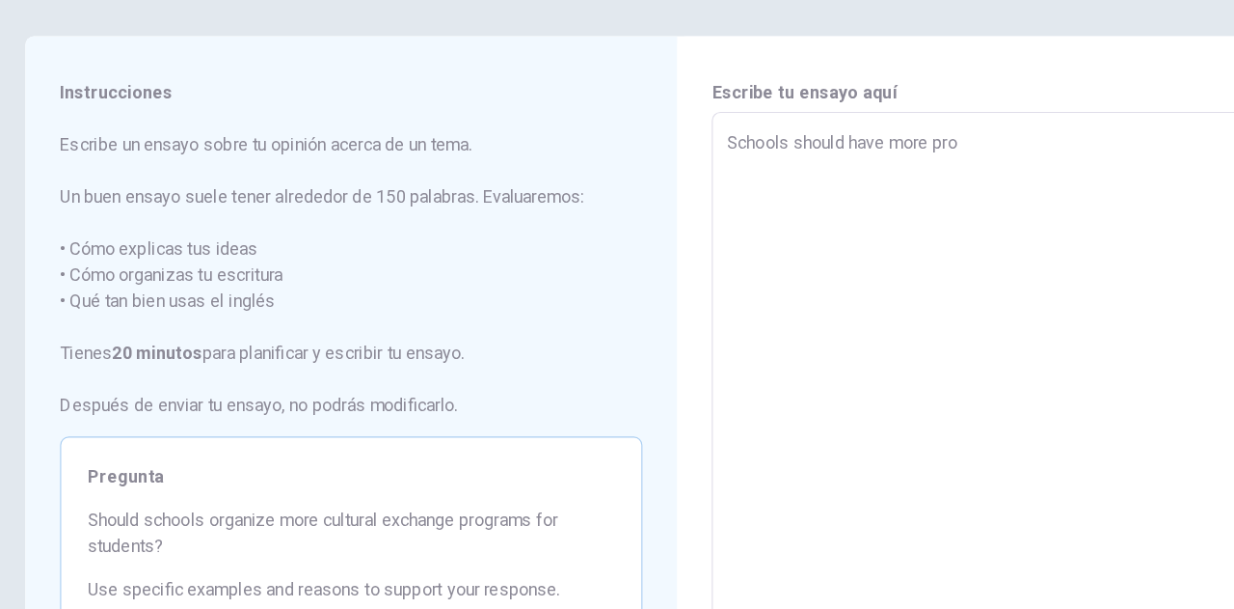
type textarea "Schools should have more prog"
type textarea "x"
type textarea "Schools should have more progr"
type textarea "x"
type textarea "Schools should have more progra"
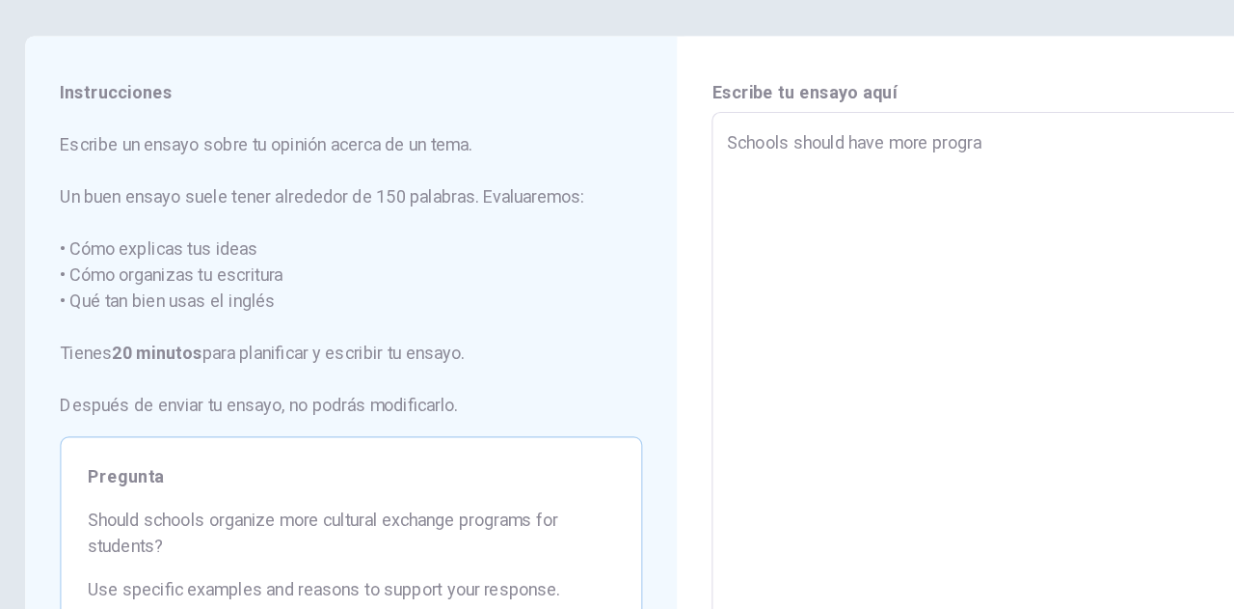
type textarea "x"
type textarea "Schools should have more program"
type textarea "x"
type textarea "Schools should have more programs"
type textarea "x"
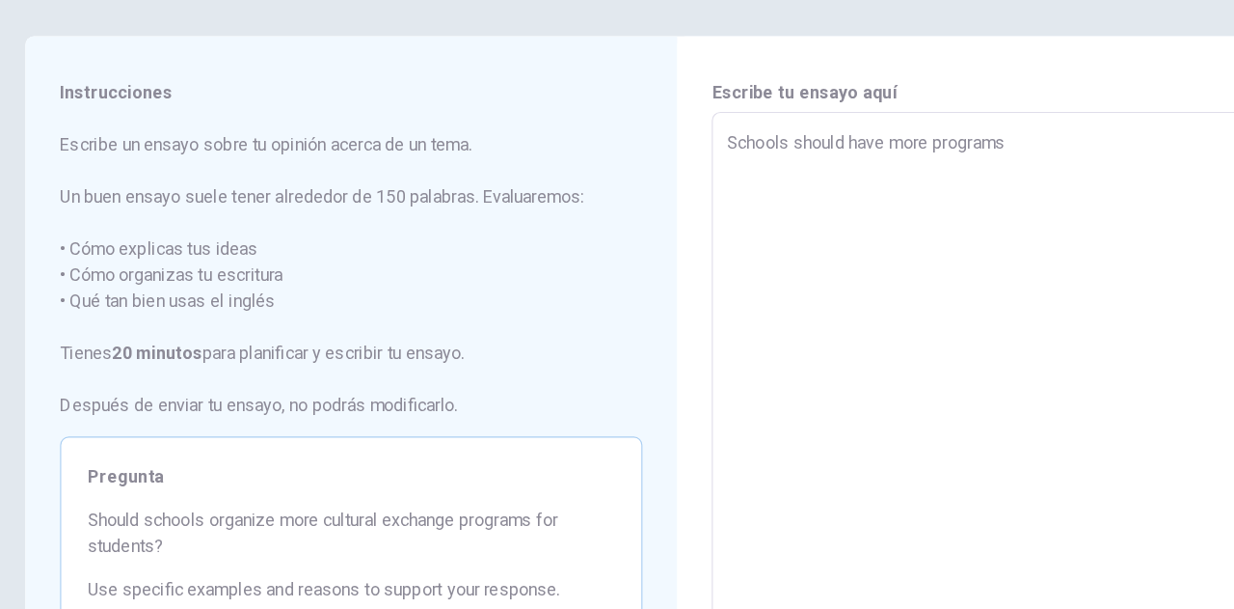
type textarea "Schools should have more programs"
click at [836, 194] on textarea "Schools should have more programs" at bounding box center [907, 434] width 490 height 501
type textarea "x"
type textarea "Schools should have more programs"
type textarea "x"
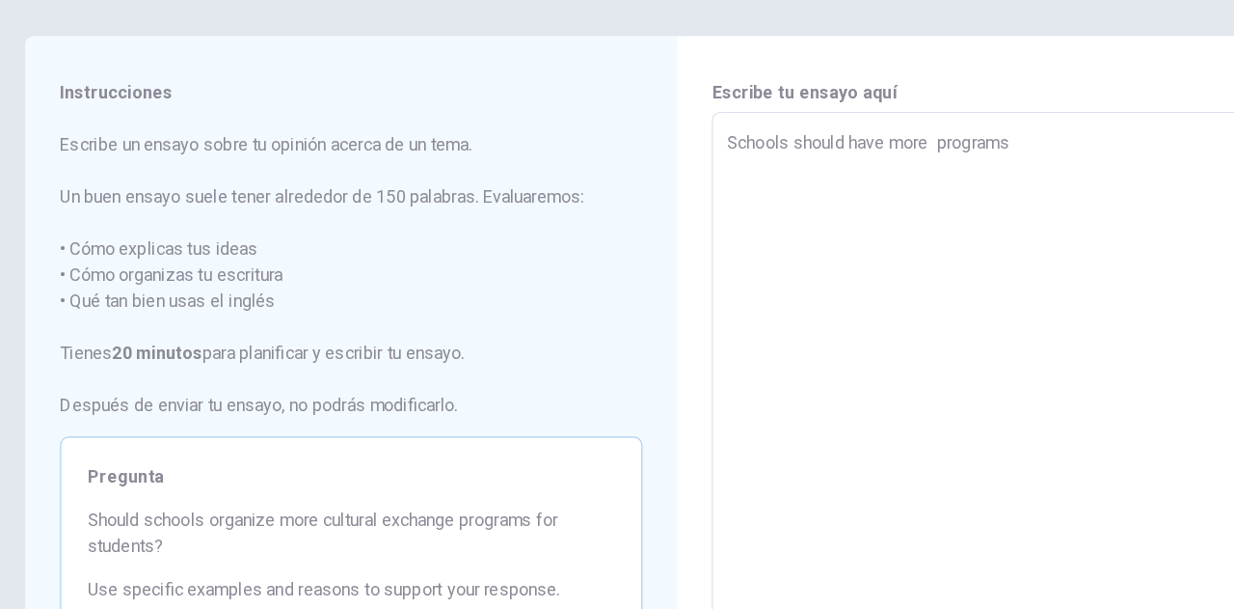
type textarea "Schools should have more c programs"
type textarea "x"
type textarea "Schools should have more cu programs"
type textarea "x"
type textarea "Schools should have more cul programs"
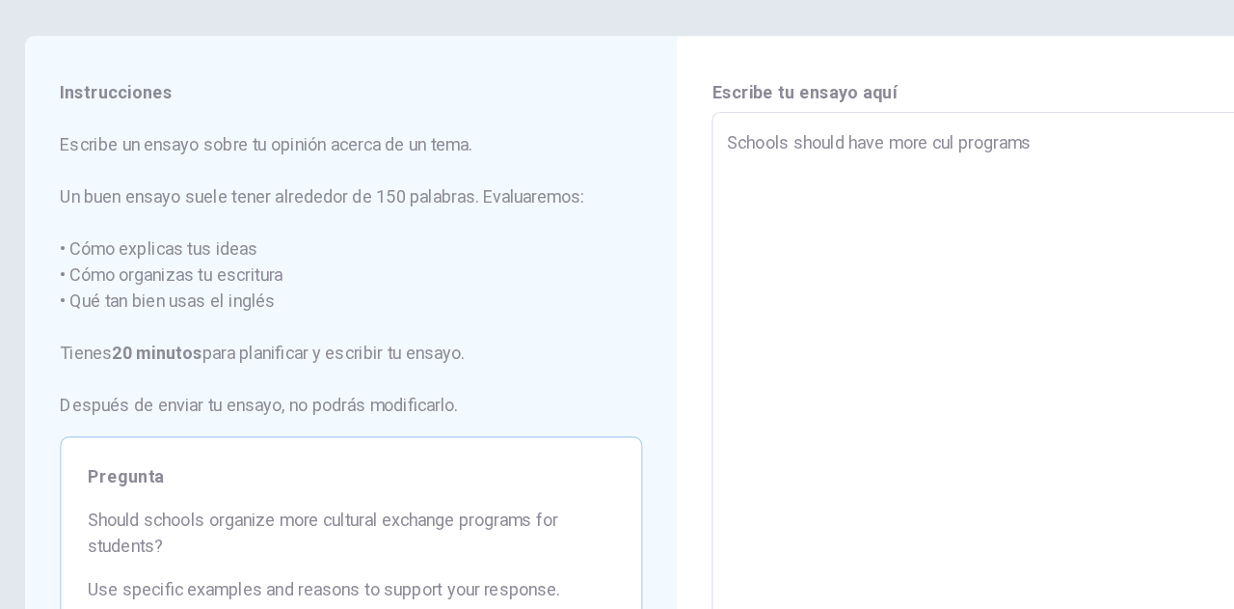
type textarea "x"
type textarea "Schools should have more cult programs"
type textarea "x"
type textarea "Schools should have more cultu programs"
type textarea "x"
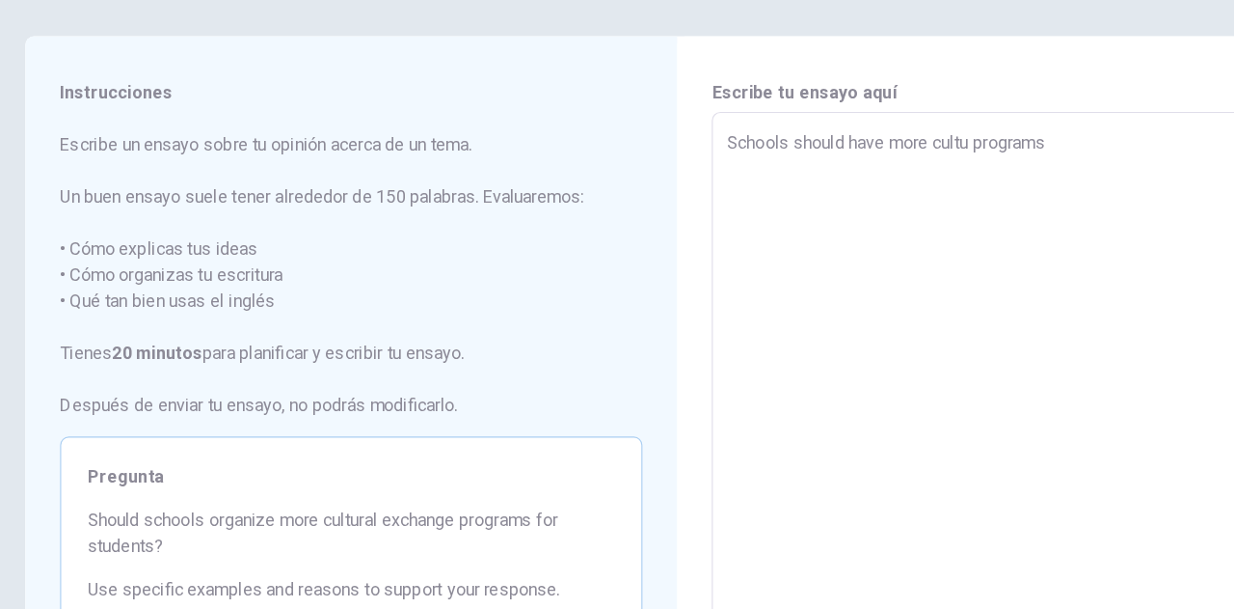
type textarea "Schools should have more cultur programs"
type textarea "x"
type textarea "Schools should have more cultura programs"
type textarea "x"
type textarea "Schools should have more cultural programs"
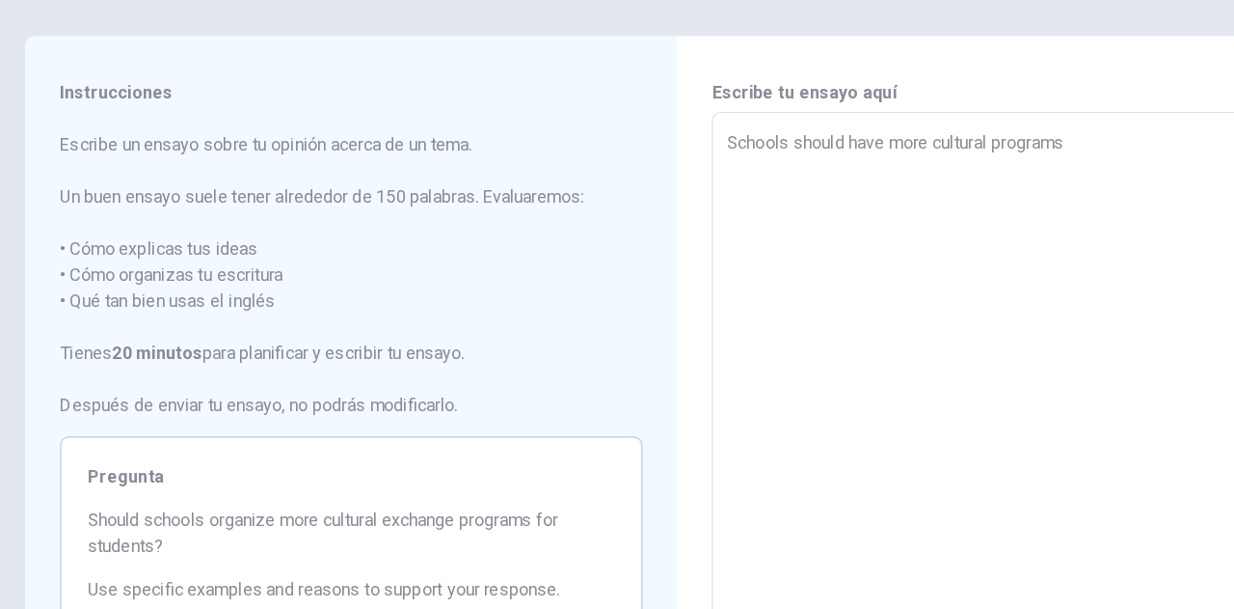
click at [962, 197] on textarea "Schools should have more cultural programs" at bounding box center [907, 434] width 490 height 501
type textarea "x"
type textarea "Schools should have more cultural programs"
type textarea "x"
type textarea "Schools should have more cultural programs b"
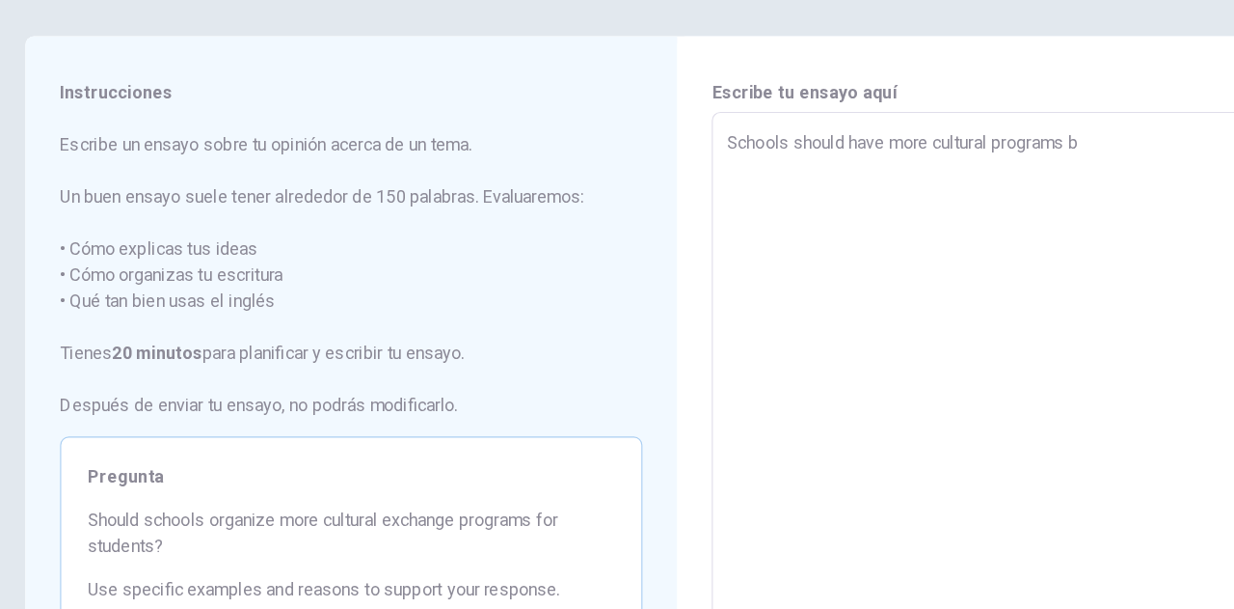
type textarea "x"
type textarea "Schools should have more cultural programs be"
type textarea "x"
type textarea "Schools should have more cultural programs bec"
type textarea "x"
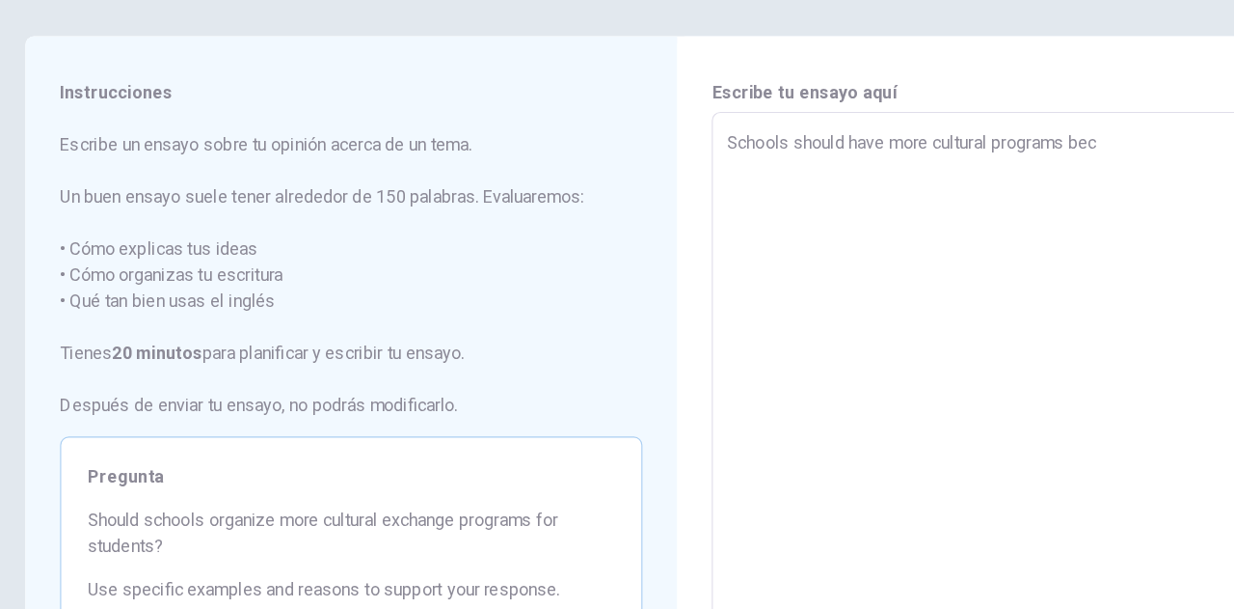
type textarea "Schools should have more cultural programs beca"
type textarea "x"
type textarea "Schools should have more cultural programs becau"
type textarea "x"
type textarea "Schools should have more cultural programs becaus"
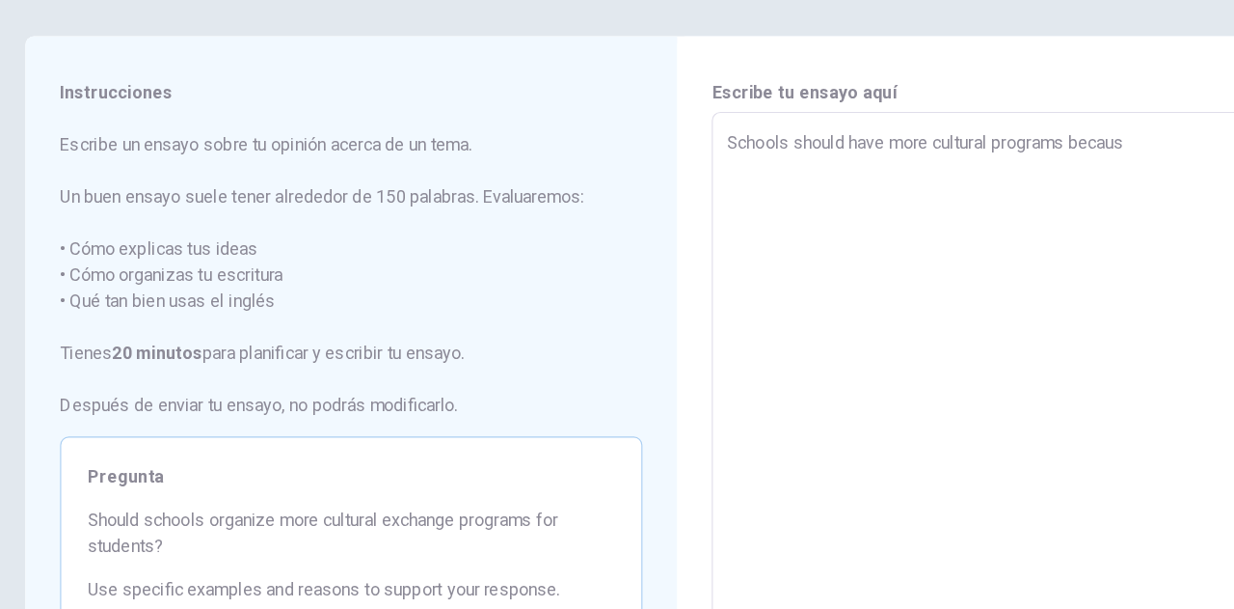
type textarea "x"
type textarea "Schools should have more cultural programs because"
type textarea "x"
type textarea "Schools should have more cultural programs because"
type textarea "x"
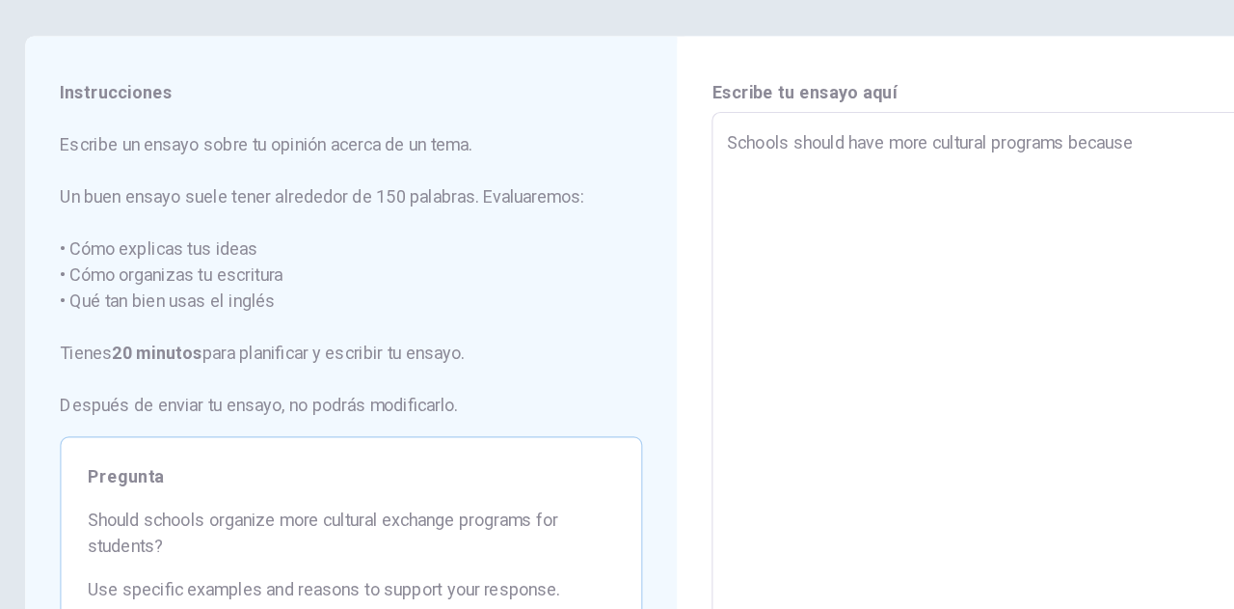
type textarea "Schools should have more cultural programs because t"
type textarea "x"
type textarea "Schools should have more cultural programs because th"
type textarea "x"
type textarea "Schools should have more cultural programs because the"
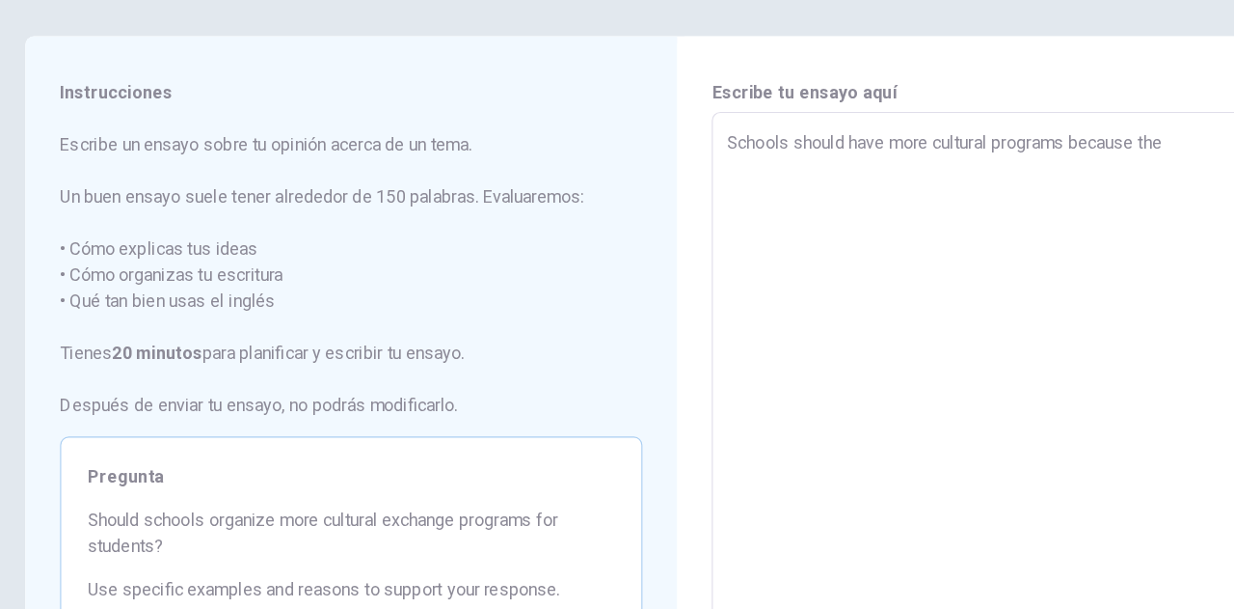
type textarea "x"
type textarea "Schools should have more cultural programs because they"
type textarea "x"
type textarea "Schools should have more cultural programs because they"
type textarea "x"
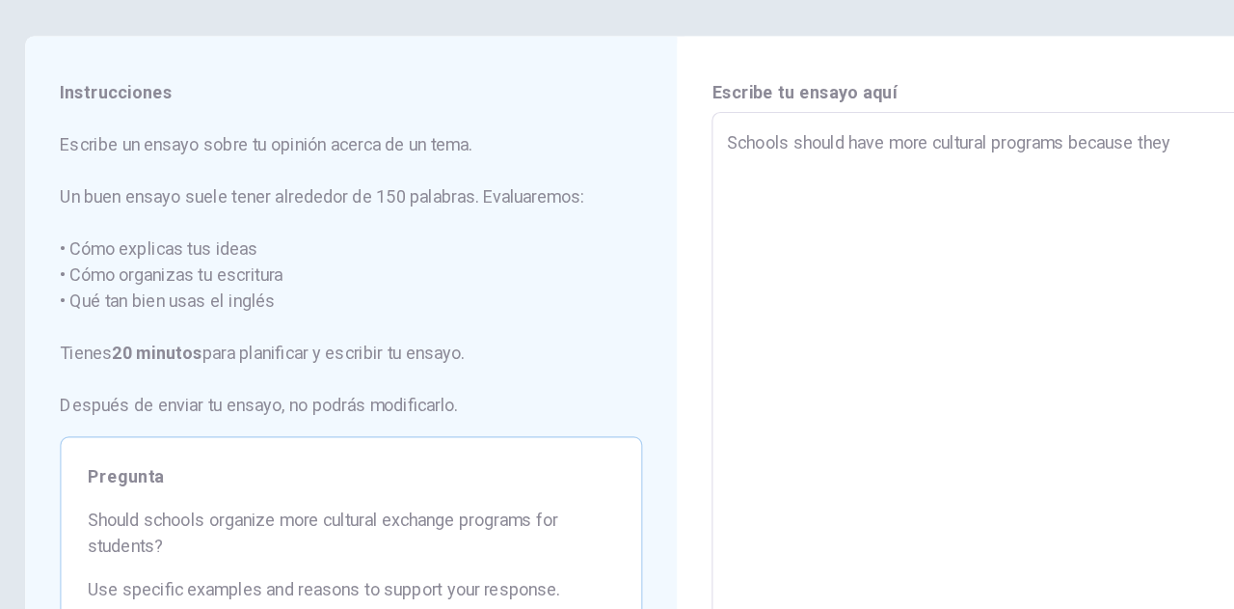
type textarea "Schools should have more cultural programs because they n"
type textarea "x"
type textarea "Schools should have more cultural programs because they ne"
type textarea "x"
type textarea "Schools should have more cultural programs because they nee"
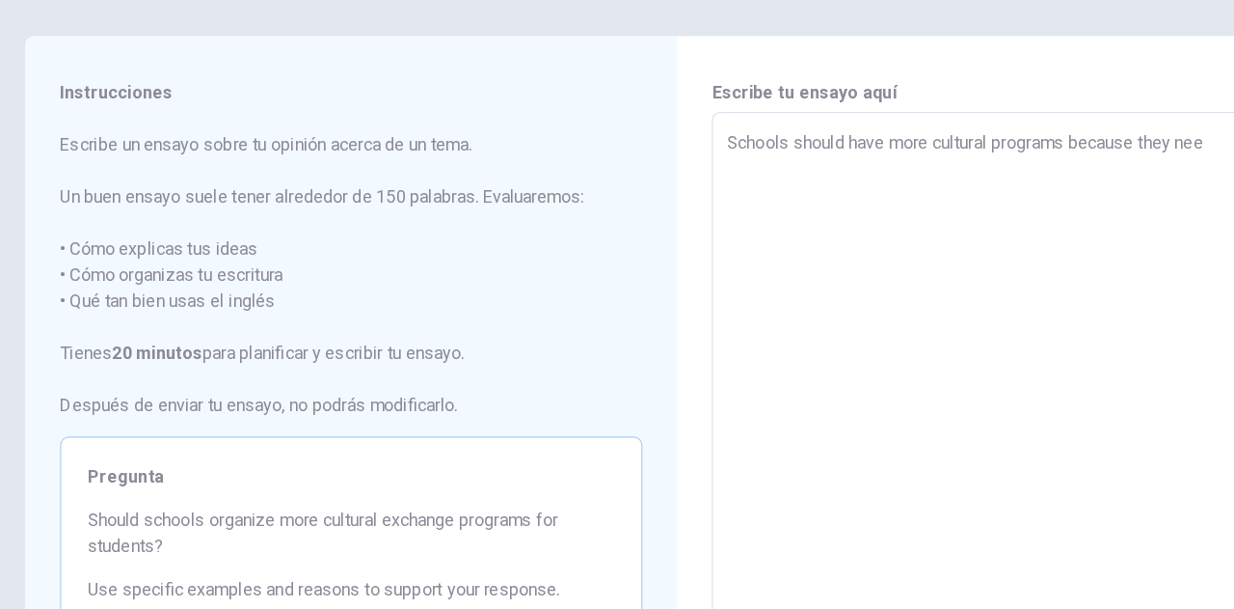
type textarea "x"
type textarea "Schools should have more cultural programs because they need"
type textarea "x"
type textarea "Schools should have more cultural programs because they need"
type textarea "x"
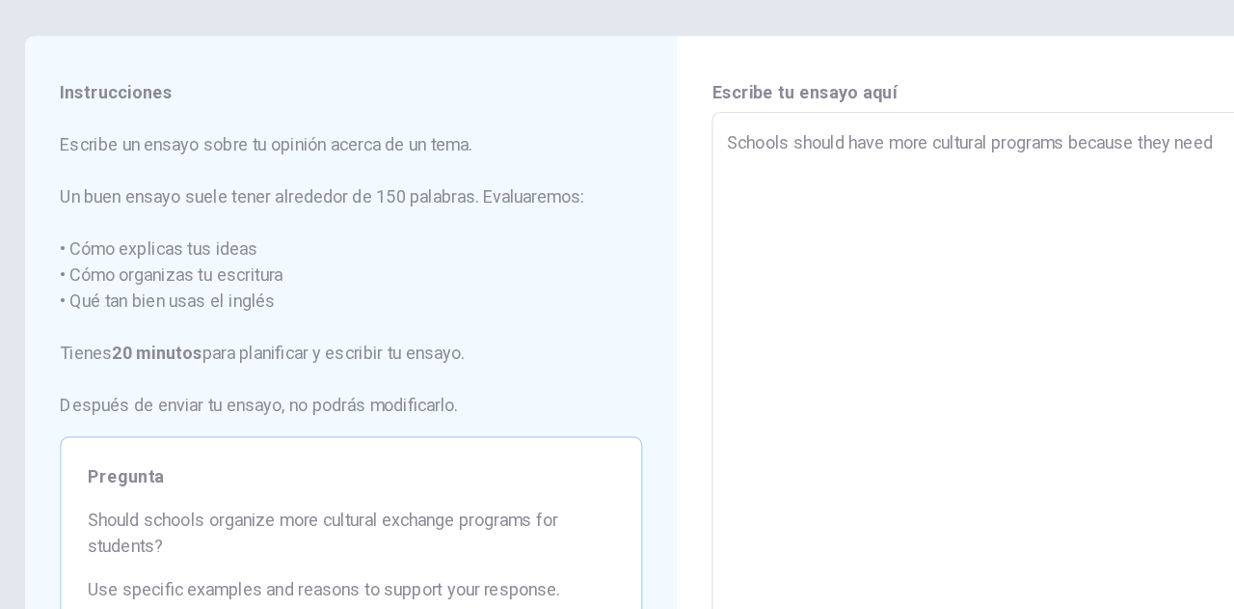
type textarea "Schools should have more cultural programs because they need t"
type textarea "x"
type textarea "Schools should have more cultural programs because they need tr"
type textarea "x"
type textarea "Schools should have more cultural programs because they need tra"
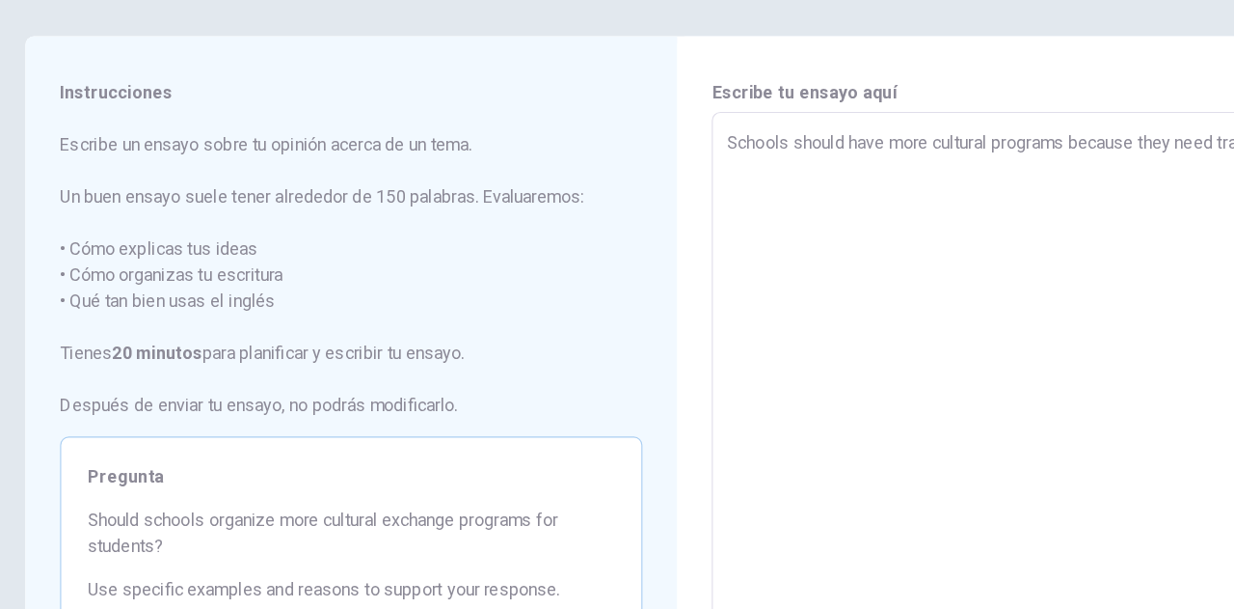
type textarea "x"
type textarea "Schools should have more cultural programs because they need trai"
type textarea "x"
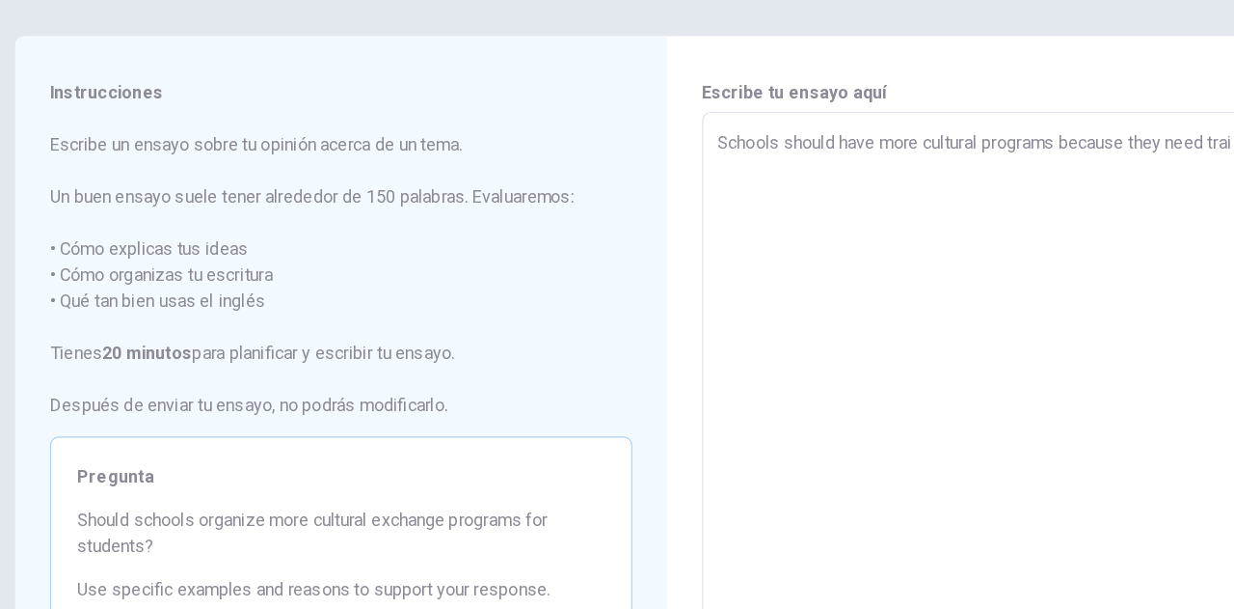
type textarea "Schools should have more cultural programs because they need train"
type textarea "x"
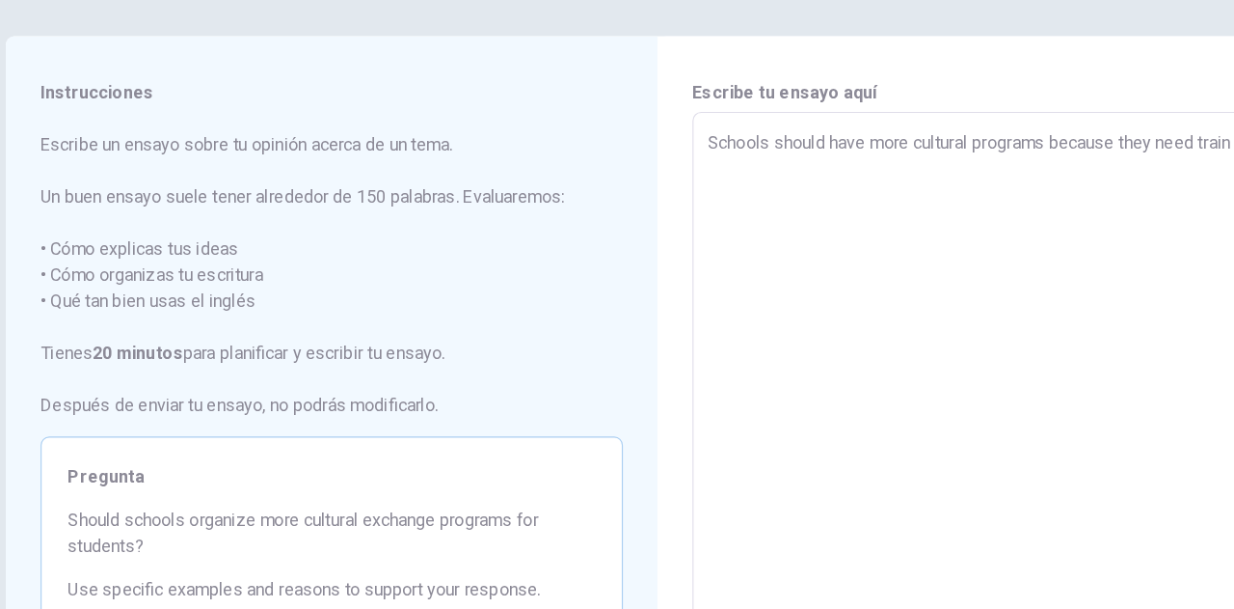
type textarea "Schools should have more cultural programs because they need traini"
type textarea "x"
type textarea "Schools should have more cultural programs because they need trainin"
type textarea "x"
type textarea "Schools should have more cultural programs because they need training"
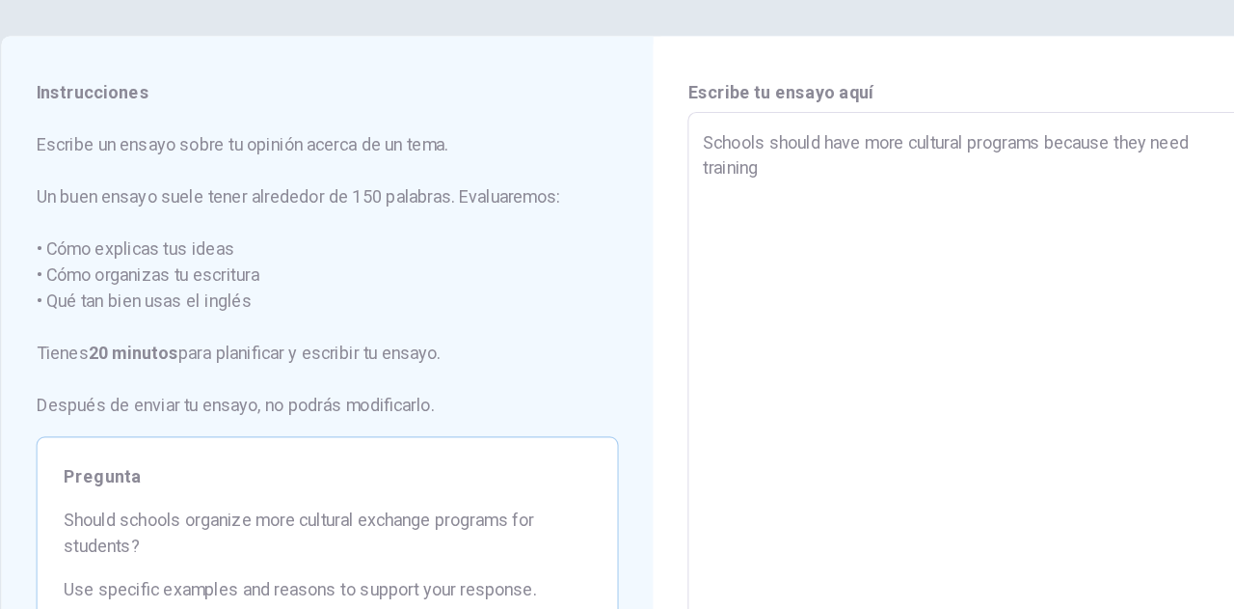
type textarea "x"
type textarea "Schools should have more cultural programs because they need training"
type textarea "x"
type textarea "Schools should have more cultural programs because they need training t"
type textarea "x"
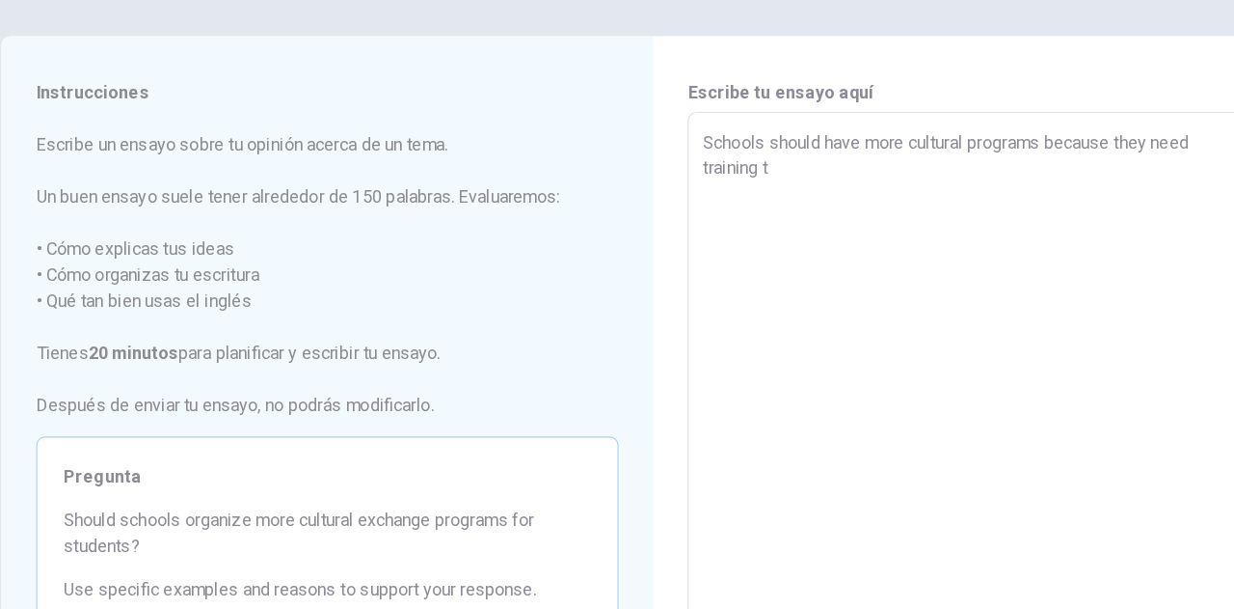
type textarea "Schools should have more cultural programs because they need training ti"
type textarea "x"
type textarea "Schools should have more cultural programs because they need training [PERSON_N…"
type textarea "x"
type textarea "Schools should have more cultural programs because they need training time"
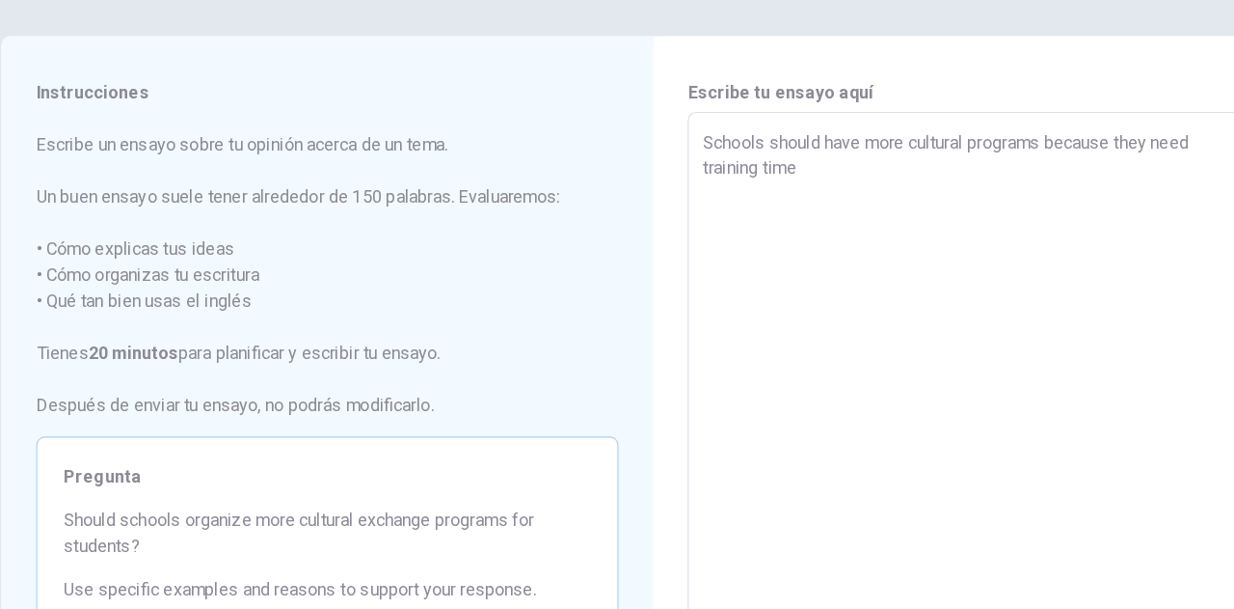
type textarea "x"
type textarea "Schools should have more cultural programs because they need training time"
type textarea "x"
type textarea "Schools should have more cultural programs because they need training time s"
type textarea "x"
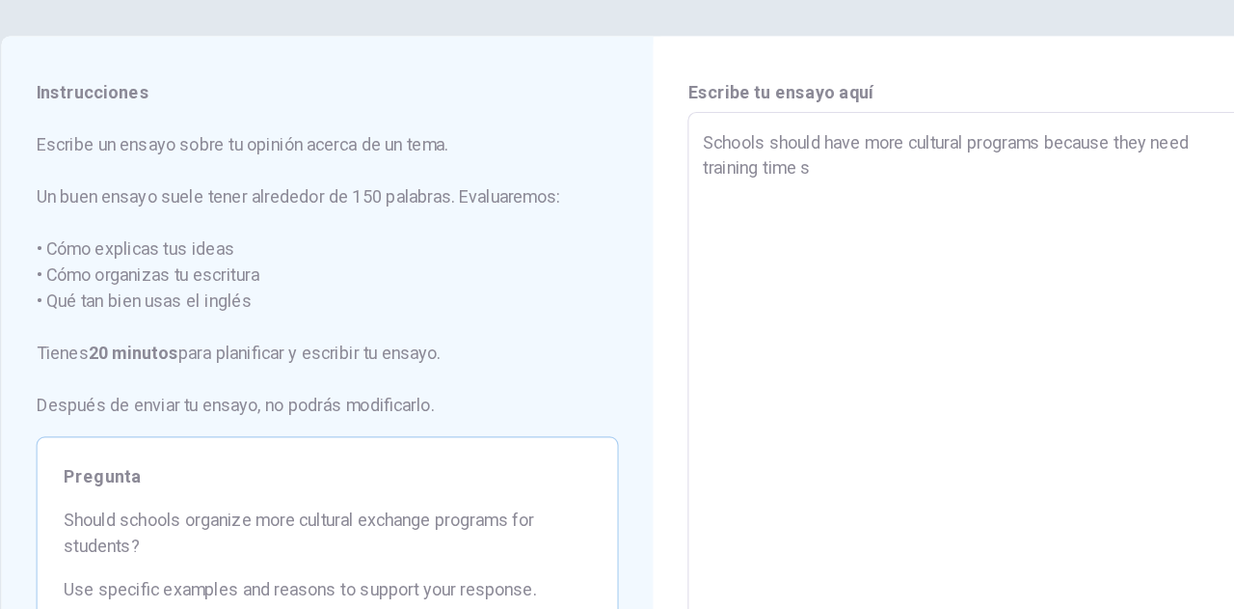
type textarea "Schools should have more cultural programs because they need training time su"
type textarea "x"
type textarea "Schools should have more cultural programs because they need training time suc"
type textarea "x"
type textarea "Schools should have more cultural programs because they need training time such"
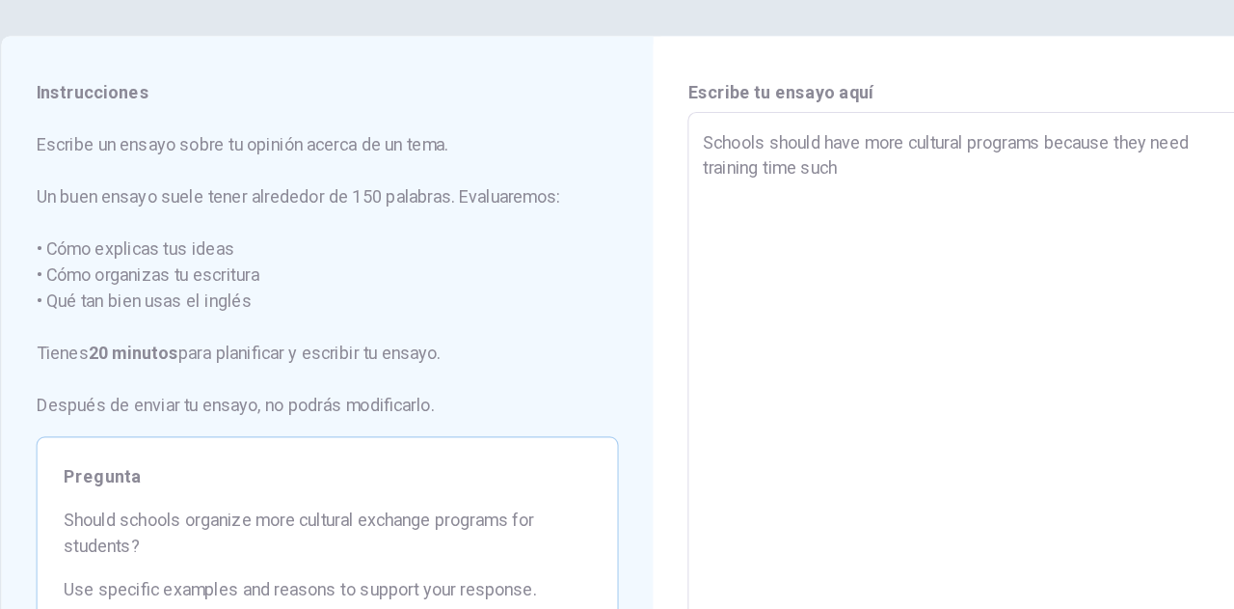
type textarea "x"
type textarea "Schools should have more cultural programs because they need training time such"
type textarea "x"
type textarea "Schools should have more cultural programs because they need training time such…"
type textarea "x"
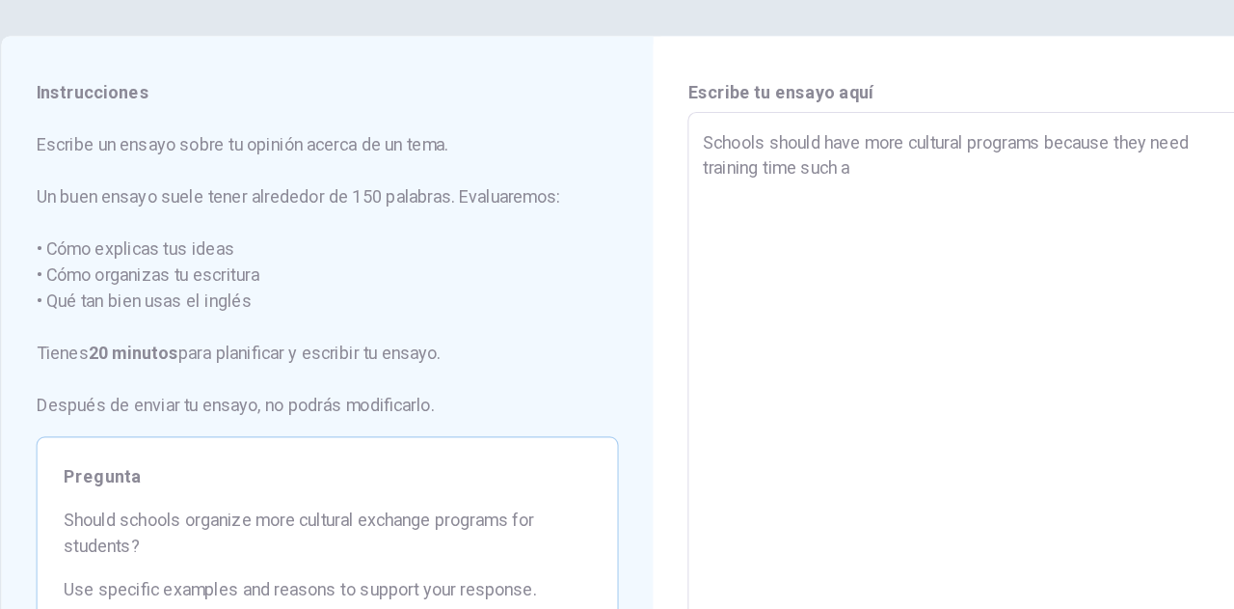
type textarea "Schools should have more cultural programs because they need training time such…"
type textarea "x"
type textarea "Schools should have more cultural programs because they need training time such…"
type textarea "x"
type textarea "Schools should have more cultural programs because they need training time such…"
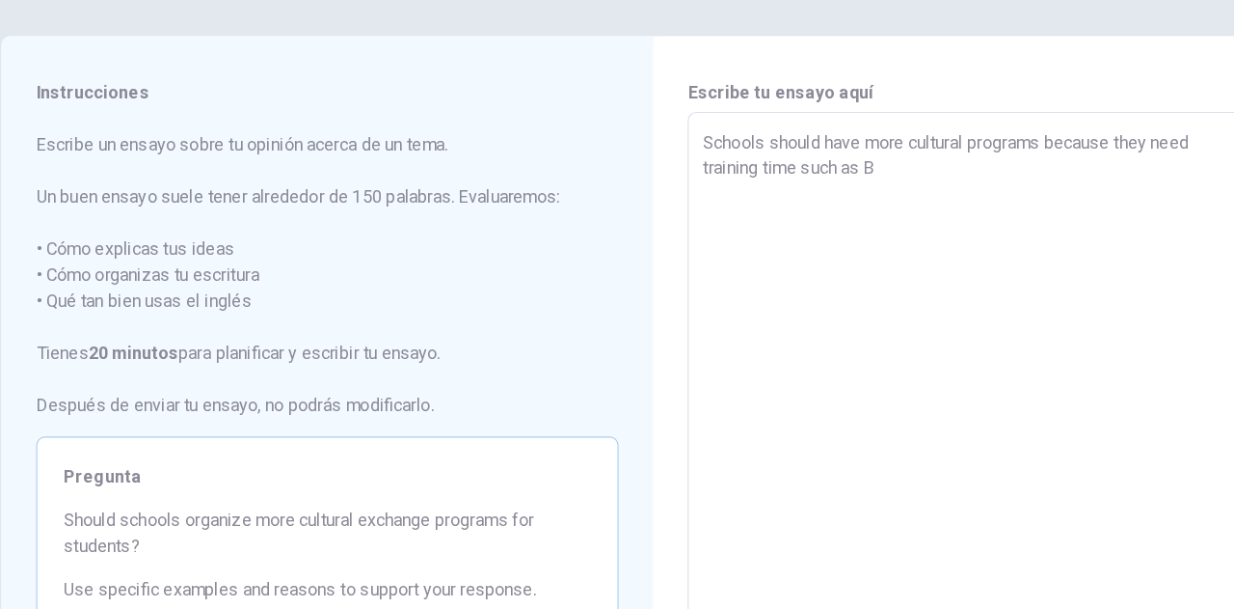
type textarea "x"
type textarea "Schools should have more cultural programs because they need training time such…"
type textarea "x"
type textarea "Schools should have more cultural programs because they need training time such…"
type textarea "x"
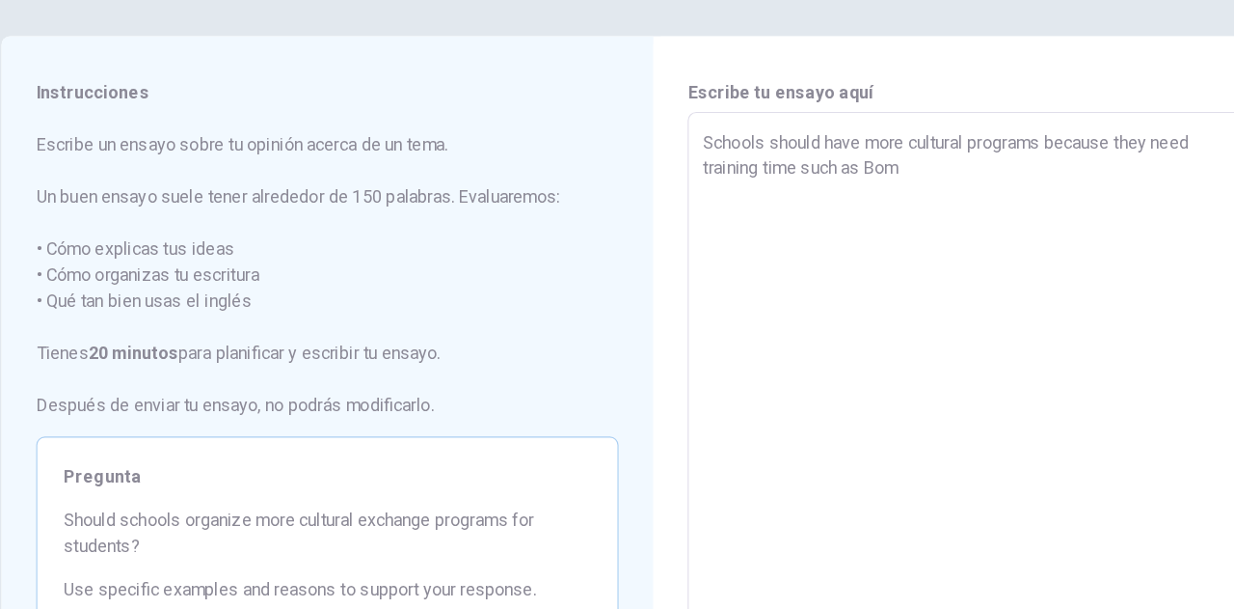
type textarea "Schools should have more cultural programs because they need training time such…"
type textarea "x"
type textarea "Schools should have more cultural programs because they need training time such…"
type textarea "x"
type textarea "Schools should have more cultural programs because they need training time such…"
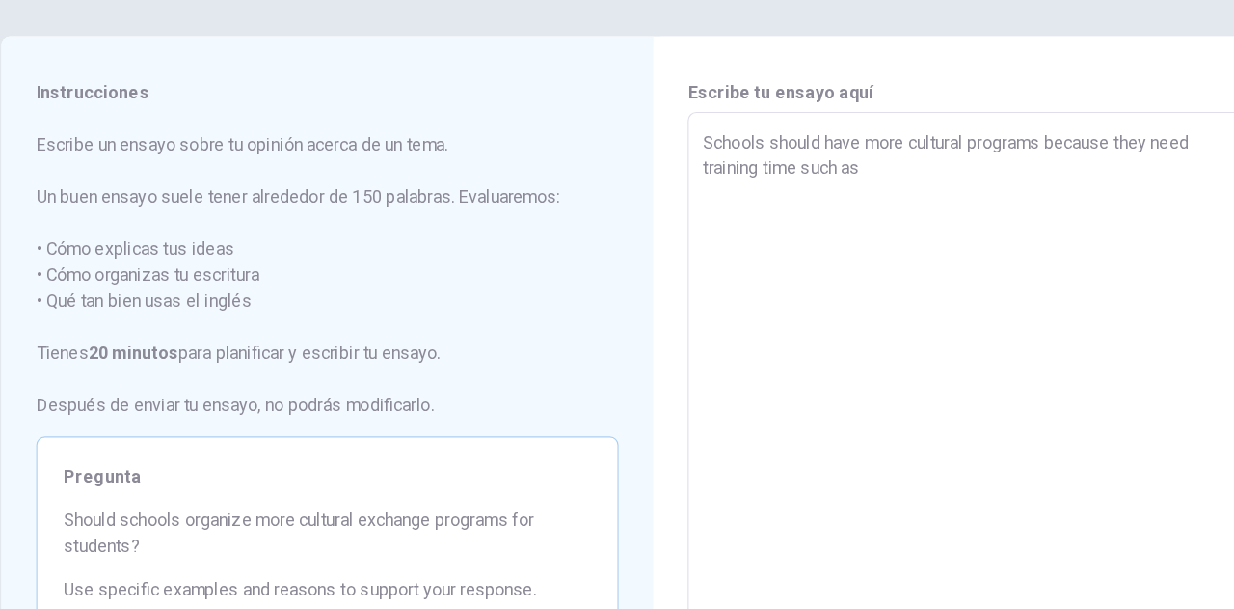
type textarea "x"
type textarea "Schools should have more cultural programs because they need training time such…"
type textarea "x"
type textarea "Schools should have more cultural programs because they need training time such…"
type textarea "x"
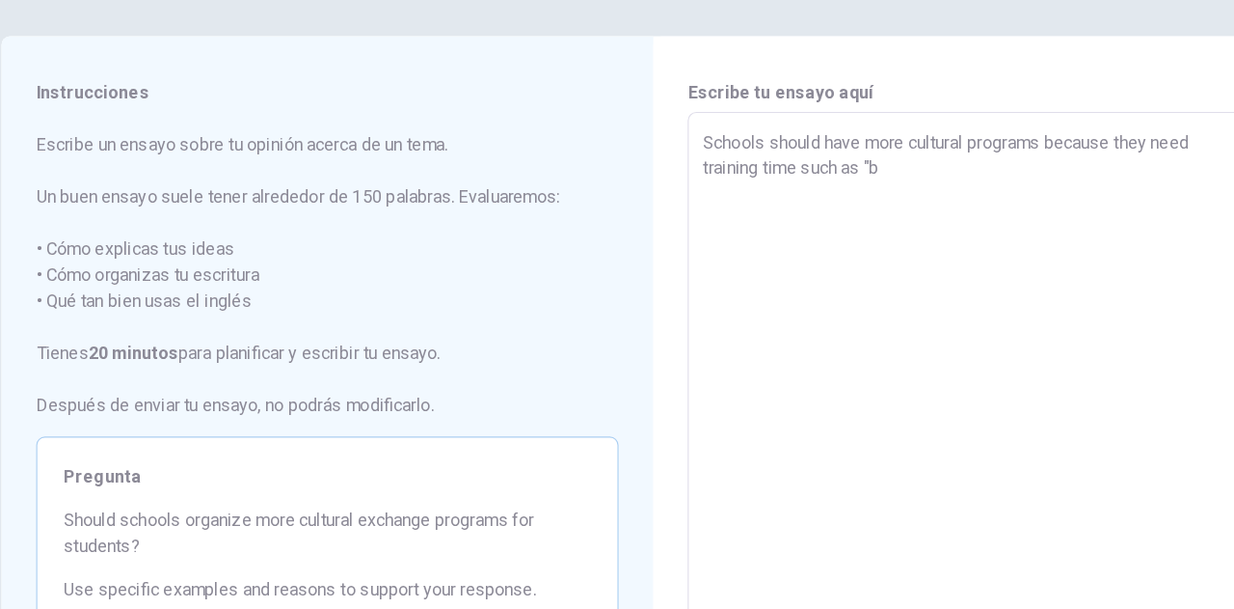
type textarea "Schools should have more cultural programs because they need training time such…"
type textarea "x"
type textarea "Schools should have more cultural programs because they need training time such…"
type textarea "x"
type textarea "Schools should have more cultural programs because they need training time such…"
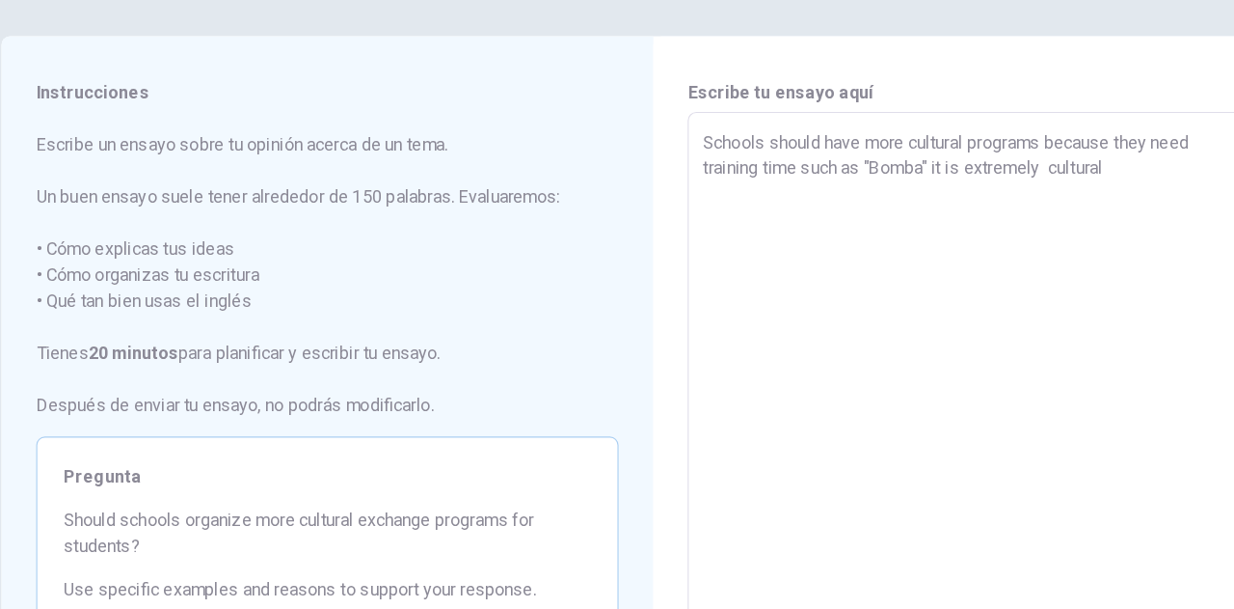
click at [962, 217] on textarea "Schools should have more cultural programs because they need training time such…" at bounding box center [907, 434] width 490 height 501
click at [1008, 220] on textarea "Schools should have more cultural programs because they need training time such…" at bounding box center [907, 434] width 490 height 501
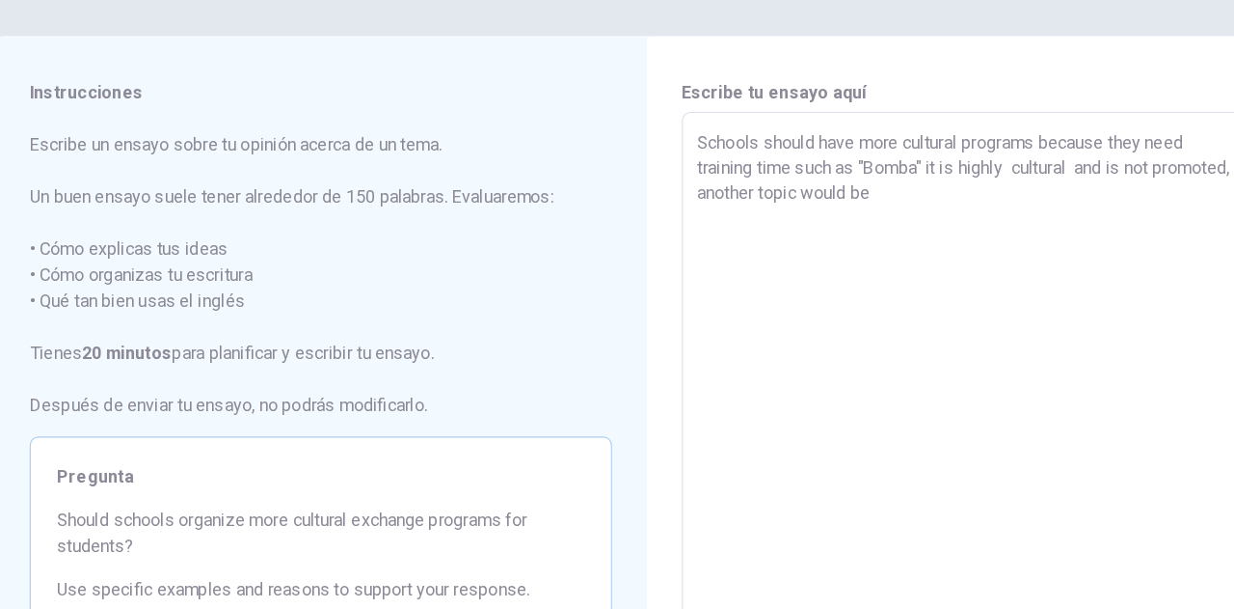
click at [875, 434] on textarea "Schools should have more cultural programs because they need training time such…" at bounding box center [907, 434] width 490 height 501
click at [926, 238] on textarea "Schools should have more cultural programs because they need training time such…" at bounding box center [907, 434] width 490 height 501
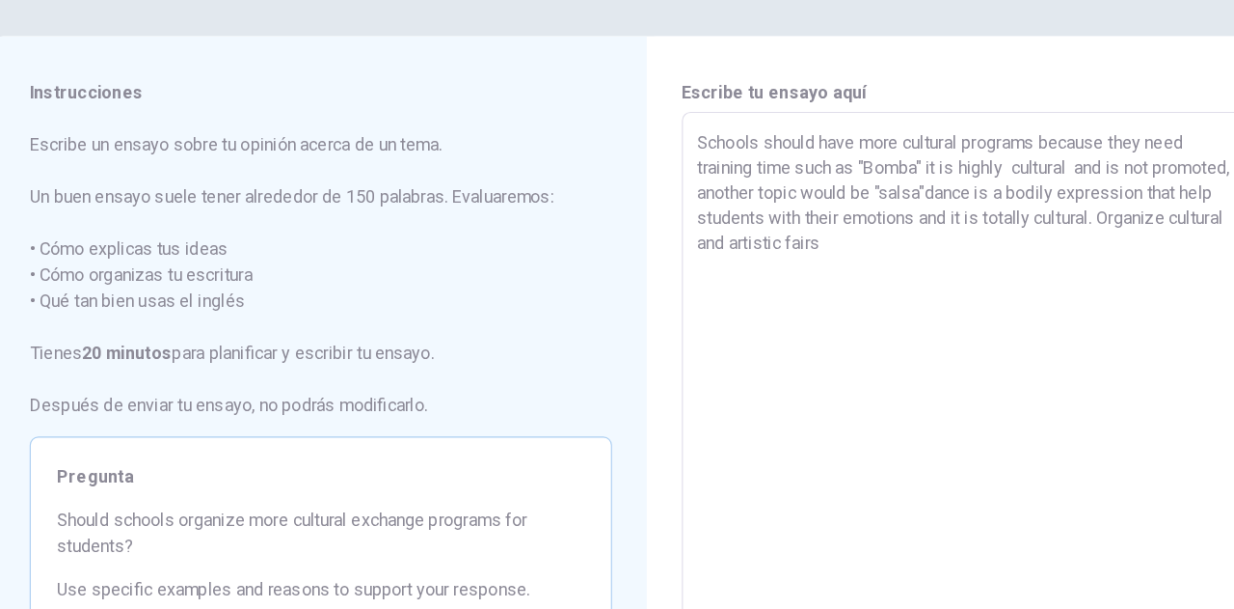
drag, startPoint x: 466, startPoint y: 343, endPoint x: 955, endPoint y: 456, distance: 501.8
click at [955, 456] on div "Instrucciones Escribe un ensayo sobre tu opinión acerca de un tema. Un buen ens…" at bounding box center [617, 435] width 1157 height 670
click at [628, 528] on div "Escribe tu ensayo aquí Schools should have more cultural programs because they …" at bounding box center [906, 435] width 579 height 670
click at [619, 603] on div "Escribe tu ensayo aquí Schools should have more cultural programs because they …" at bounding box center [906, 435] width 579 height 670
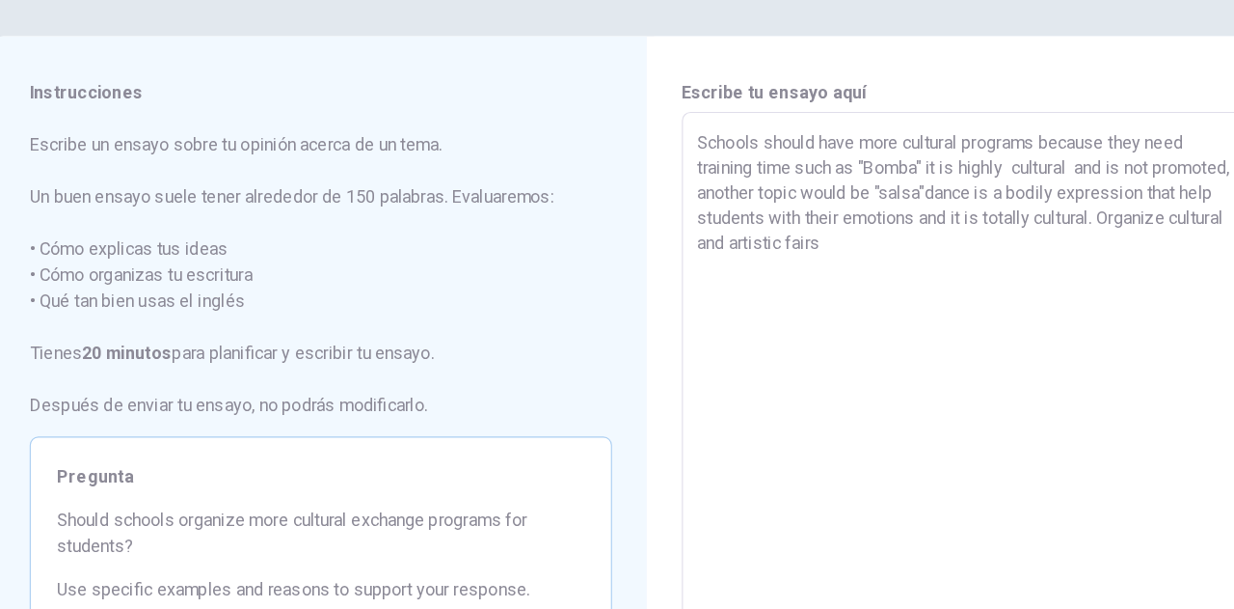
click at [619, 603] on div "Escribe tu ensayo aquí Schools should have more cultural programs because they …" at bounding box center [906, 435] width 579 height 670
click at [1039, 447] on textarea "Schools should have more cultural programs because they need training time such…" at bounding box center [907, 434] width 490 height 501
drag, startPoint x: 1128, startPoint y: 604, endPoint x: 1119, endPoint y: 581, distance: 25.1
click at [1119, 581] on textarea "Schools should have more cultural programs because they need training time such…" at bounding box center [907, 434] width 490 height 501
click at [1112, 586] on textarea "Schools should have more cultural programs because they need training time such…" at bounding box center [907, 434] width 490 height 501
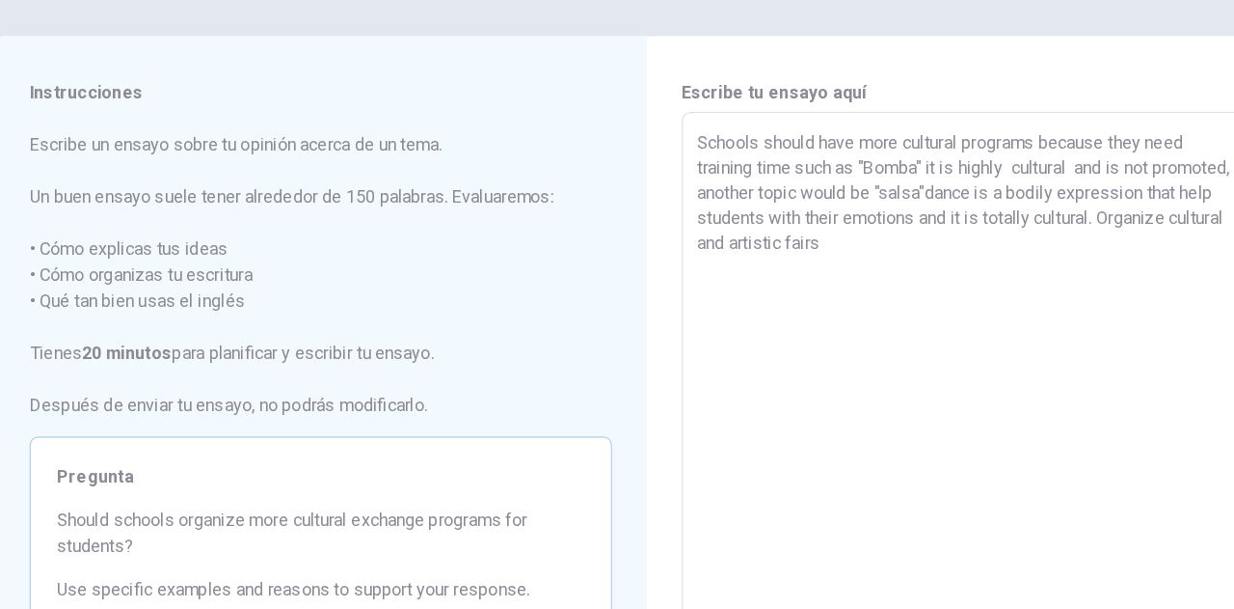
click at [1112, 586] on textarea "Schools should have more cultural programs because they need training time such…" at bounding box center [907, 434] width 490 height 501
click at [979, 400] on textarea "Schools should have more cultural programs because they need training time such…" at bounding box center [907, 434] width 490 height 501
click at [888, 284] on textarea "Schools should have more cultural programs because they need training time such…" at bounding box center [907, 434] width 490 height 501
click at [854, 219] on textarea "Schools should have more cultural programs because they need training time such…" at bounding box center [907, 434] width 490 height 501
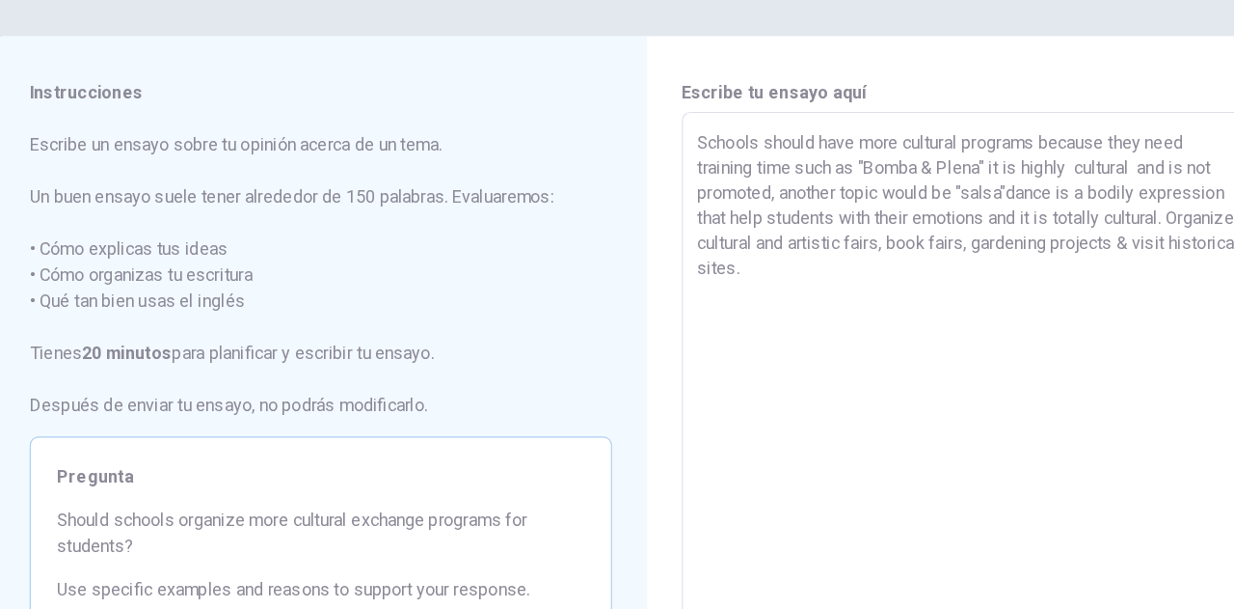
click at [816, 306] on textarea "Schools should have more cultural programs because they need training time such…" at bounding box center [907, 434] width 490 height 501
click at [251, 430] on span "Escribe un ensayo sobre tu opinión acerca de un tema. Un buen ensayo suele tene…" at bounding box center [327, 312] width 517 height 255
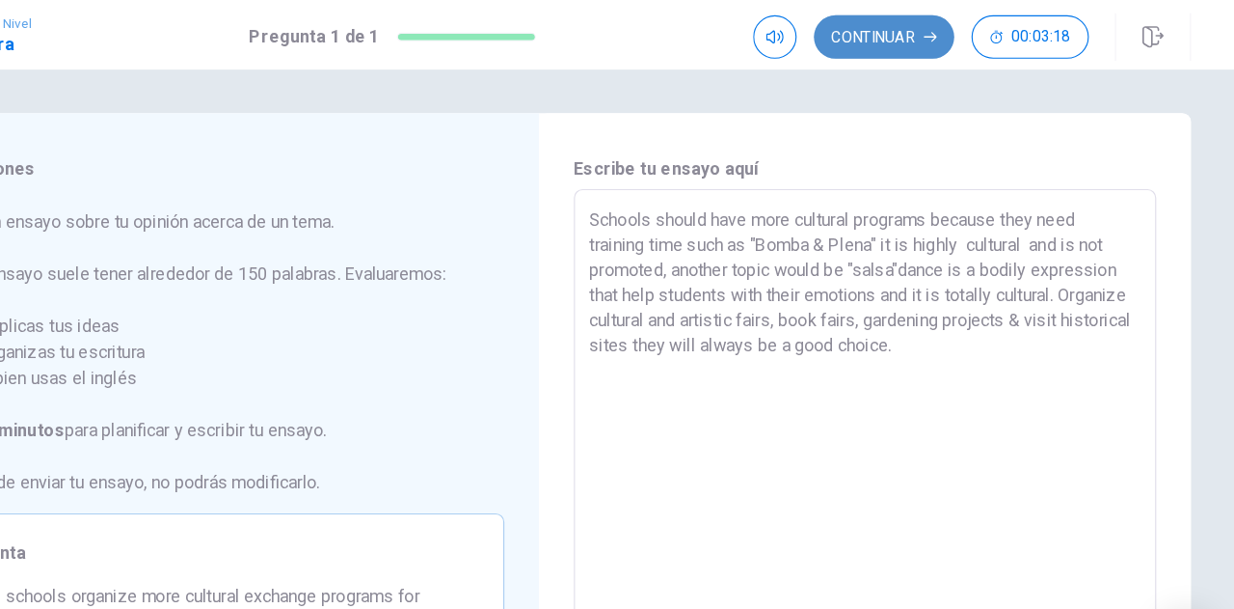
click at [923, 34] on button "Continuar" at bounding box center [923, 33] width 124 height 39
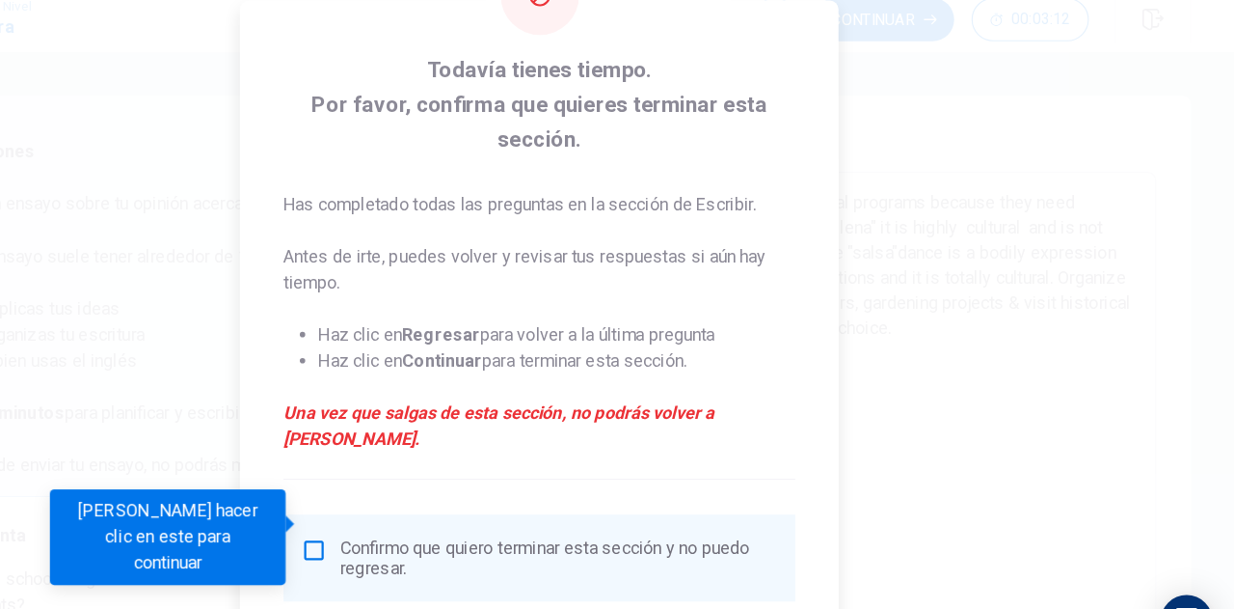
scroll to position [116, 0]
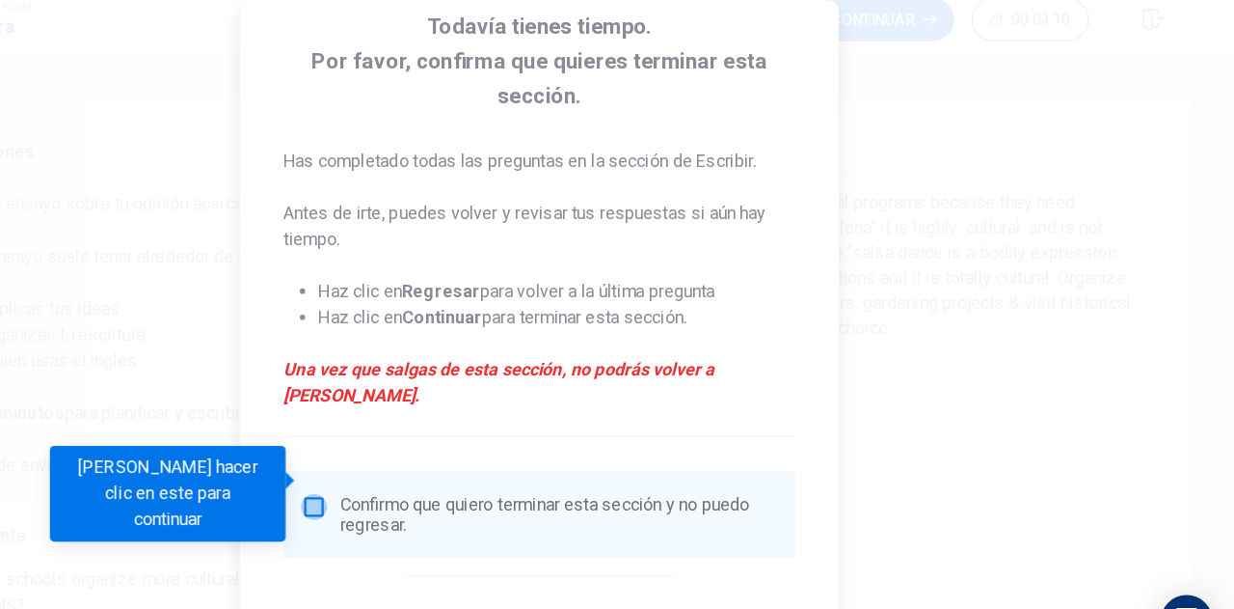
click at [415, 453] on input "Debes hacer clic en este para continuar" at bounding box center [417, 464] width 23 height 23
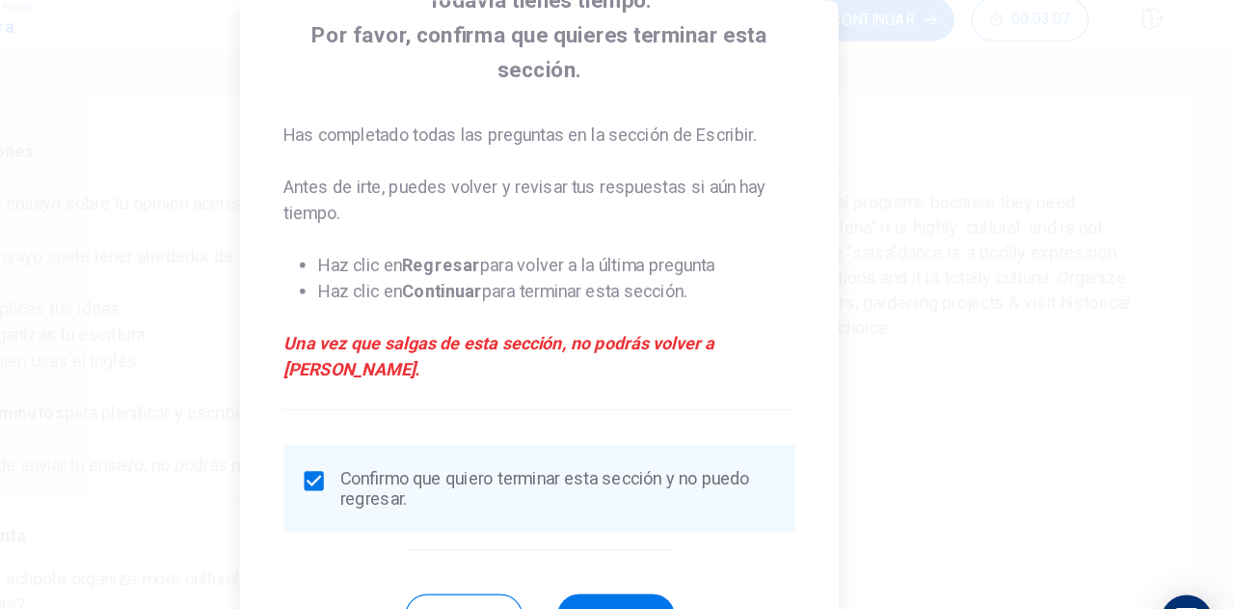
scroll to position [141, 0]
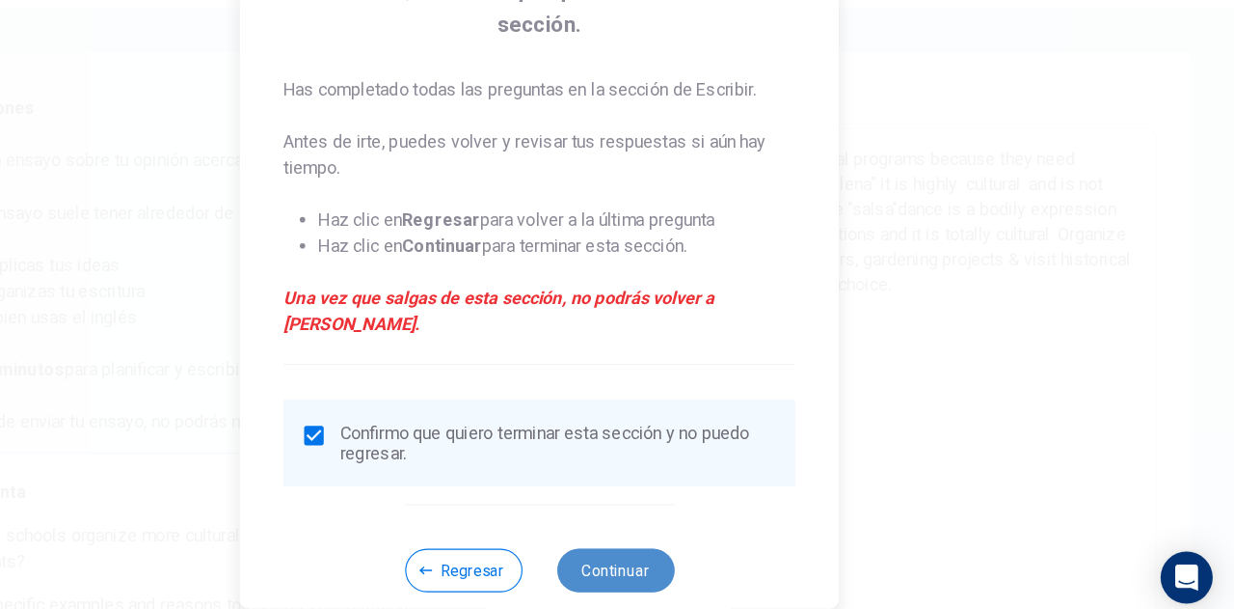
click at [688, 540] on button "Continuar" at bounding box center [685, 559] width 104 height 39
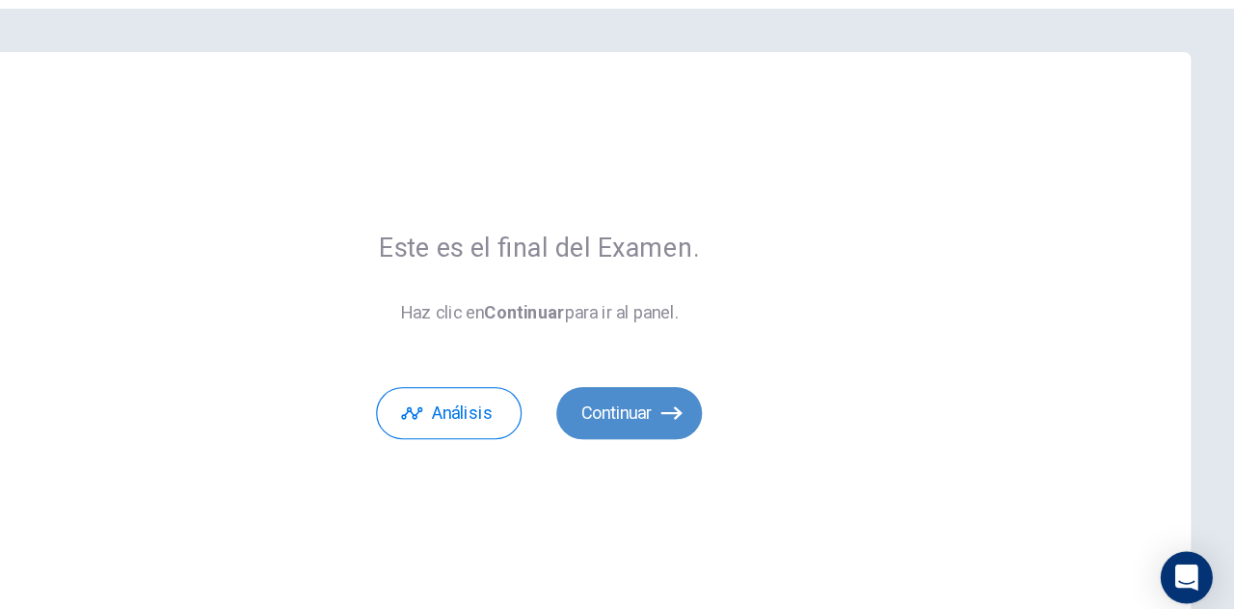
click at [690, 419] on button "Continuar" at bounding box center [697, 420] width 129 height 46
